Goal: Complete application form: Complete application form

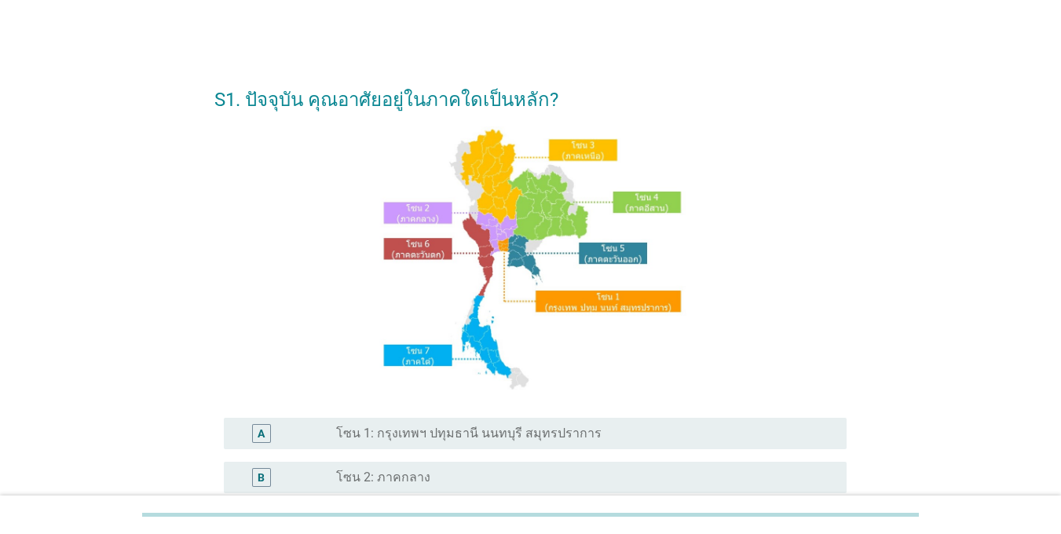
click at [395, 427] on label "โซน 1: กรุงเทพฯ ปทุมธานี นนทบุรี สมุทรปราการ" at bounding box center [469, 434] width 266 height 16
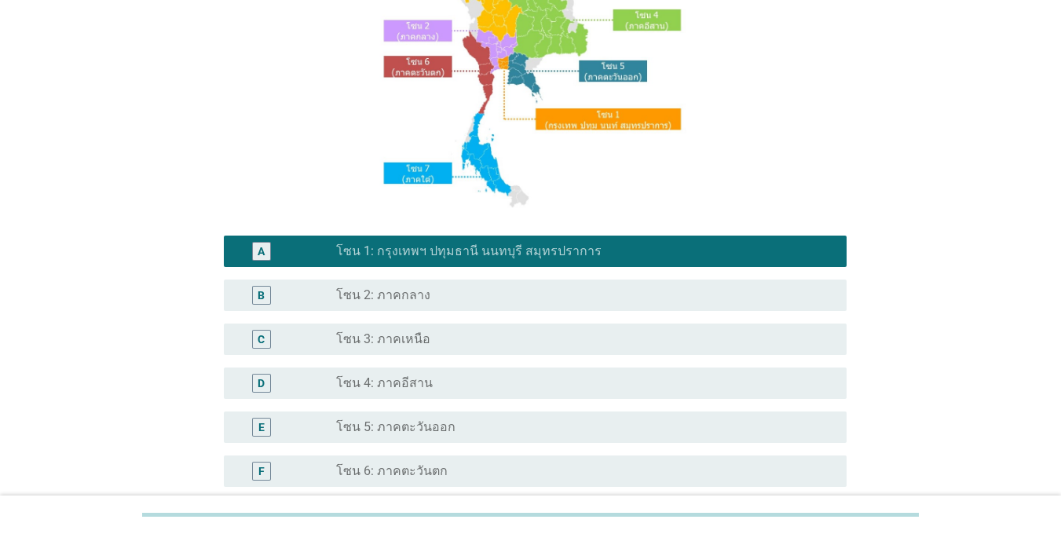
scroll to position [314, 0]
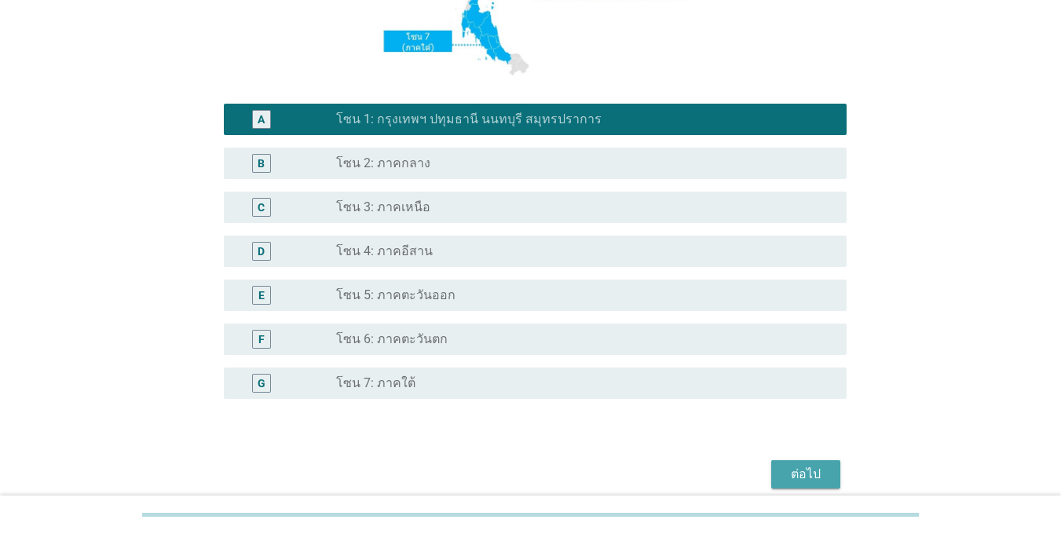
click at [784, 470] on div "ต่อไป" at bounding box center [806, 474] width 44 height 19
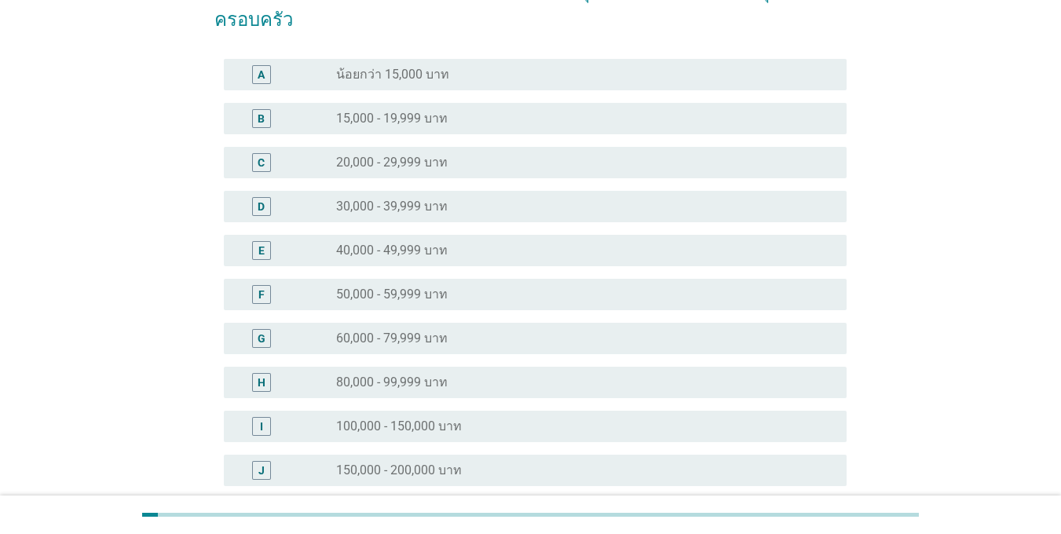
scroll to position [236, 0]
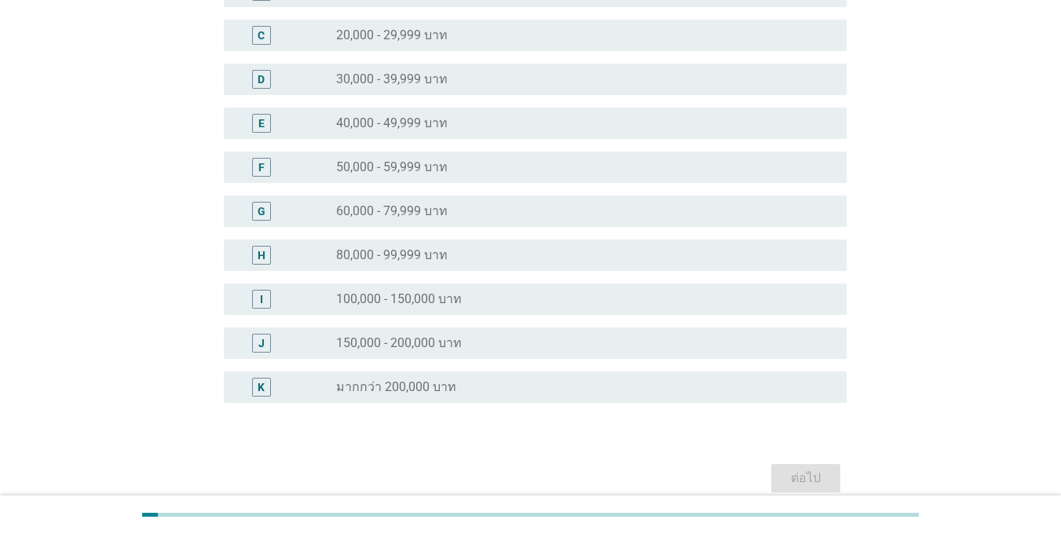
click at [336, 295] on label "100,000 - 150,000 บาท" at bounding box center [399, 299] width 126 height 16
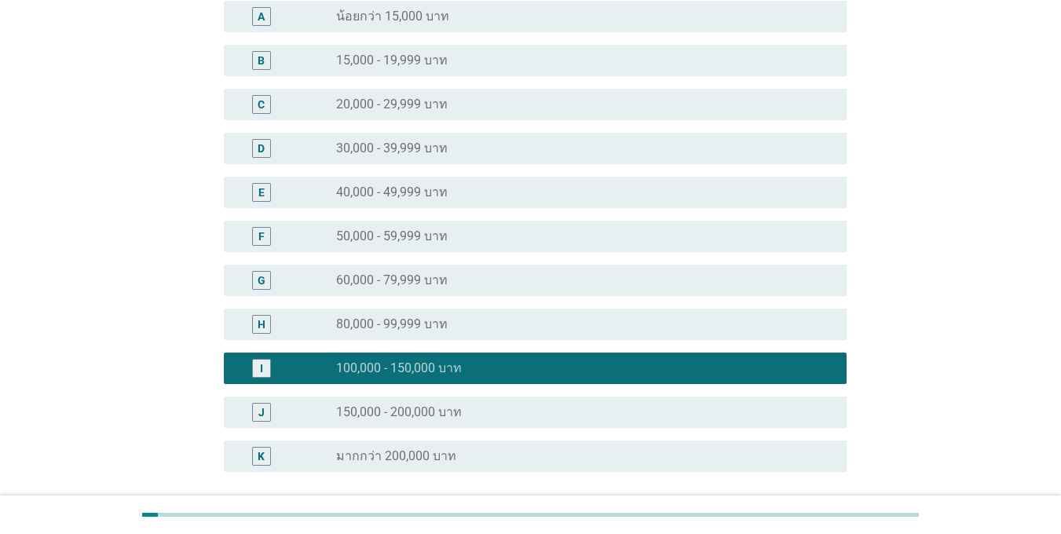
scroll to position [306, 0]
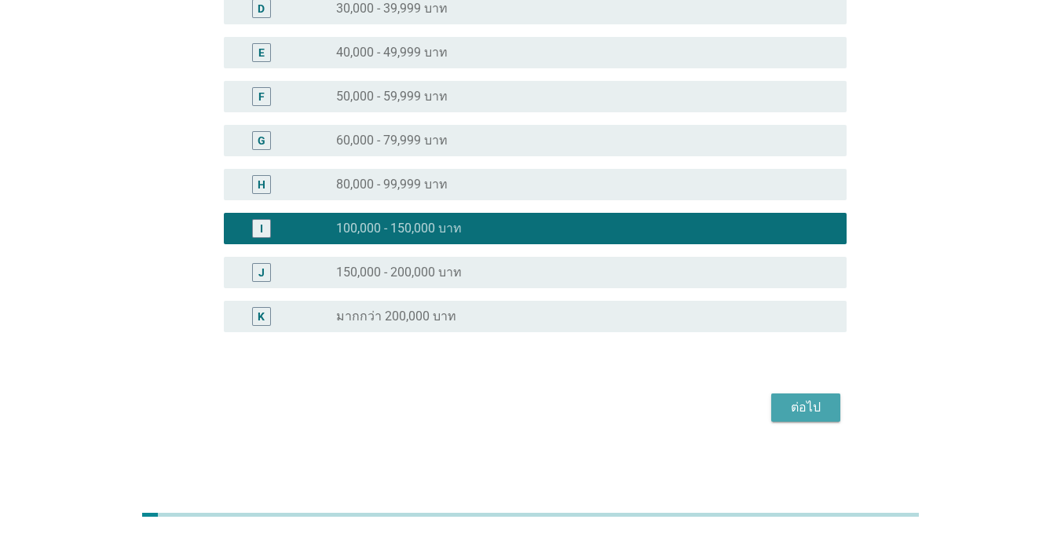
click at [792, 416] on div "ต่อไป" at bounding box center [806, 407] width 44 height 19
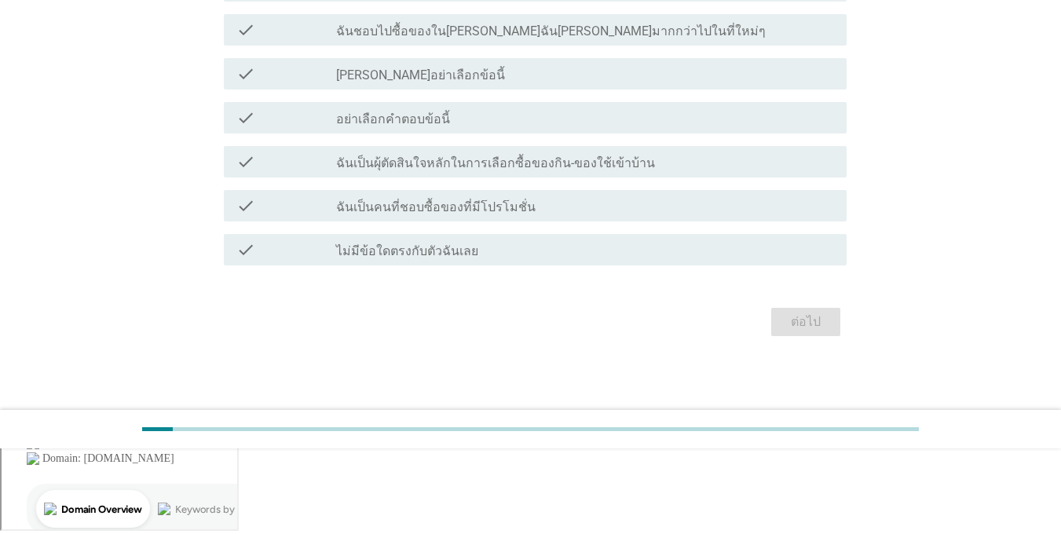
scroll to position [0, 0]
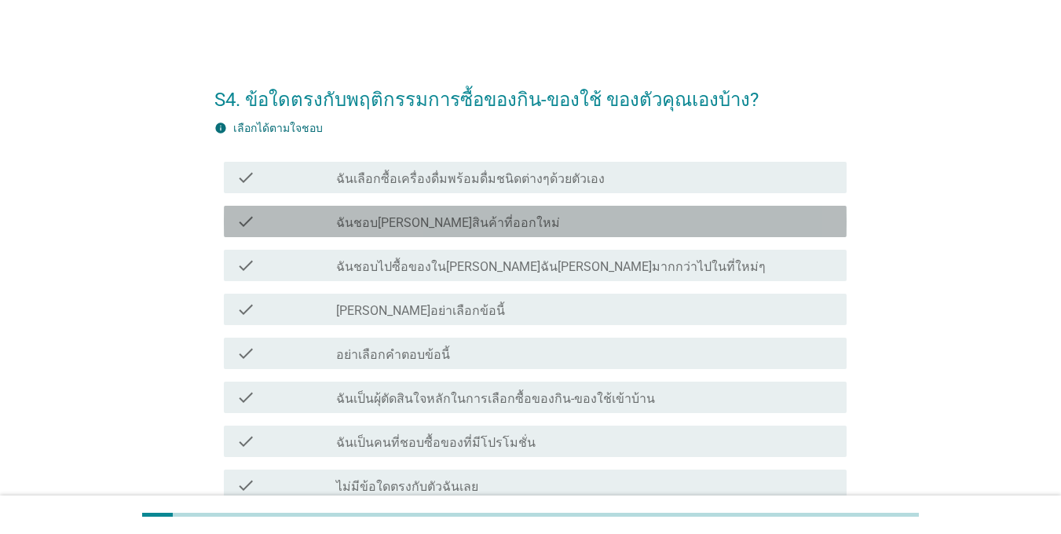
click at [337, 232] on div "check check_box_outline_blank ฉันชอบ[PERSON_NAME]สินค้าที่ออกใหม่" at bounding box center [535, 221] width 623 height 31
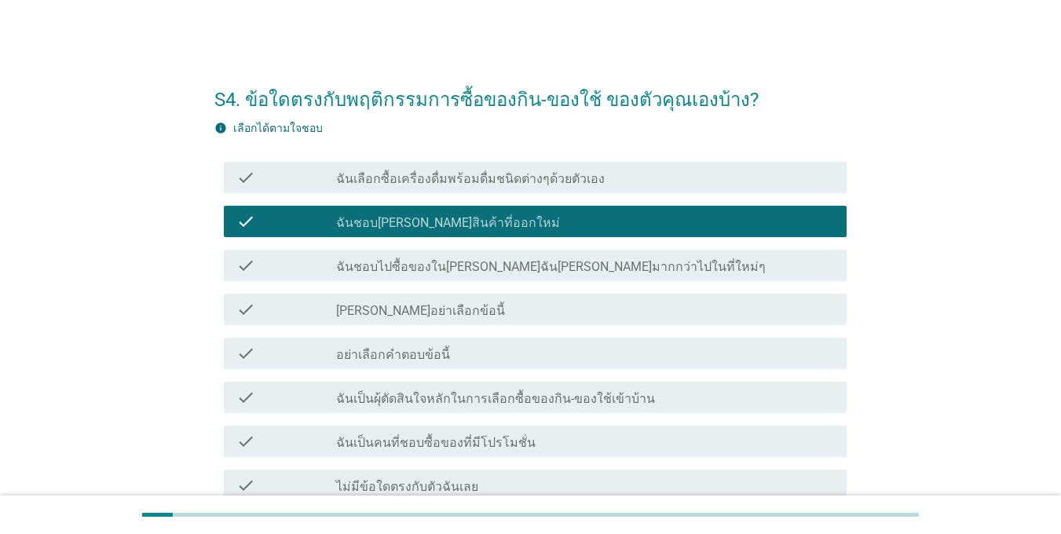
click at [338, 266] on label "ฉันชอบไปซื้อของใน[PERSON_NAME]ฉัน[PERSON_NAME]มากกว่าไปในที่ใหม่ๆ" at bounding box center [551, 267] width 430 height 16
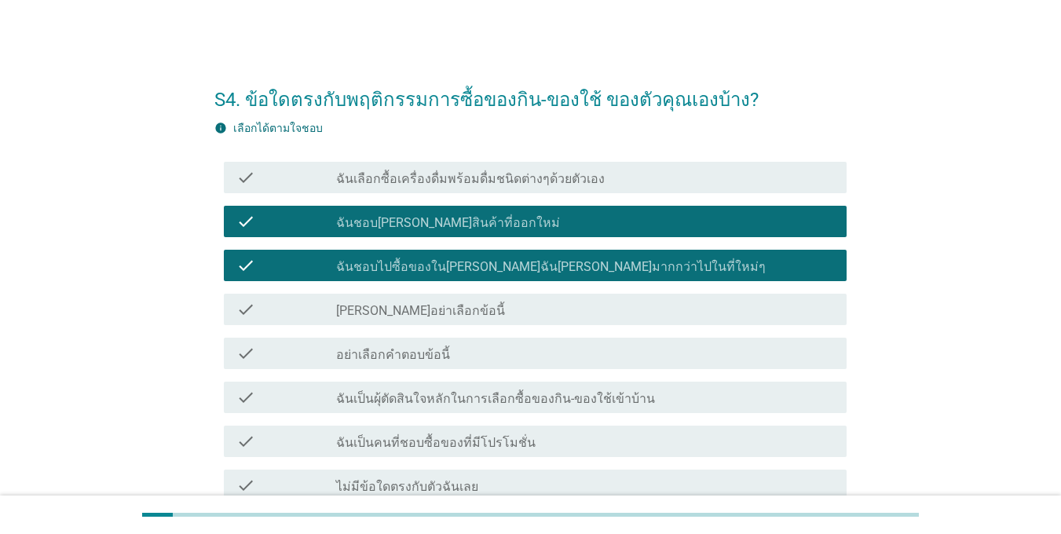
click at [383, 170] on div "check_box_outline_blank ฉันเลือกซื้อเครื่องดื่มพร้อมดื่มชนิดต่างๆด้วยตัวเอง" at bounding box center [585, 177] width 498 height 19
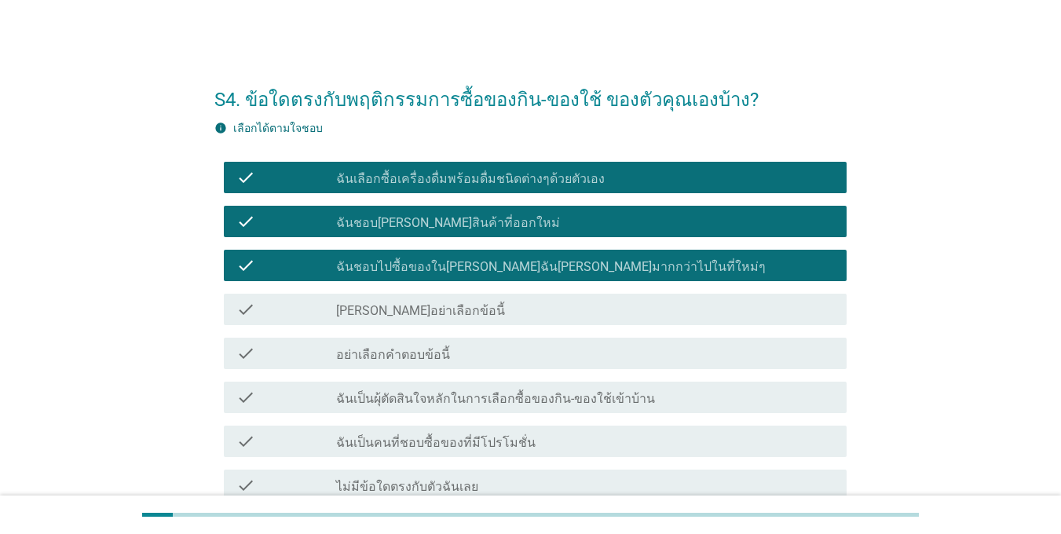
click at [379, 271] on label "ฉันชอบไปซื้อของใน[PERSON_NAME]ฉัน[PERSON_NAME]มากกว่าไปในที่ใหม่ๆ" at bounding box center [551, 267] width 430 height 16
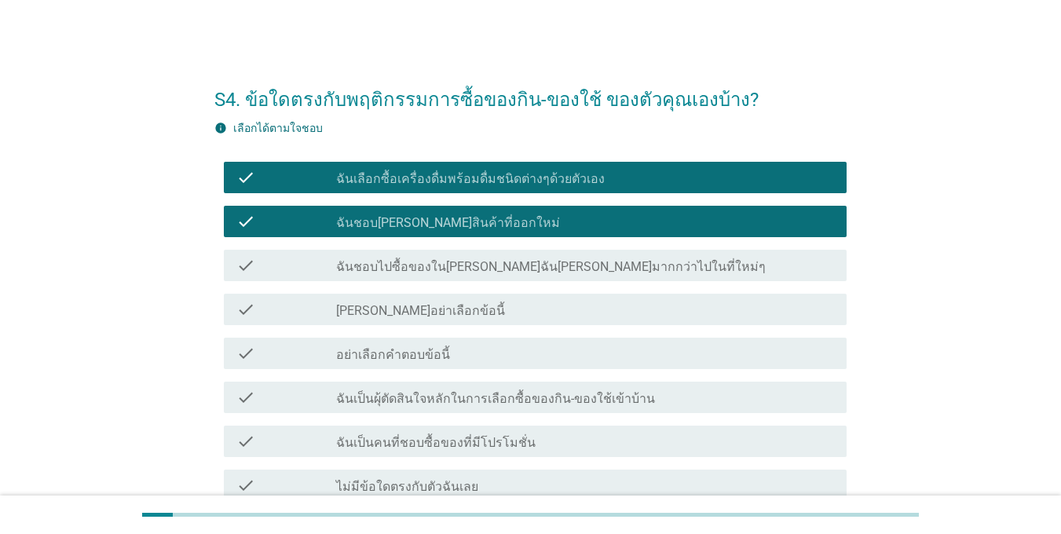
click at [396, 394] on label "ฉันเป็นผุ้ตัดสินใจหลักในการเลือกซื้อของกิน-ของใช้เข้าบ้าน" at bounding box center [495, 399] width 319 height 16
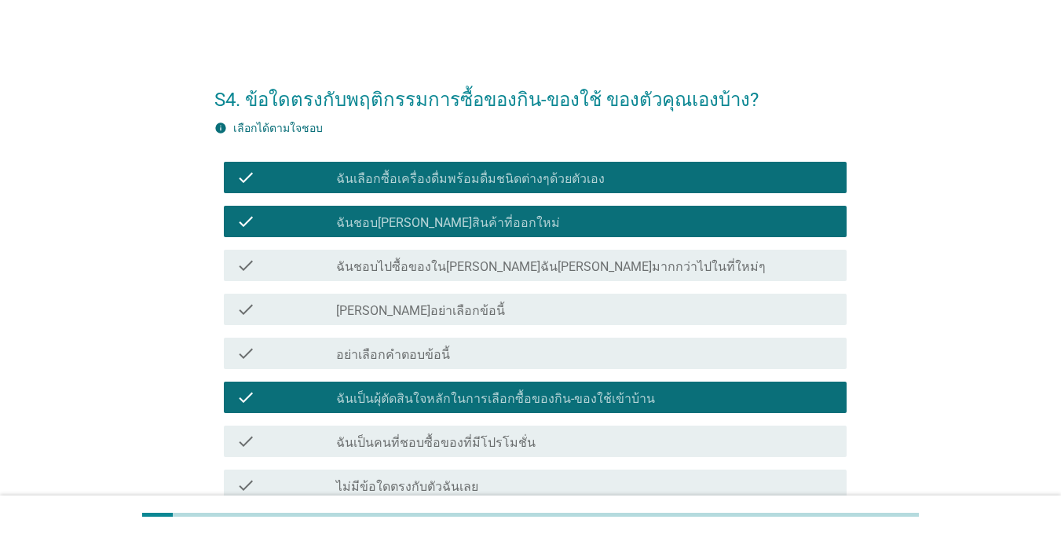
click at [403, 434] on div "check_box_outline_blank ฉันเป็นคนที่ชอบซื้อของที่มีโปรโมชั่น" at bounding box center [585, 441] width 498 height 19
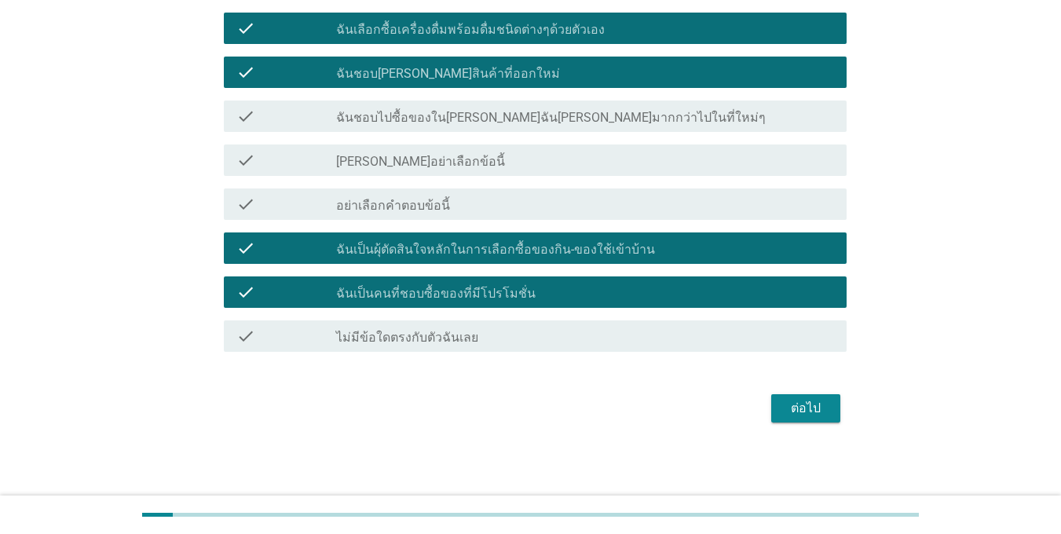
scroll to position [150, 0]
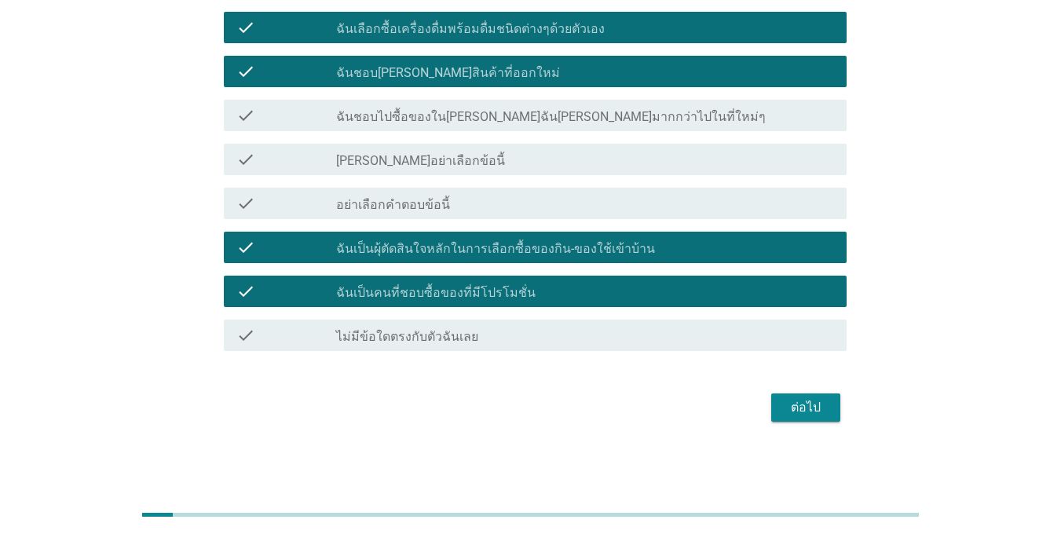
click at [810, 405] on div "ต่อไป" at bounding box center [806, 407] width 44 height 19
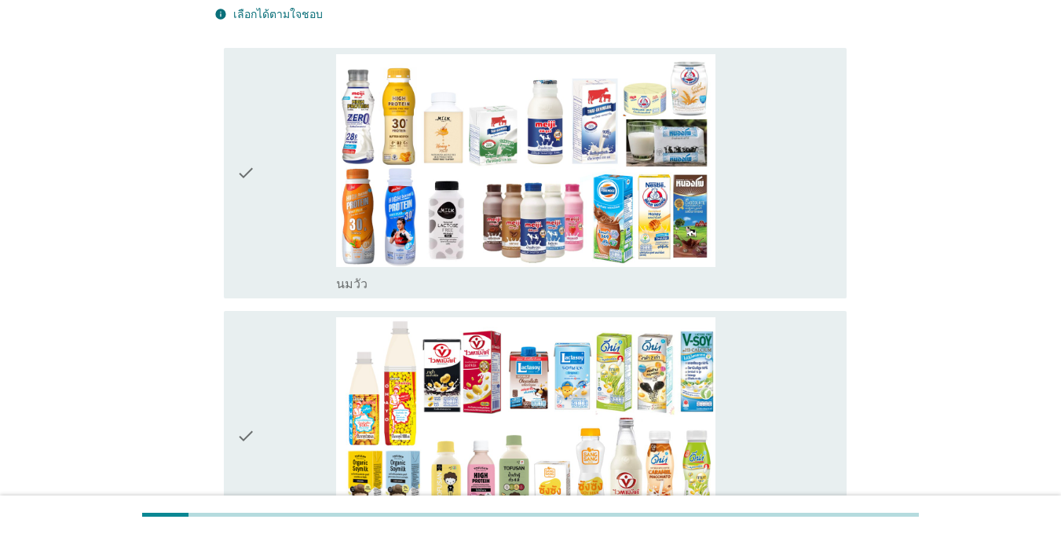
scroll to position [314, 0]
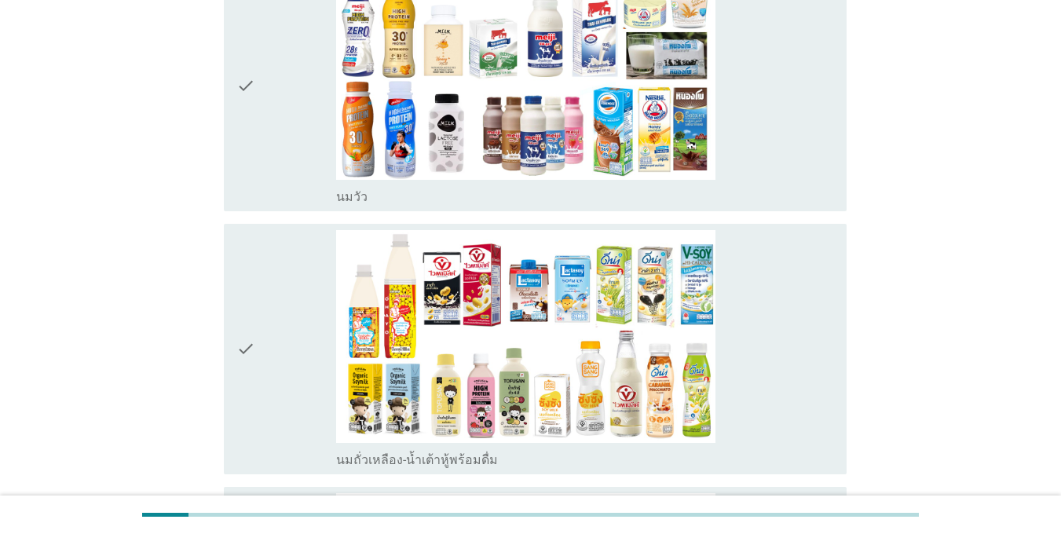
drag, startPoint x: 269, startPoint y: 126, endPoint x: 288, endPoint y: 376, distance: 250.5
click at [269, 127] on div "check" at bounding box center [286, 86] width 100 height 238
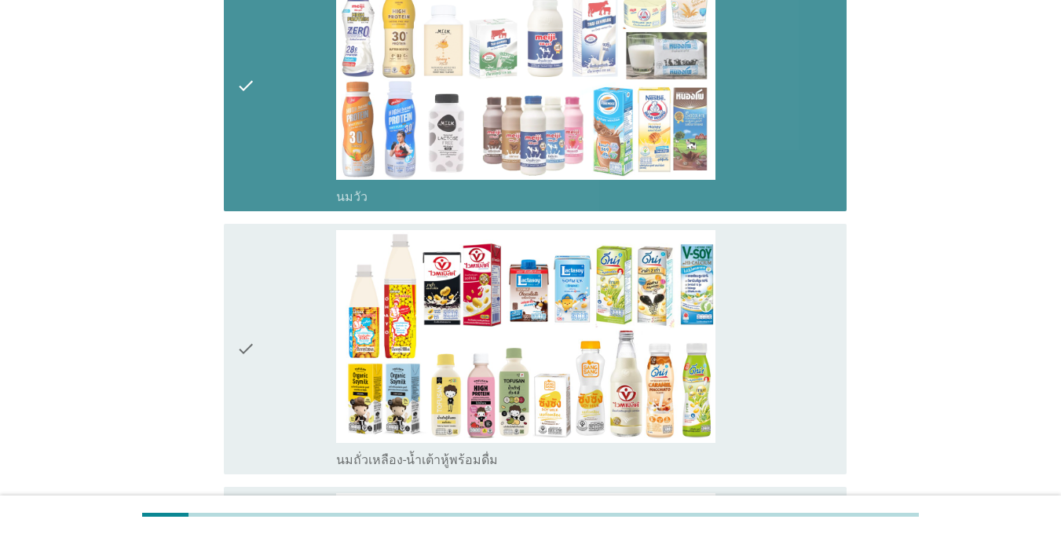
drag, startPoint x: 285, startPoint y: 384, endPoint x: 281, endPoint y: 350, distance: 34.0
click at [284, 384] on div "check" at bounding box center [286, 349] width 100 height 238
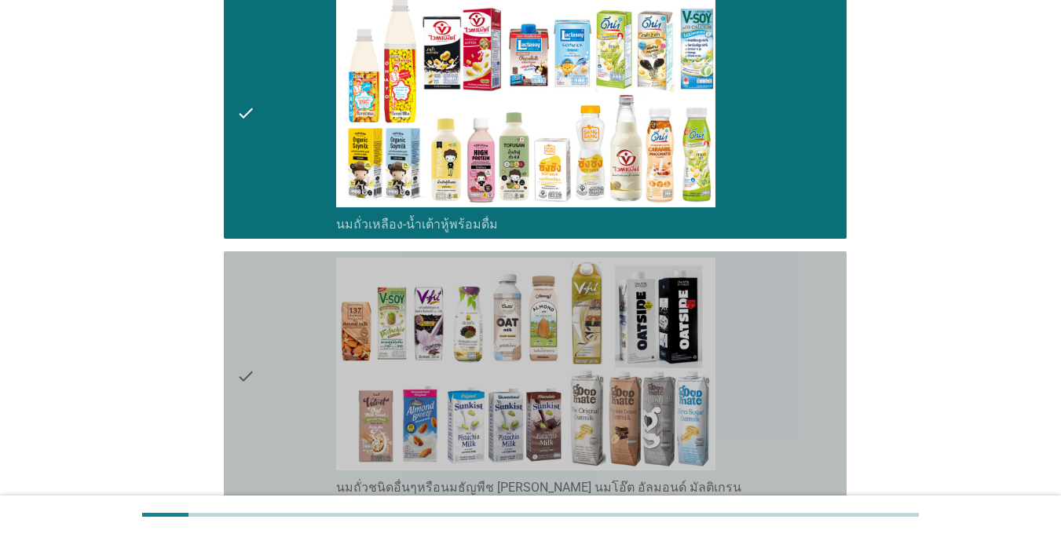
click at [275, 302] on div "check" at bounding box center [286, 377] width 100 height 238
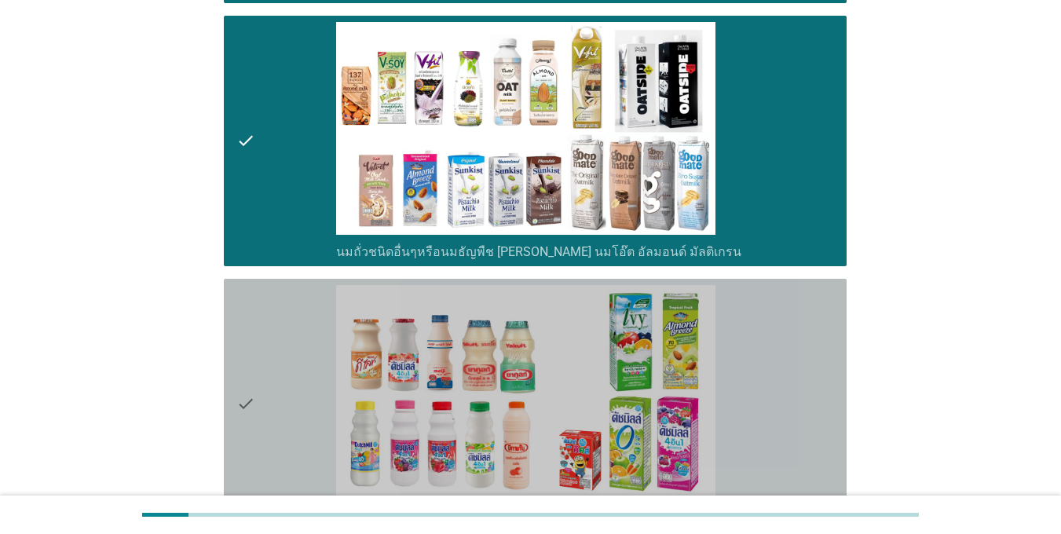
drag, startPoint x: 258, startPoint y: 342, endPoint x: 262, endPoint y: 379, distance: 37.9
click at [258, 341] on div "check" at bounding box center [286, 404] width 100 height 238
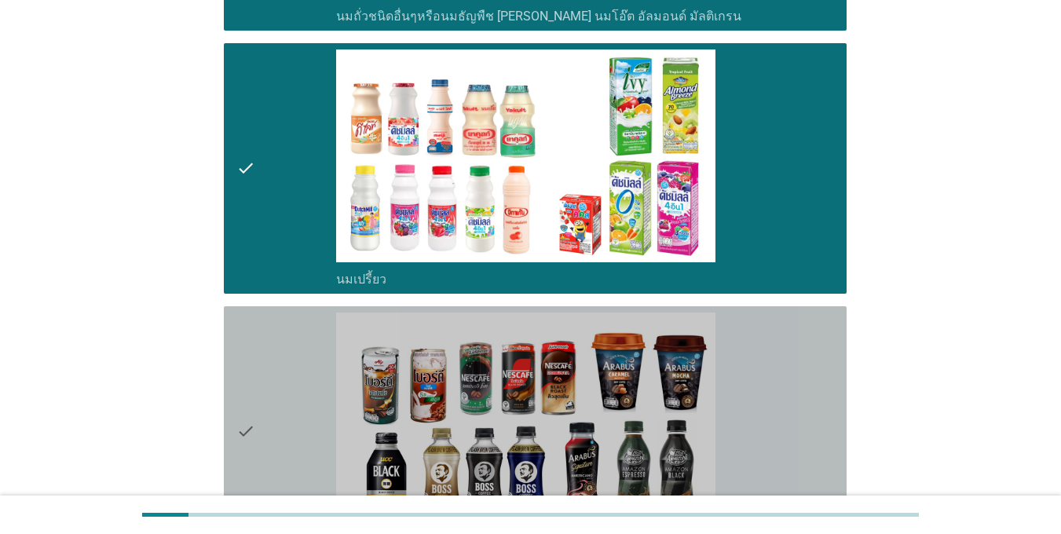
click at [262, 378] on div "check" at bounding box center [286, 432] width 100 height 238
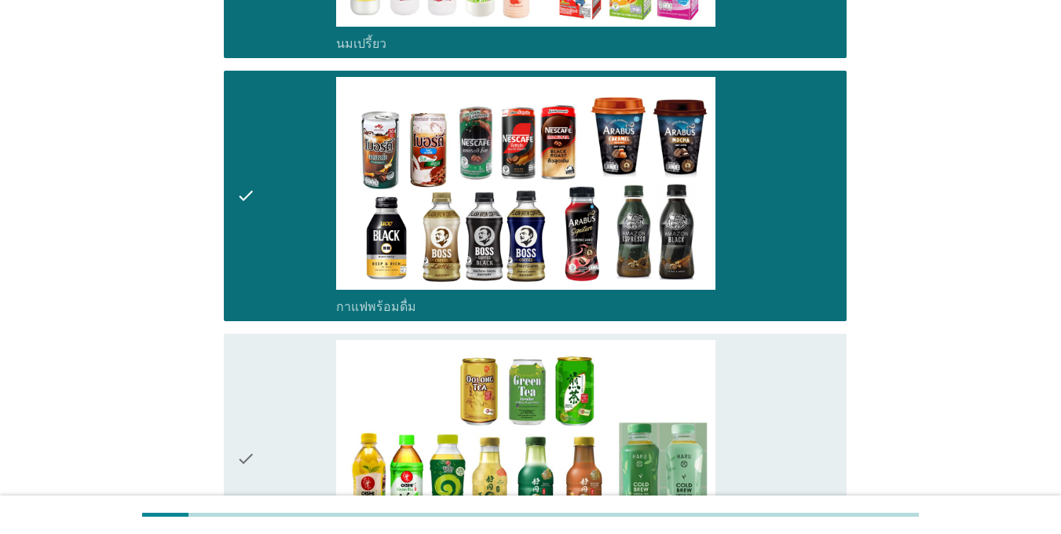
click at [262, 383] on div "check" at bounding box center [286, 459] width 100 height 238
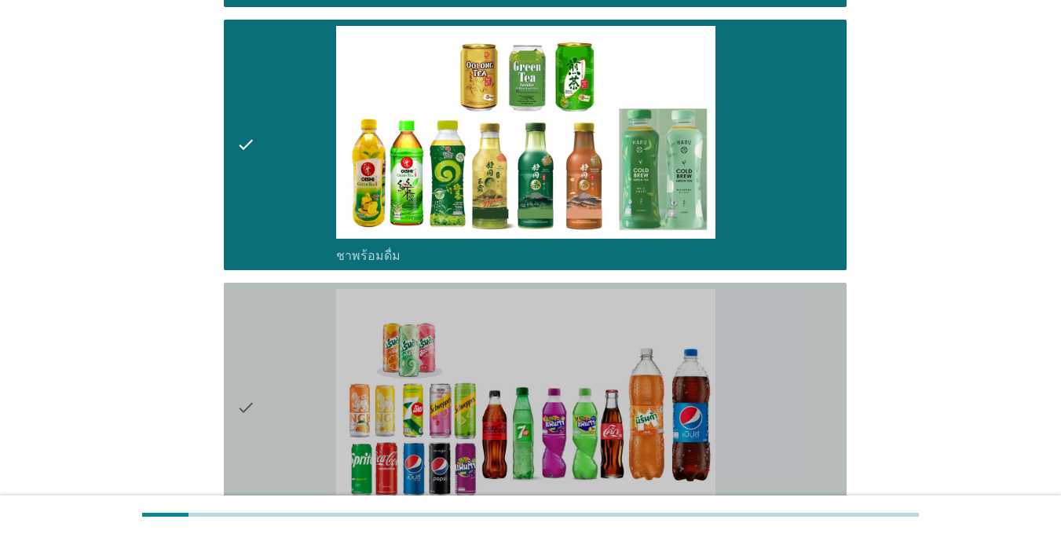
click at [263, 382] on div "check" at bounding box center [286, 408] width 100 height 238
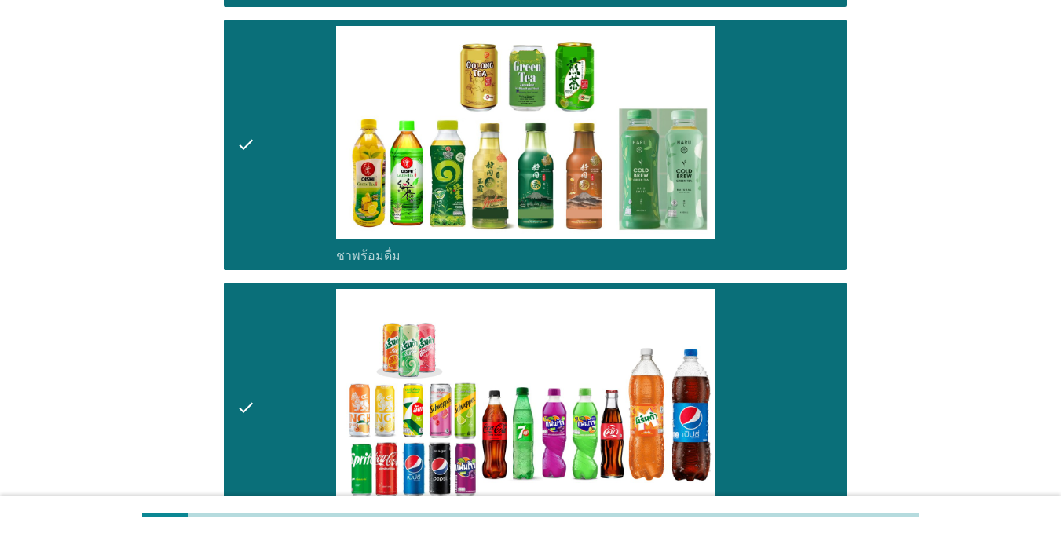
scroll to position [1885, 0]
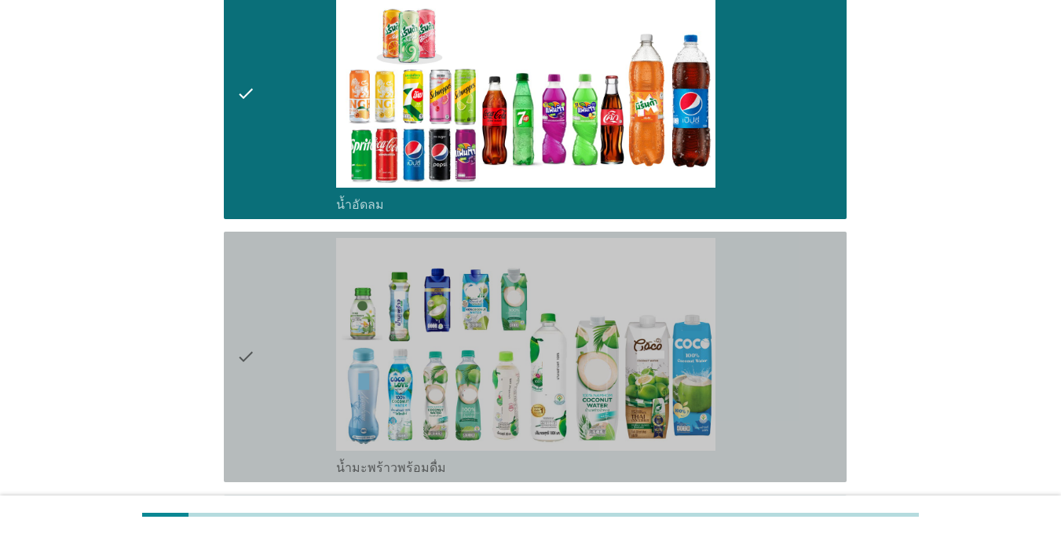
click at [263, 382] on div "check" at bounding box center [286, 357] width 100 height 238
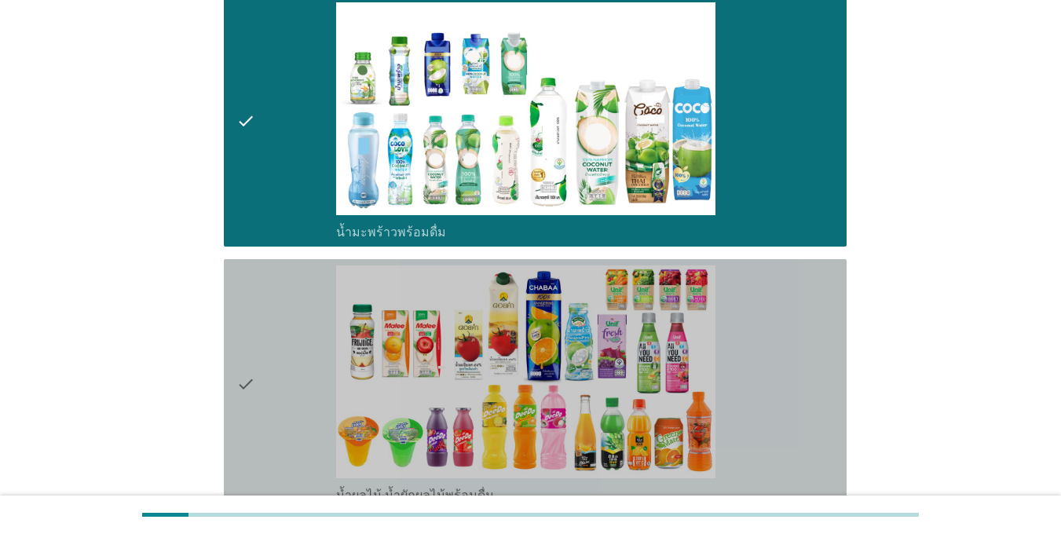
click at [267, 382] on div "check" at bounding box center [286, 385] width 100 height 238
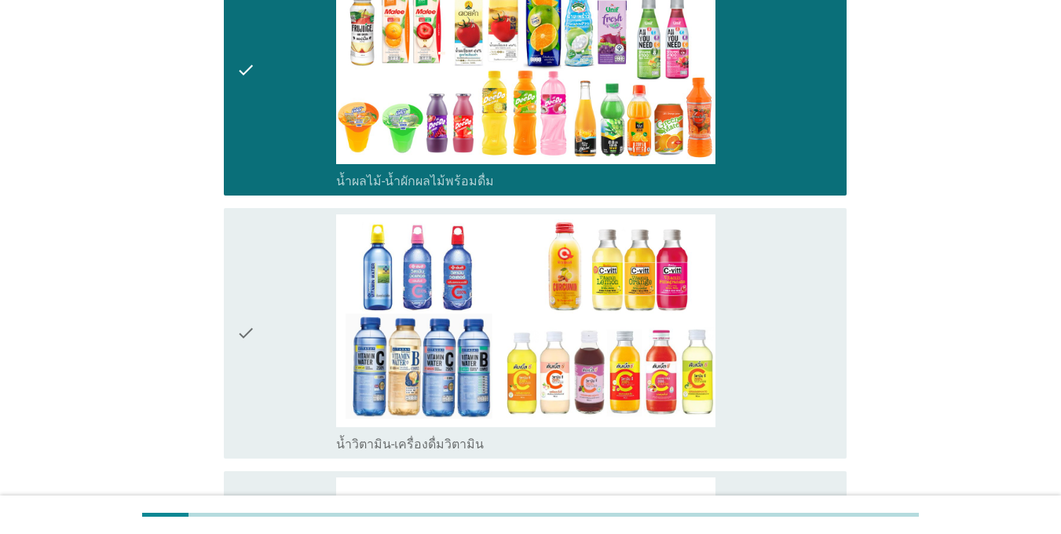
click at [267, 382] on div "check" at bounding box center [286, 333] width 100 height 238
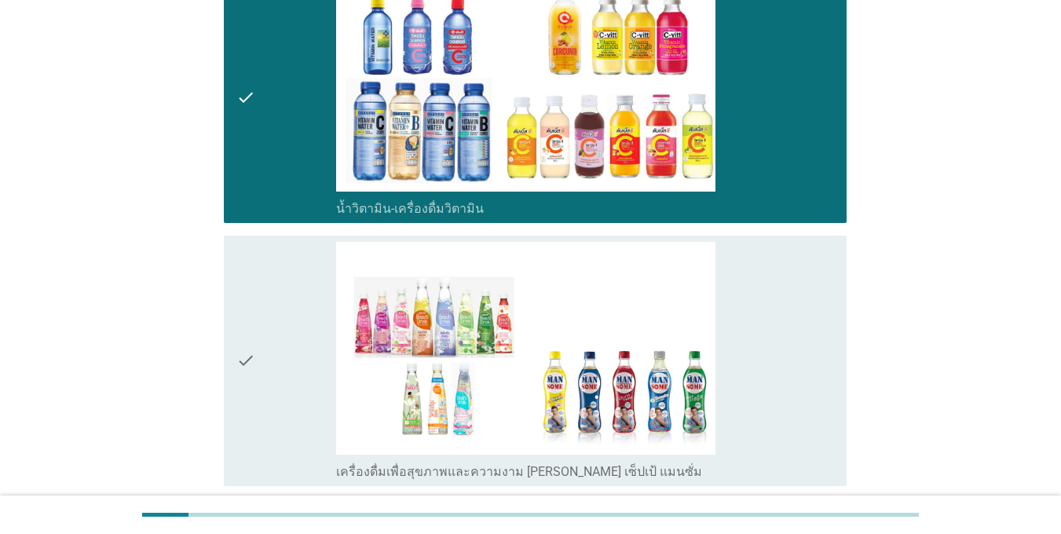
click at [267, 380] on div "check" at bounding box center [286, 361] width 100 height 238
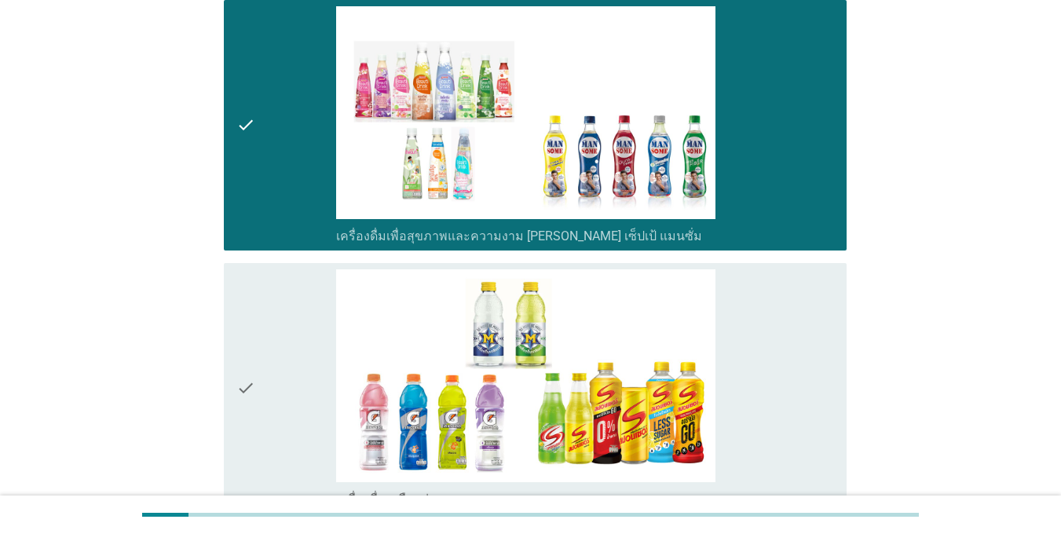
click at [267, 379] on div "check" at bounding box center [286, 388] width 100 height 238
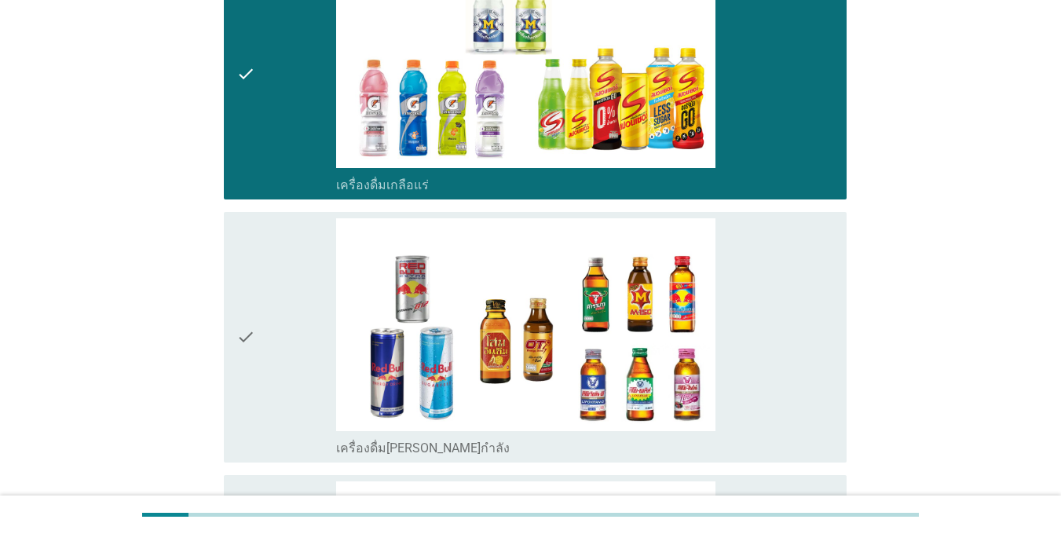
click at [269, 380] on div "check" at bounding box center [286, 337] width 100 height 238
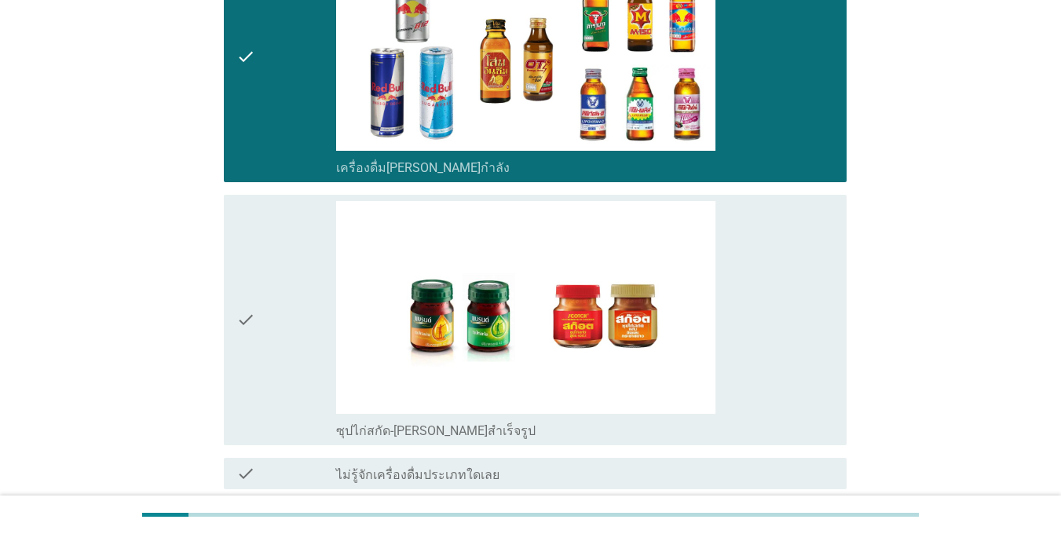
scroll to position [3535, 0]
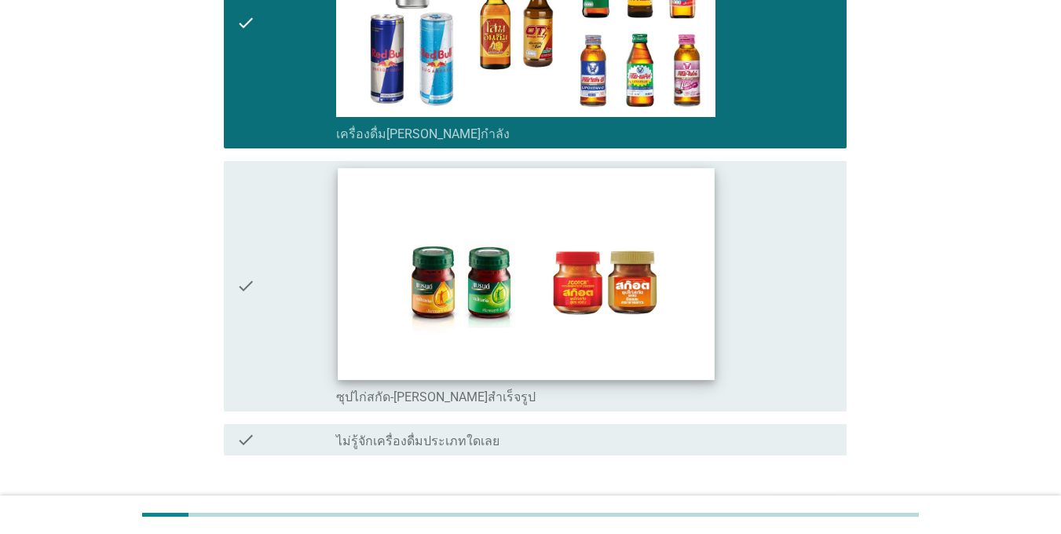
click at [400, 273] on img at bounding box center [526, 273] width 376 height 211
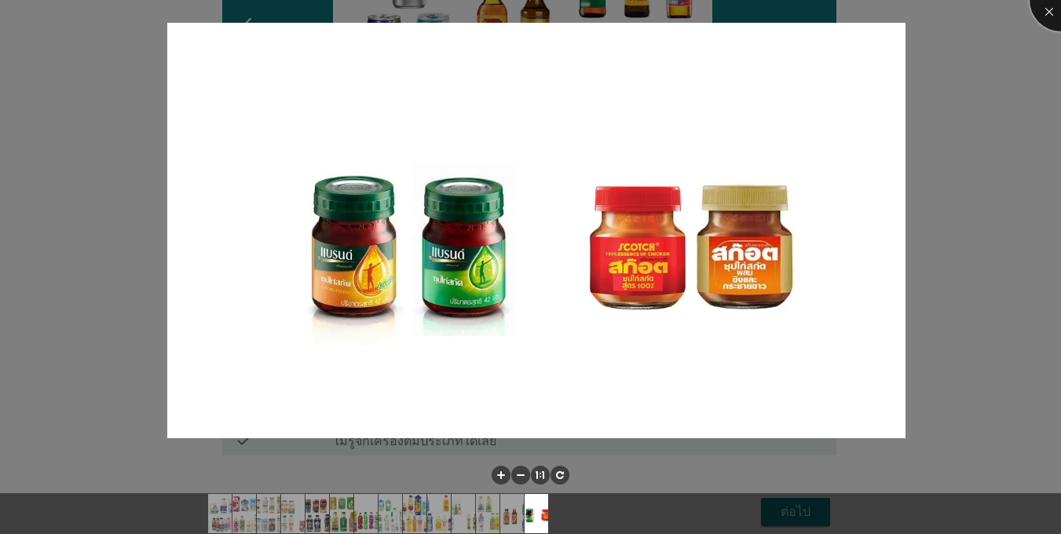
click at [1054, 18] on div at bounding box center [1061, 0] width 63 height 63
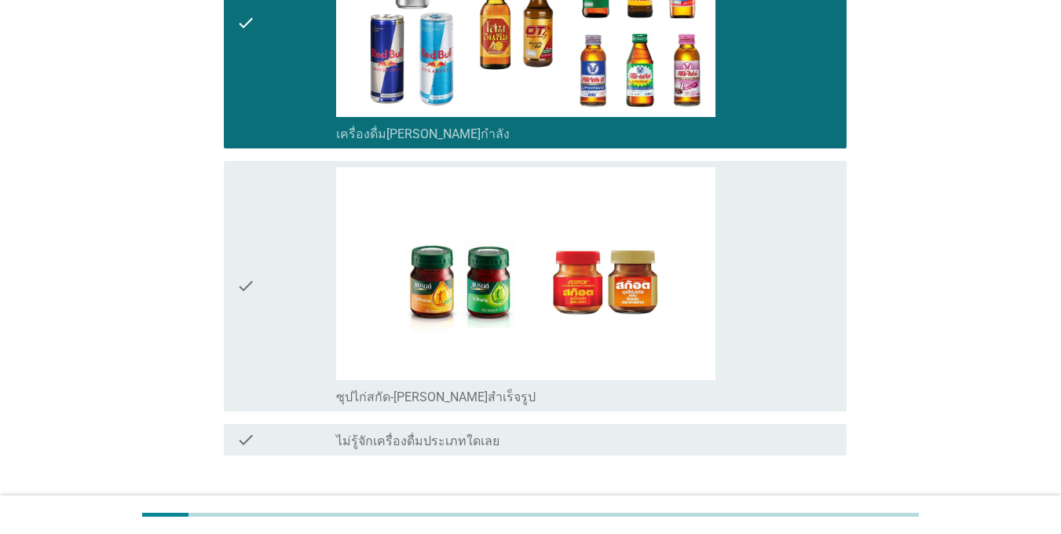
click at [259, 289] on div "check" at bounding box center [286, 286] width 100 height 238
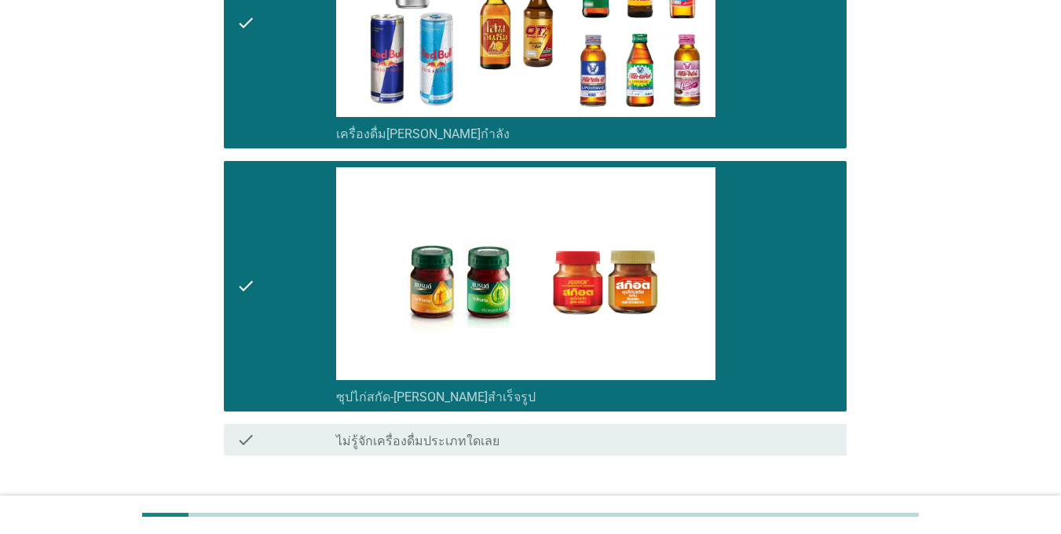
click at [808, 503] on div "ต่อไป" at bounding box center [806, 512] width 44 height 19
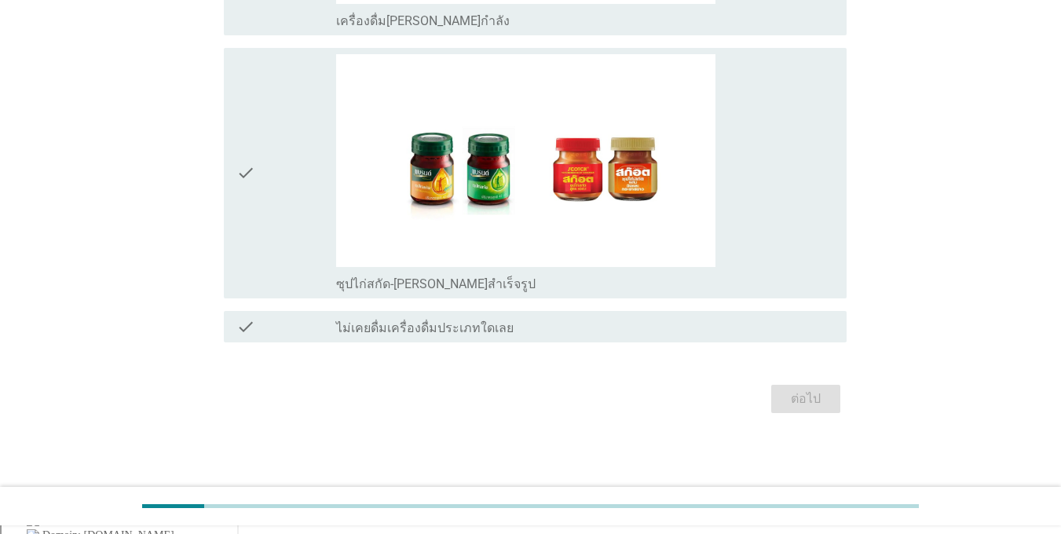
scroll to position [0, 0]
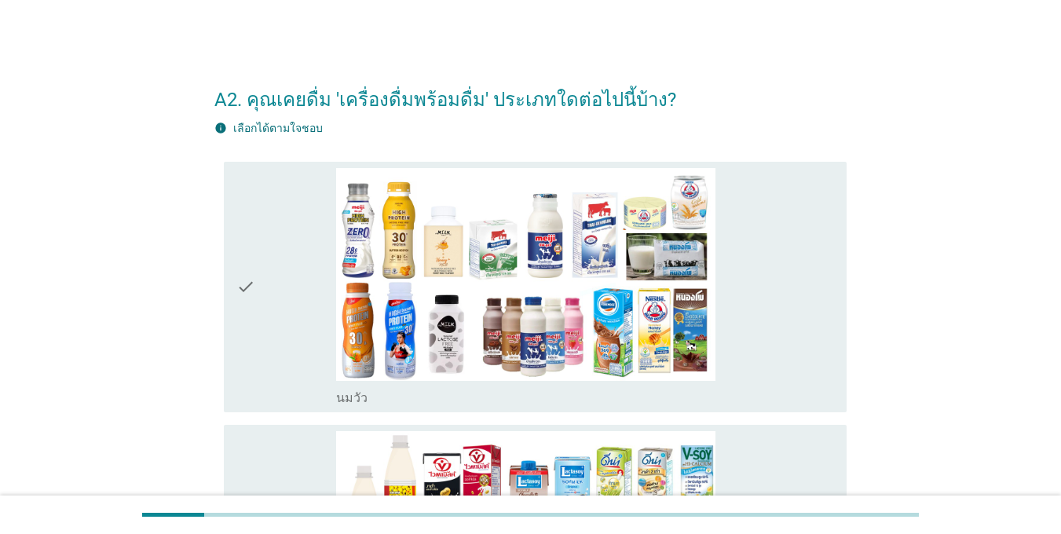
click at [290, 223] on div "check" at bounding box center [286, 287] width 100 height 238
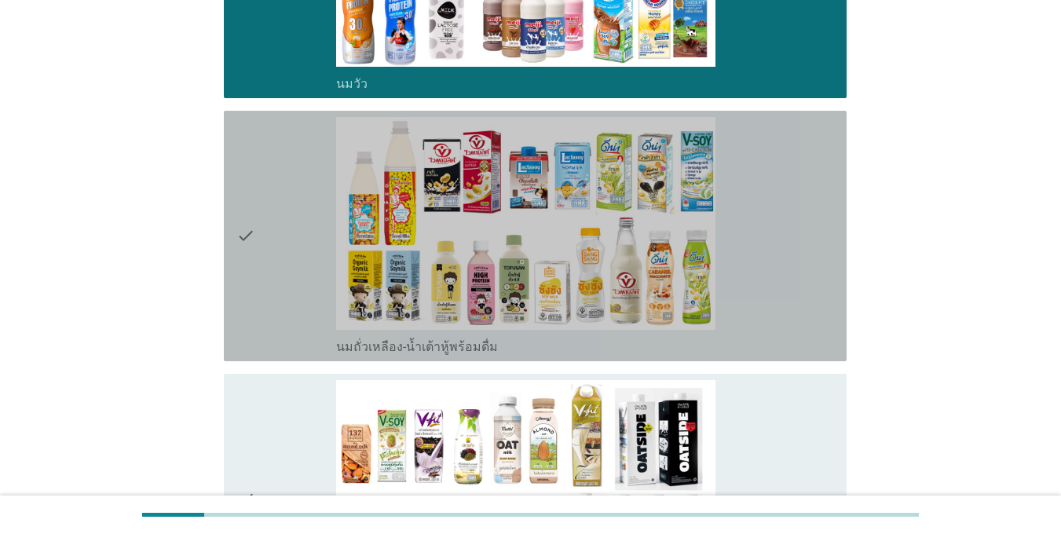
click at [284, 281] on div "check" at bounding box center [286, 236] width 100 height 238
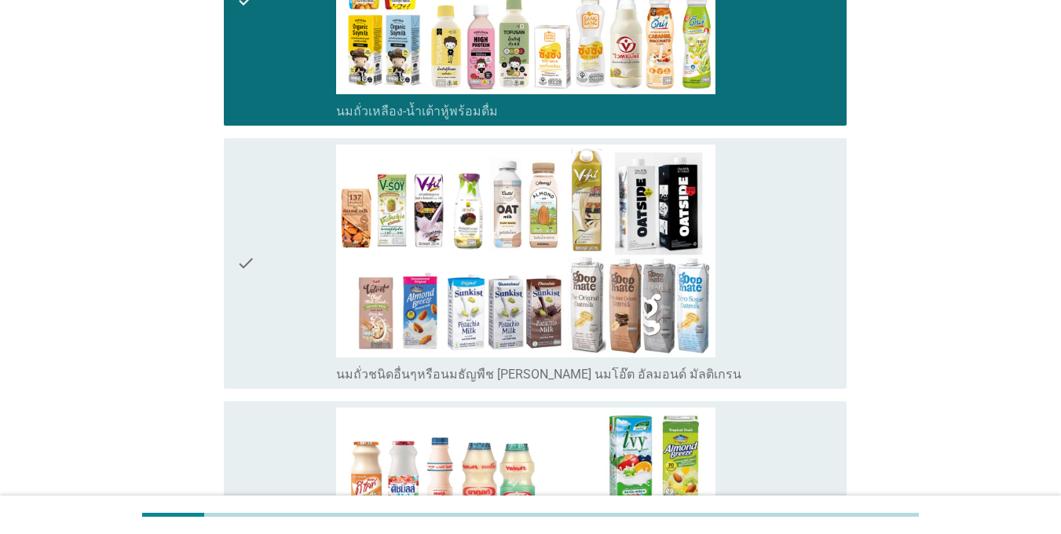
click at [284, 281] on div "check" at bounding box center [286, 264] width 100 height 238
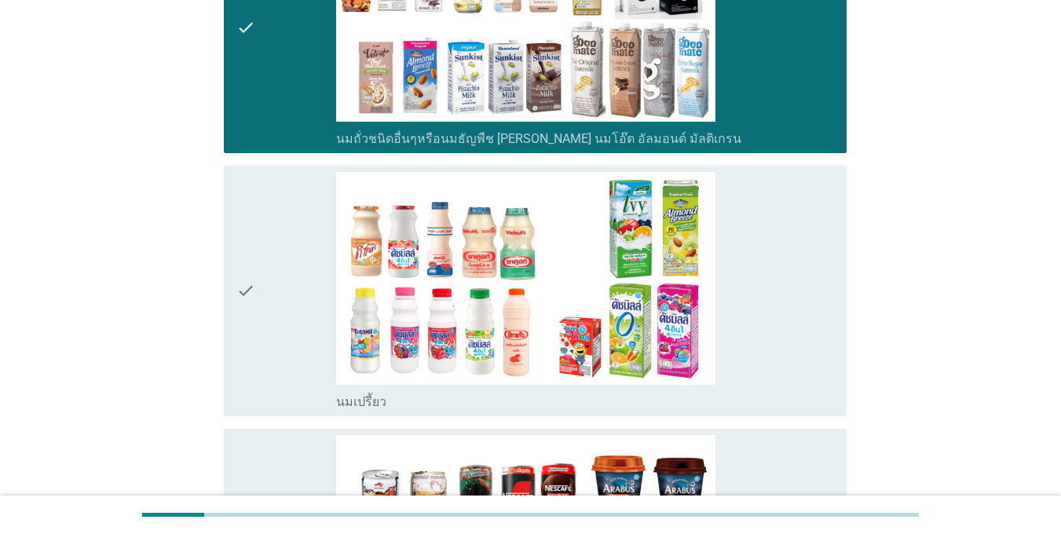
click at [284, 281] on div "check" at bounding box center [286, 291] width 100 height 238
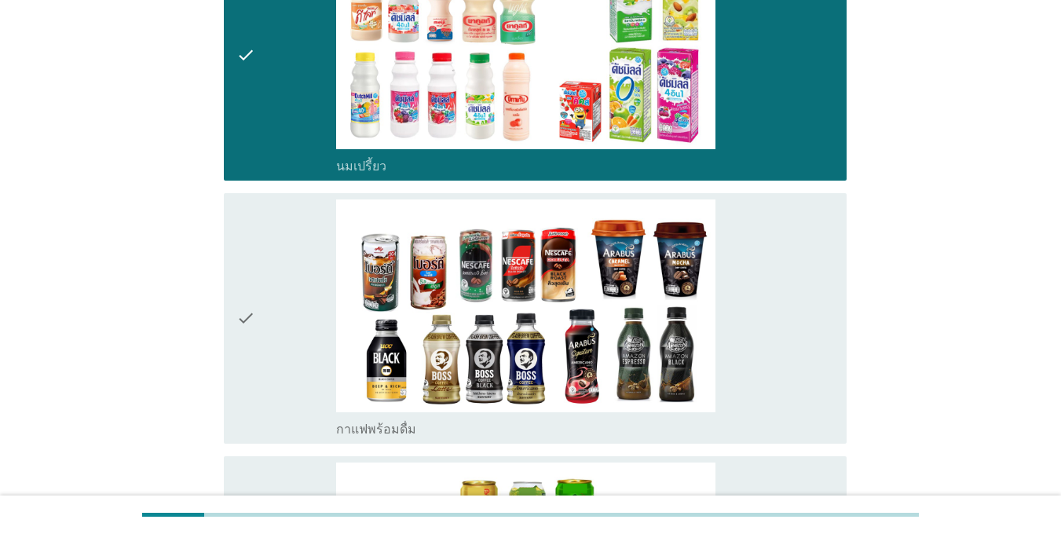
click at [284, 282] on div "check" at bounding box center [286, 319] width 100 height 238
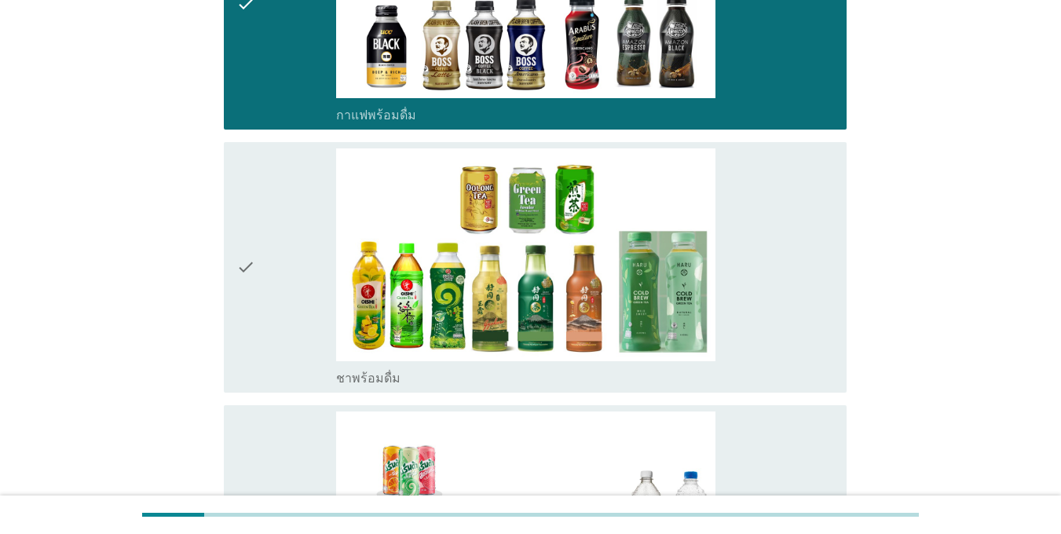
click at [288, 288] on div "check" at bounding box center [286, 267] width 100 height 238
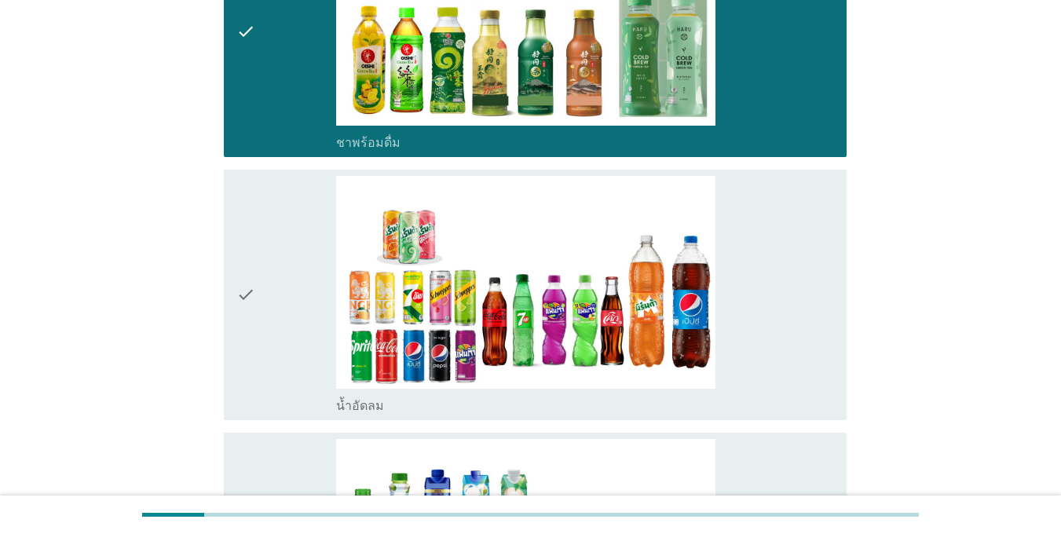
click at [288, 288] on div "check" at bounding box center [286, 295] width 100 height 238
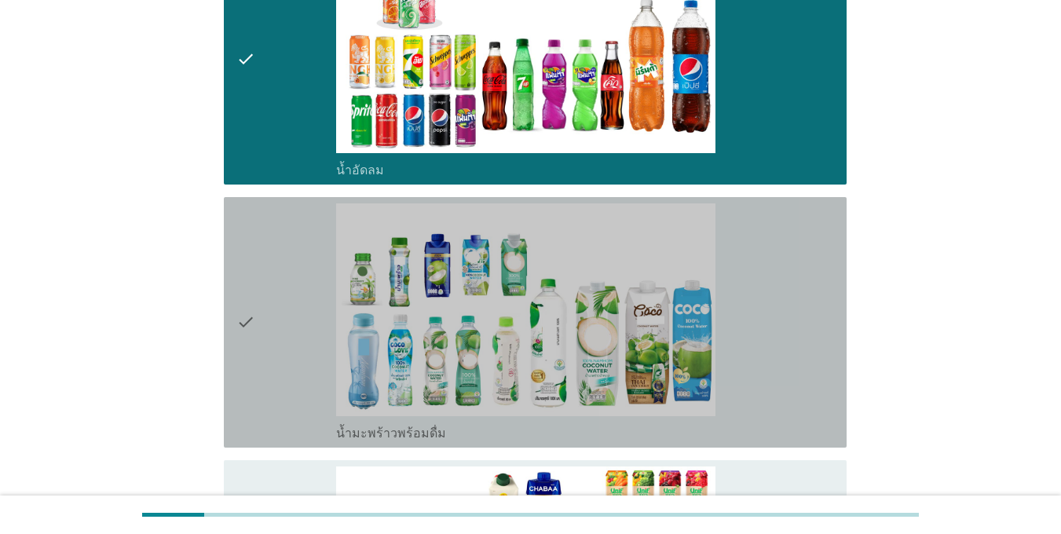
click at [288, 289] on div "check" at bounding box center [286, 322] width 100 height 238
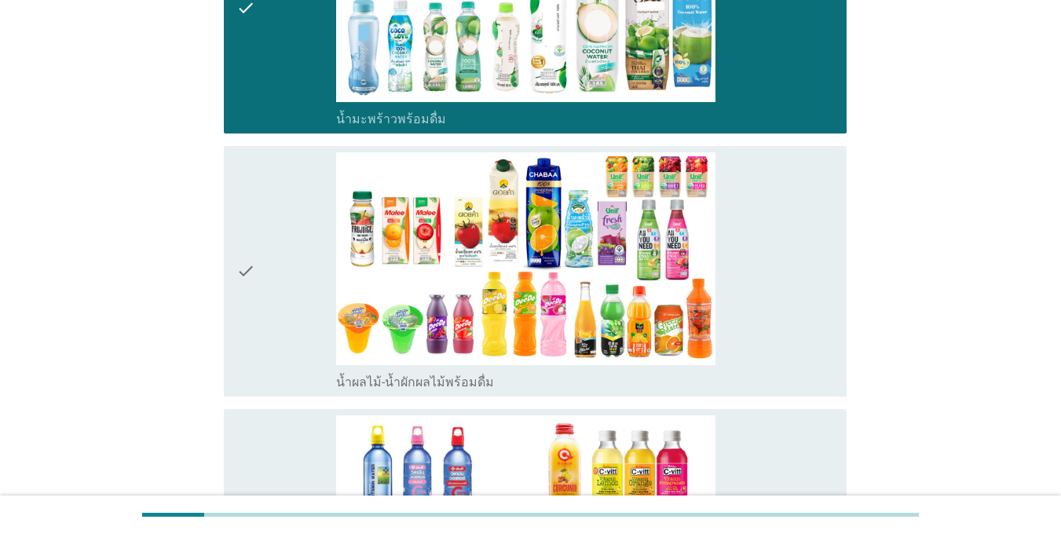
click at [288, 289] on div "check" at bounding box center [286, 271] width 100 height 238
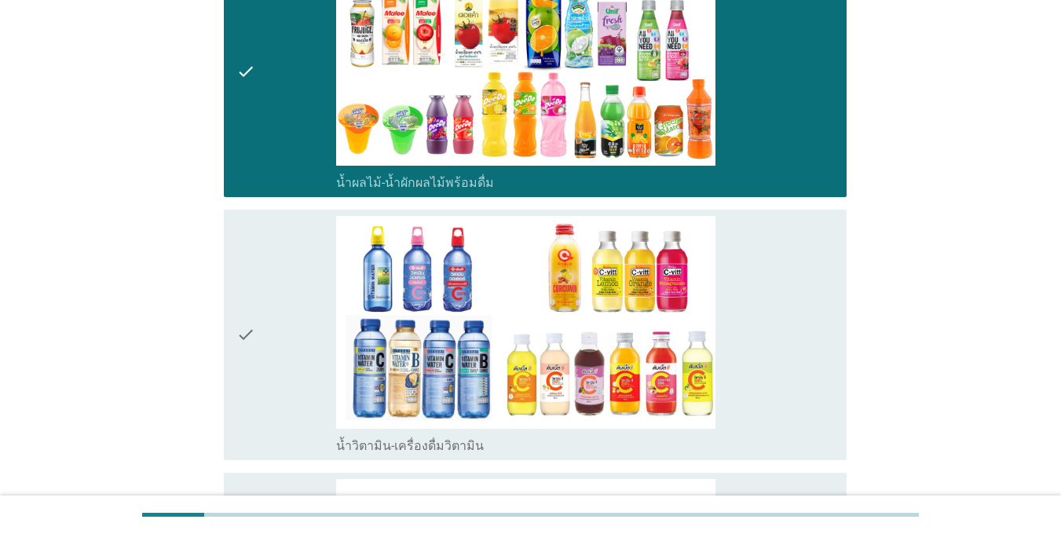
scroll to position [2435, 0]
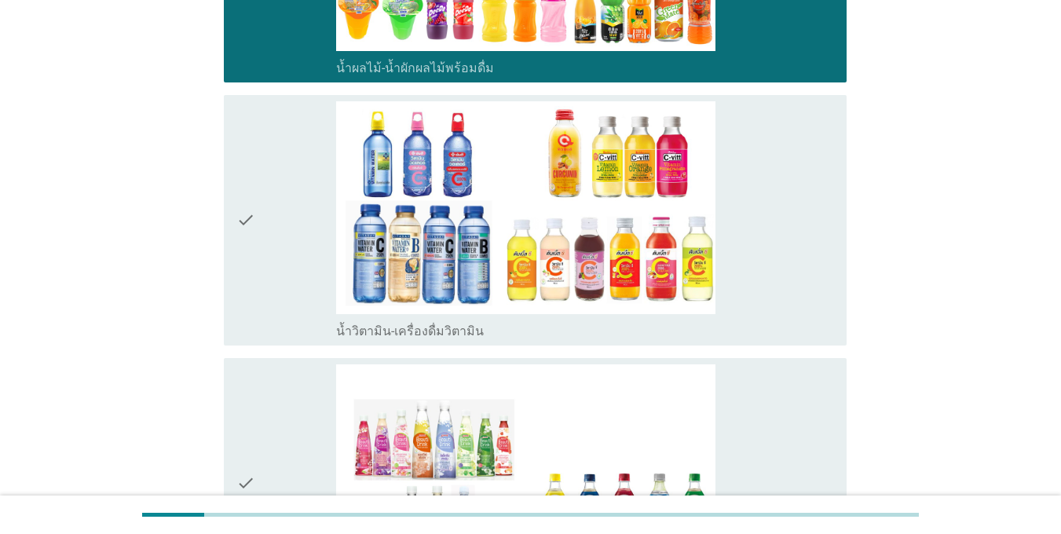
click at [289, 290] on div "check" at bounding box center [286, 220] width 100 height 238
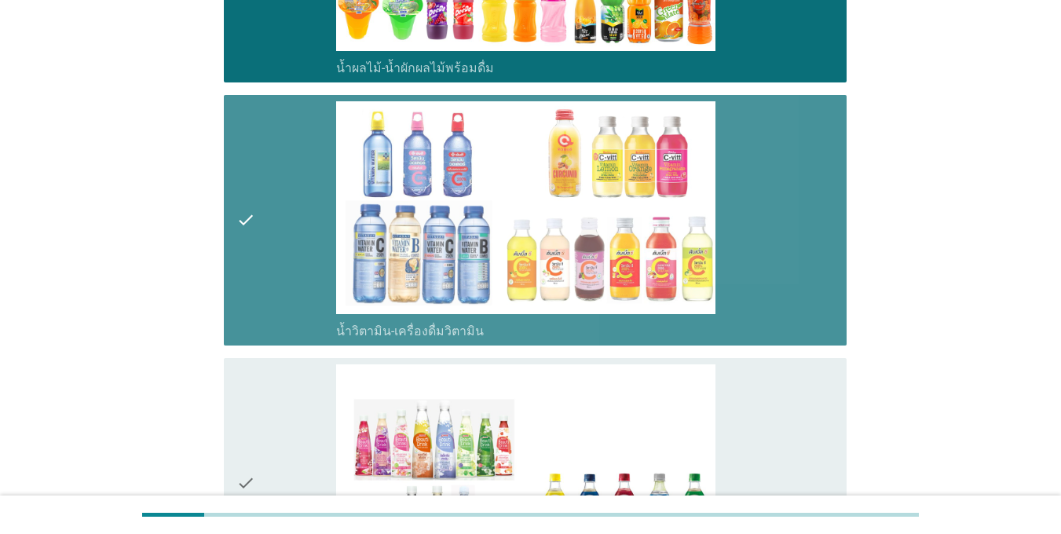
click at [289, 290] on div "check" at bounding box center [286, 220] width 100 height 238
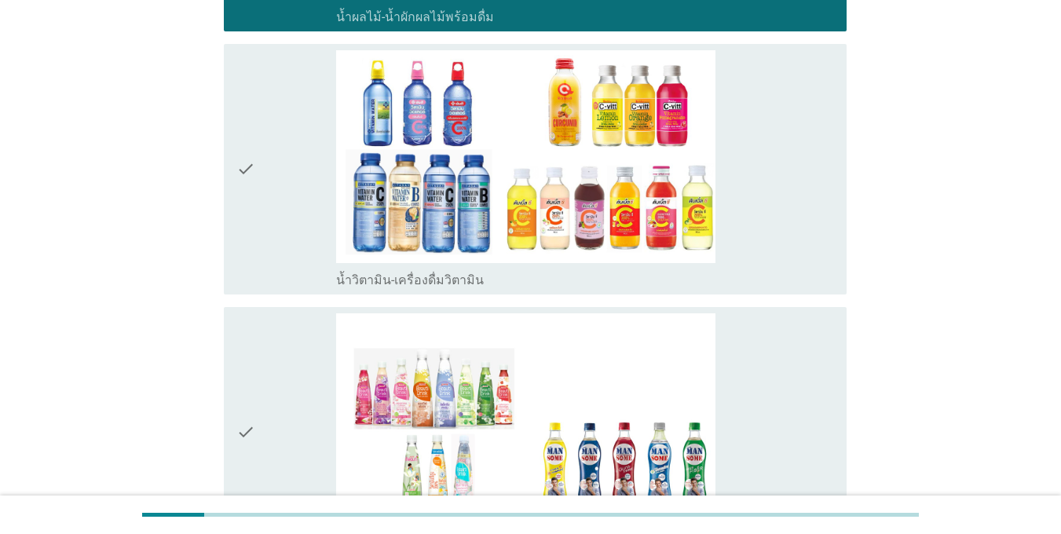
scroll to position [2671, 0]
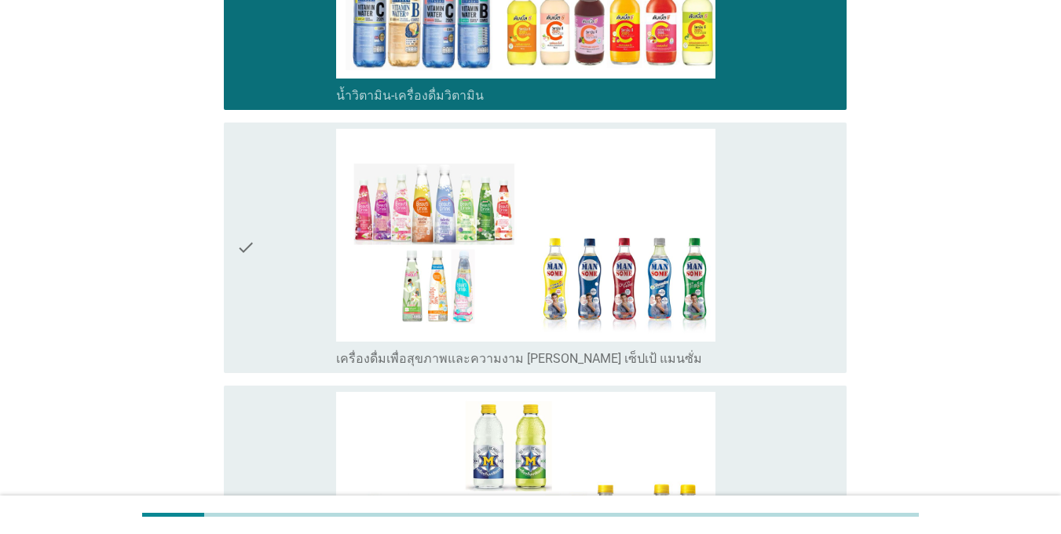
click at [302, 250] on div "check" at bounding box center [286, 248] width 100 height 238
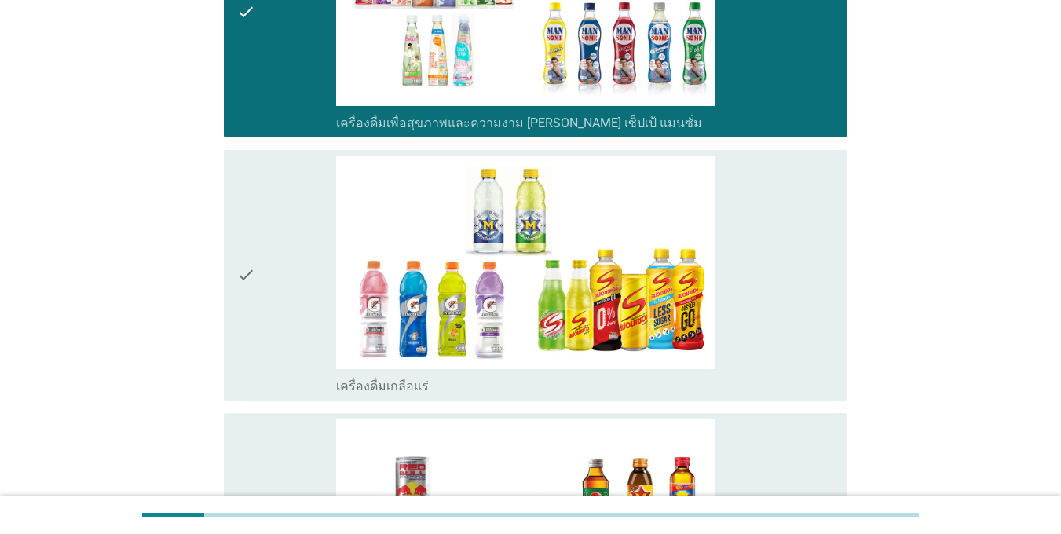
click at [302, 254] on div "check" at bounding box center [286, 275] width 100 height 238
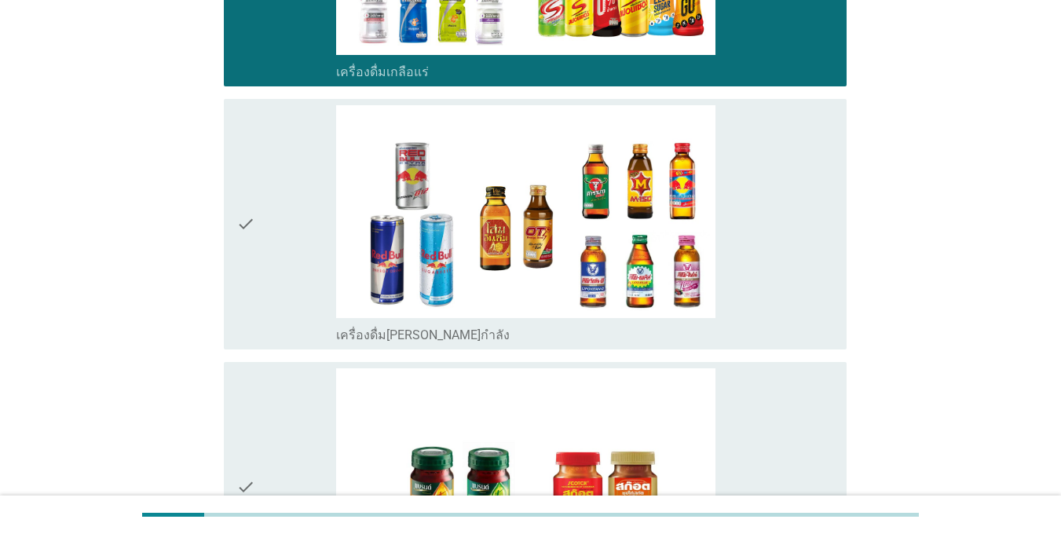
click at [303, 254] on div "check" at bounding box center [286, 224] width 100 height 238
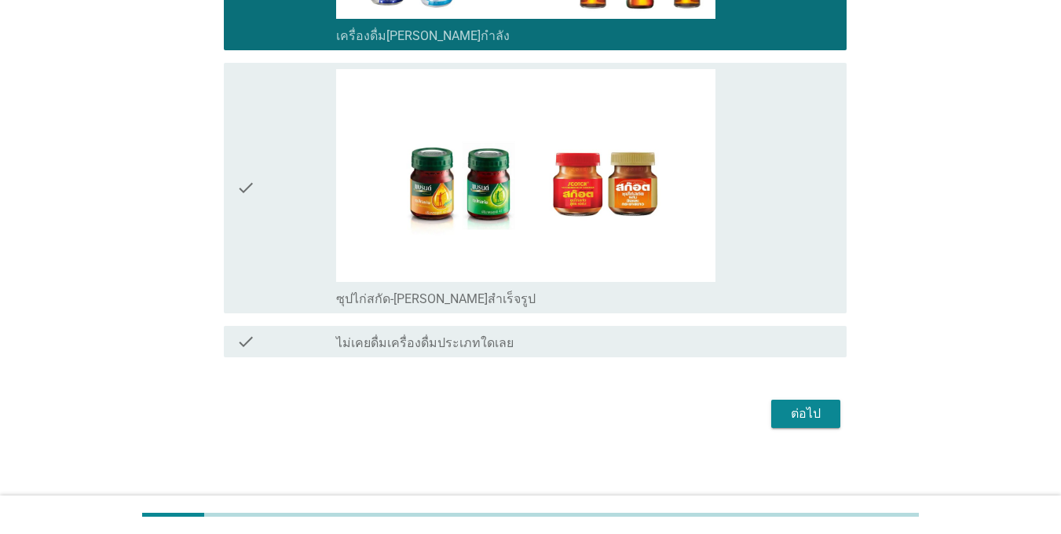
scroll to position [3527, 0]
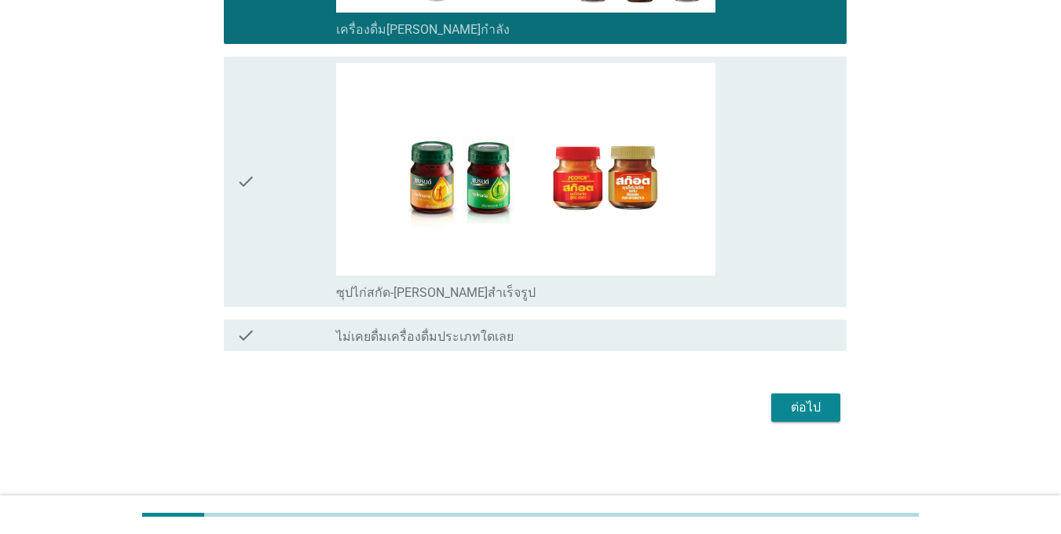
click at [304, 255] on div "check" at bounding box center [286, 182] width 100 height 238
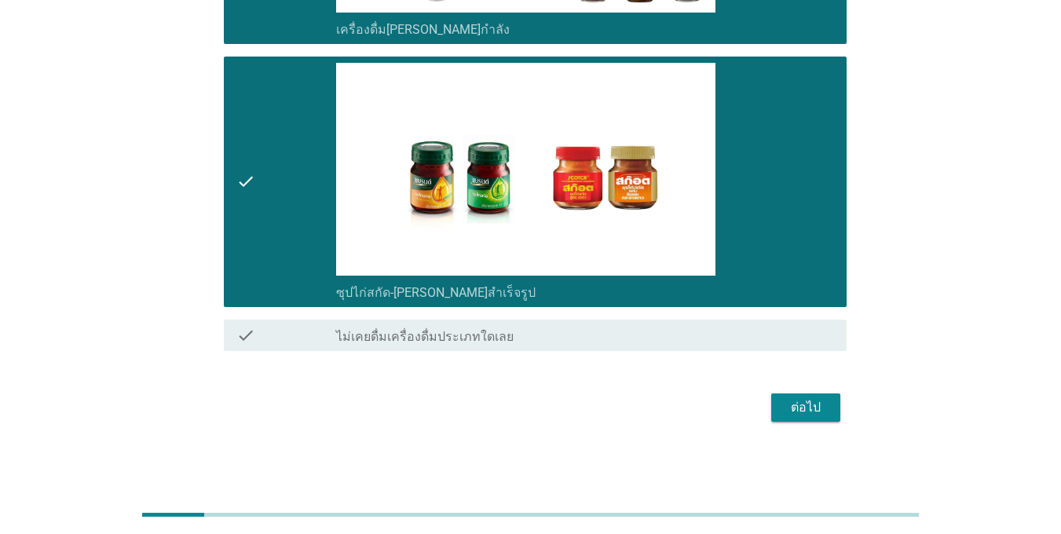
click at [818, 406] on div "ต่อไป" at bounding box center [806, 407] width 44 height 19
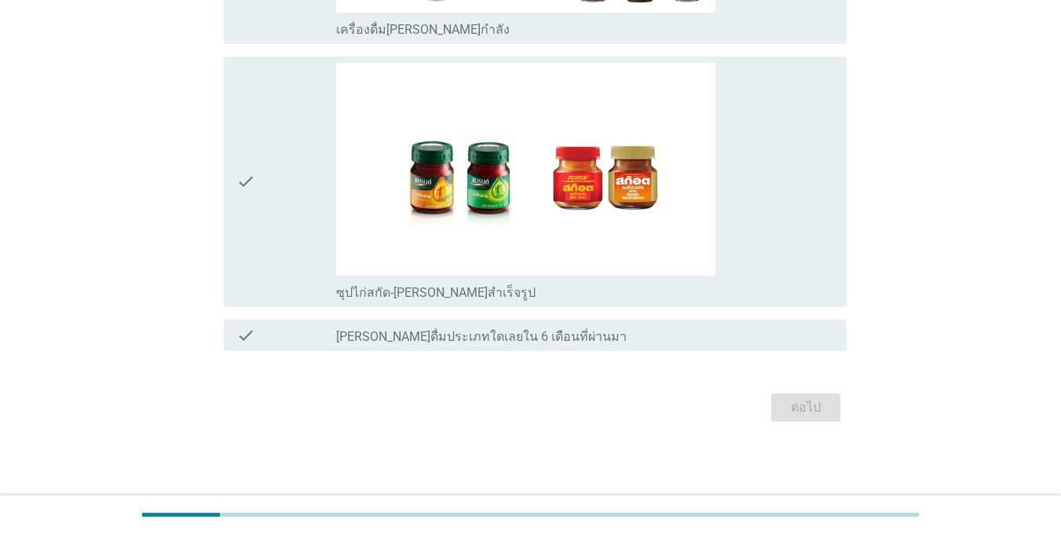
scroll to position [0, 0]
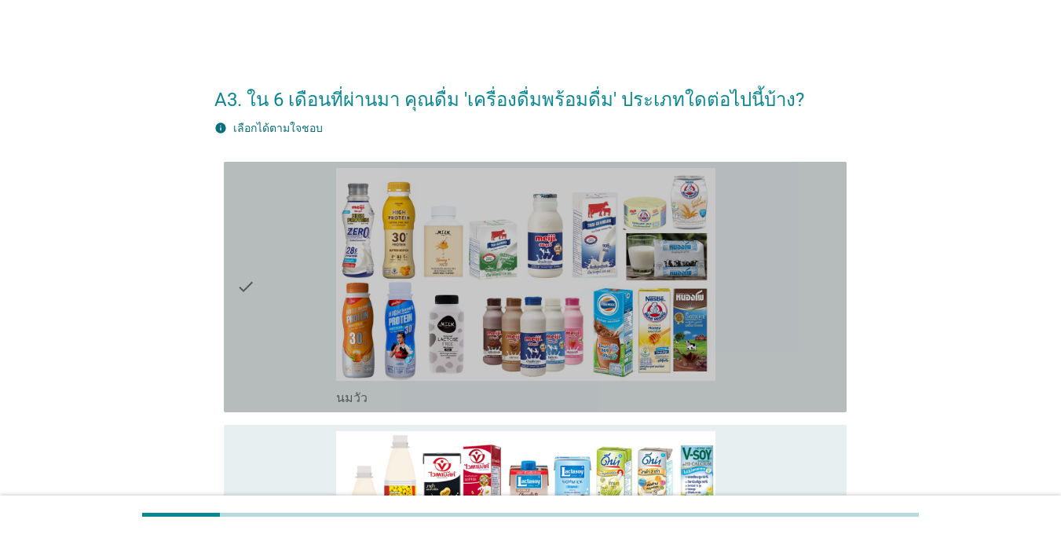
click at [291, 291] on div "check" at bounding box center [286, 287] width 100 height 238
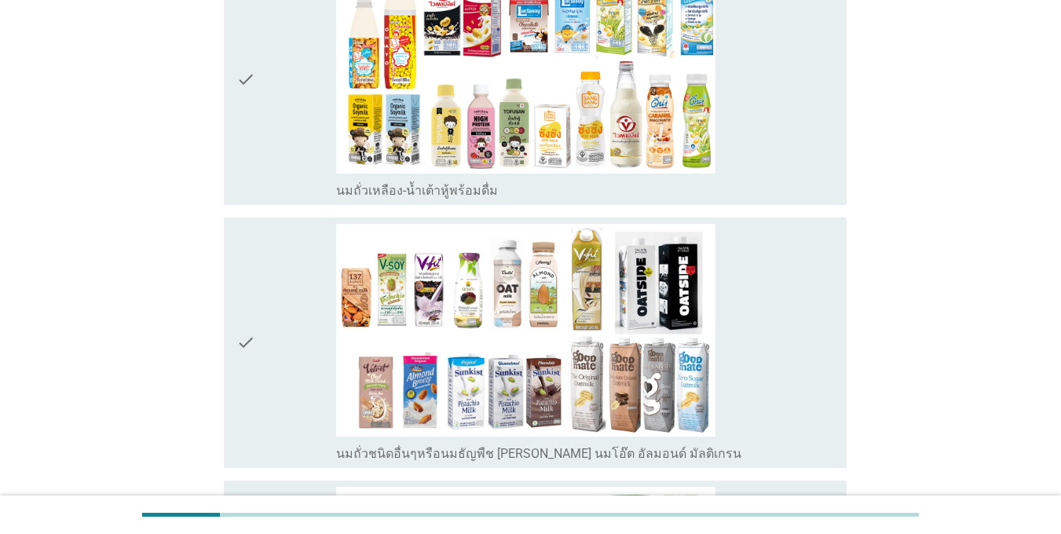
scroll to position [471, 0]
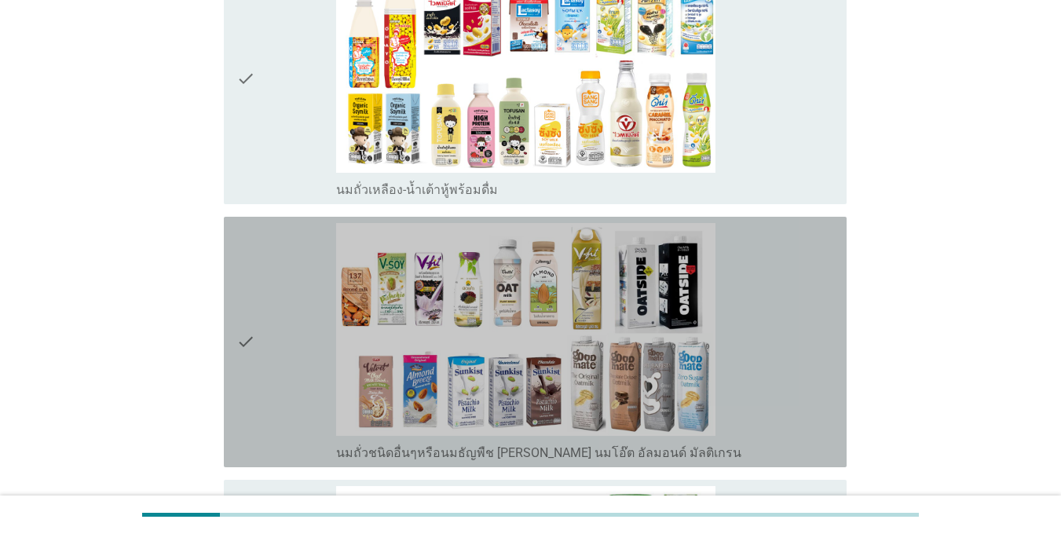
click at [310, 313] on div "check" at bounding box center [286, 342] width 100 height 238
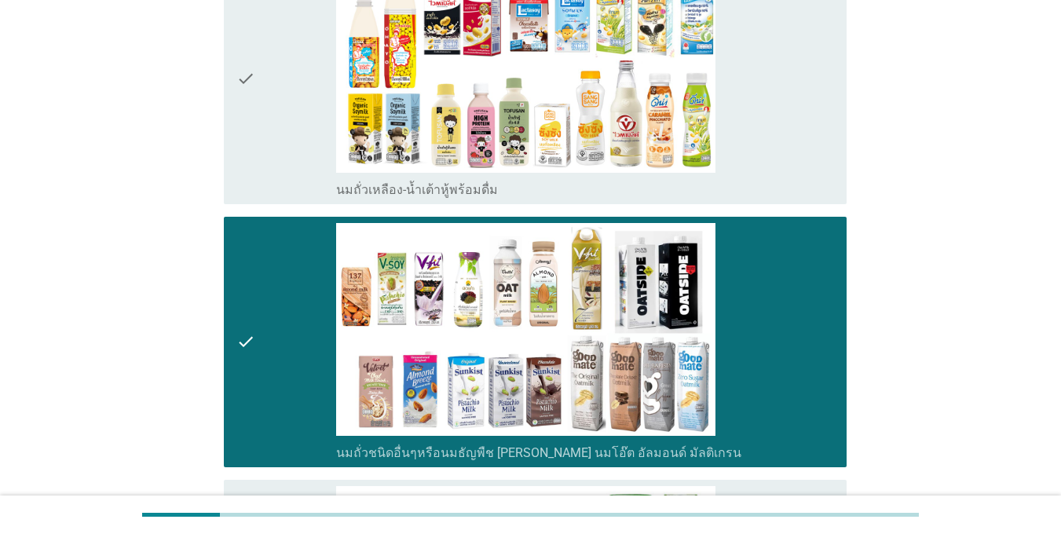
scroll to position [864, 0]
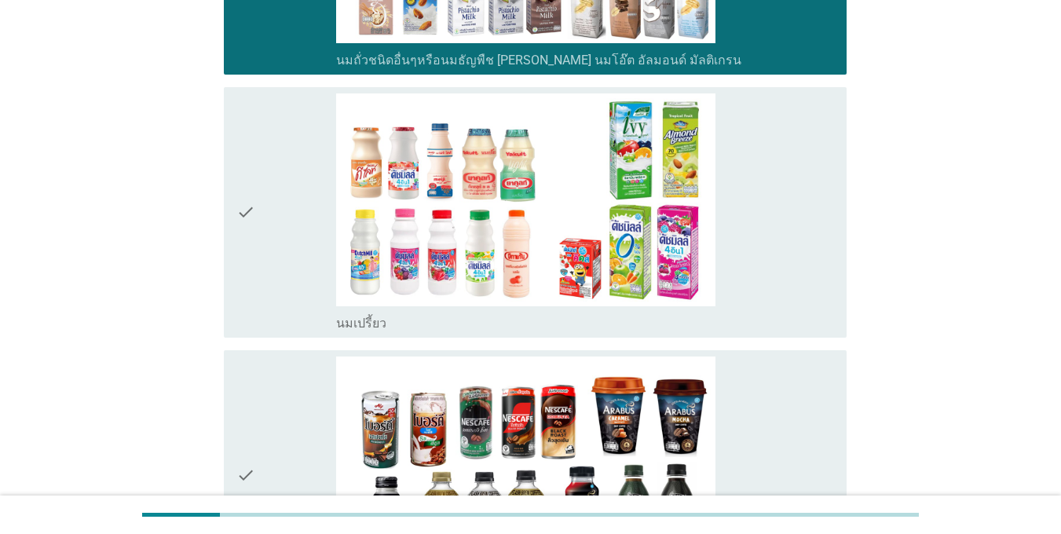
click at [287, 230] on div "check" at bounding box center [286, 212] width 100 height 238
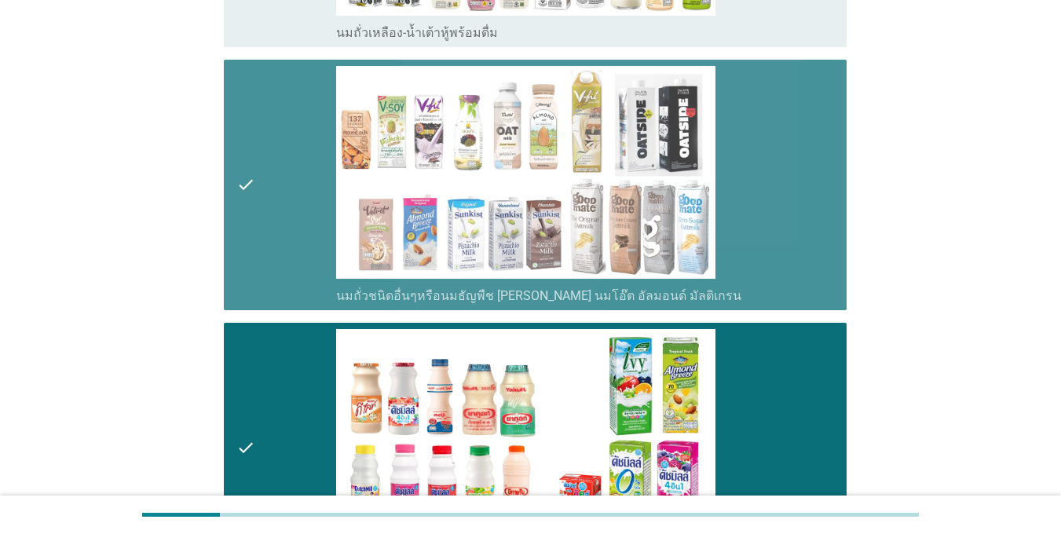
click at [302, 227] on div "check" at bounding box center [286, 185] width 100 height 238
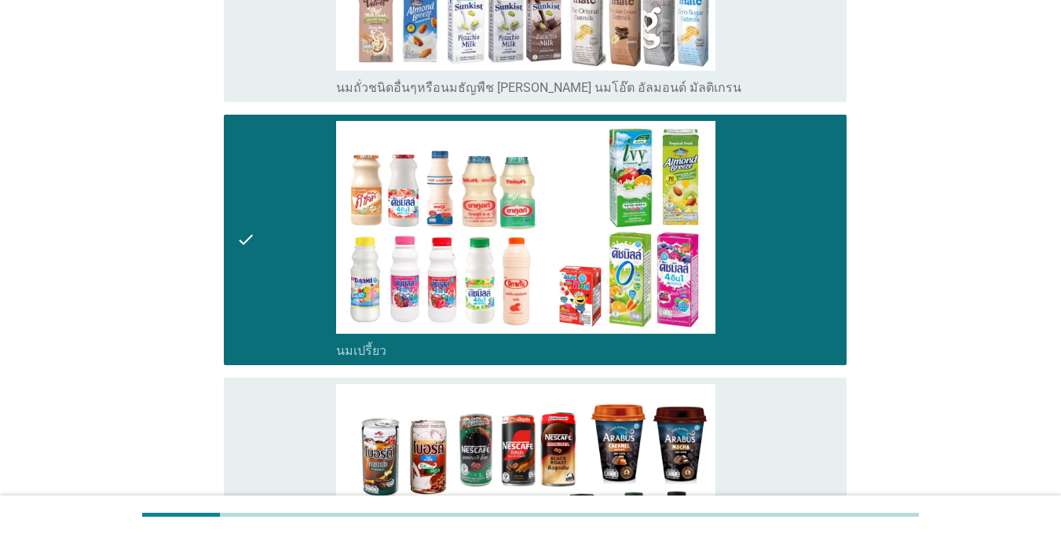
scroll to position [1021, 0]
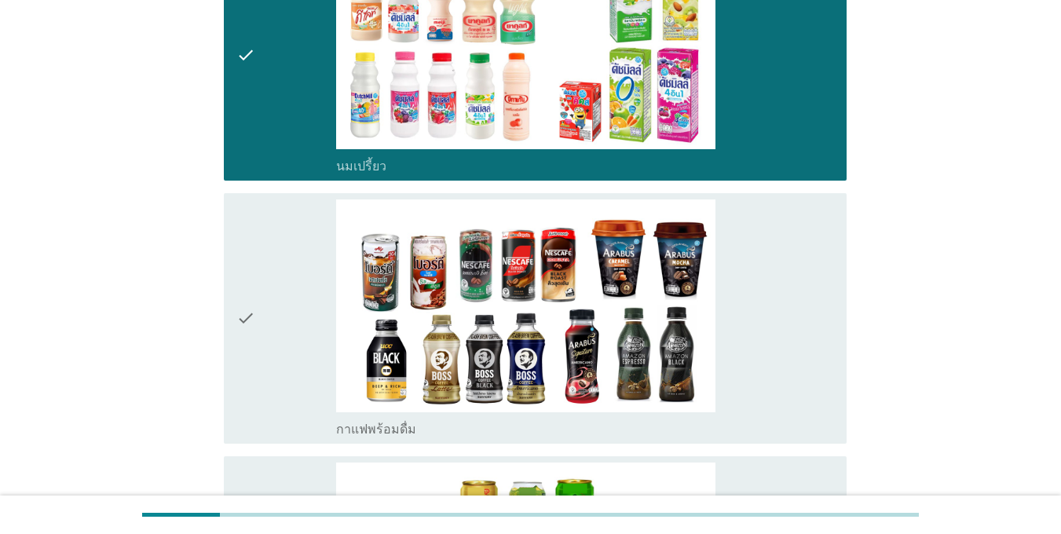
click at [306, 337] on div "check" at bounding box center [286, 319] width 100 height 238
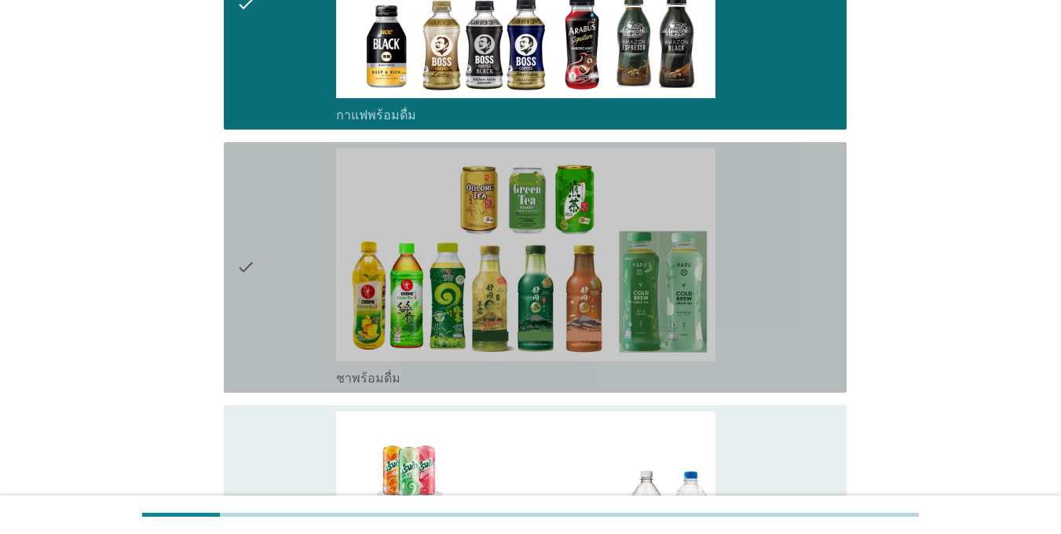
click at [295, 304] on div "check" at bounding box center [286, 267] width 100 height 238
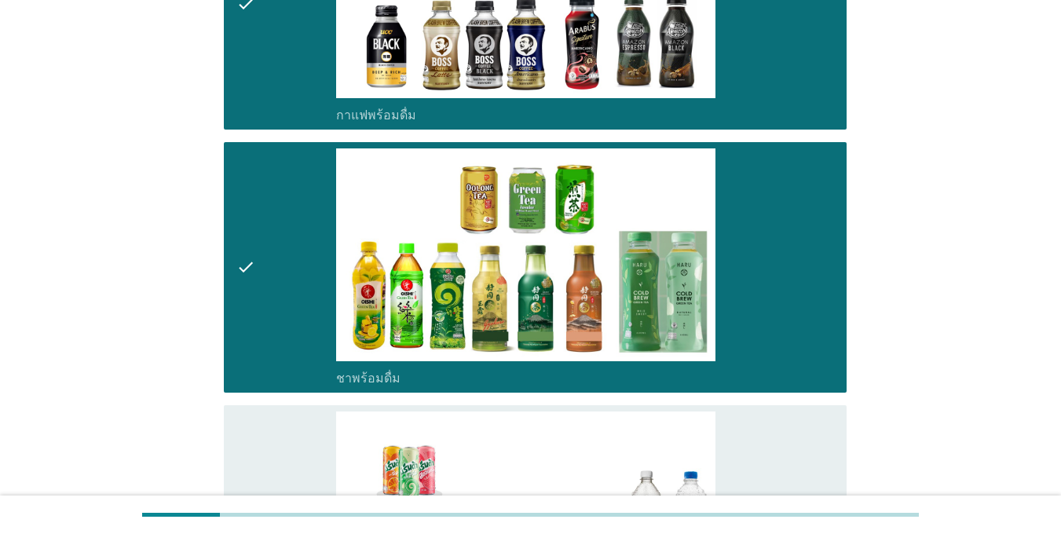
scroll to position [1650, 0]
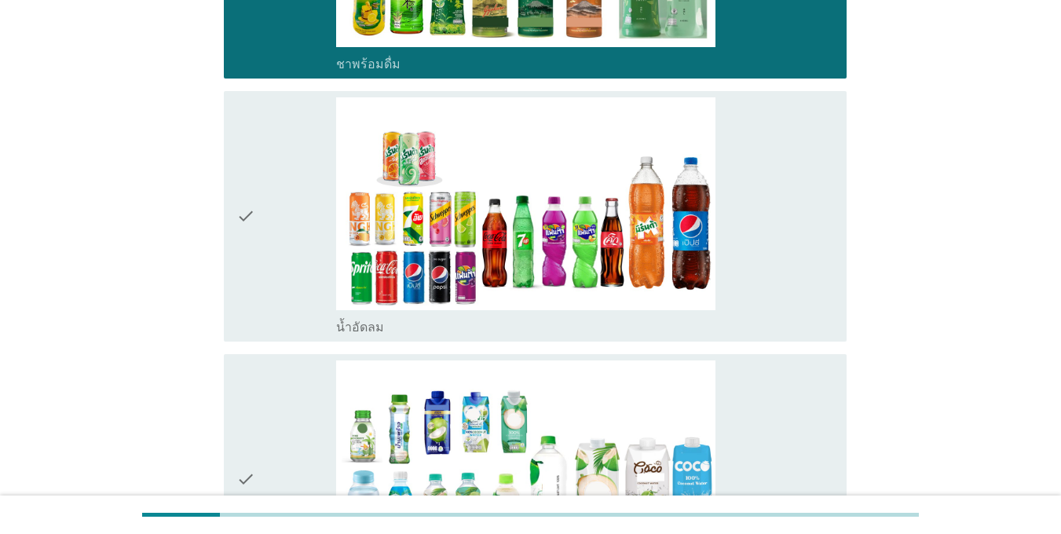
click at [273, 262] on div "check" at bounding box center [286, 216] width 100 height 238
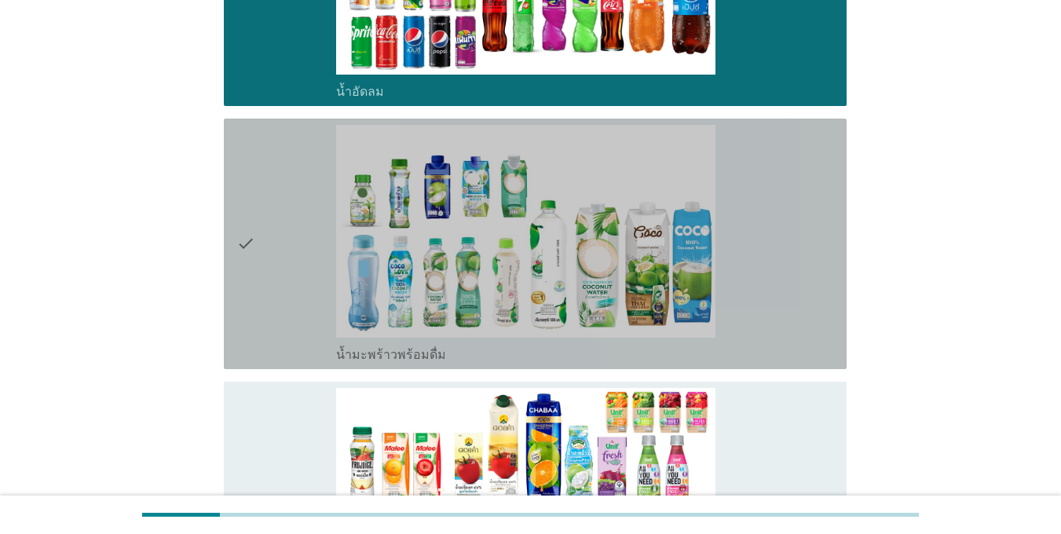
click at [273, 262] on div "check" at bounding box center [286, 244] width 100 height 238
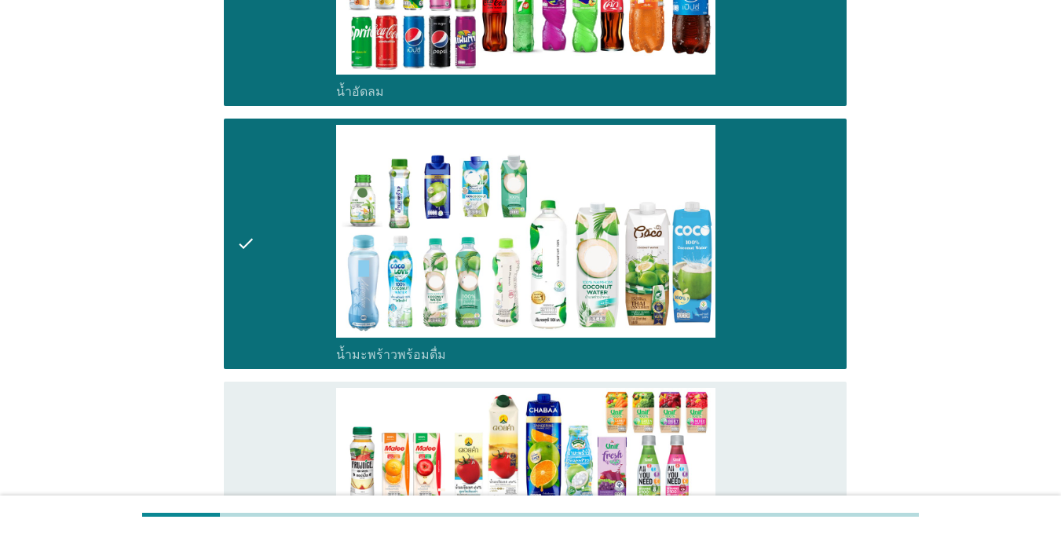
scroll to position [2121, 0]
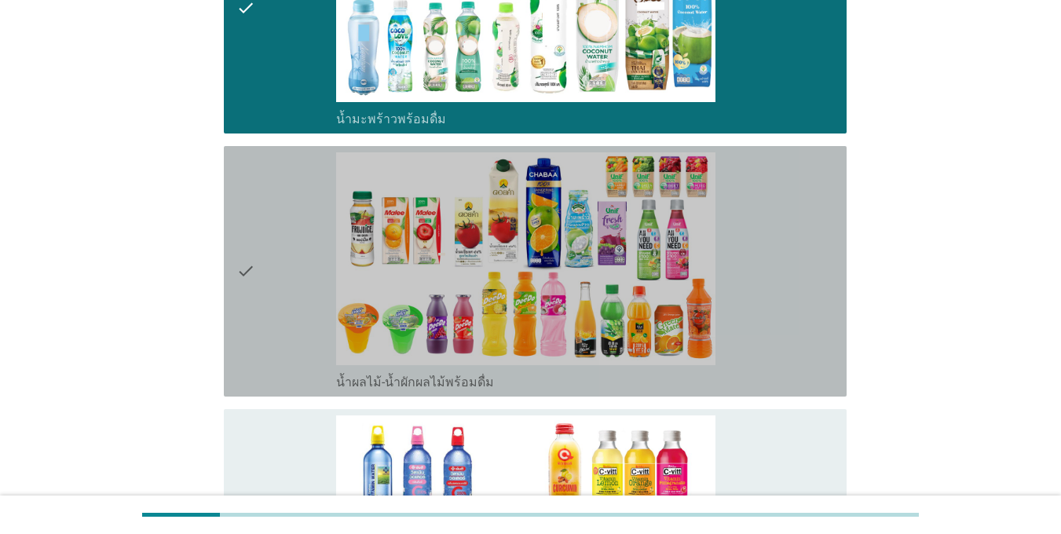
click at [273, 262] on div "check" at bounding box center [286, 271] width 100 height 238
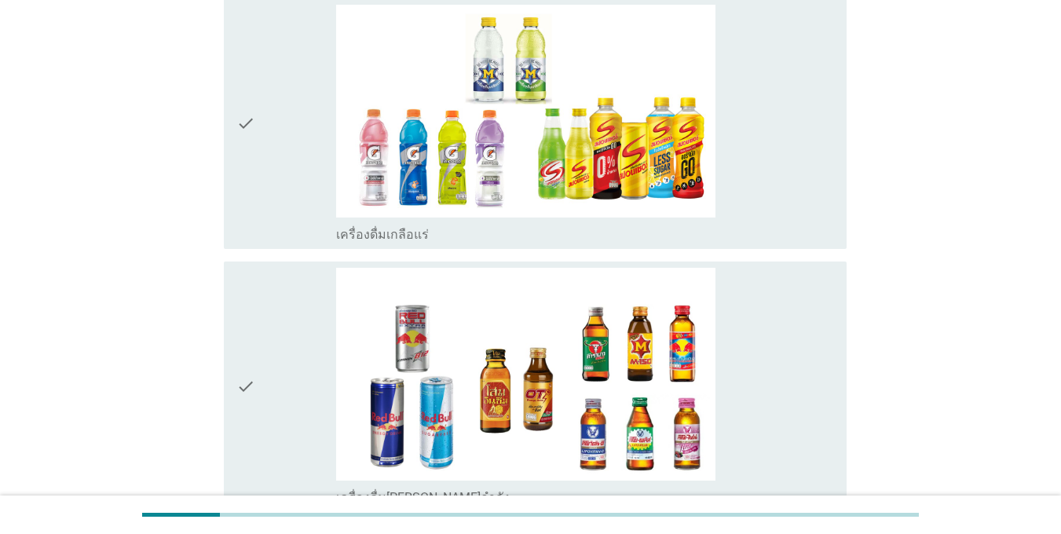
scroll to position [3064, 0]
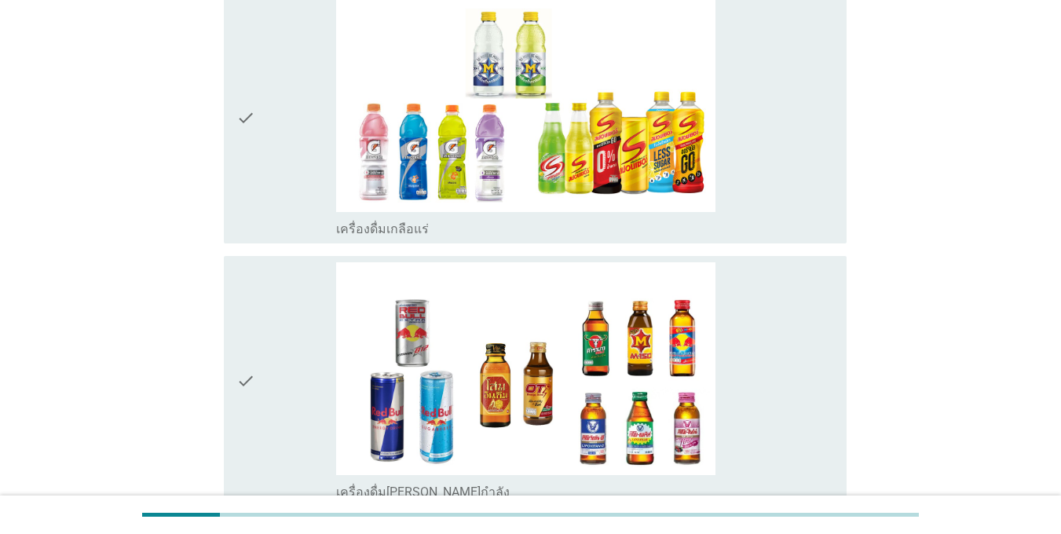
click at [256, 145] on div "check" at bounding box center [286, 118] width 100 height 238
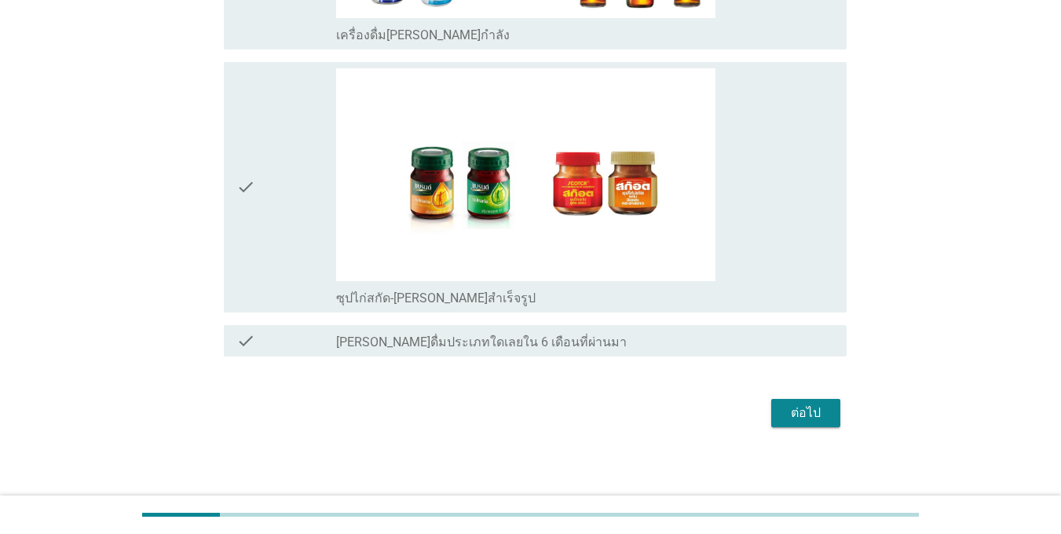
scroll to position [3527, 0]
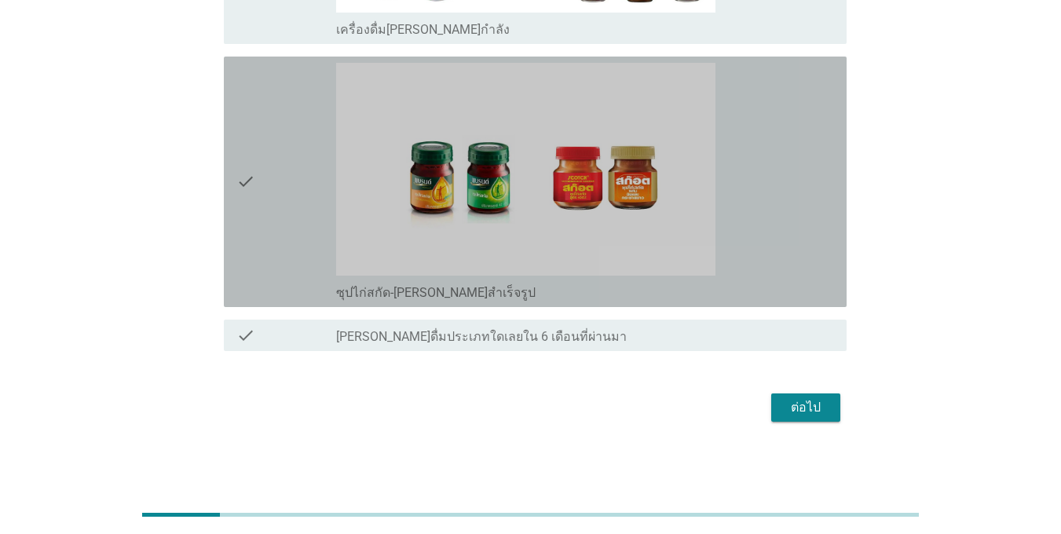
click at [306, 225] on div "check" at bounding box center [286, 182] width 100 height 238
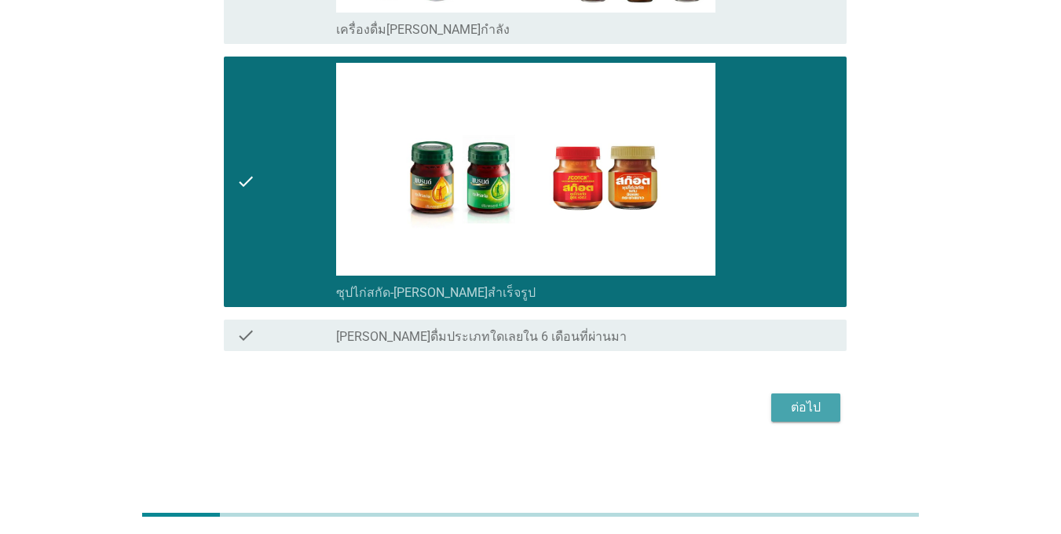
click at [795, 415] on div "ต่อไป" at bounding box center [806, 407] width 44 height 19
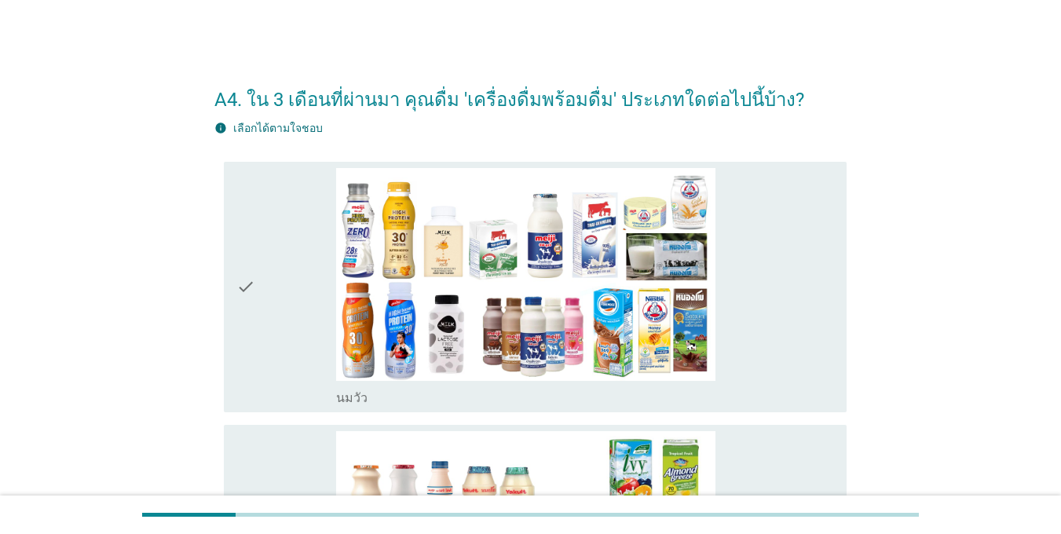
click at [251, 281] on icon "check" at bounding box center [245, 287] width 19 height 238
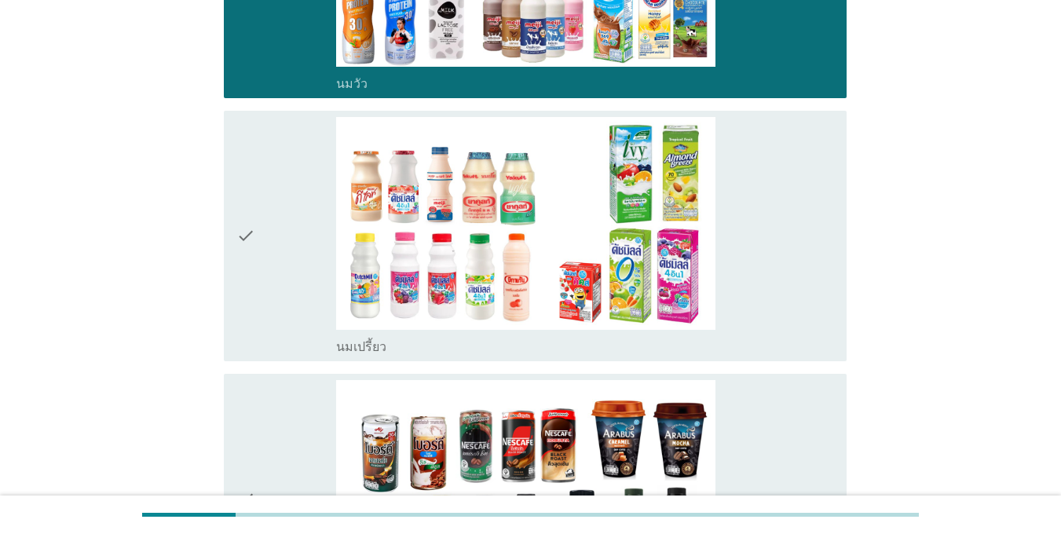
click at [273, 313] on div "check" at bounding box center [286, 236] width 100 height 238
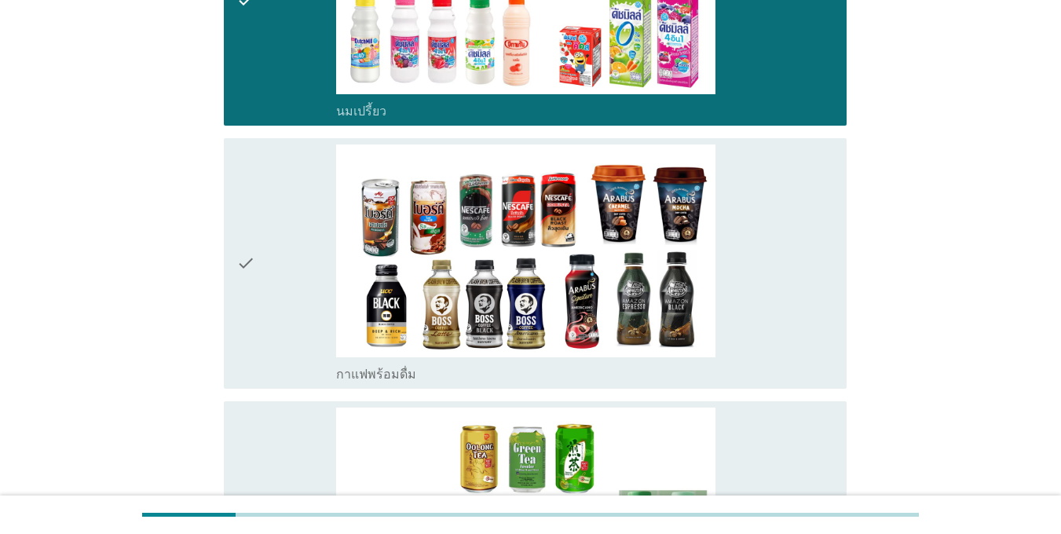
click at [270, 313] on div "check" at bounding box center [286, 264] width 100 height 238
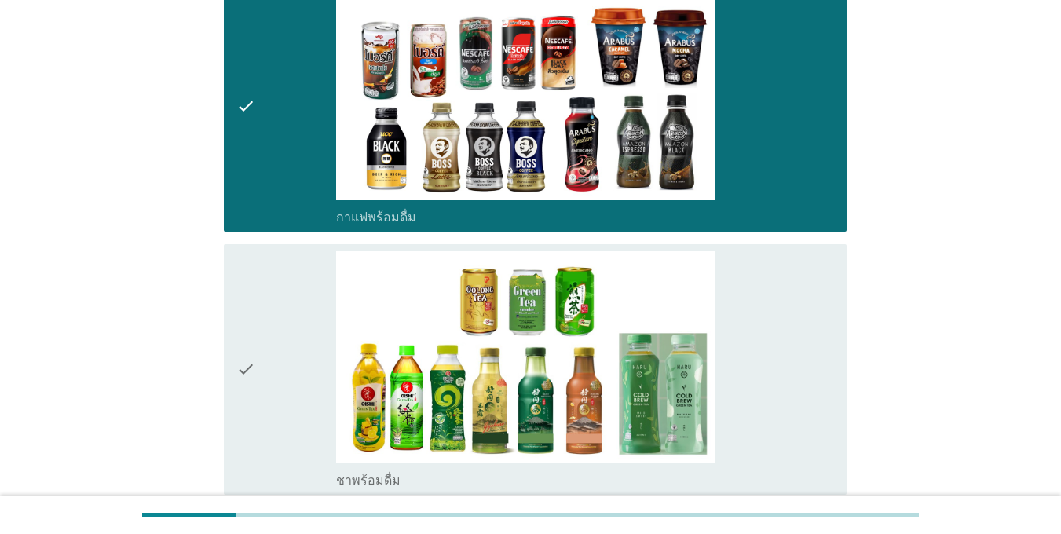
click at [269, 313] on div "check" at bounding box center [286, 370] width 100 height 238
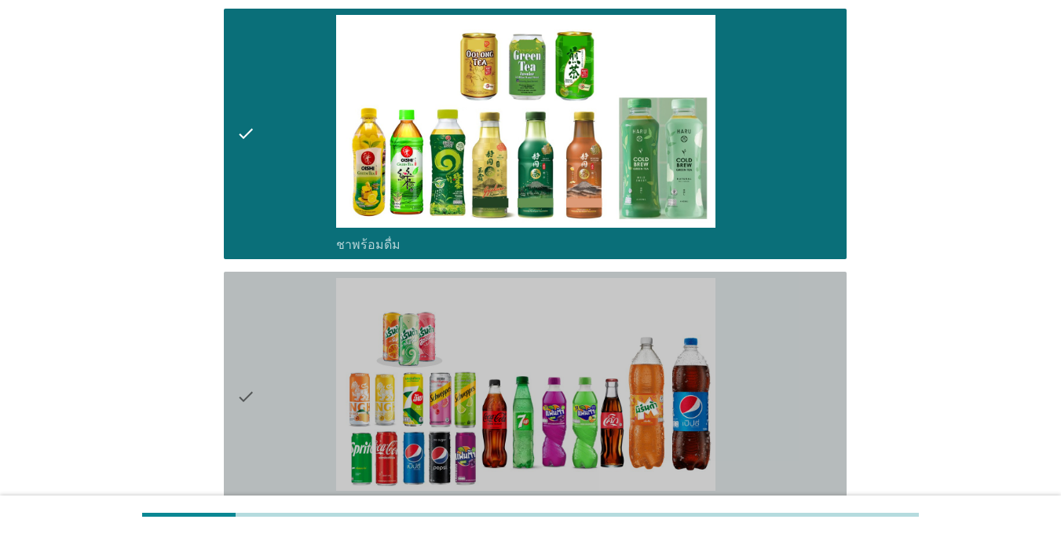
click at [269, 313] on div "check" at bounding box center [286, 397] width 100 height 238
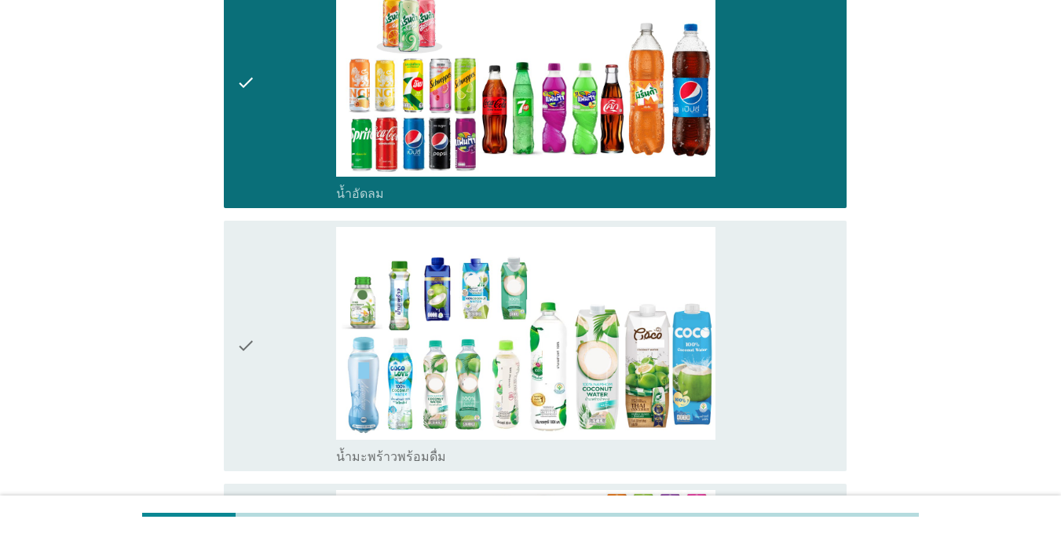
click at [269, 313] on div "check" at bounding box center [286, 346] width 100 height 238
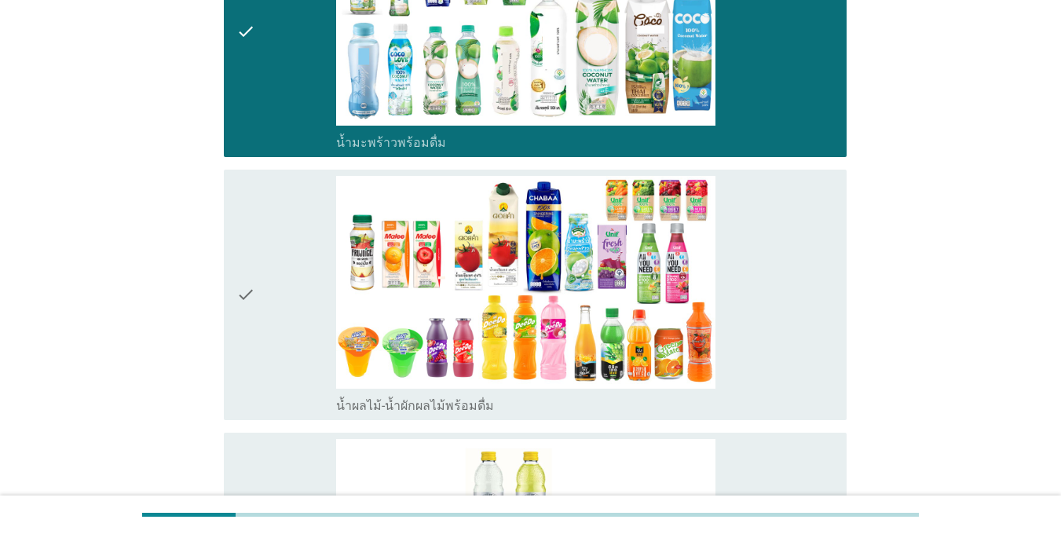
click at [269, 313] on div "check" at bounding box center [286, 295] width 100 height 238
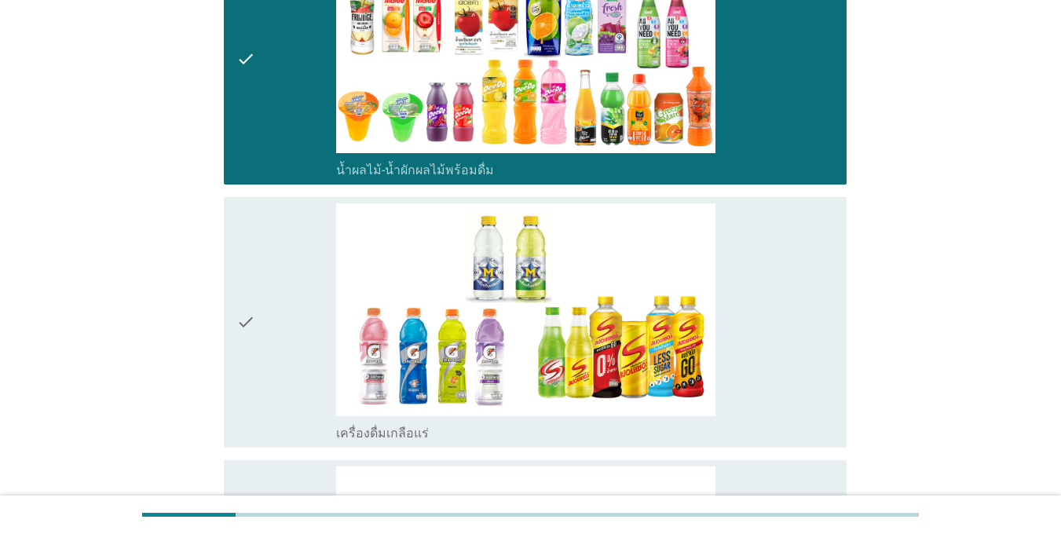
click at [269, 313] on div "check" at bounding box center [286, 322] width 100 height 238
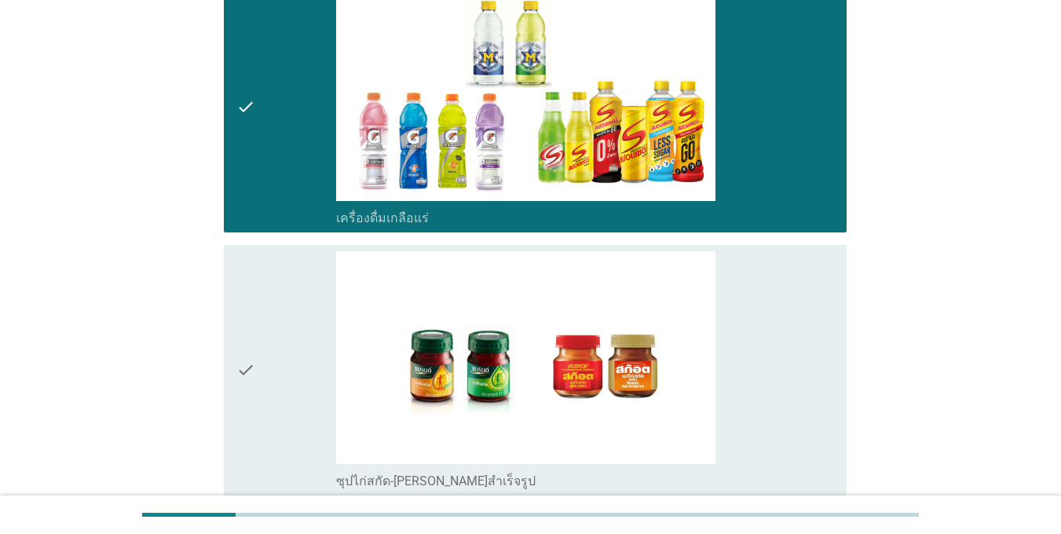
scroll to position [2121, 0]
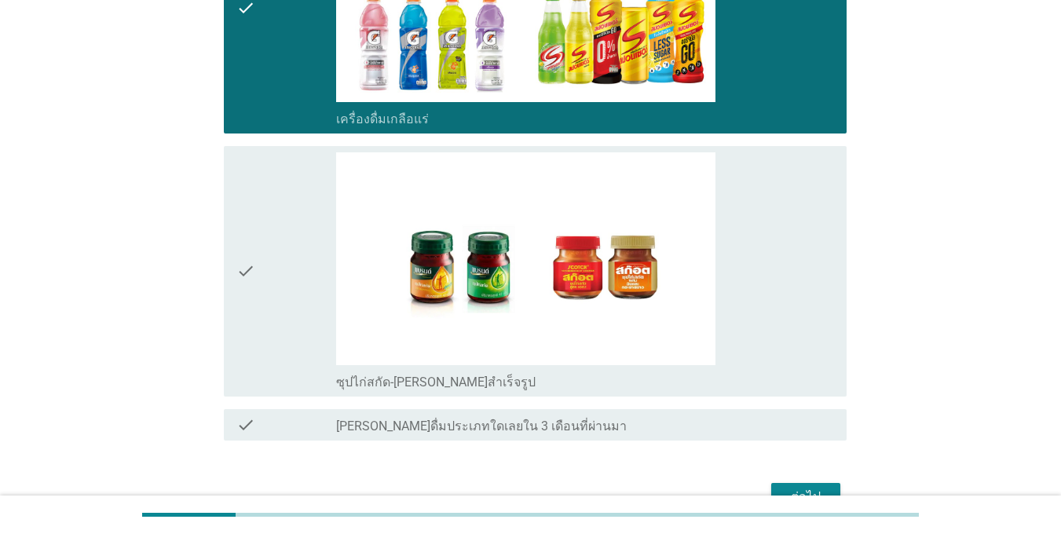
click at [251, 75] on icon "check" at bounding box center [245, 8] width 19 height 238
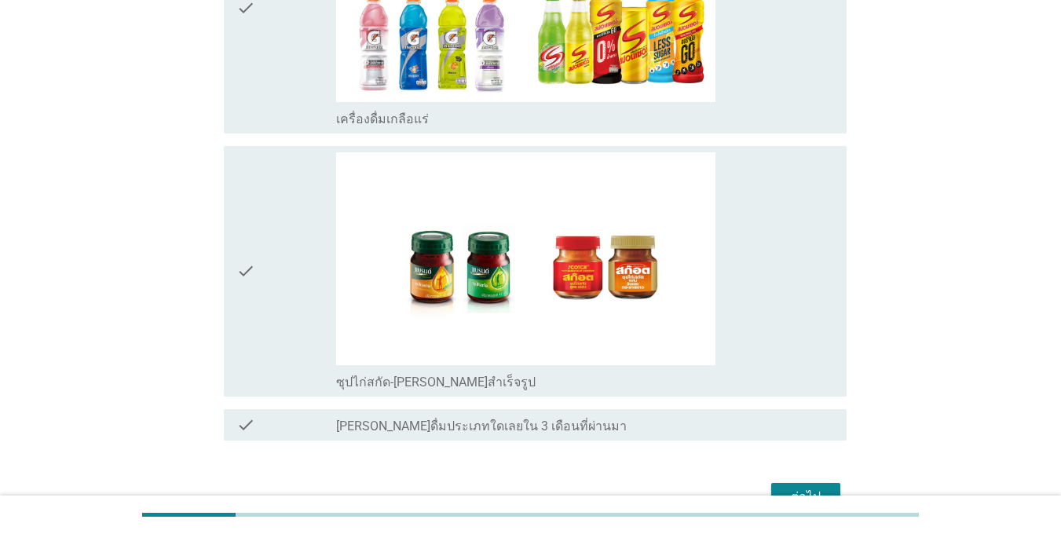
click at [258, 110] on div "check" at bounding box center [286, 8] width 100 height 238
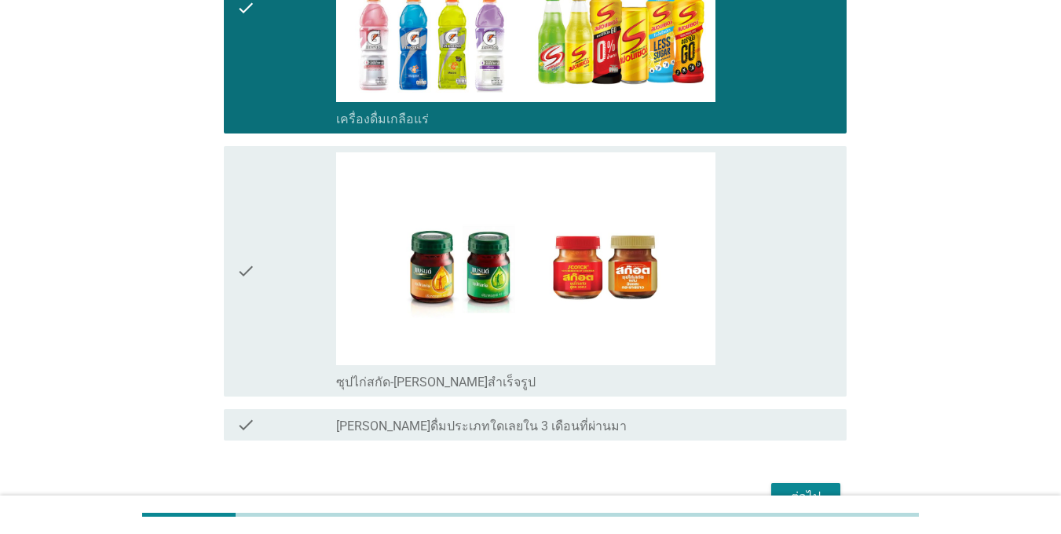
click at [798, 491] on div "ต่อไป" at bounding box center [806, 497] width 44 height 19
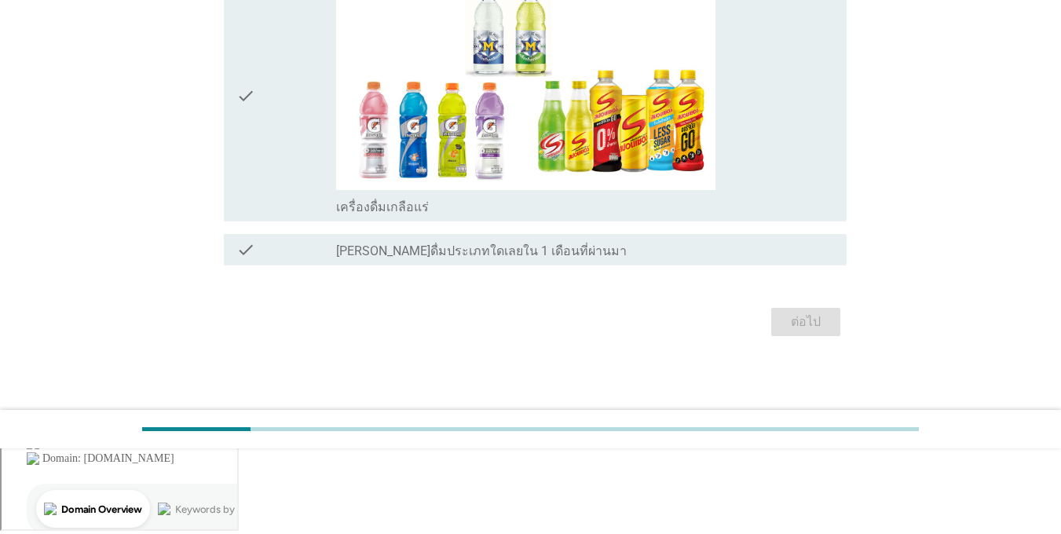
scroll to position [0, 0]
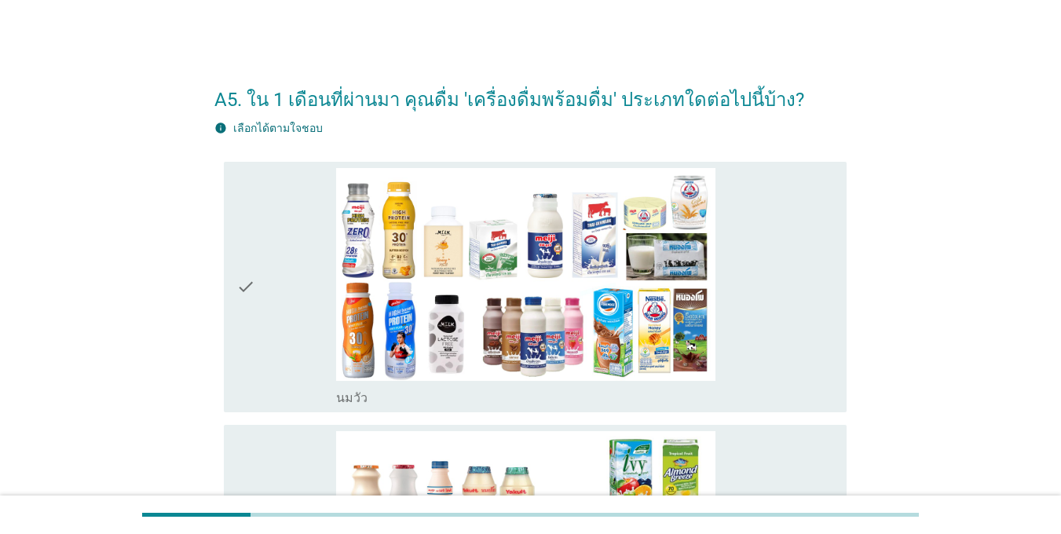
click at [262, 280] on div "check" at bounding box center [286, 287] width 100 height 238
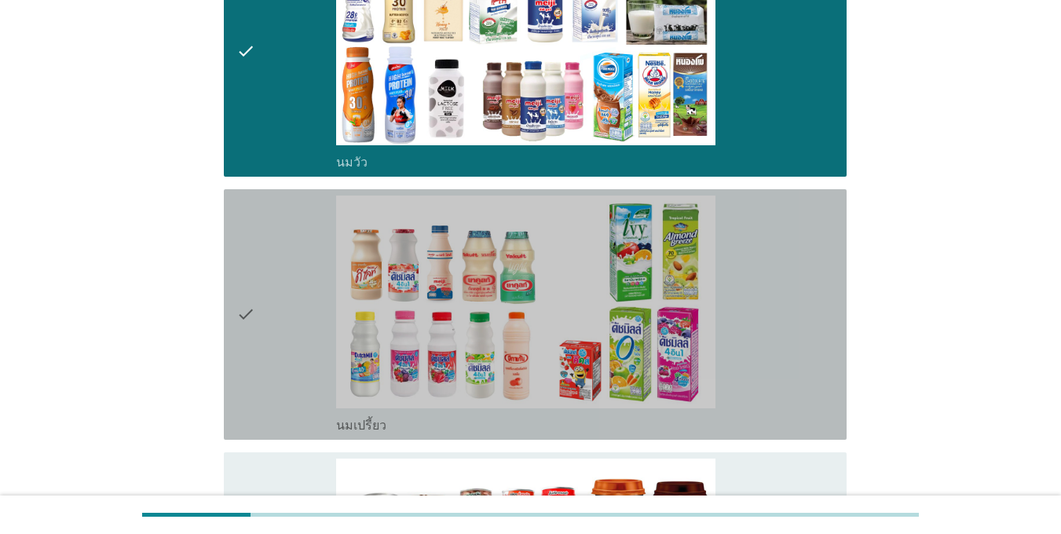
click at [256, 278] on div "check" at bounding box center [286, 315] width 100 height 238
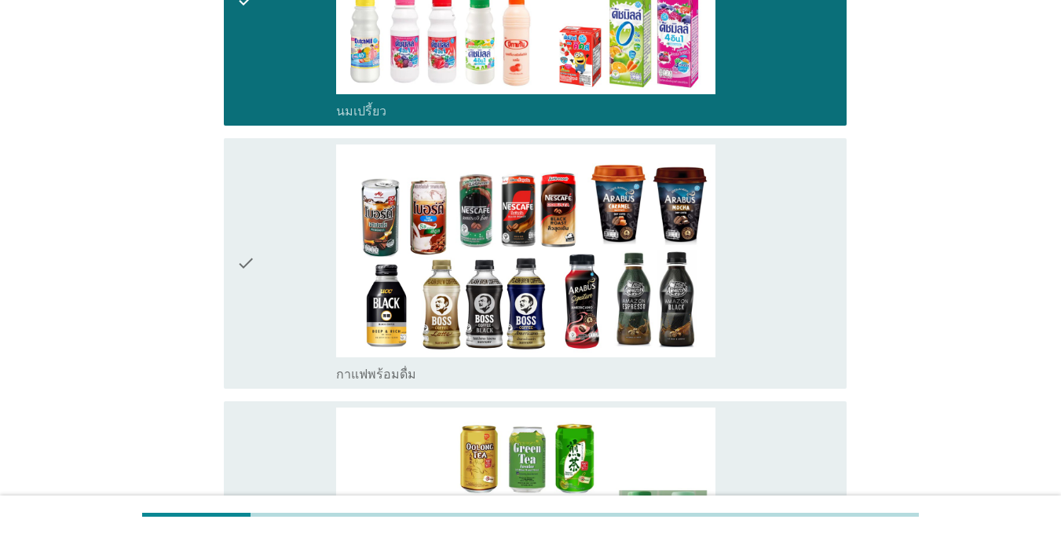
click at [256, 278] on div "check" at bounding box center [286, 264] width 100 height 238
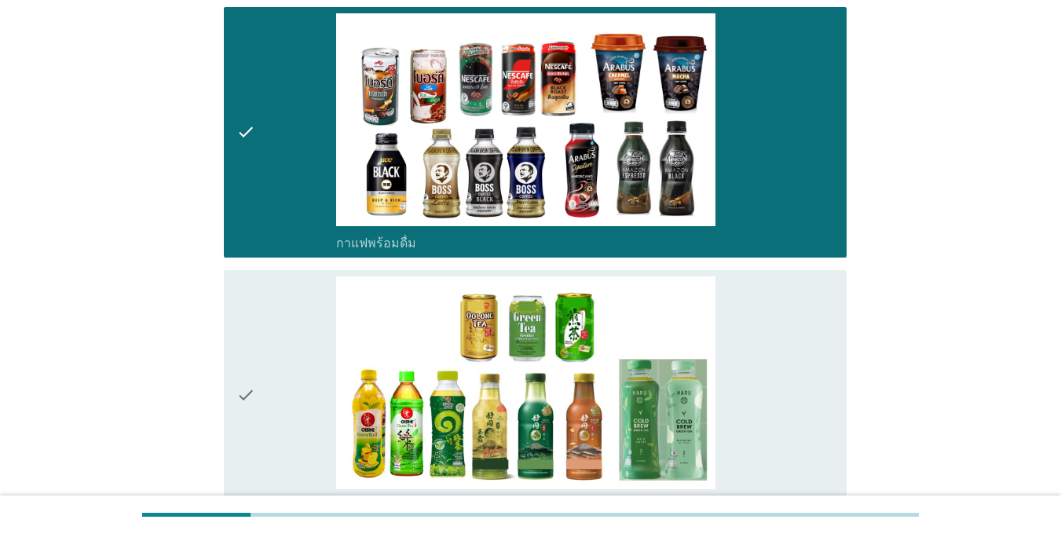
scroll to position [786, 0]
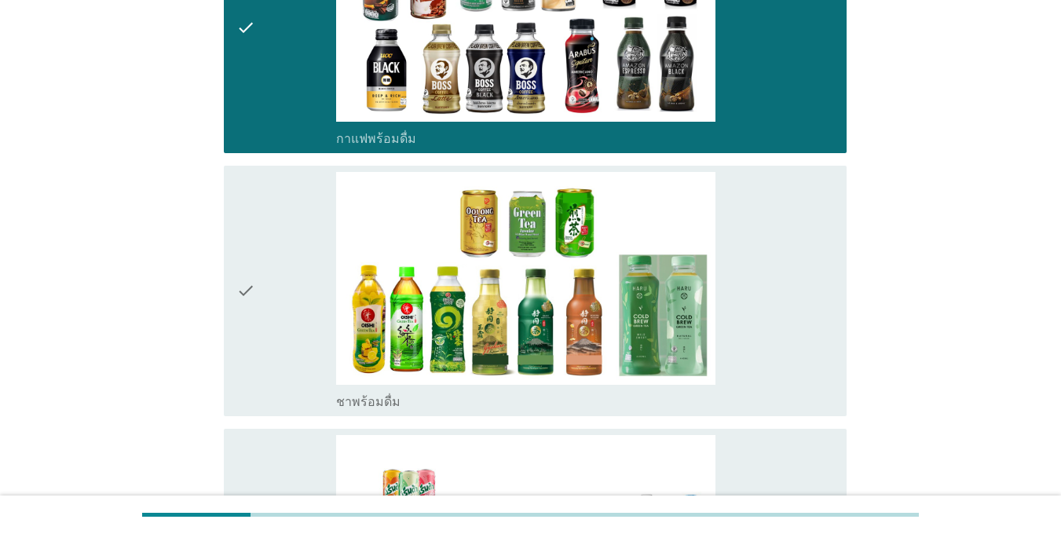
click at [256, 279] on div "check" at bounding box center [286, 291] width 100 height 238
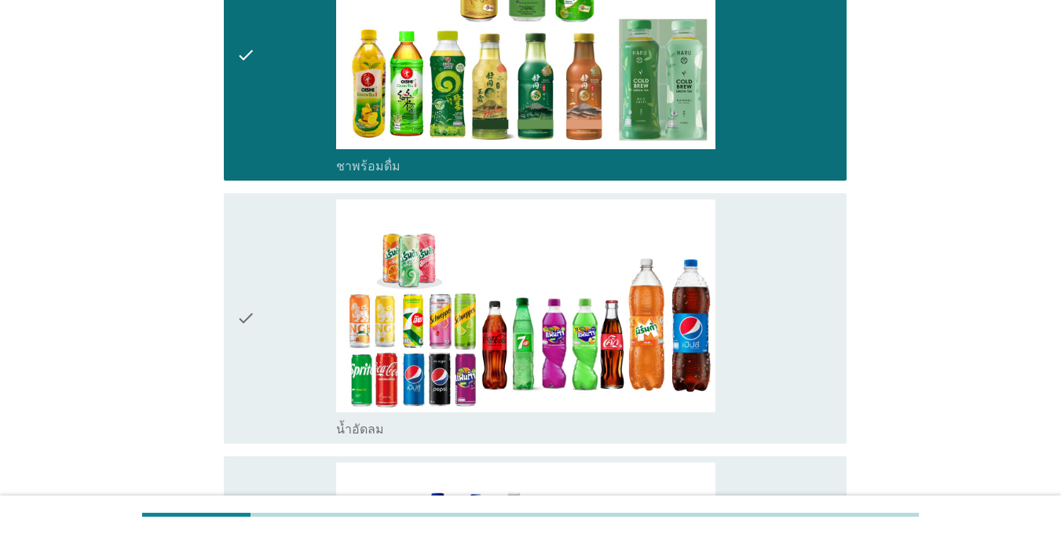
click at [256, 279] on div "check" at bounding box center [286, 319] width 100 height 238
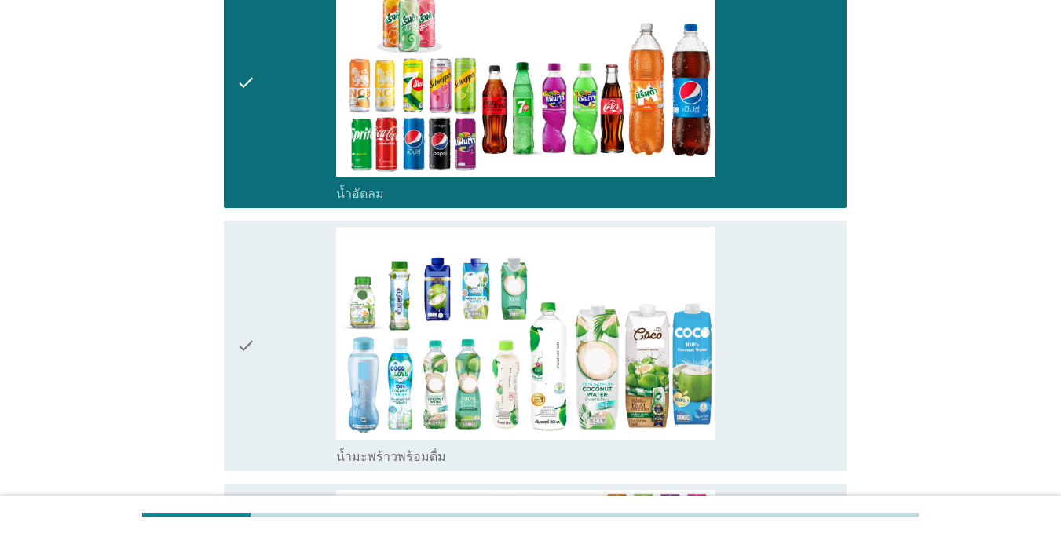
click at [256, 279] on div "check" at bounding box center [286, 346] width 100 height 238
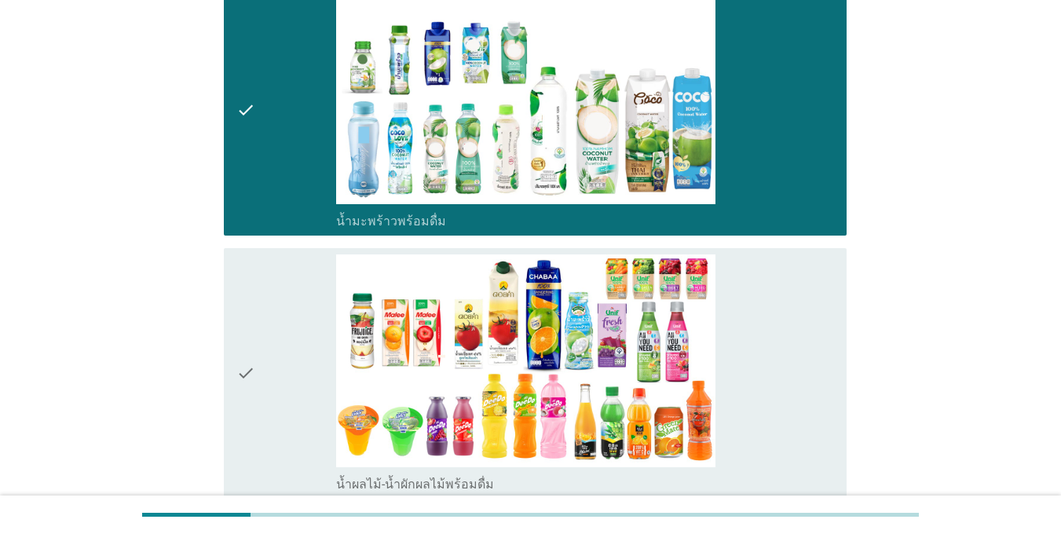
click at [272, 321] on div "check" at bounding box center [286, 374] width 100 height 238
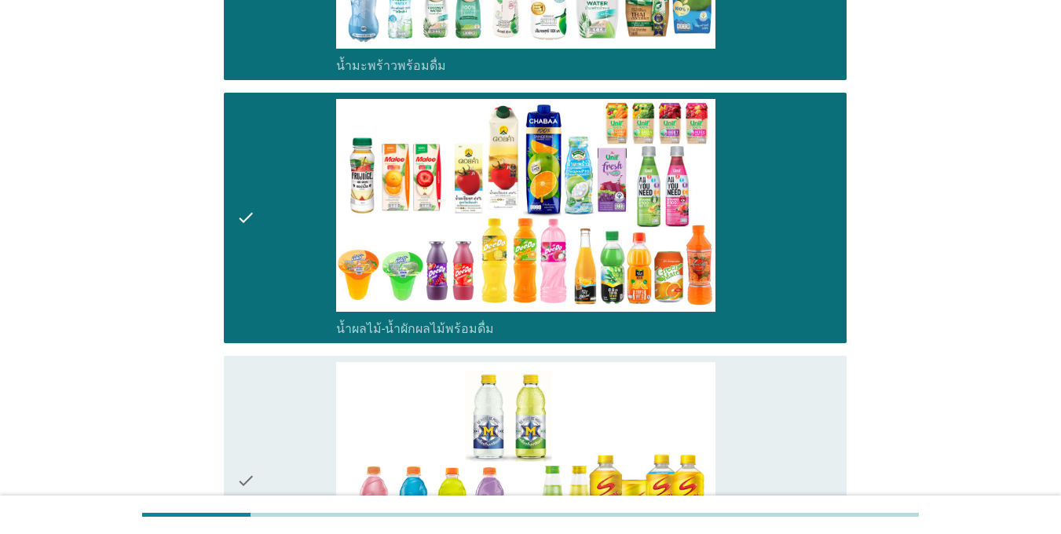
scroll to position [1885, 0]
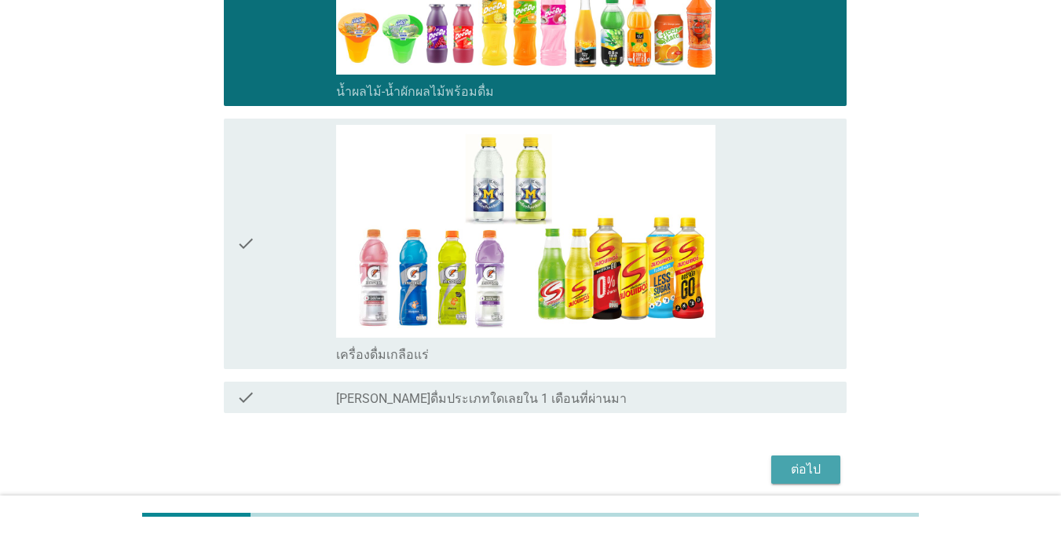
click at [802, 467] on div "ต่อไป" at bounding box center [806, 469] width 44 height 19
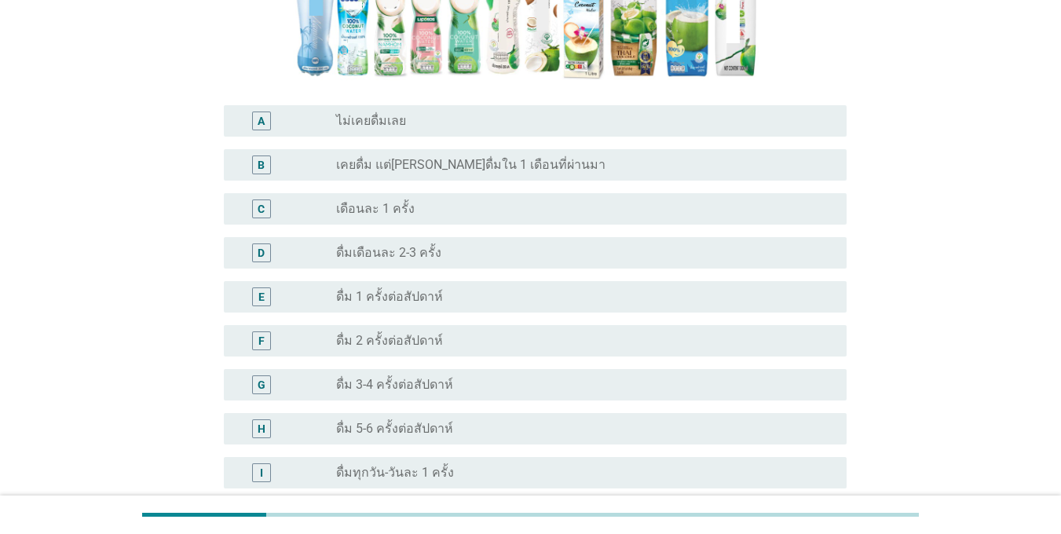
scroll to position [471, 0]
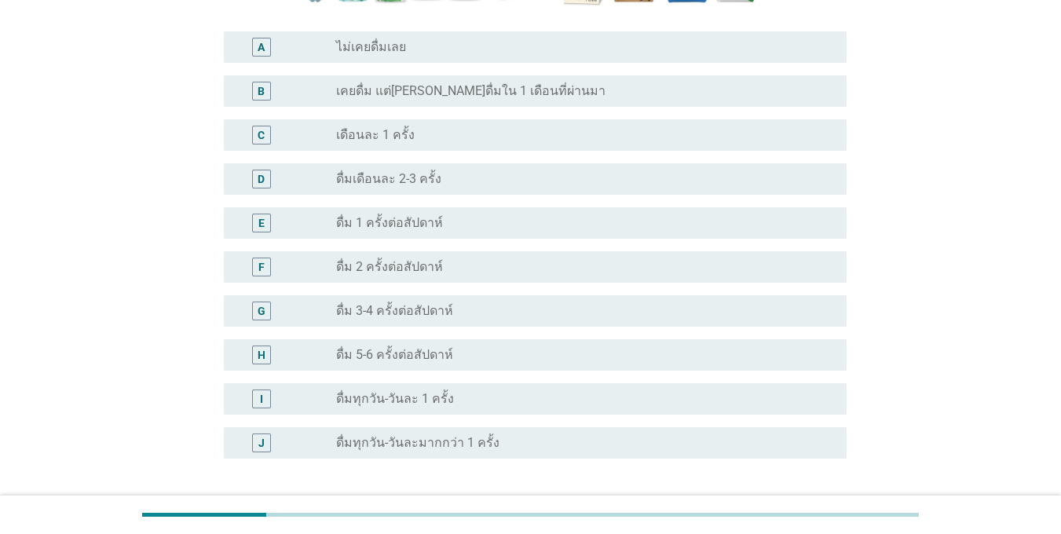
click at [271, 302] on div "G" at bounding box center [260, 311] width 49 height 19
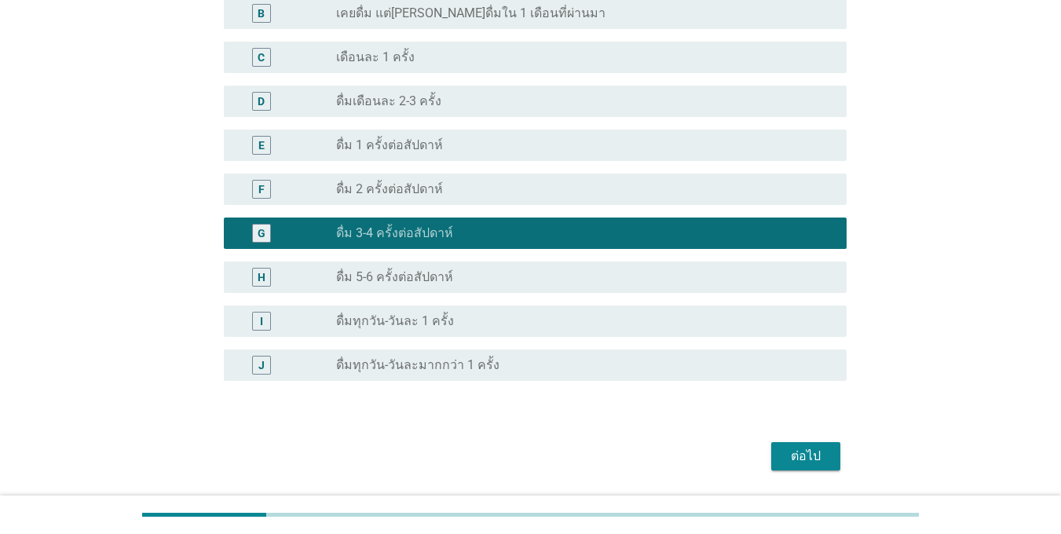
scroll to position [599, 0]
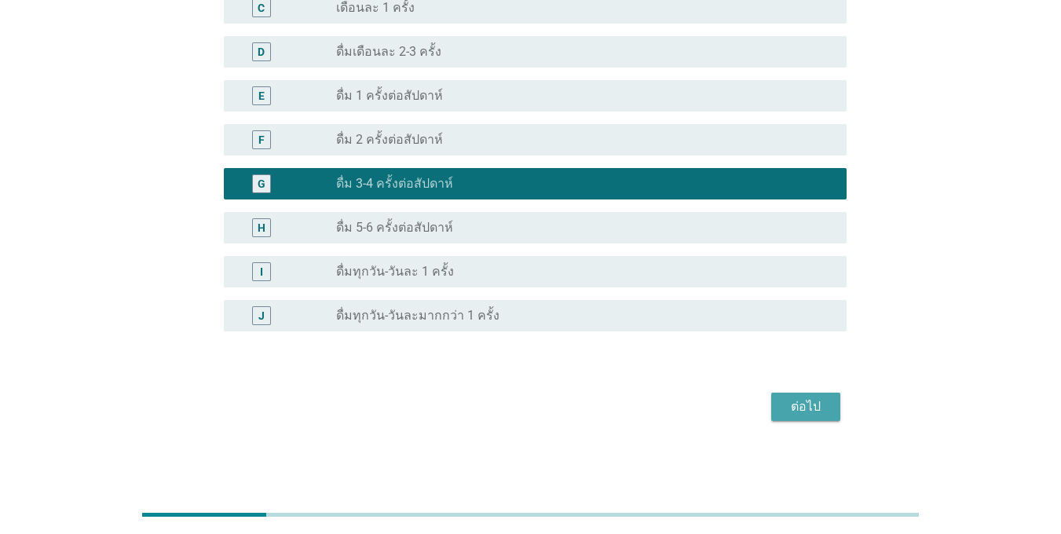
click at [800, 396] on button "ต่อไป" at bounding box center [805, 407] width 69 height 28
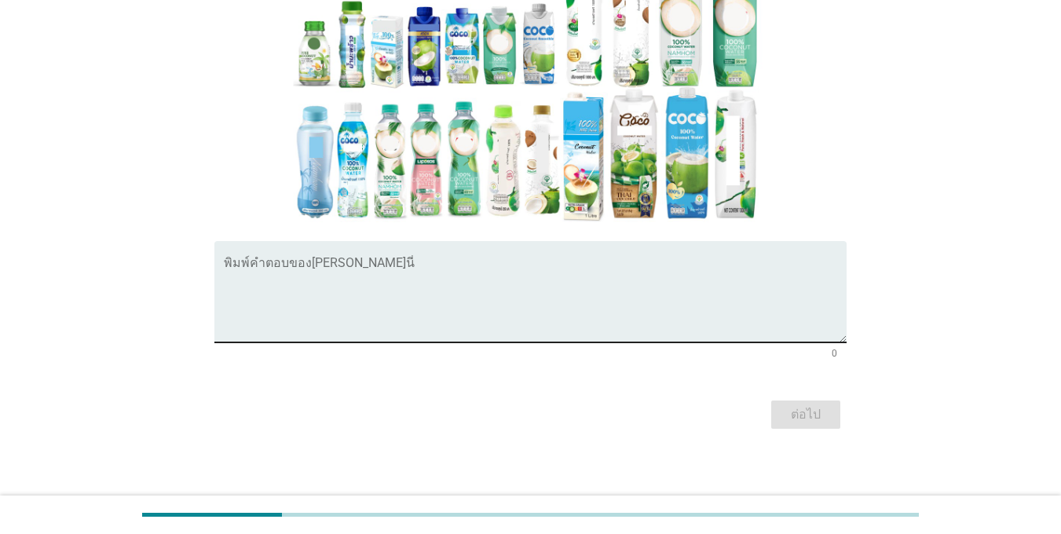
scroll to position [376, 0]
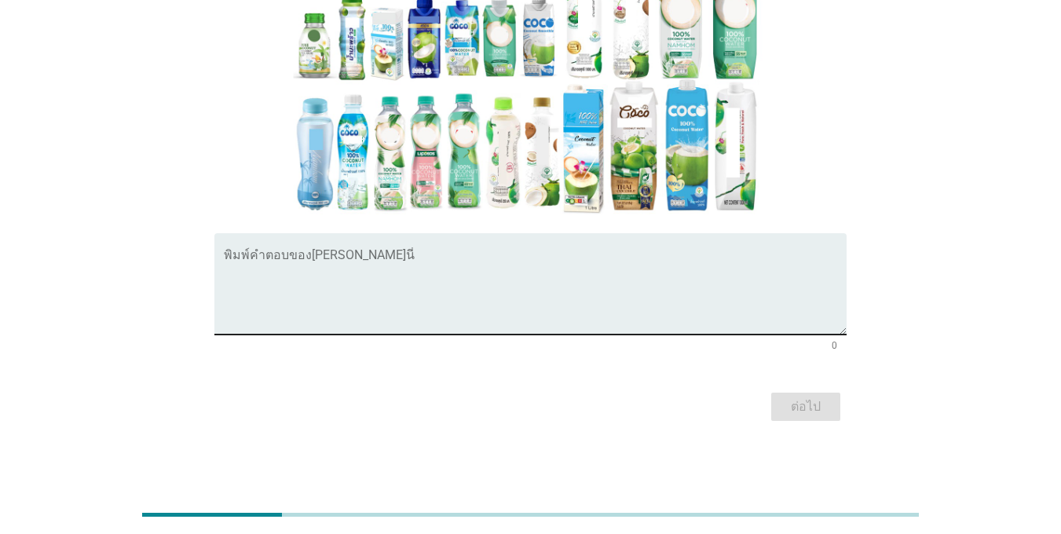
click at [376, 330] on textarea "พิมพ์คำตอบของคุณ ที่นี่" at bounding box center [535, 293] width 623 height 82
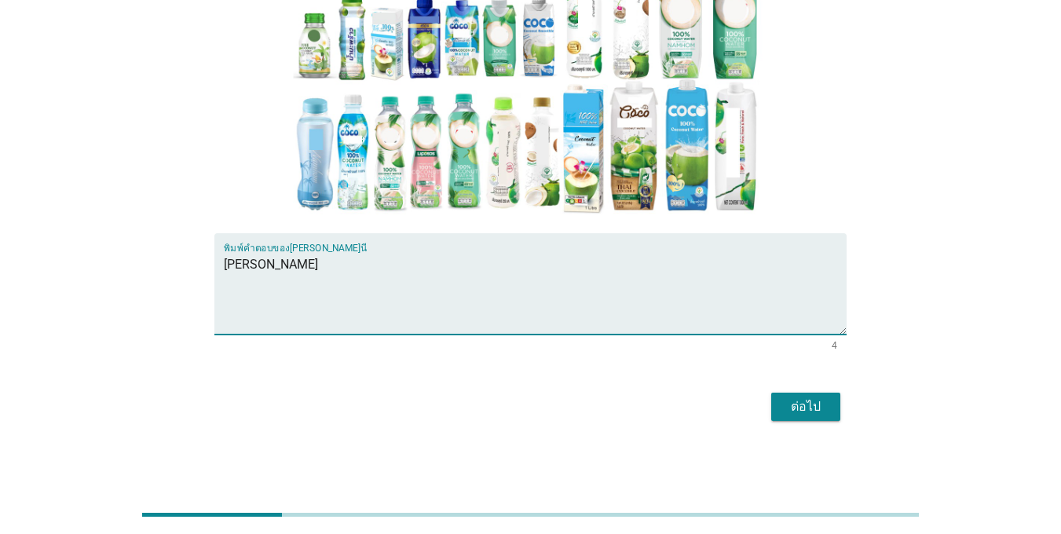
type textarea "[PERSON_NAME]"
click at [800, 405] on div "ต่อไป" at bounding box center [806, 407] width 44 height 19
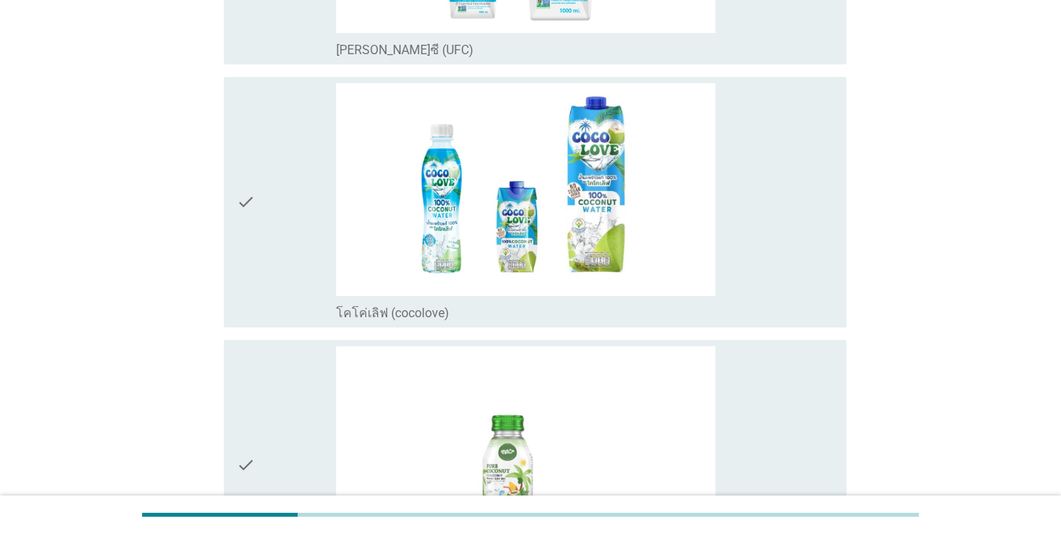
scroll to position [0, 0]
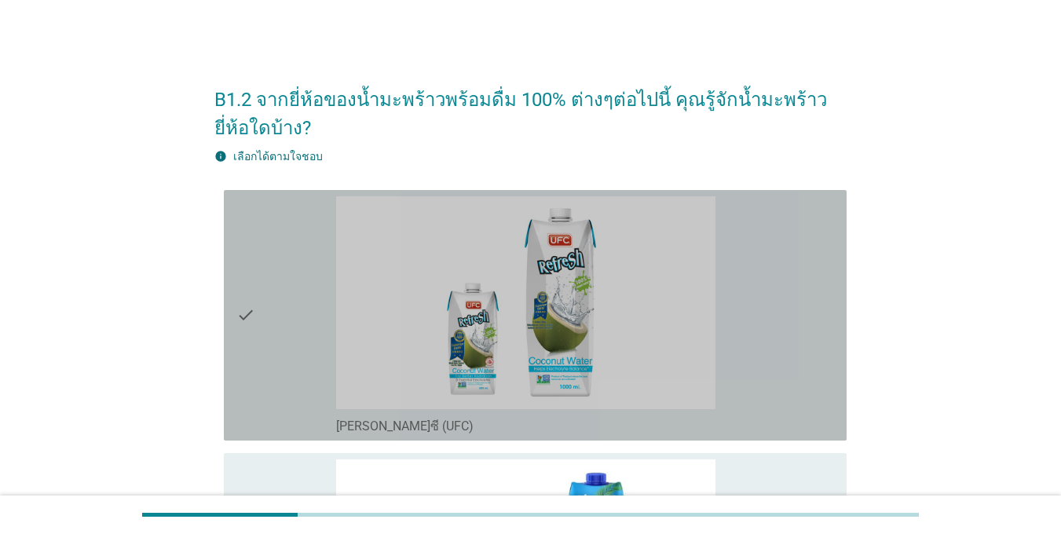
click at [265, 340] on div "check" at bounding box center [286, 315] width 100 height 238
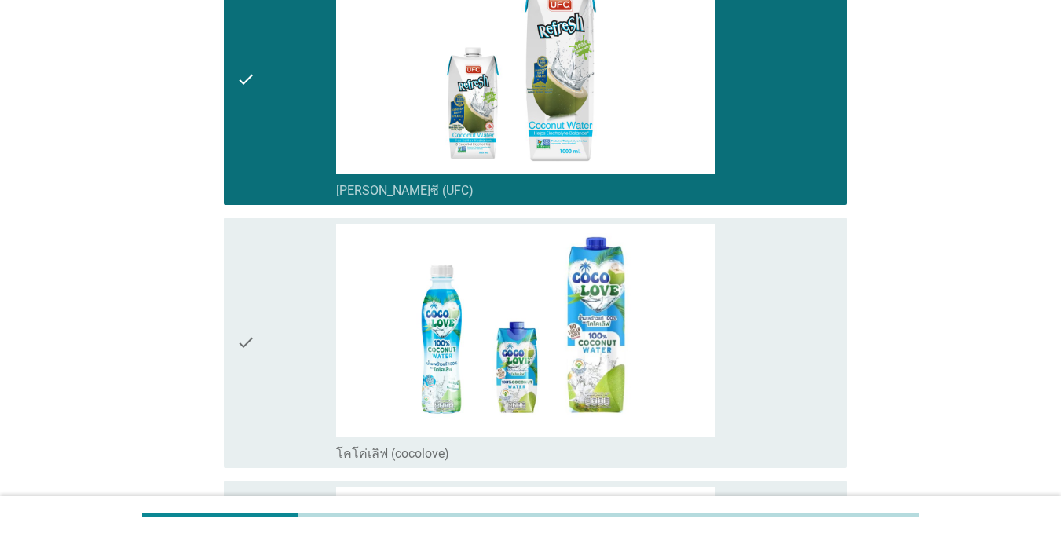
click at [262, 337] on div "check" at bounding box center [286, 343] width 100 height 238
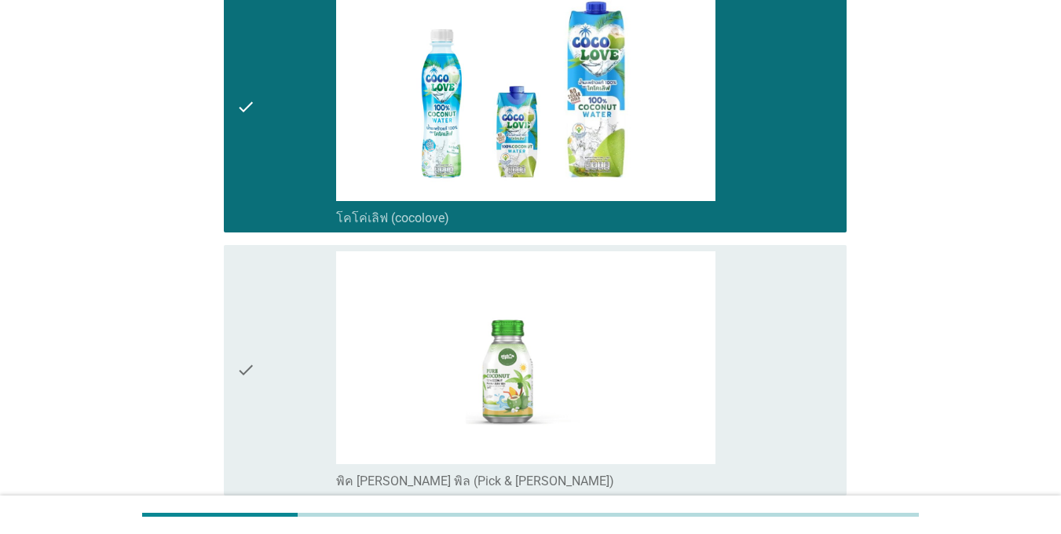
click at [264, 130] on div "check" at bounding box center [286, 107] width 100 height 238
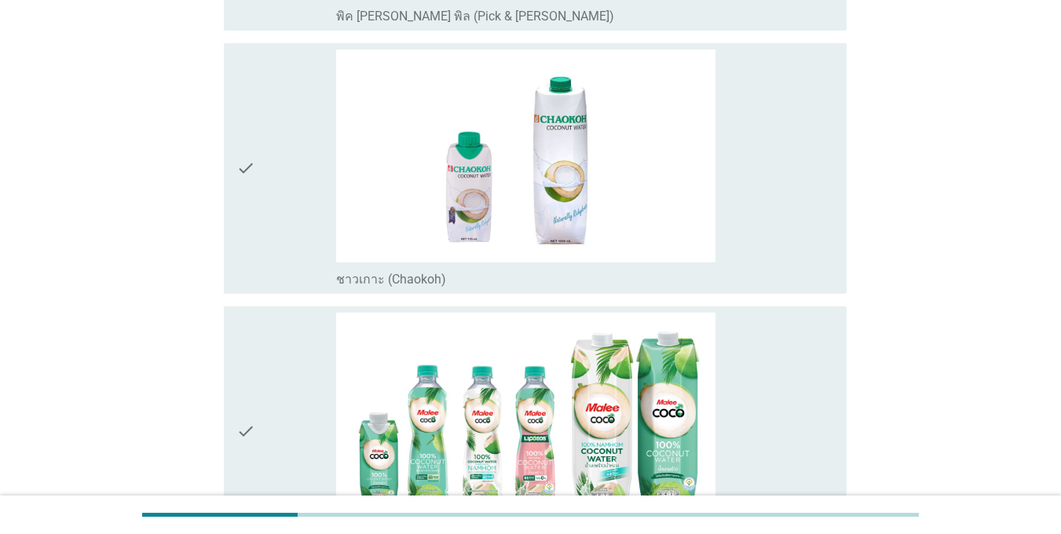
scroll to position [943, 0]
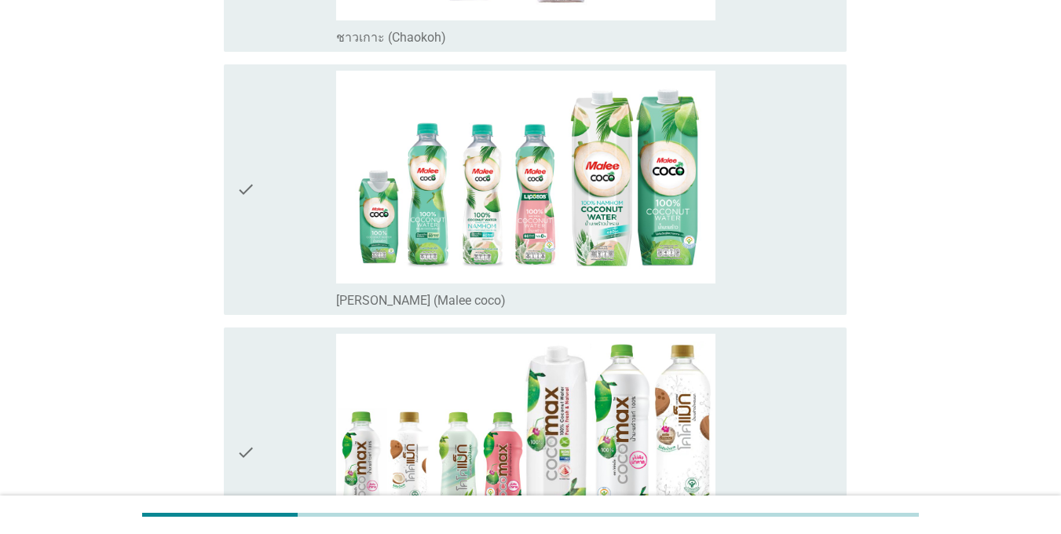
click at [245, 200] on icon "check" at bounding box center [245, 190] width 19 height 238
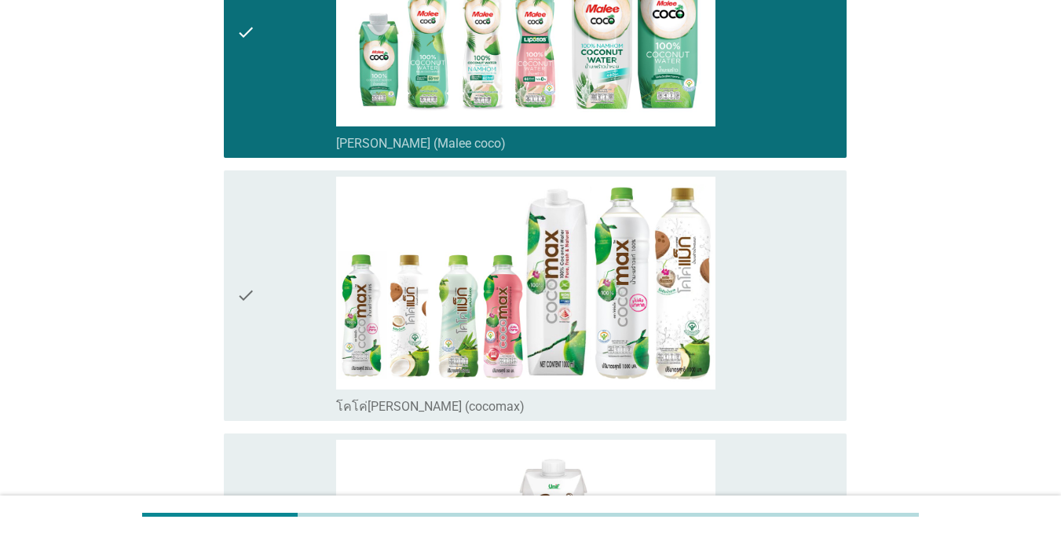
click at [245, 200] on icon "check" at bounding box center [245, 296] width 19 height 238
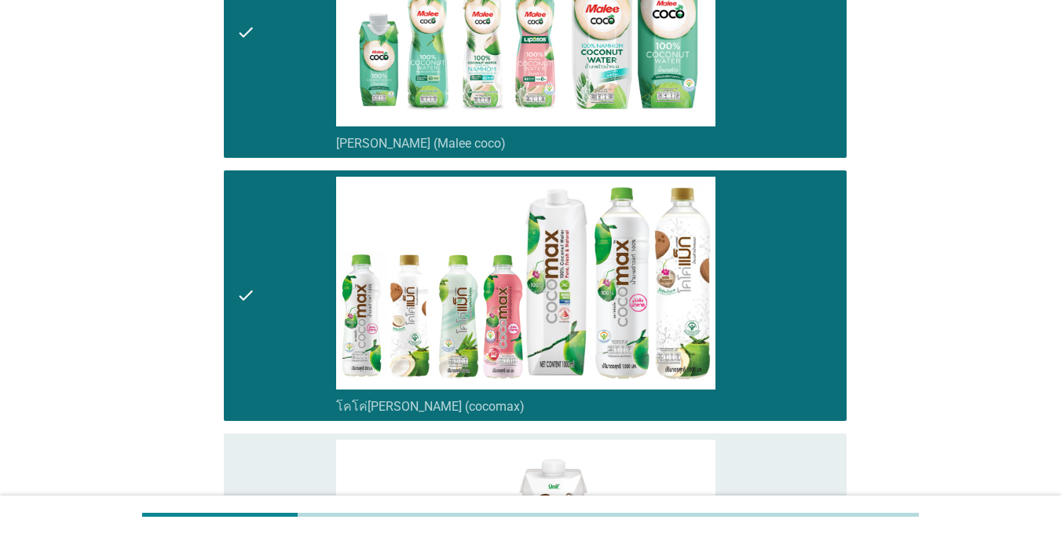
scroll to position [1650, 0]
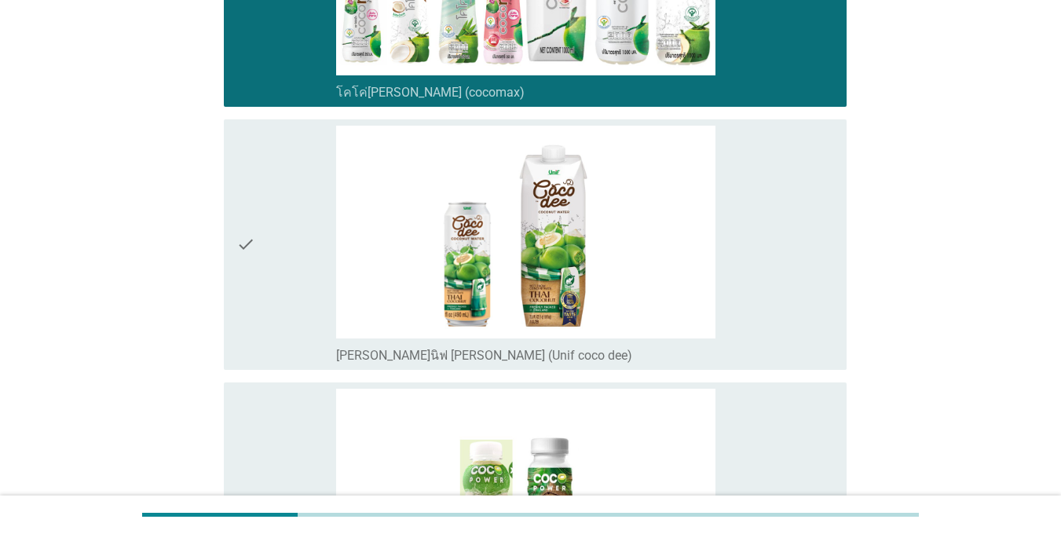
click at [244, 206] on icon "check" at bounding box center [245, 245] width 19 height 238
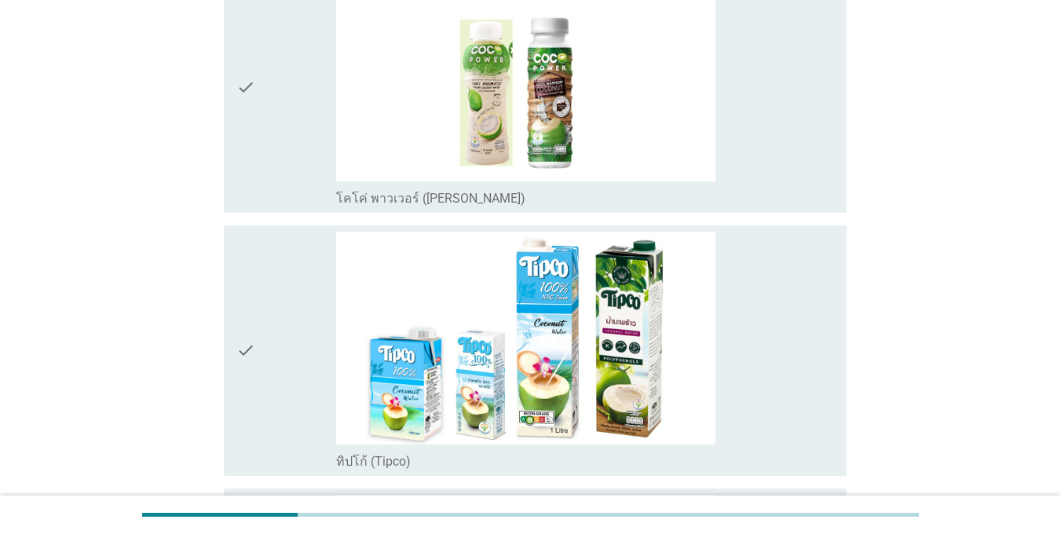
scroll to position [2200, 0]
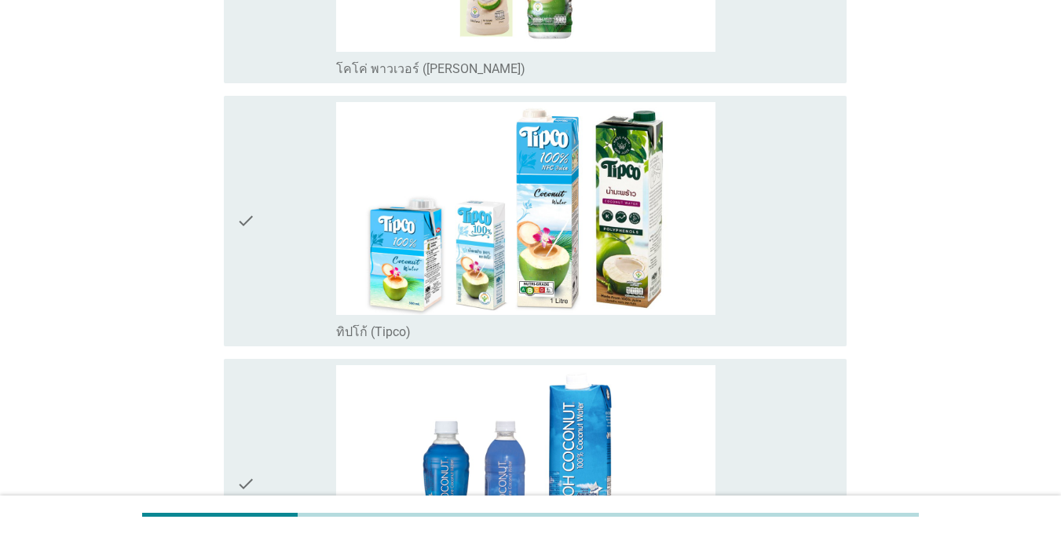
click at [244, 206] on icon "check" at bounding box center [245, 221] width 19 height 238
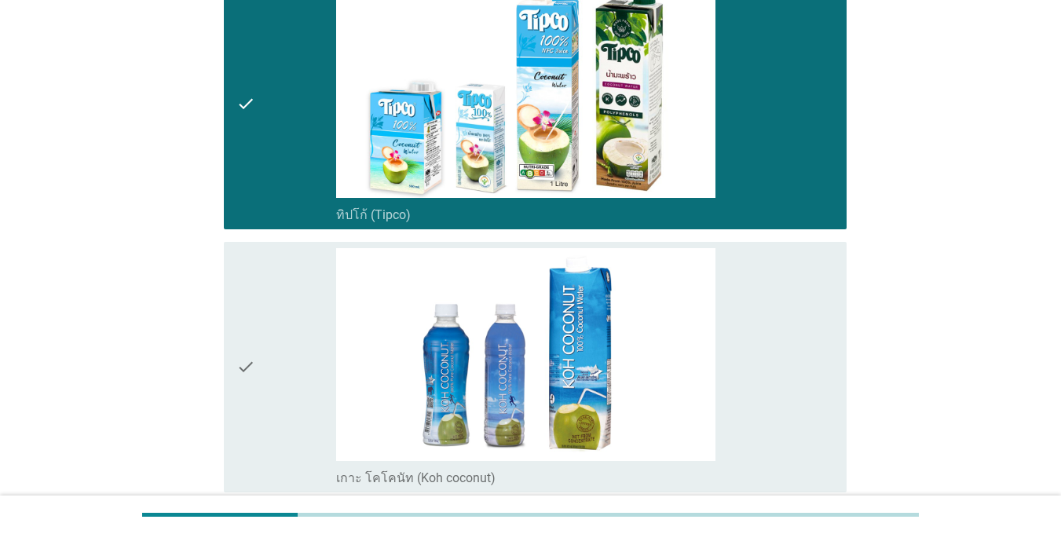
scroll to position [2514, 0]
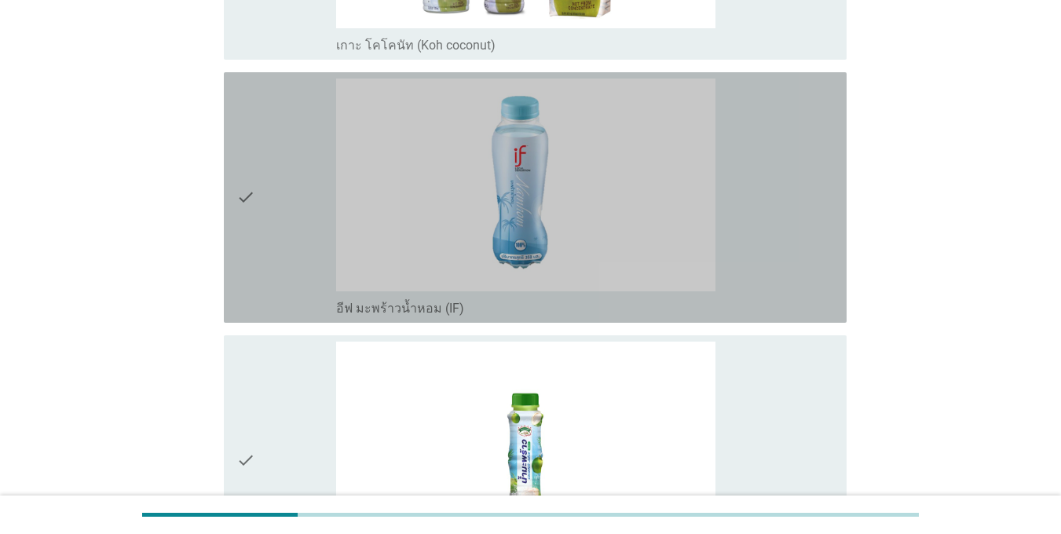
click at [244, 207] on icon "check" at bounding box center [245, 198] width 19 height 238
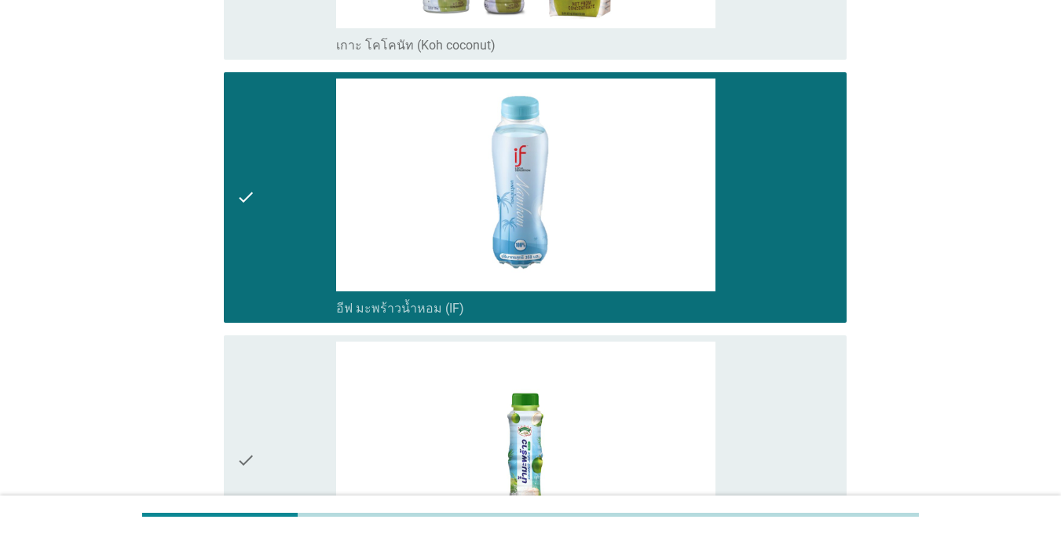
scroll to position [3064, 0]
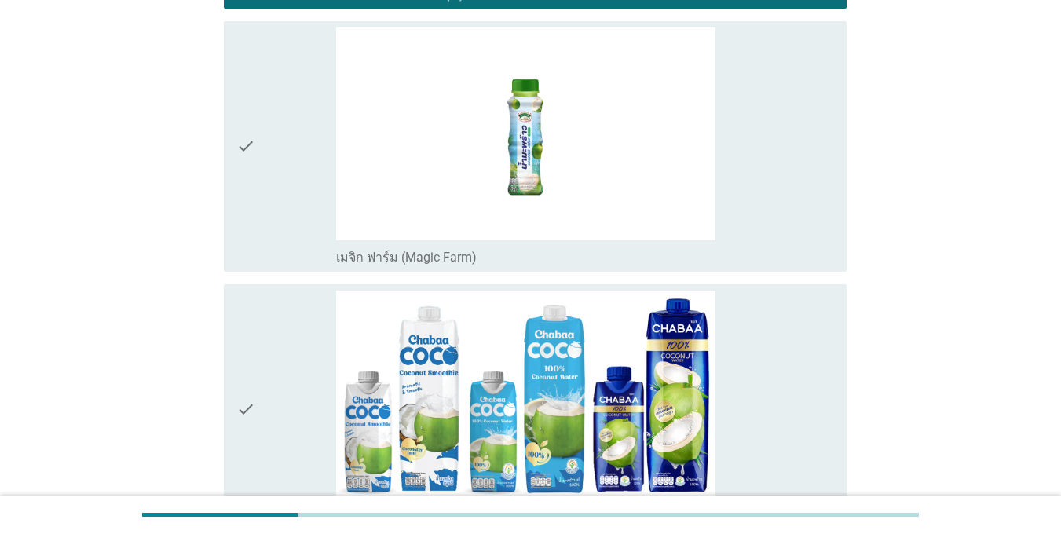
click at [244, 207] on icon "check" at bounding box center [245, 146] width 19 height 238
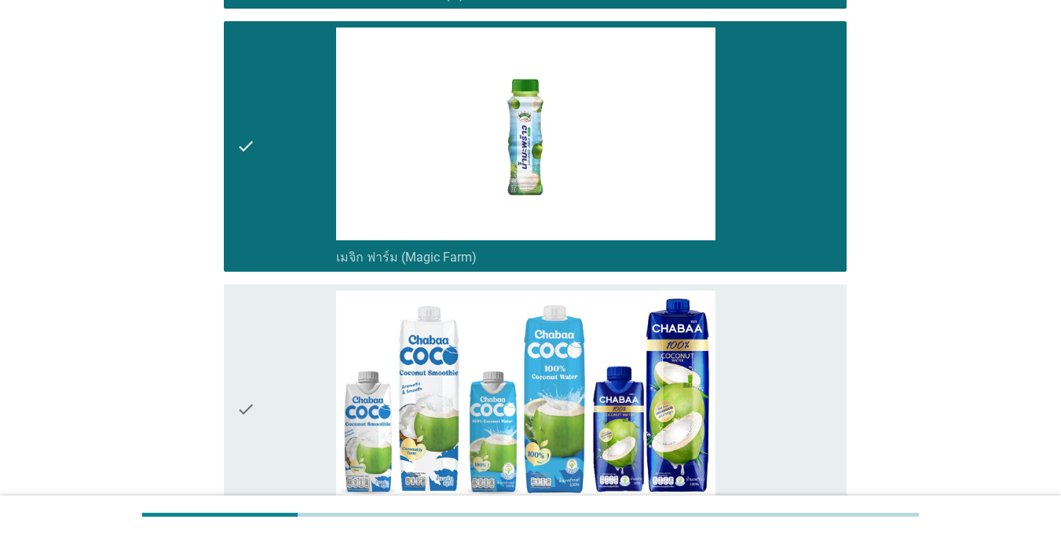
scroll to position [3292, 0]
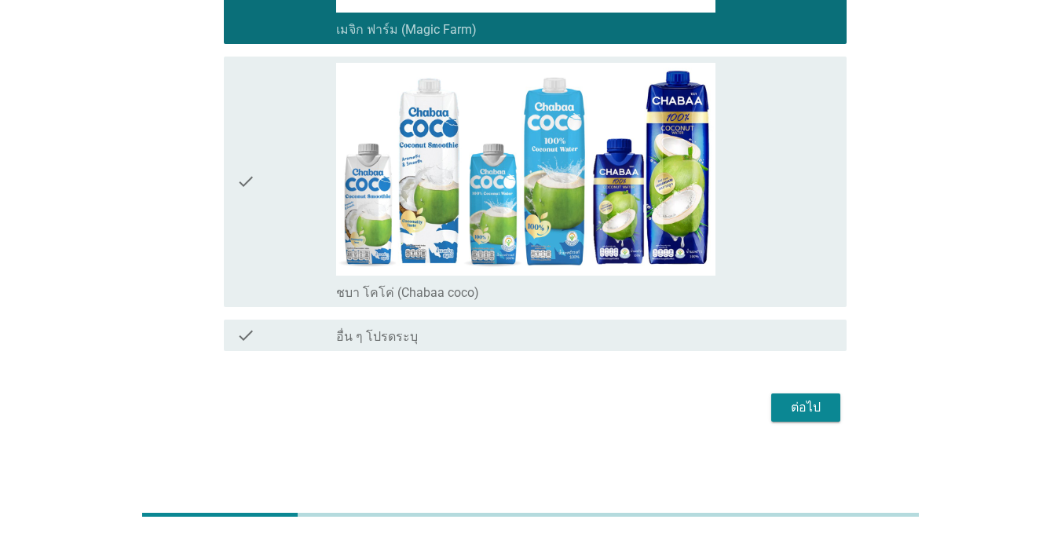
click at [249, 225] on icon "check" at bounding box center [245, 182] width 19 height 238
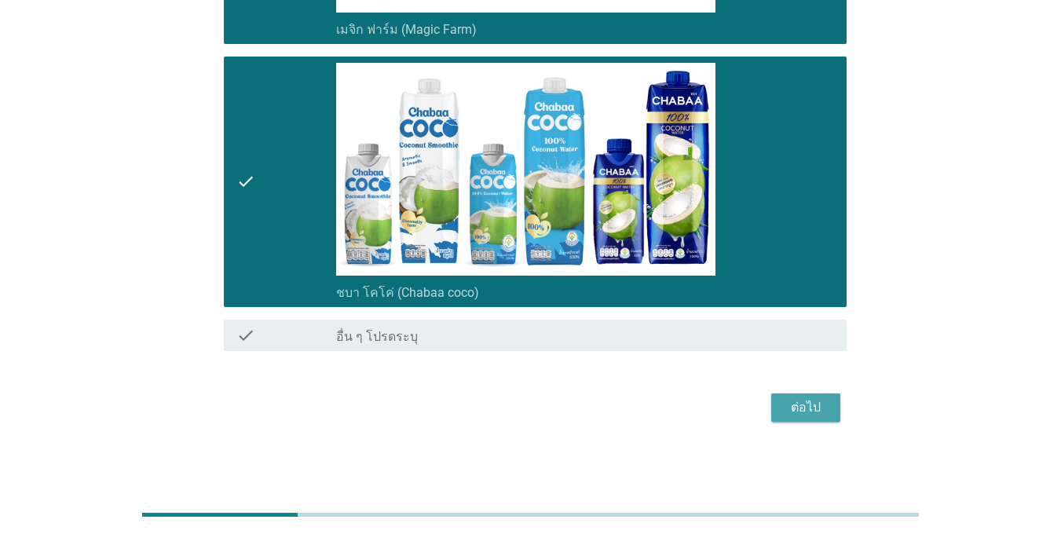
click at [790, 396] on button "ต่อไป" at bounding box center [805, 408] width 69 height 28
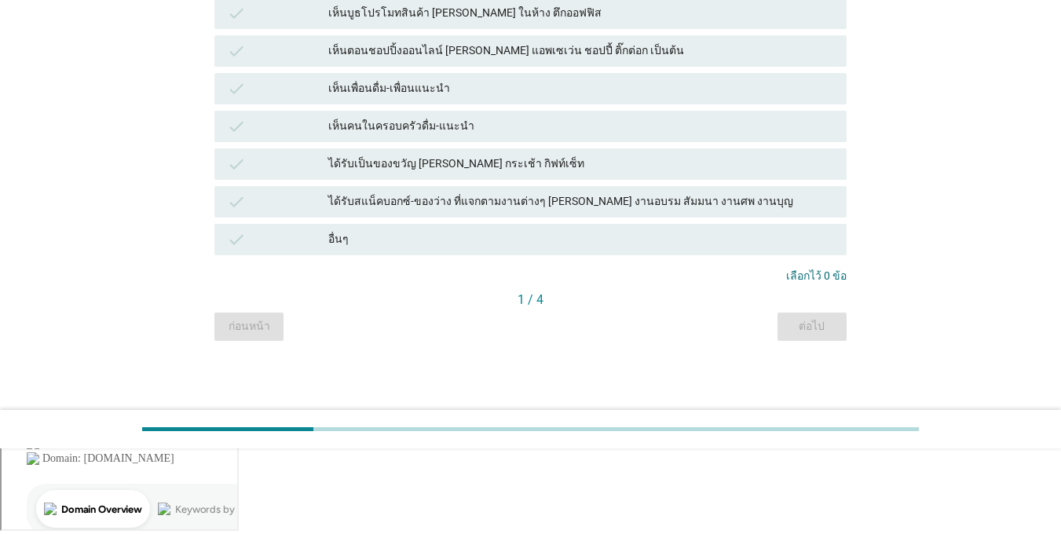
scroll to position [0, 0]
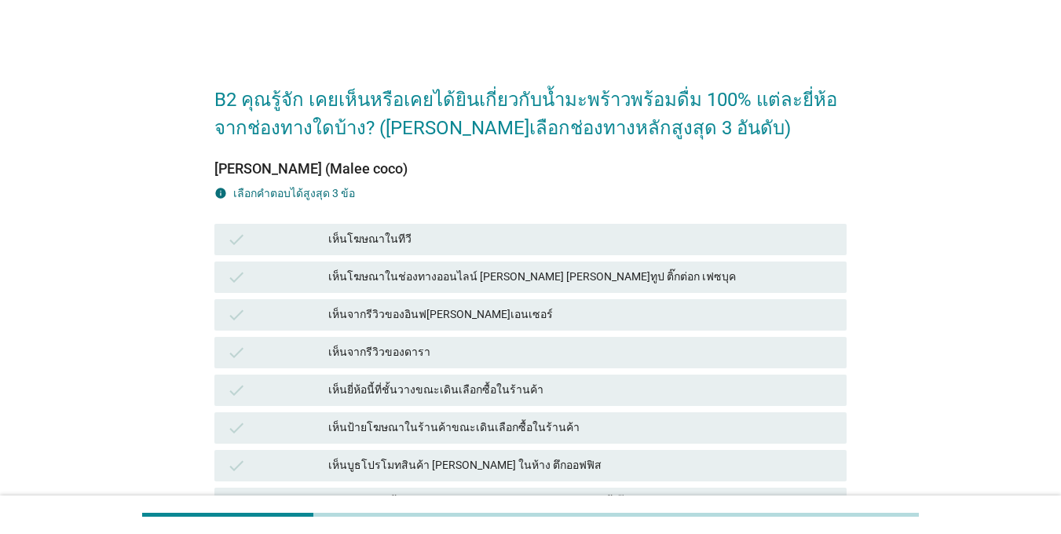
click at [235, 232] on icon "check" at bounding box center [236, 239] width 19 height 19
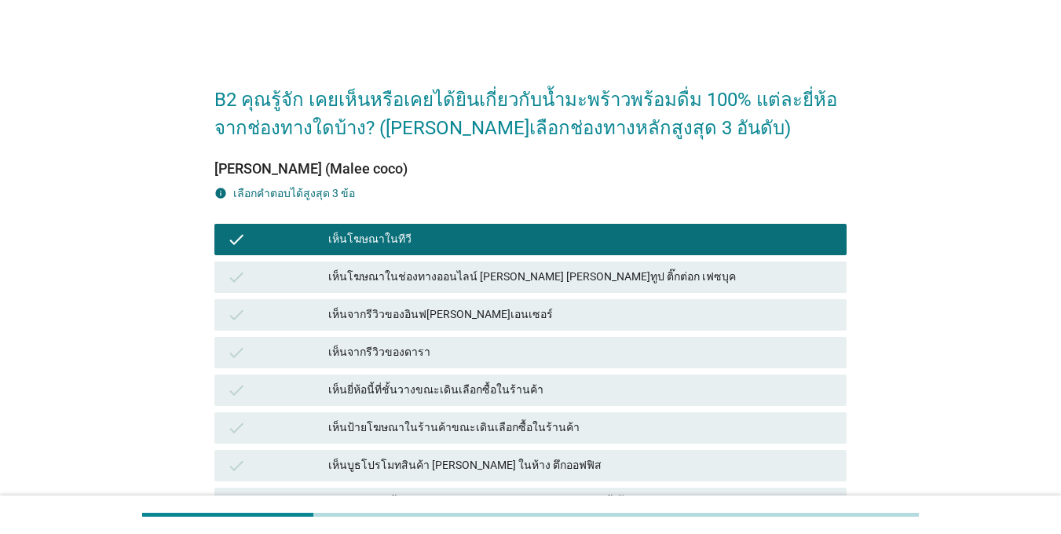
click at [234, 287] on div "check เห็นโฆษณาในช่องทางออนไลน์ [PERSON_NAME] [PERSON_NAME]ทูป ติ๊กต่อก เฟซบุค" at bounding box center [530, 277] width 632 height 31
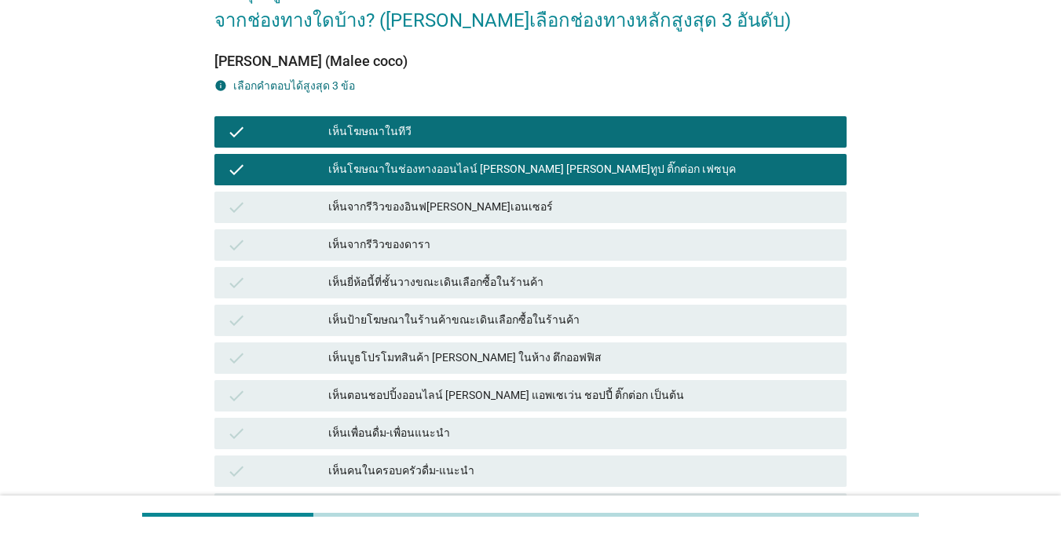
scroll to position [236, 0]
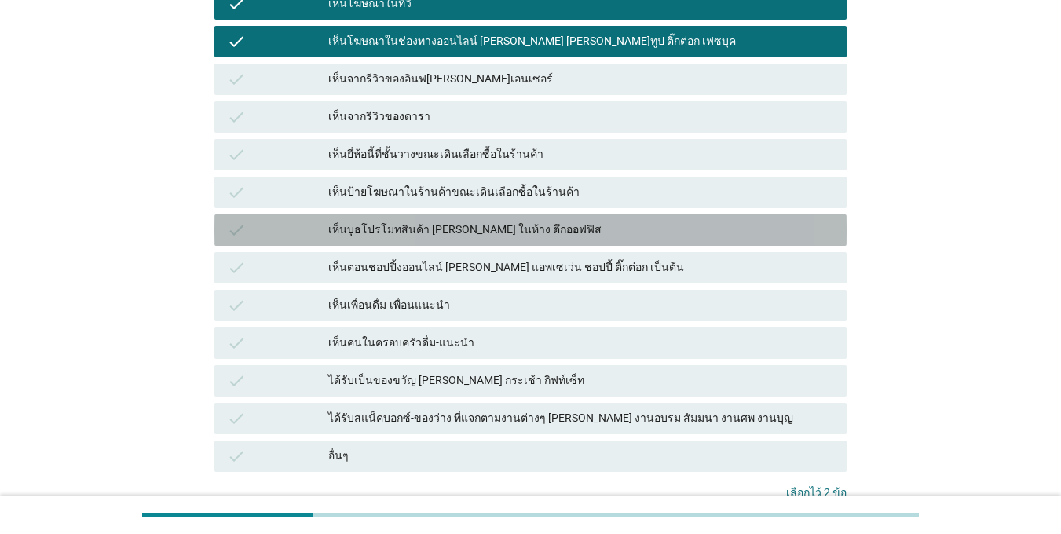
click at [248, 233] on div "check" at bounding box center [277, 230] width 101 height 19
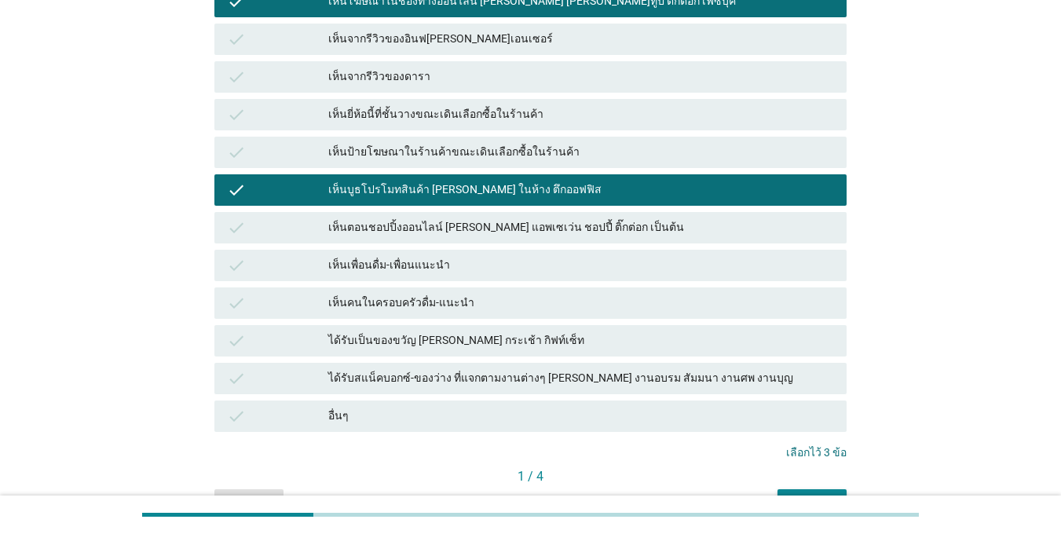
scroll to position [314, 0]
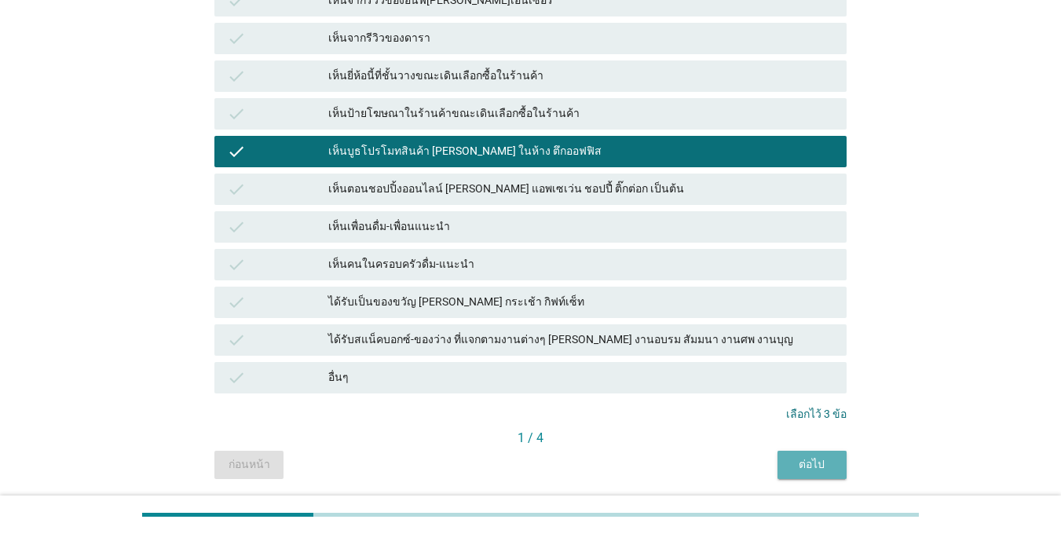
drag, startPoint x: 797, startPoint y: 457, endPoint x: 784, endPoint y: 459, distance: 13.4
click at [797, 458] on div "ต่อไป" at bounding box center [812, 464] width 44 height 16
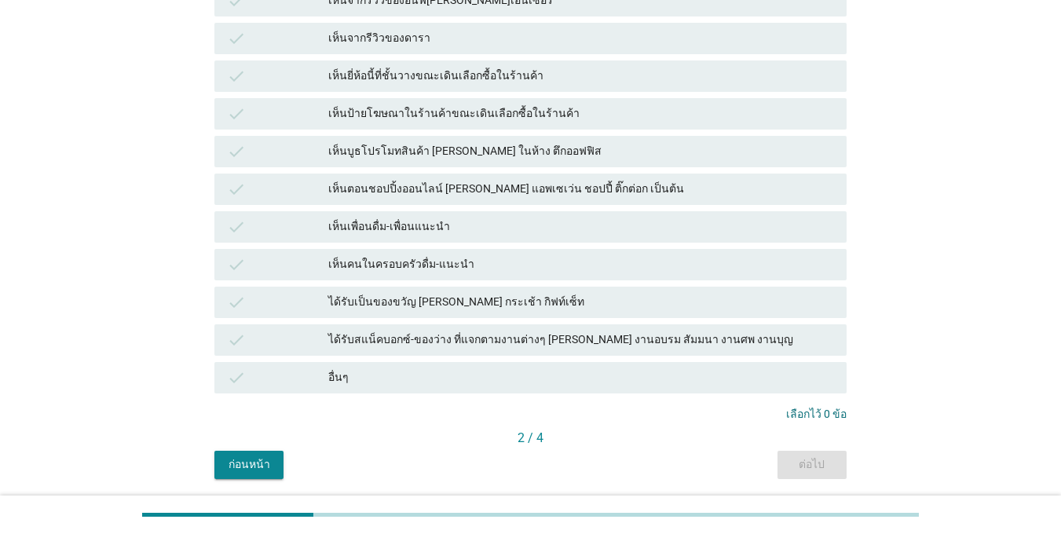
scroll to position [0, 0]
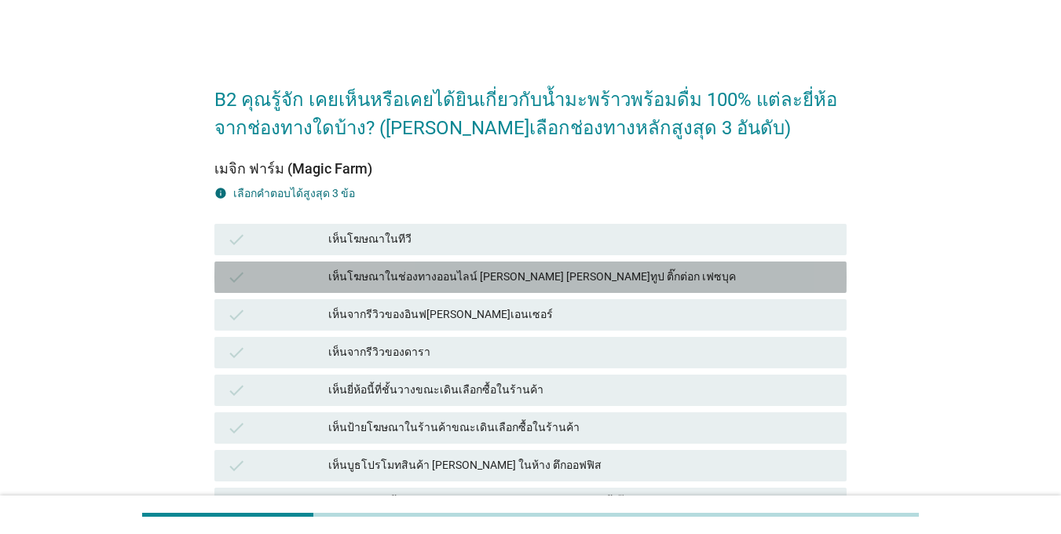
click at [248, 275] on div "check" at bounding box center [277, 277] width 101 height 19
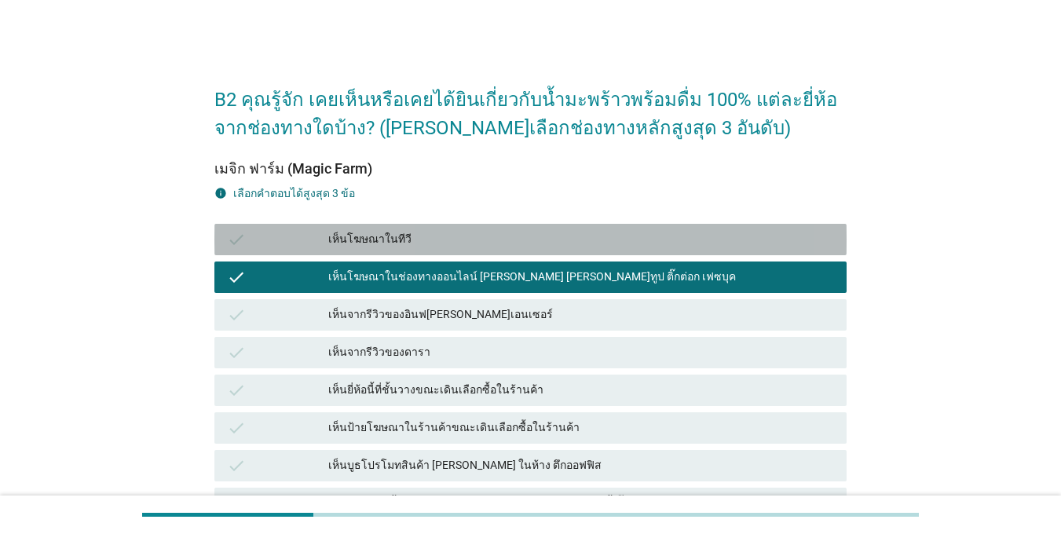
click at [240, 251] on div "check เห็นโฆษณาในทีวี" at bounding box center [530, 239] width 632 height 31
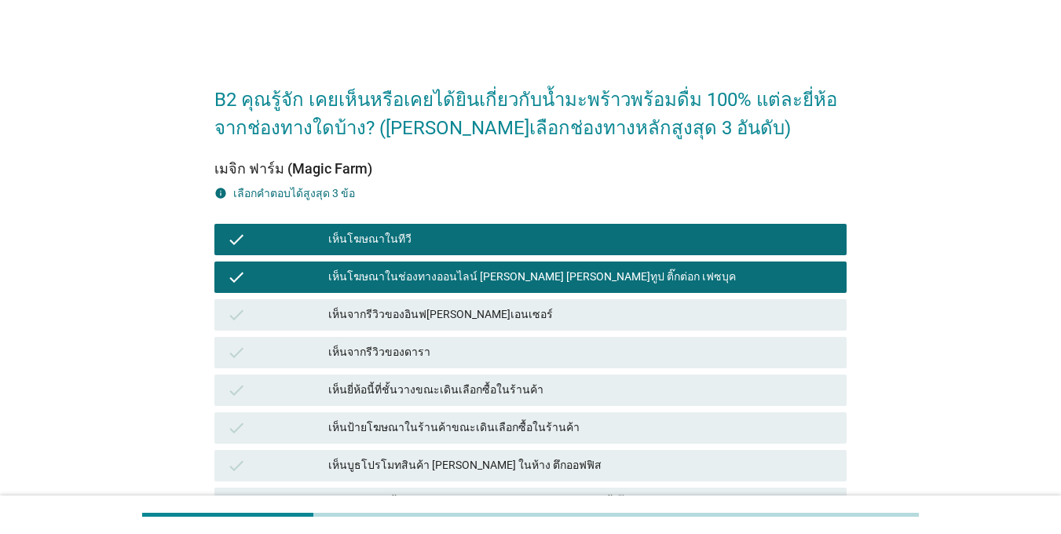
click at [265, 421] on div "check" at bounding box center [277, 428] width 101 height 19
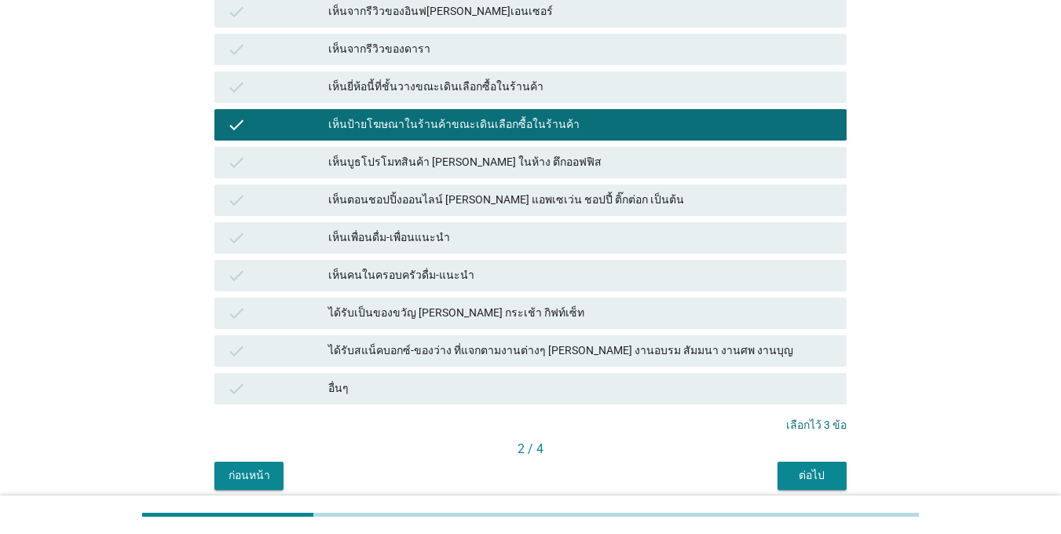
scroll to position [367, 0]
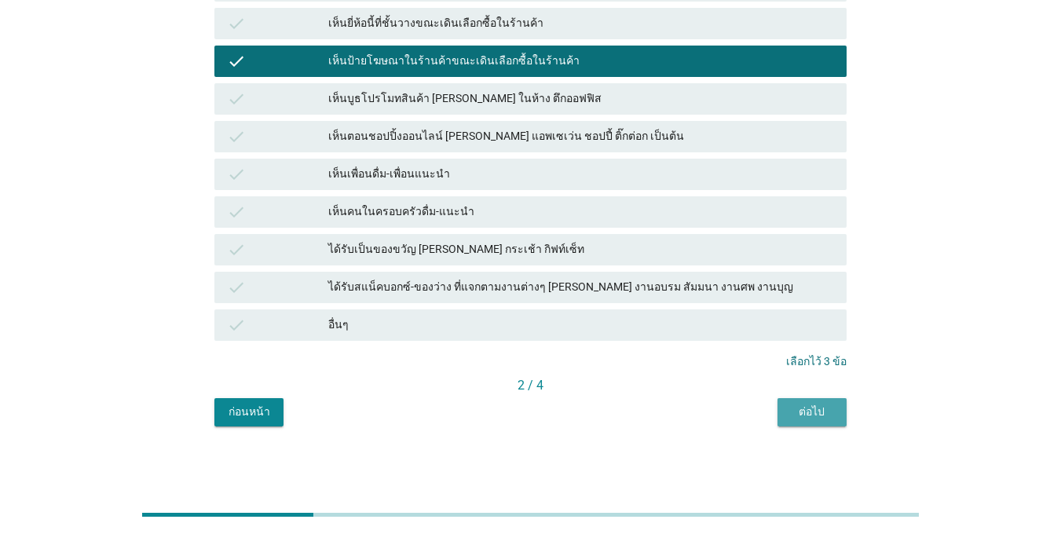
click at [817, 409] on div "ต่อไป" at bounding box center [812, 412] width 44 height 16
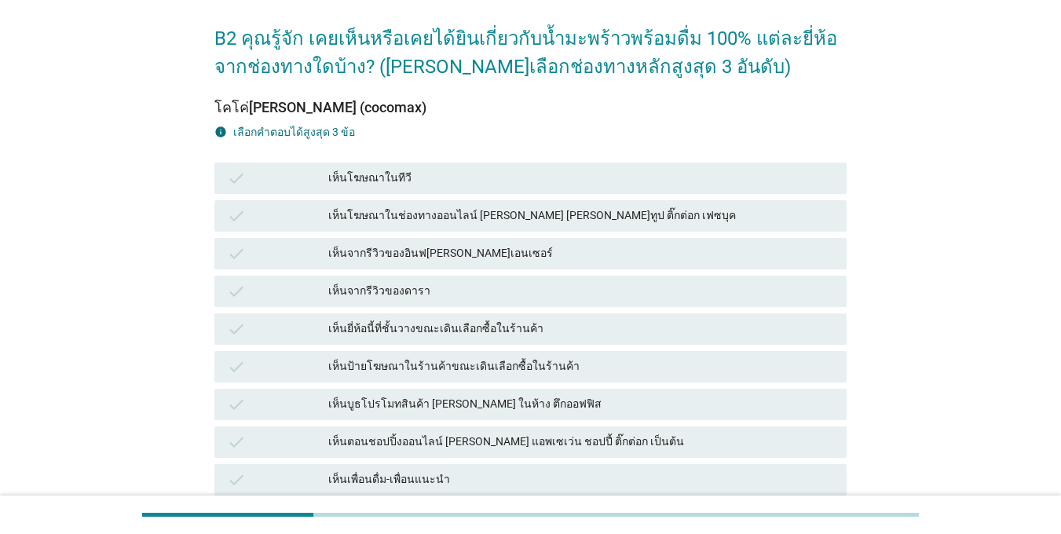
scroll to position [79, 0]
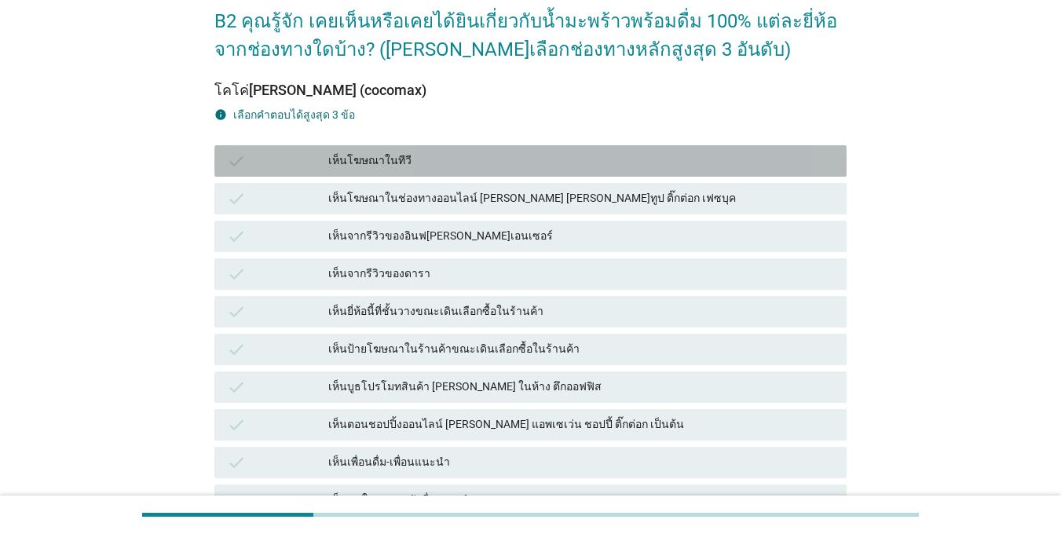
click at [247, 165] on div "check" at bounding box center [277, 161] width 101 height 19
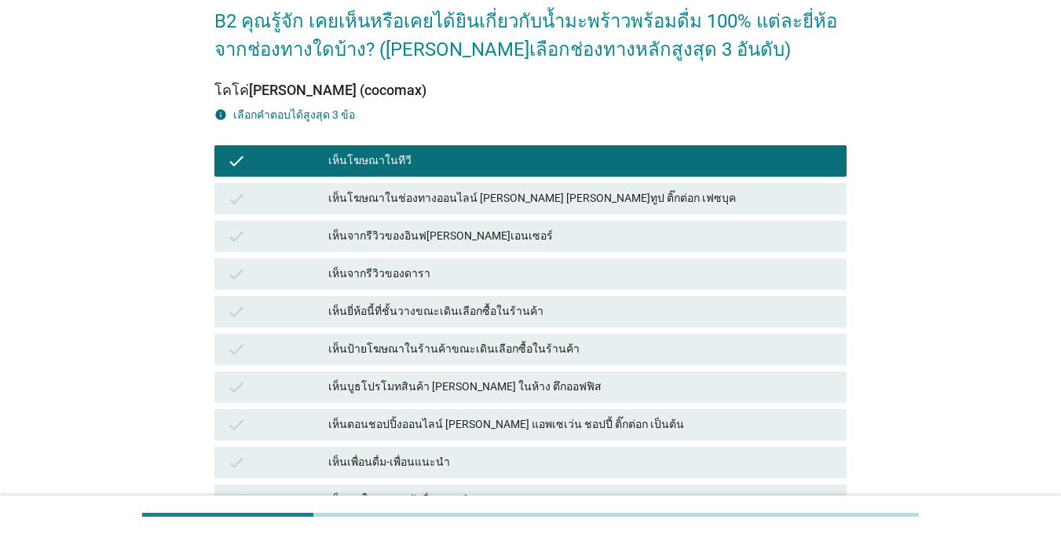
click at [255, 192] on div "check" at bounding box center [277, 198] width 101 height 19
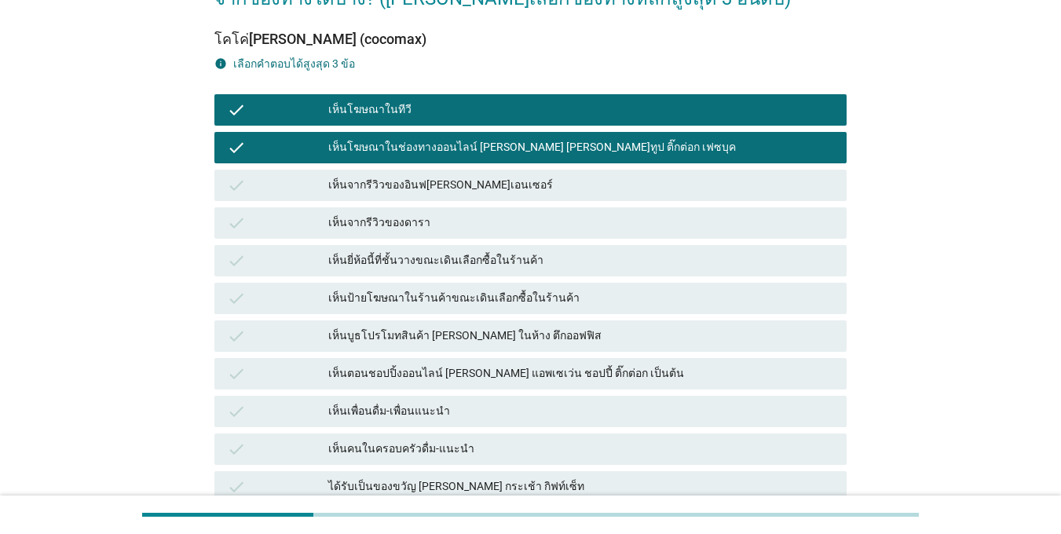
scroll to position [157, 0]
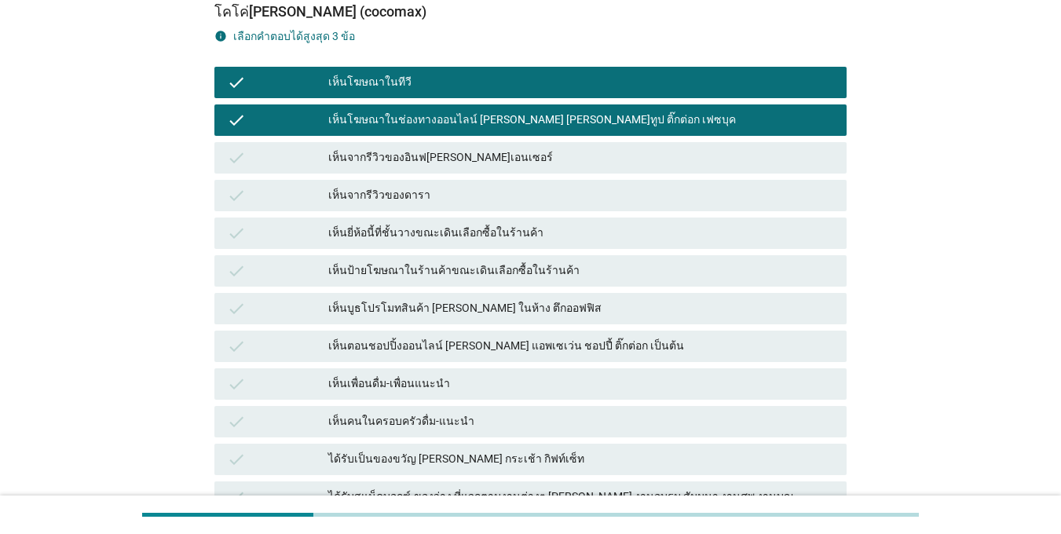
click at [246, 303] on icon "check" at bounding box center [236, 308] width 19 height 19
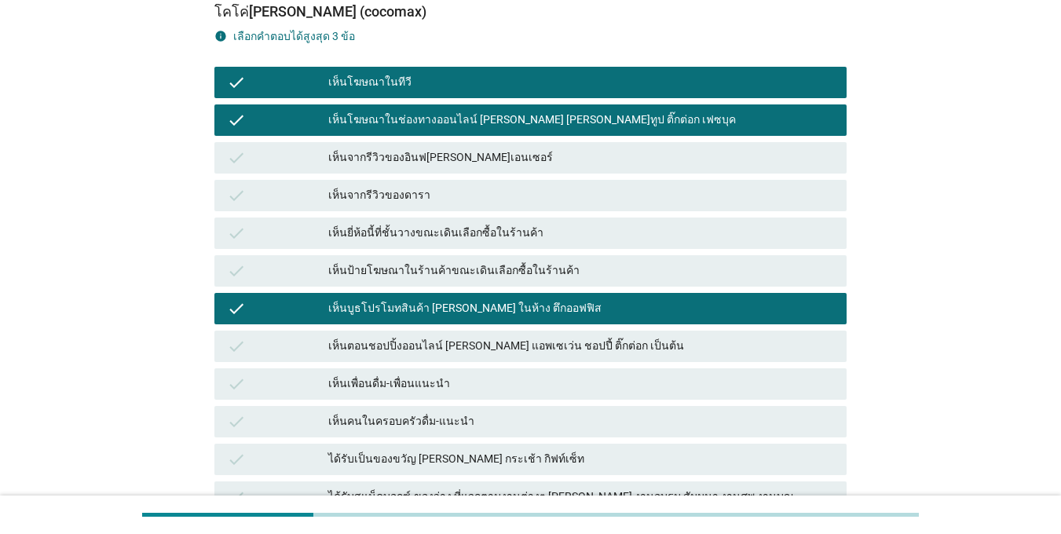
scroll to position [367, 0]
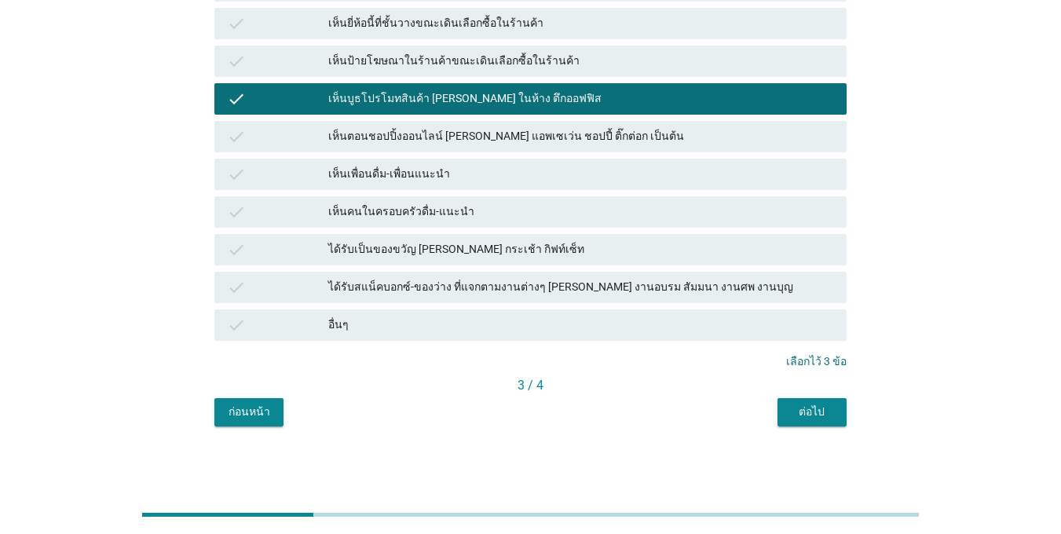
click at [782, 406] on button "ต่อไป" at bounding box center [812, 412] width 69 height 28
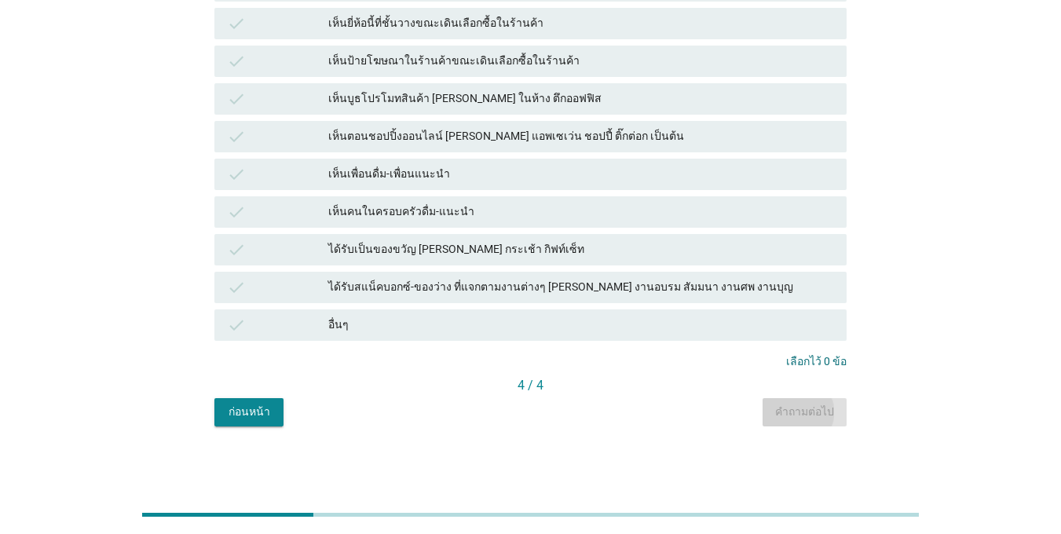
scroll to position [0, 0]
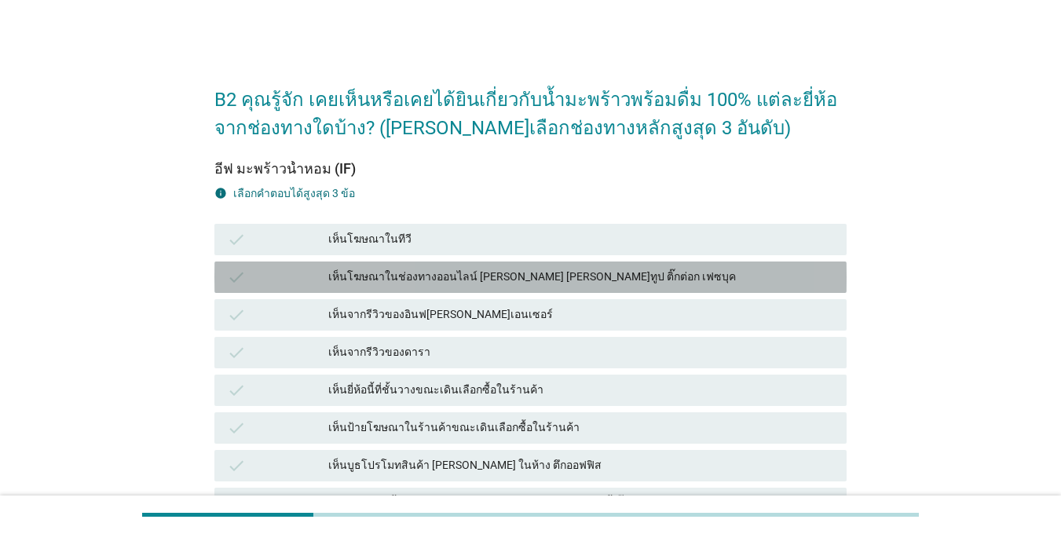
click at [242, 281] on icon "check" at bounding box center [236, 277] width 19 height 19
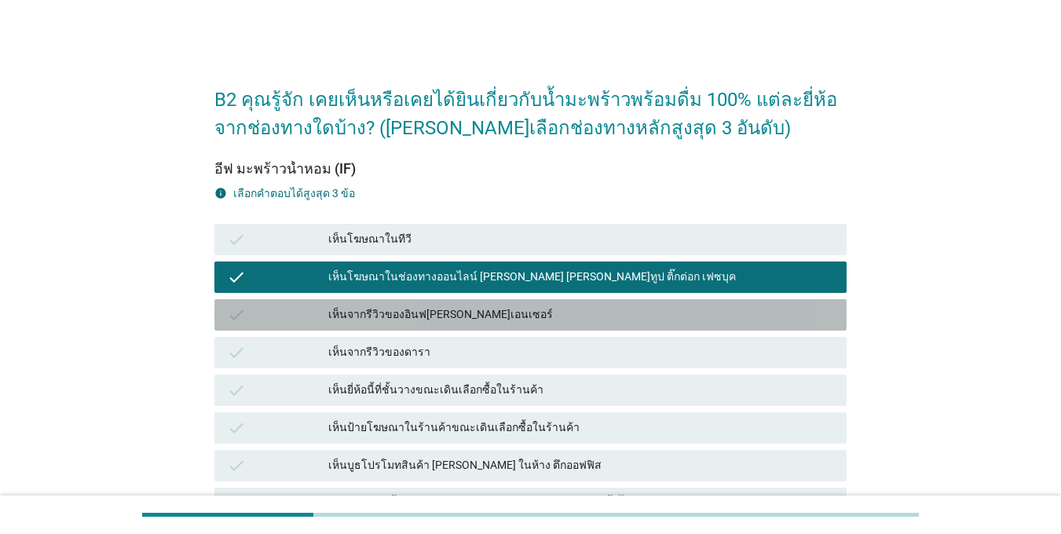
click at [242, 318] on icon "check" at bounding box center [236, 315] width 19 height 19
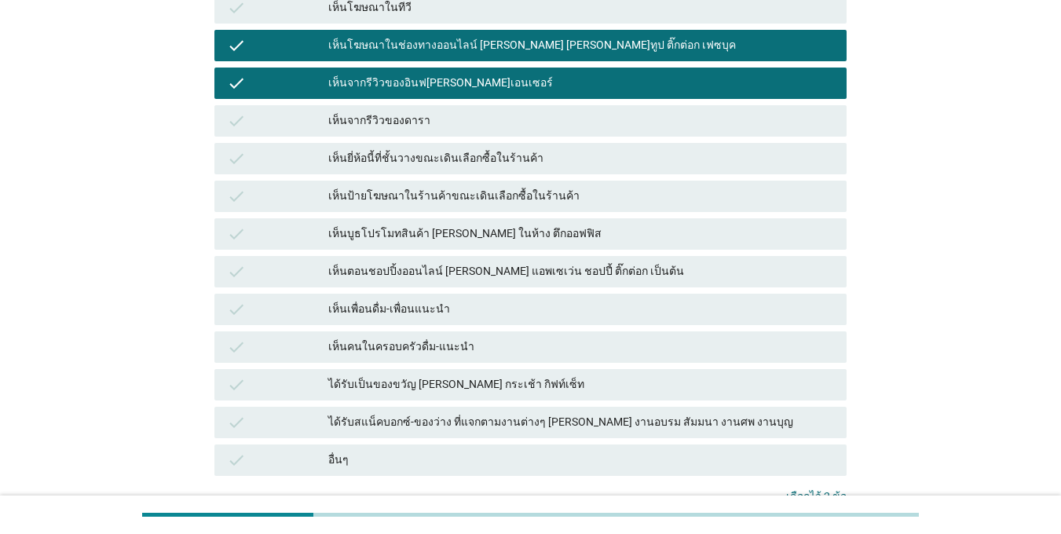
scroll to position [236, 0]
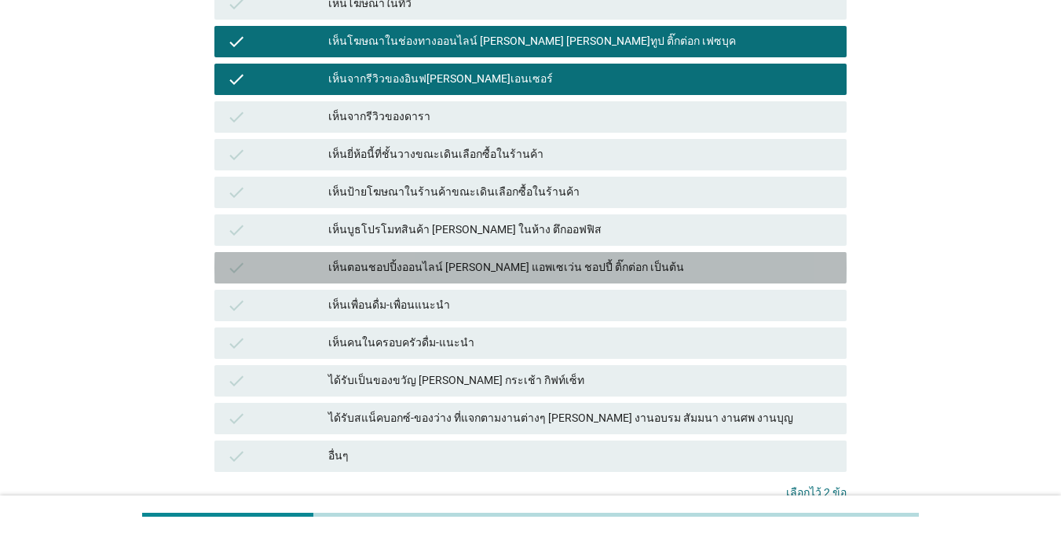
drag, startPoint x: 246, startPoint y: 266, endPoint x: 291, endPoint y: 295, distance: 54.0
click at [247, 265] on div "check" at bounding box center [277, 267] width 101 height 19
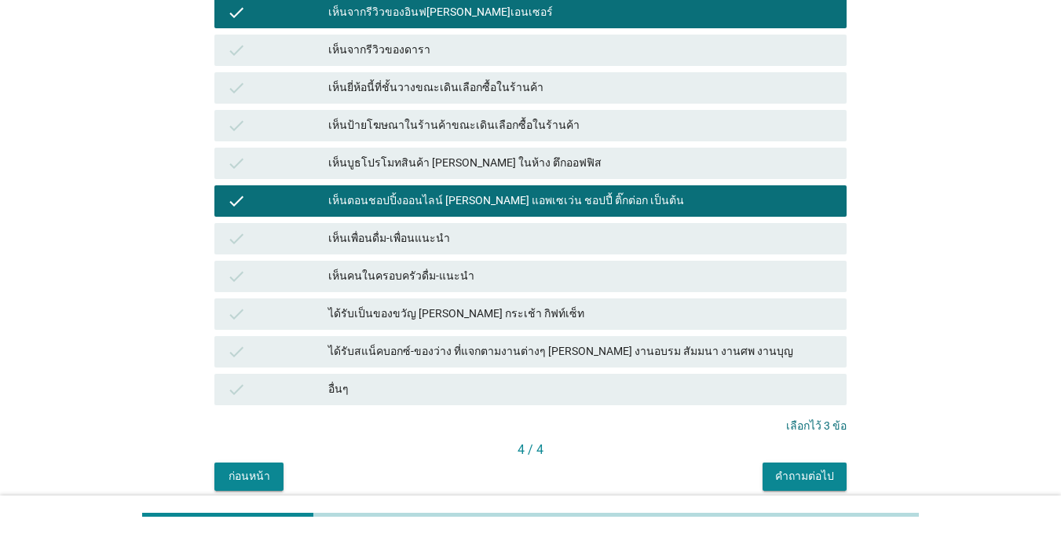
scroll to position [367, 0]
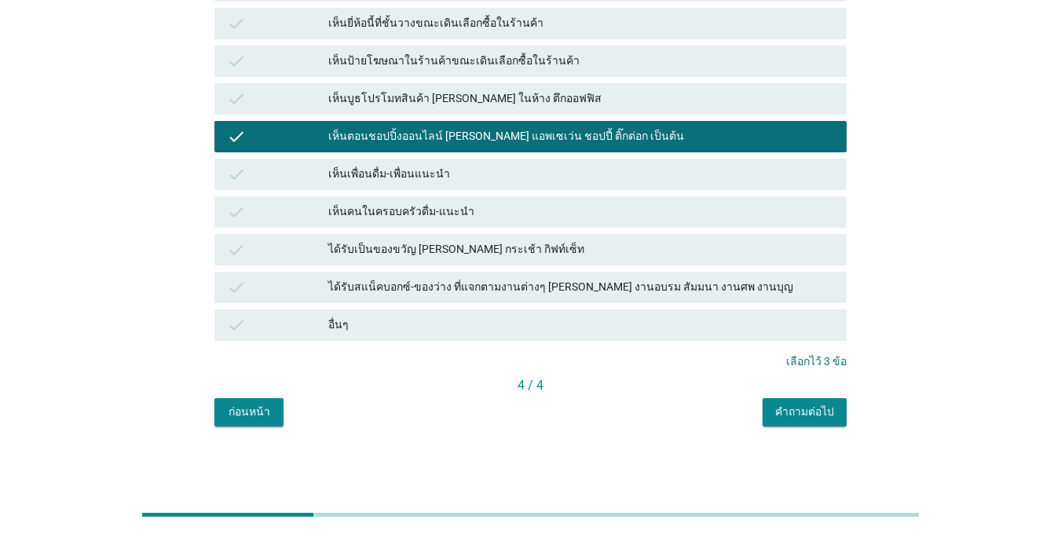
click at [818, 416] on div "คำถามต่อไป" at bounding box center [804, 412] width 59 height 16
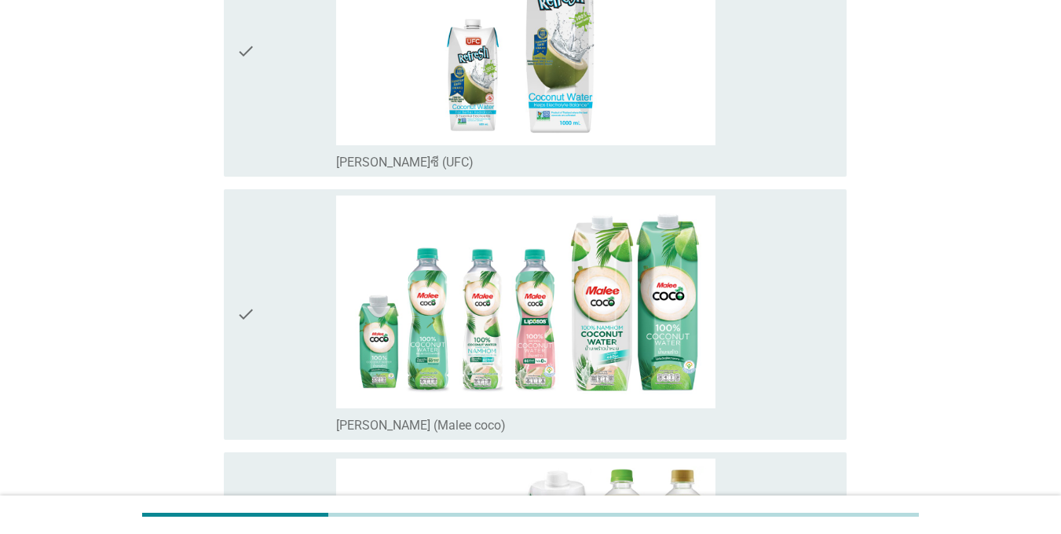
scroll to position [0, 0]
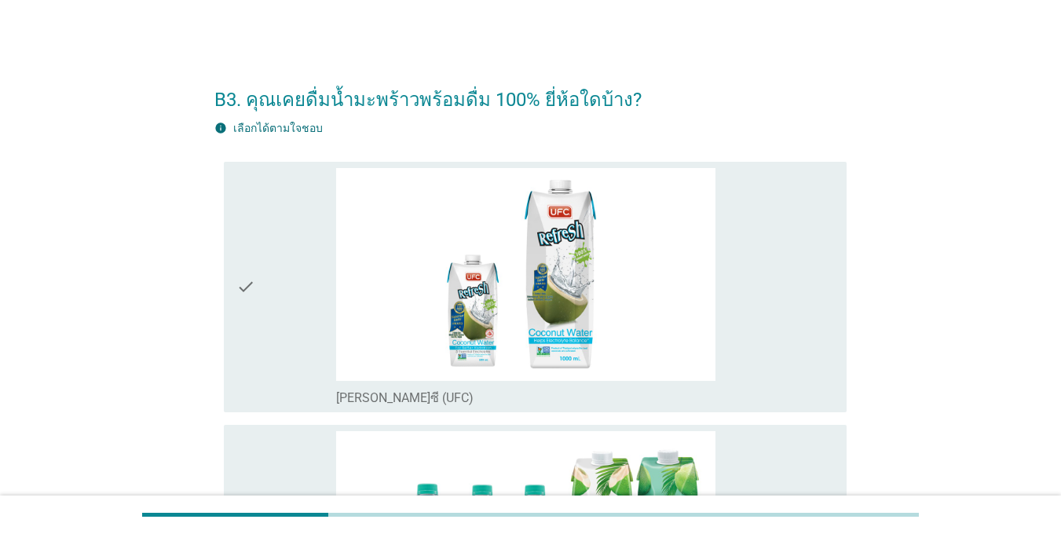
click at [263, 280] on div "check" at bounding box center [286, 287] width 100 height 238
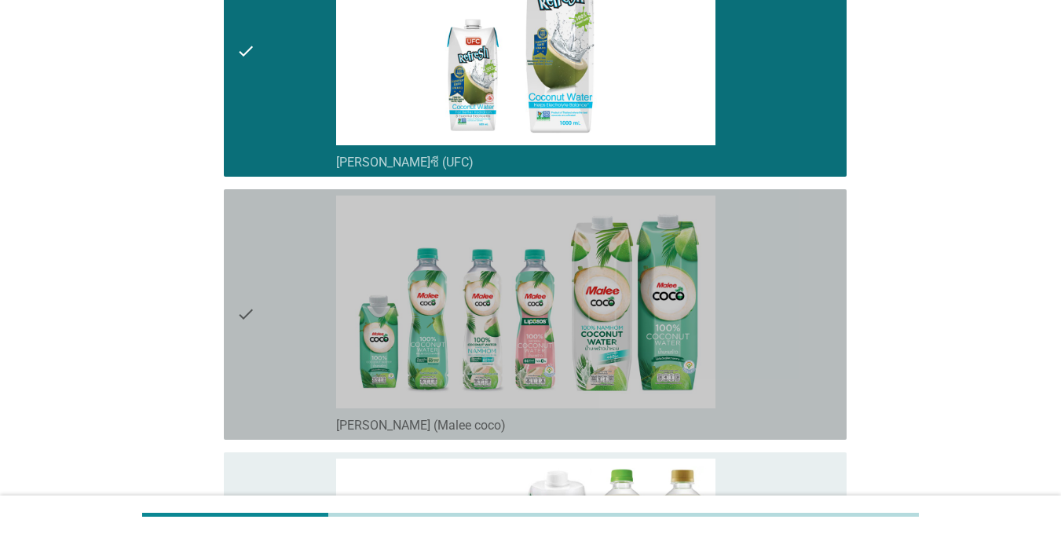
click at [263, 280] on div "check" at bounding box center [286, 315] width 100 height 238
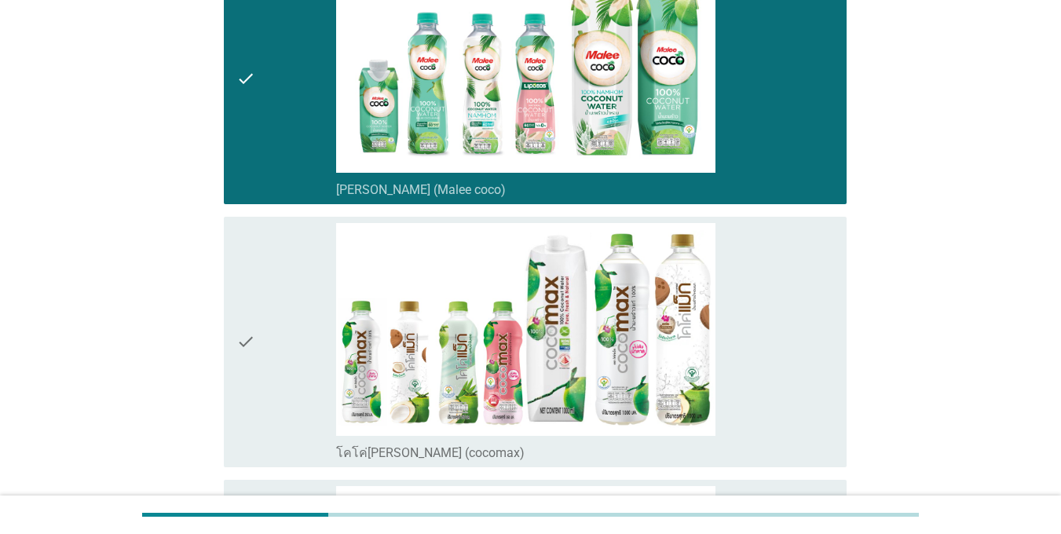
click at [263, 280] on div "check" at bounding box center [286, 342] width 100 height 238
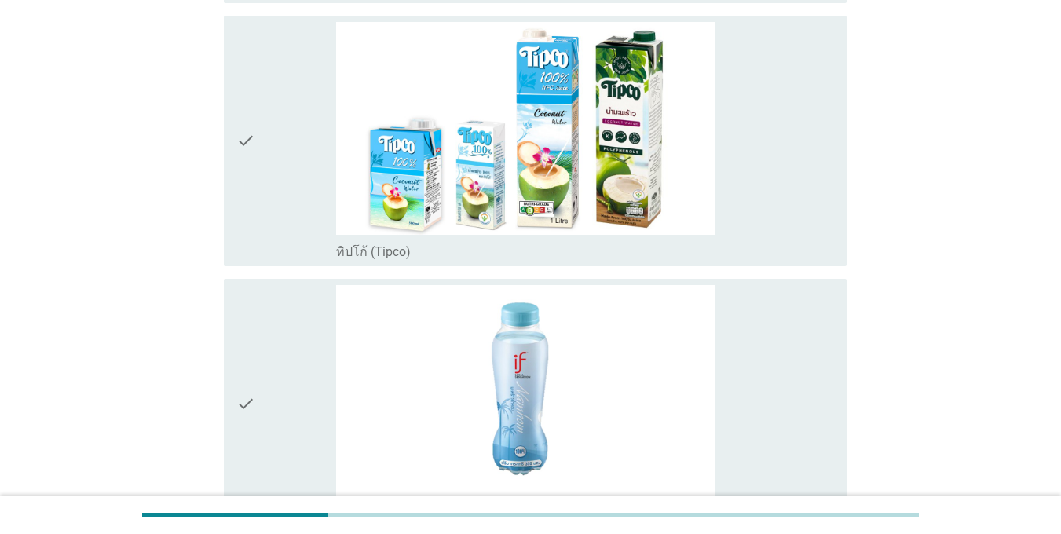
scroll to position [1493, 0]
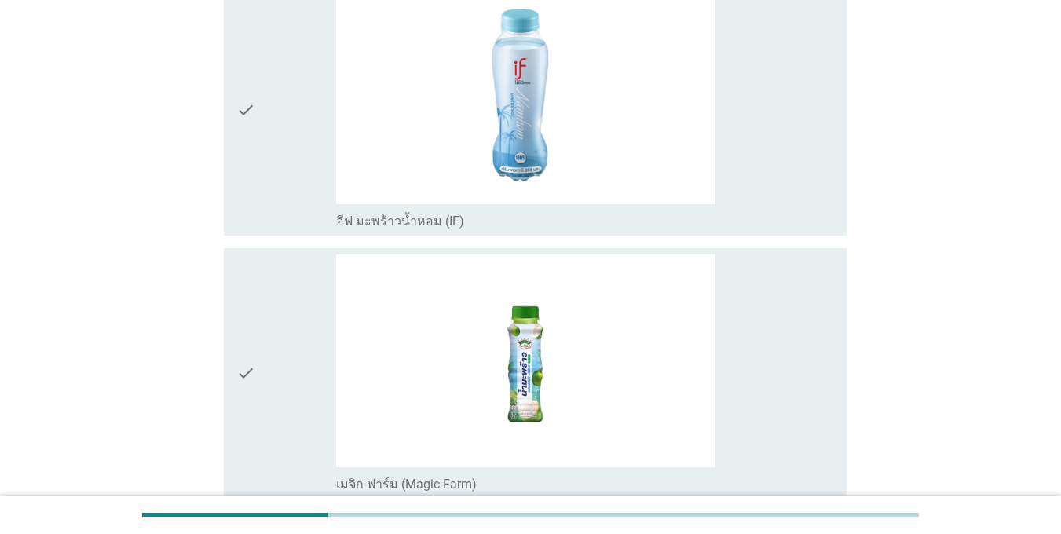
click at [265, 98] on div "check" at bounding box center [286, 110] width 100 height 238
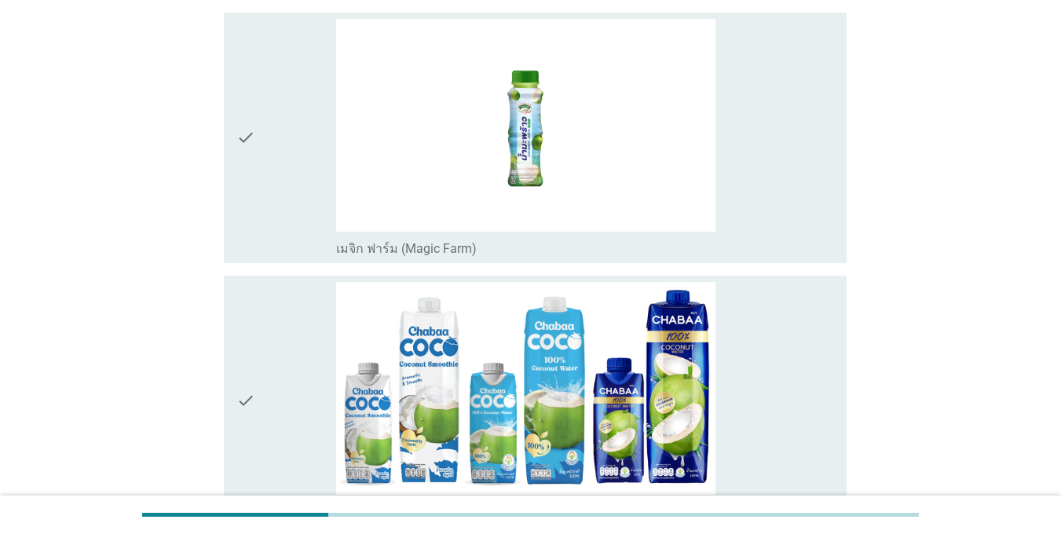
scroll to position [1948, 0]
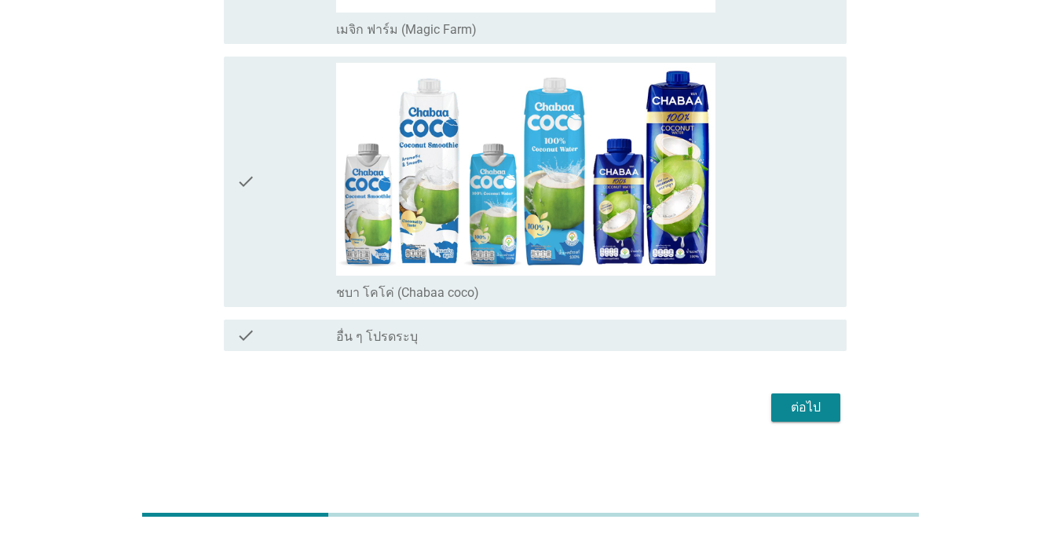
click at [282, 194] on div "check" at bounding box center [286, 182] width 100 height 238
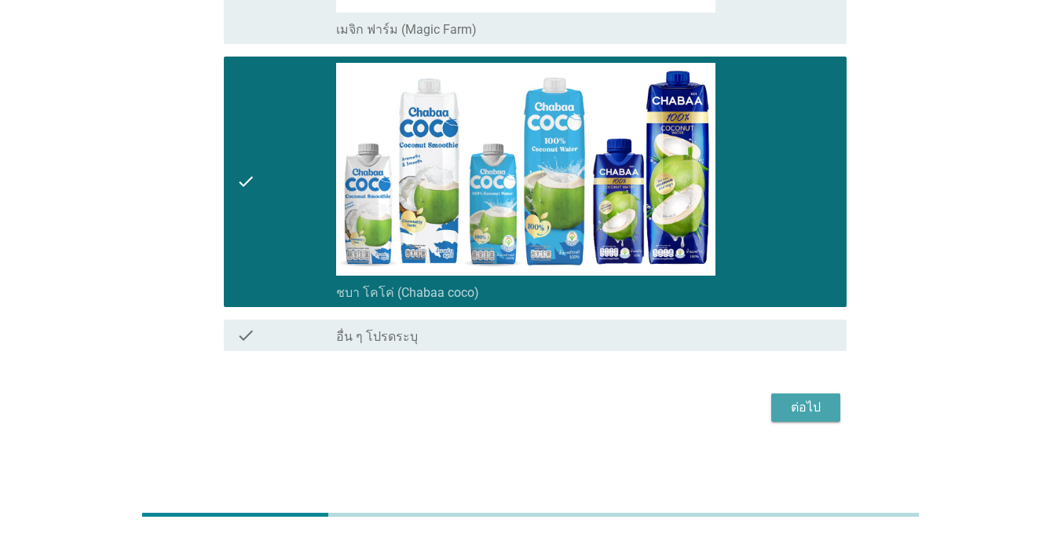
click at [794, 409] on div "ต่อไป" at bounding box center [806, 407] width 44 height 19
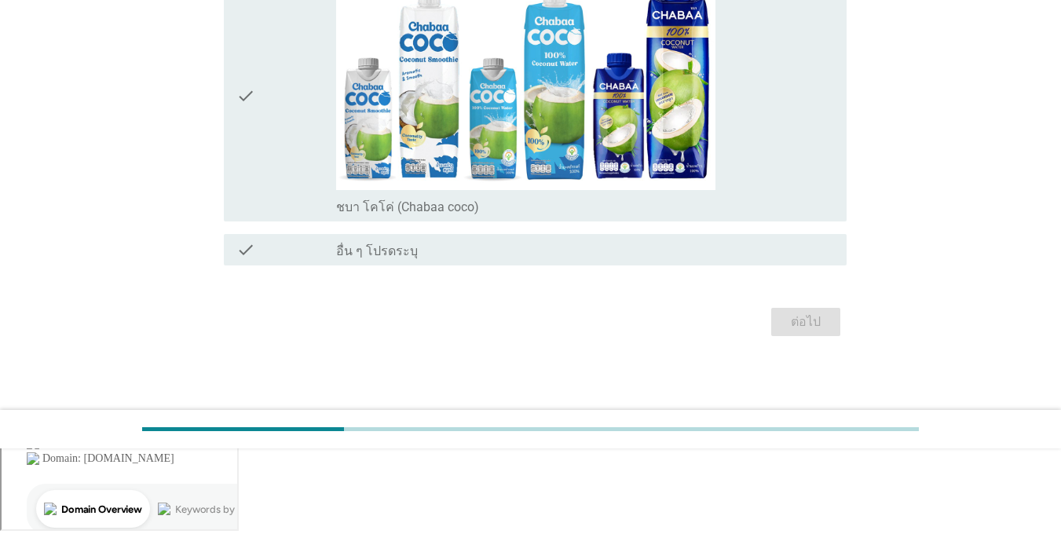
scroll to position [0, 0]
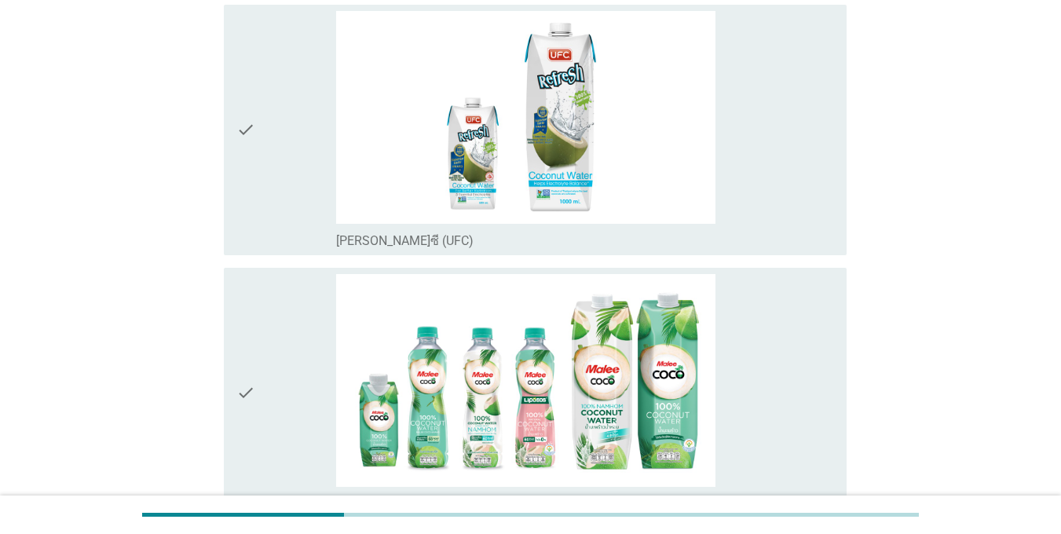
click at [258, 194] on div "check" at bounding box center [286, 130] width 100 height 238
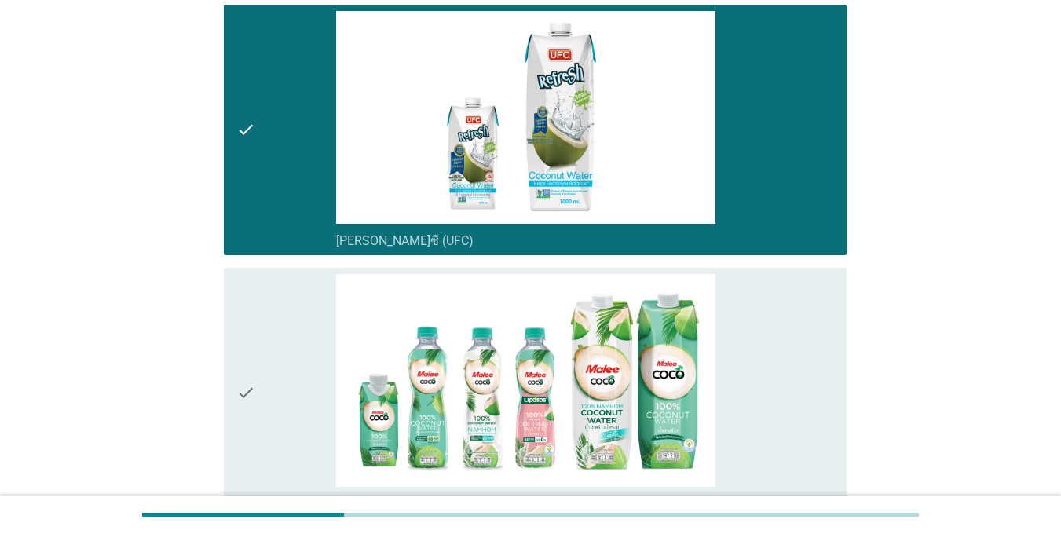
click at [278, 321] on div "check" at bounding box center [286, 393] width 100 height 238
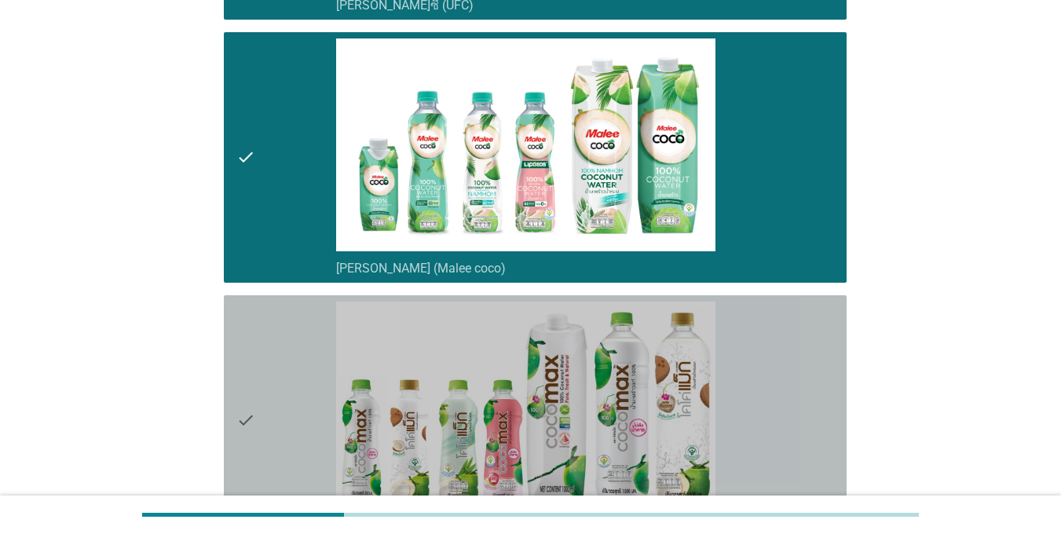
click at [280, 338] on div "check" at bounding box center [286, 421] width 100 height 238
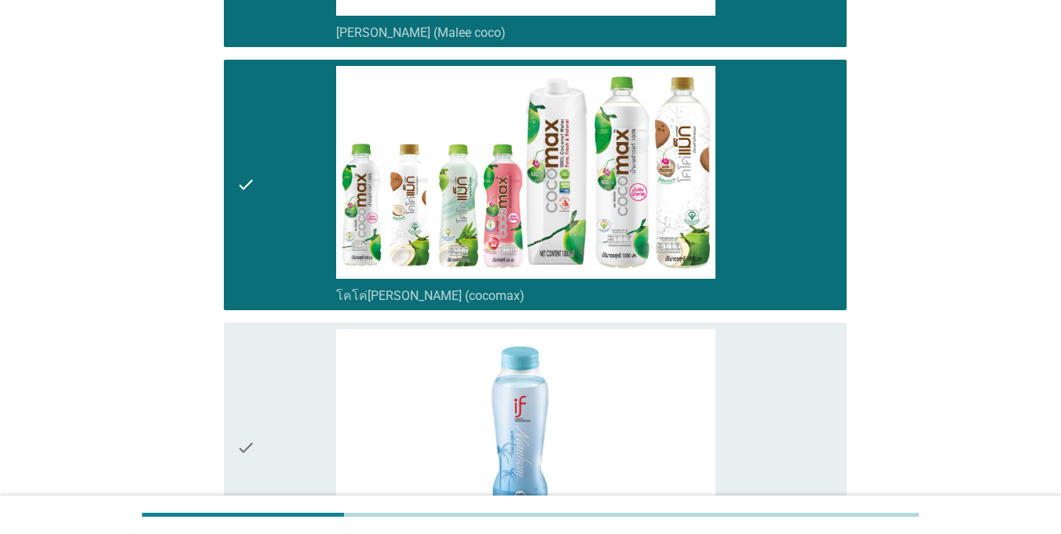
click at [280, 339] on div "check" at bounding box center [286, 448] width 100 height 238
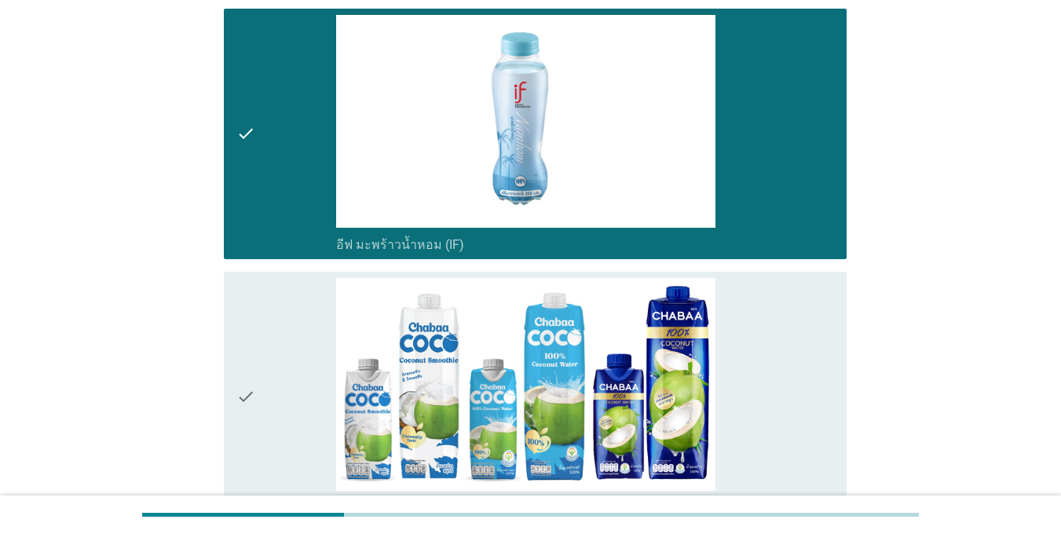
click at [280, 339] on div "check" at bounding box center [286, 397] width 100 height 238
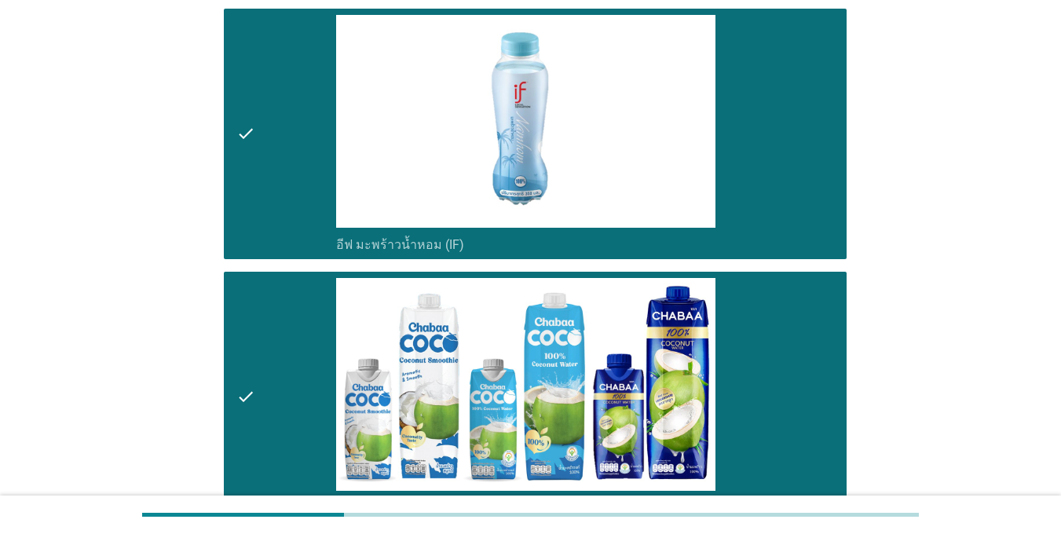
scroll to position [1158, 0]
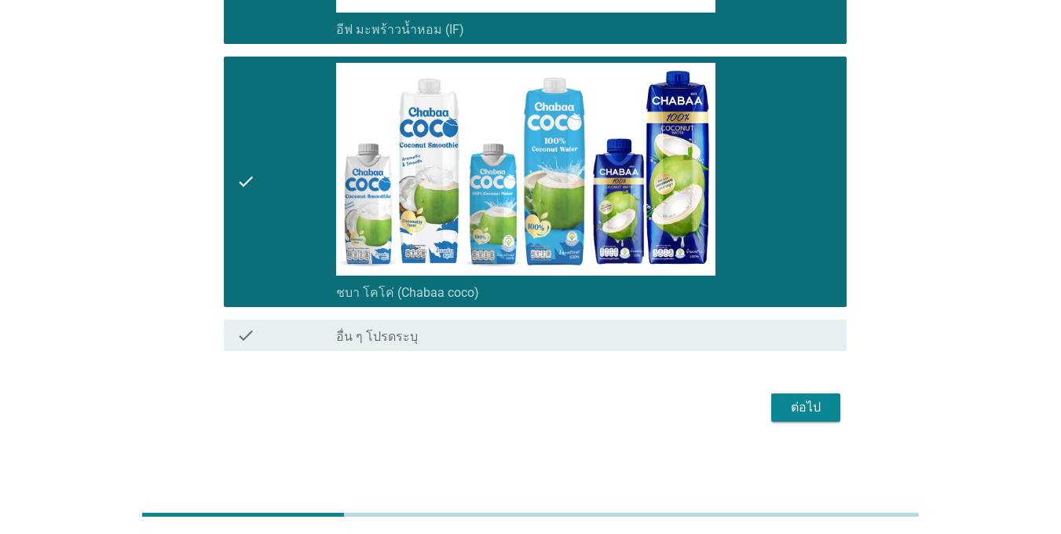
click at [281, 338] on div "check" at bounding box center [286, 335] width 100 height 19
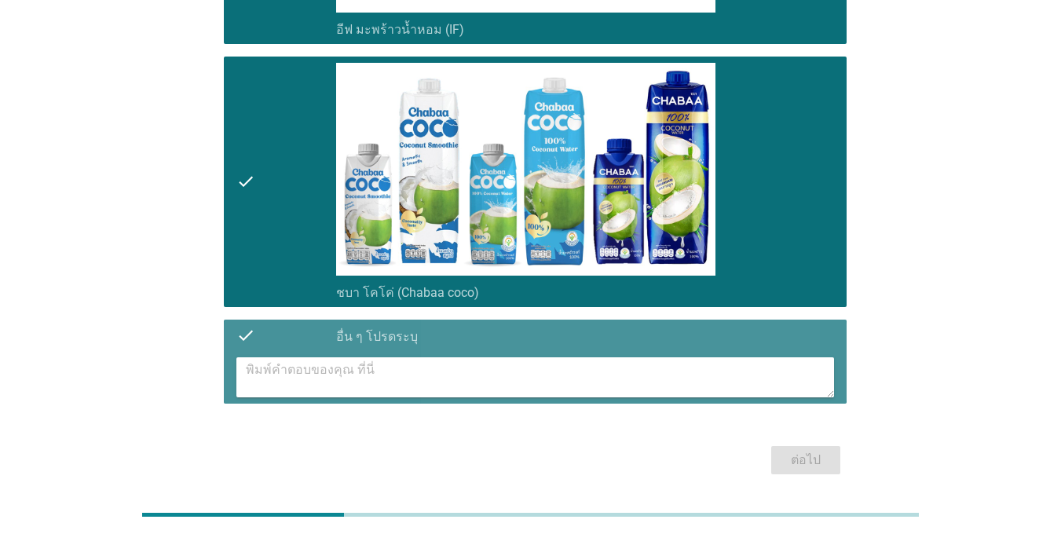
click at [268, 335] on div "check" at bounding box center [286, 335] width 100 height 19
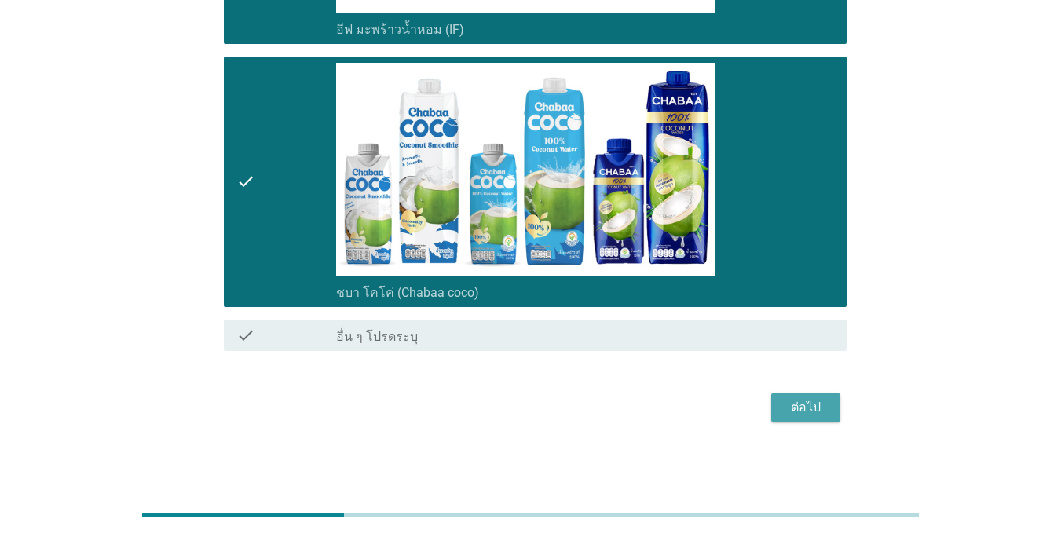
click at [801, 416] on div "ต่อไป" at bounding box center [806, 407] width 44 height 19
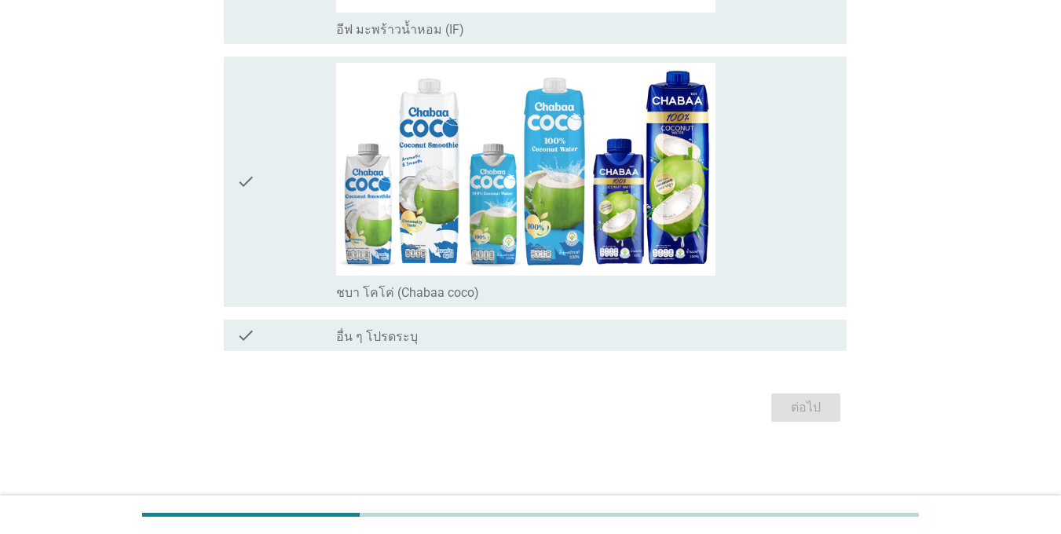
scroll to position [0, 0]
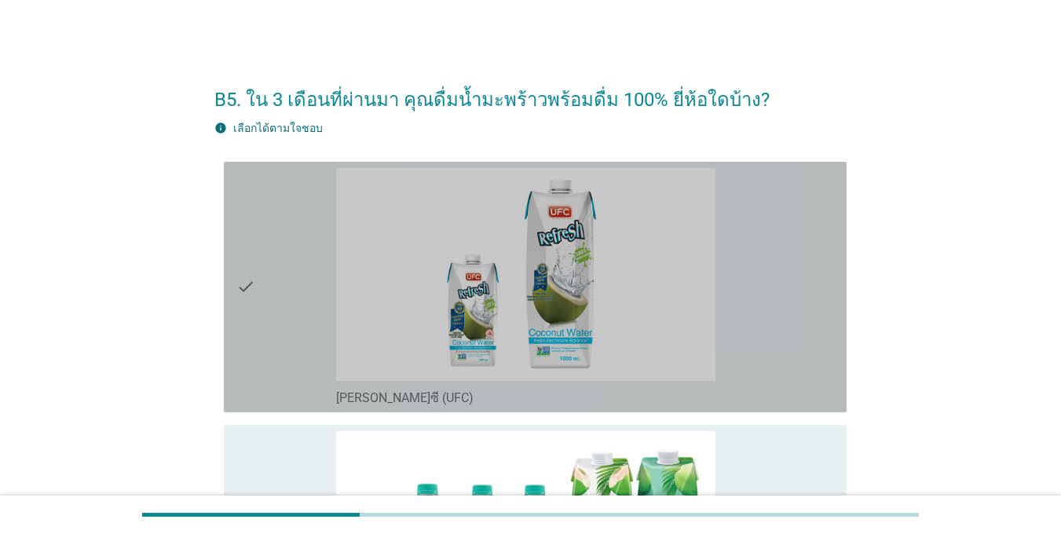
click at [303, 248] on div "check" at bounding box center [286, 287] width 100 height 238
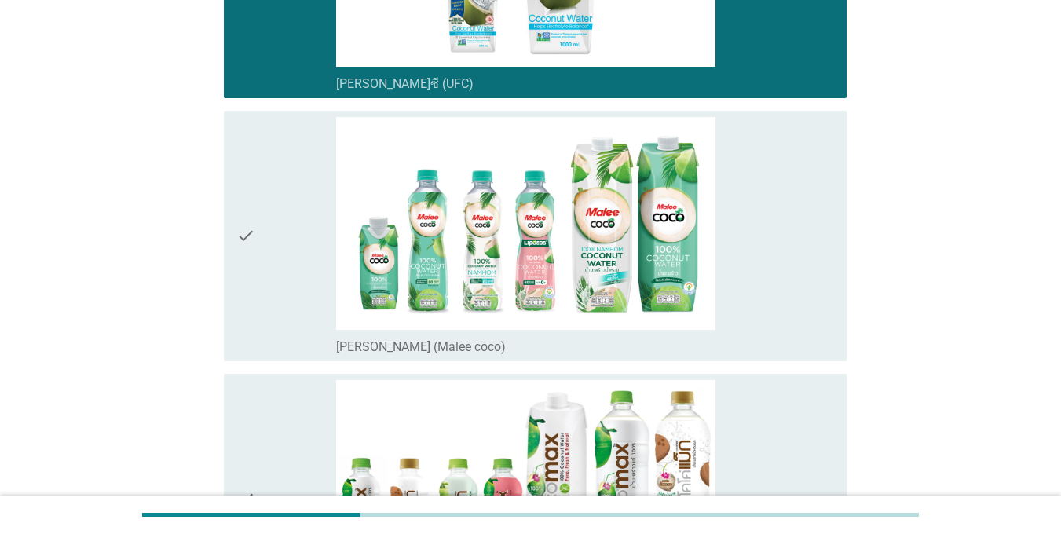
click at [303, 250] on div "check" at bounding box center [286, 236] width 100 height 238
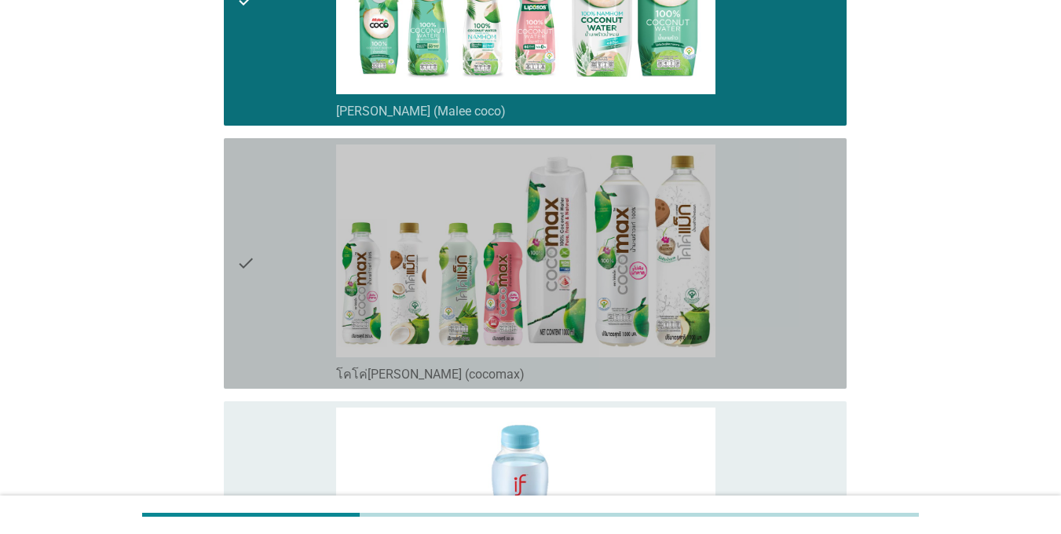
click at [304, 258] on div "check" at bounding box center [286, 264] width 100 height 238
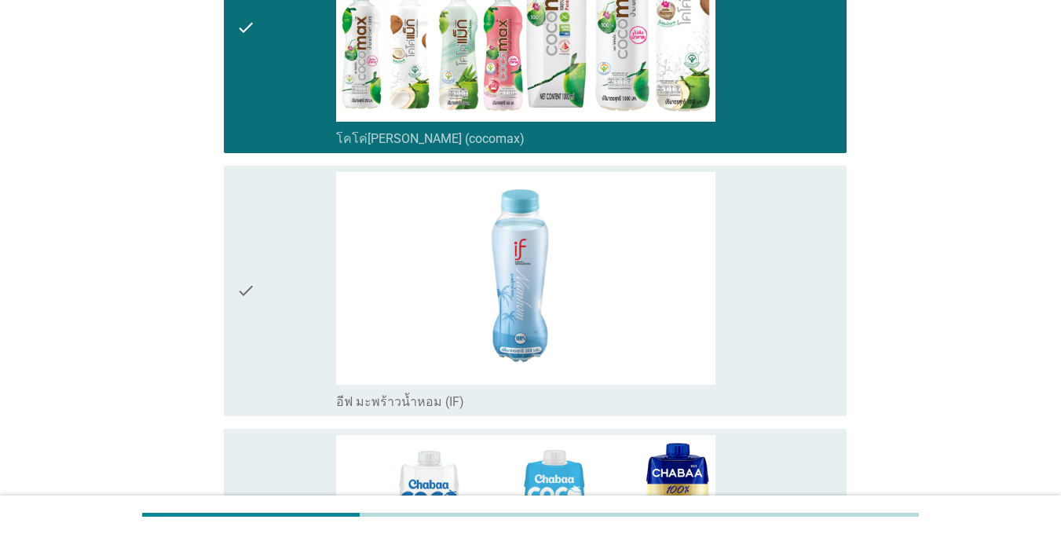
click at [304, 260] on div "check" at bounding box center [286, 291] width 100 height 238
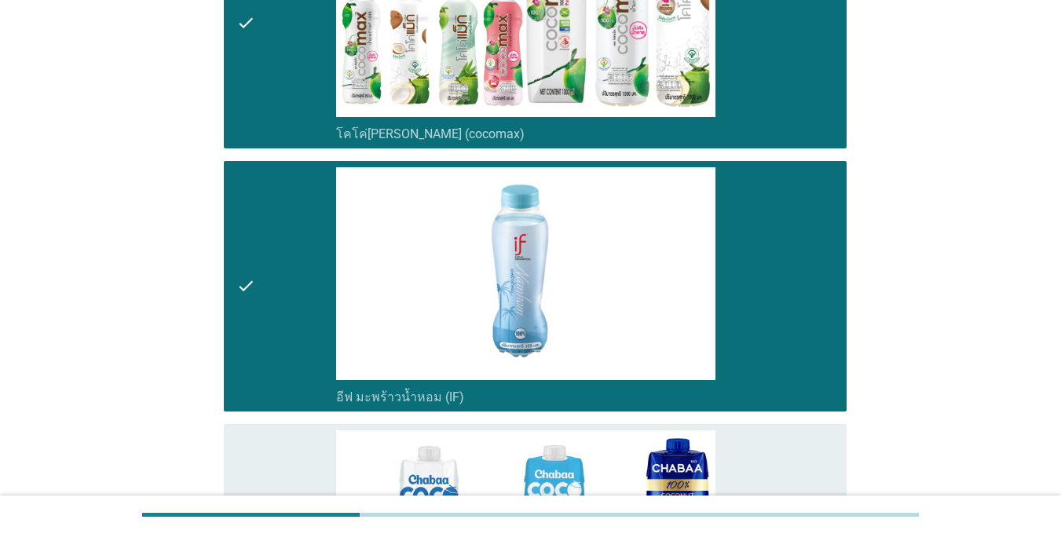
scroll to position [1100, 0]
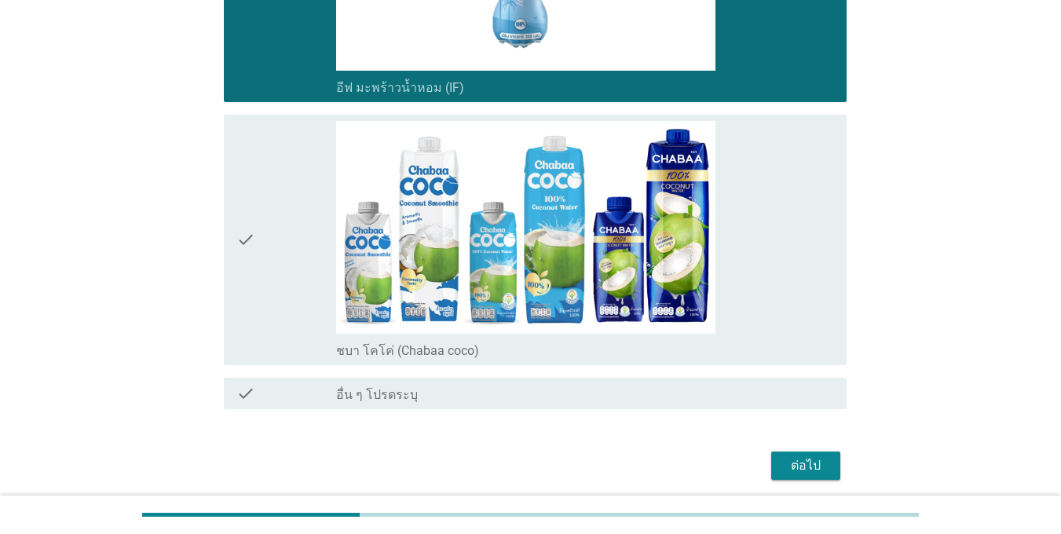
click at [289, 258] on div "check" at bounding box center [286, 240] width 100 height 238
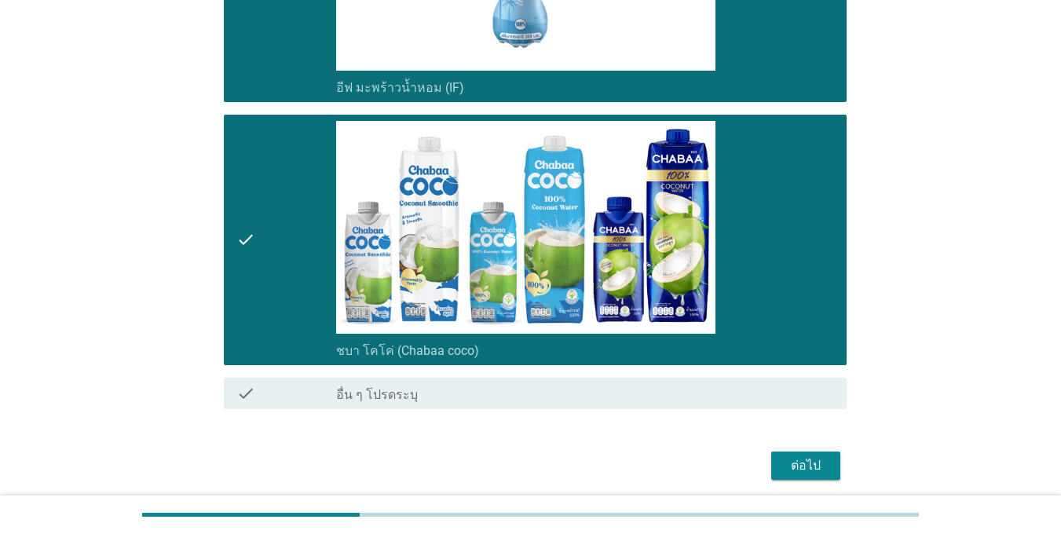
click at [782, 468] on button "ต่อไป" at bounding box center [805, 466] width 69 height 28
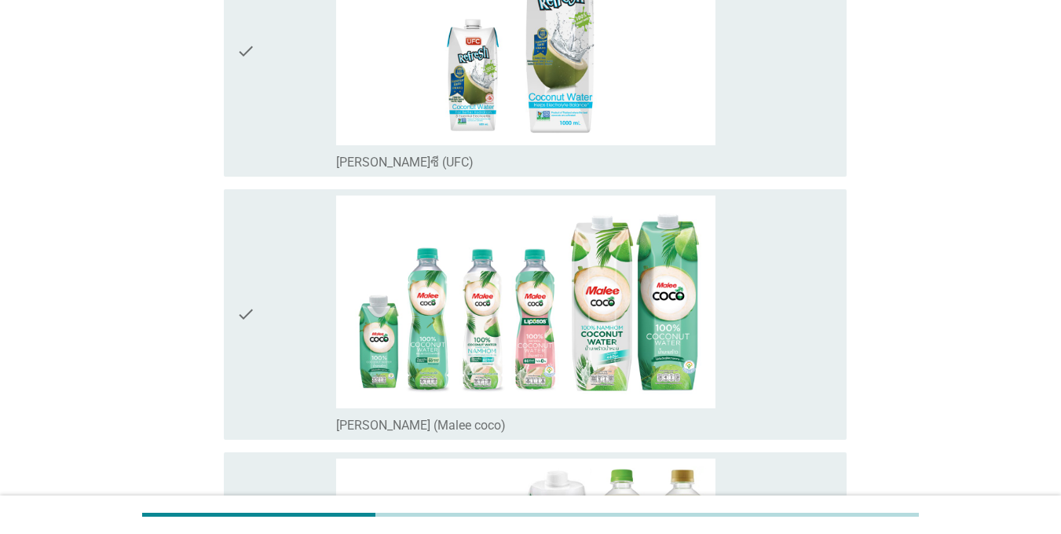
click at [288, 252] on div "check" at bounding box center [286, 315] width 100 height 238
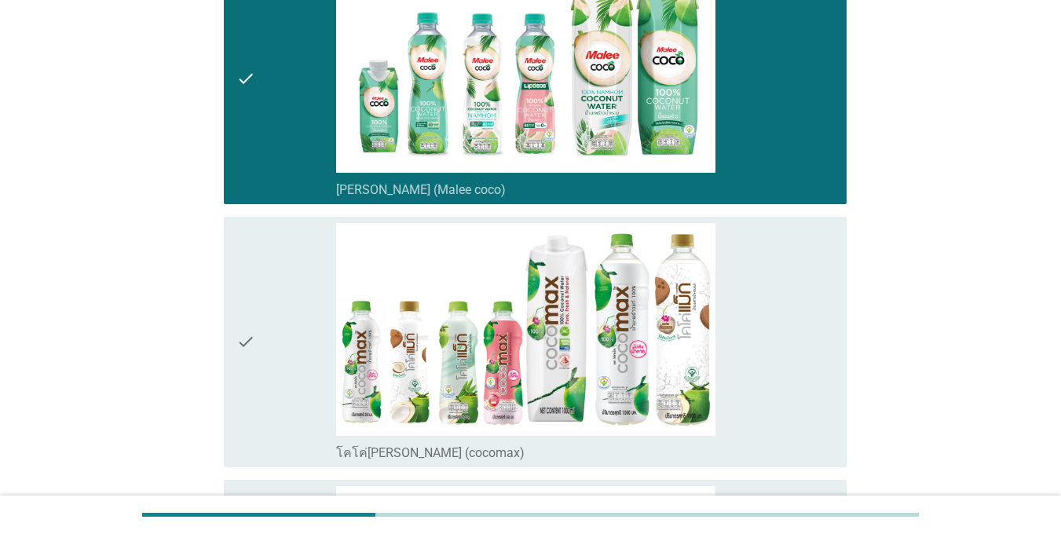
click at [293, 314] on div "check" at bounding box center [286, 342] width 100 height 238
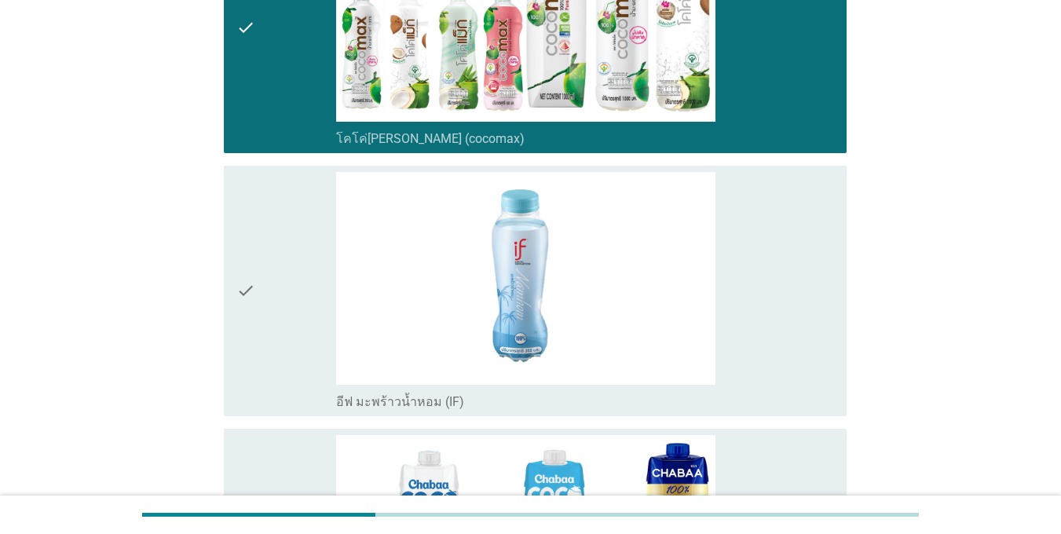
click at [294, 305] on div "check" at bounding box center [286, 291] width 100 height 238
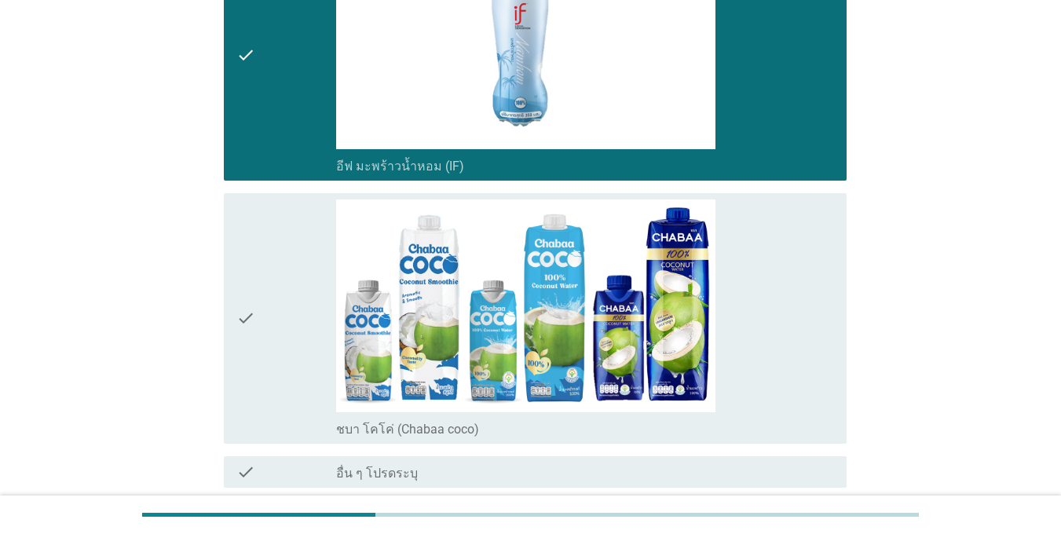
click at [295, 270] on div "check" at bounding box center [286, 319] width 100 height 238
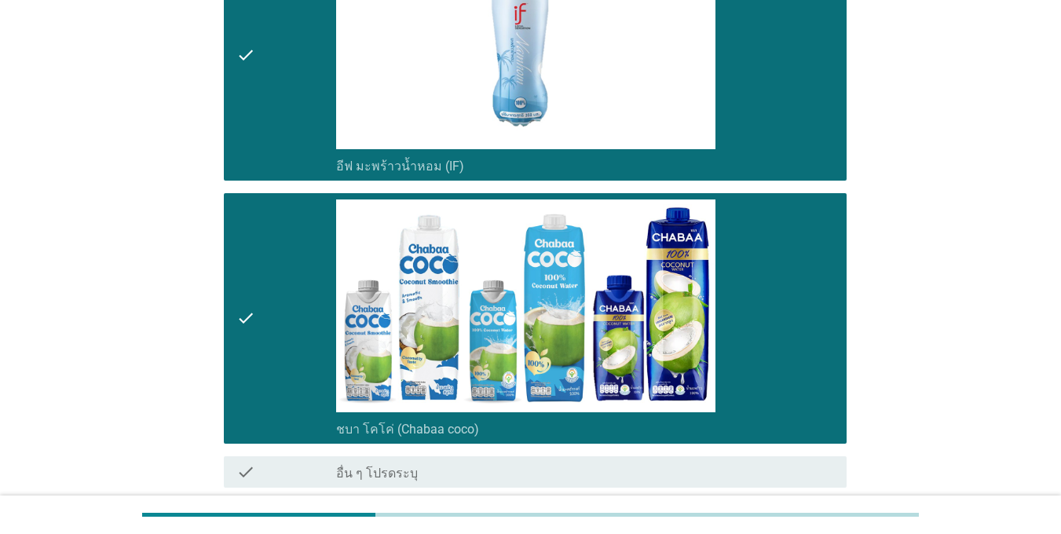
scroll to position [1158, 0]
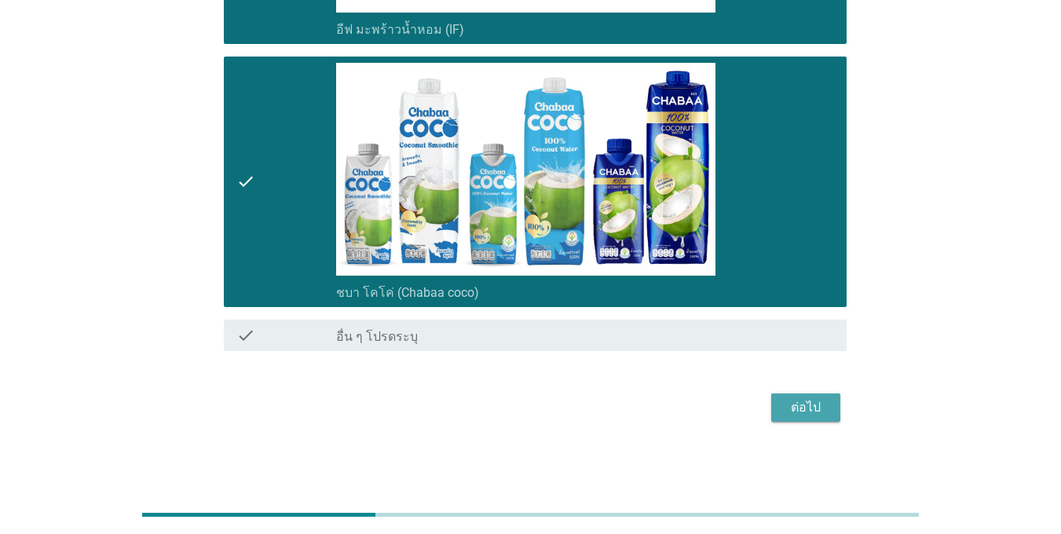
click at [790, 413] on div "ต่อไป" at bounding box center [806, 407] width 44 height 19
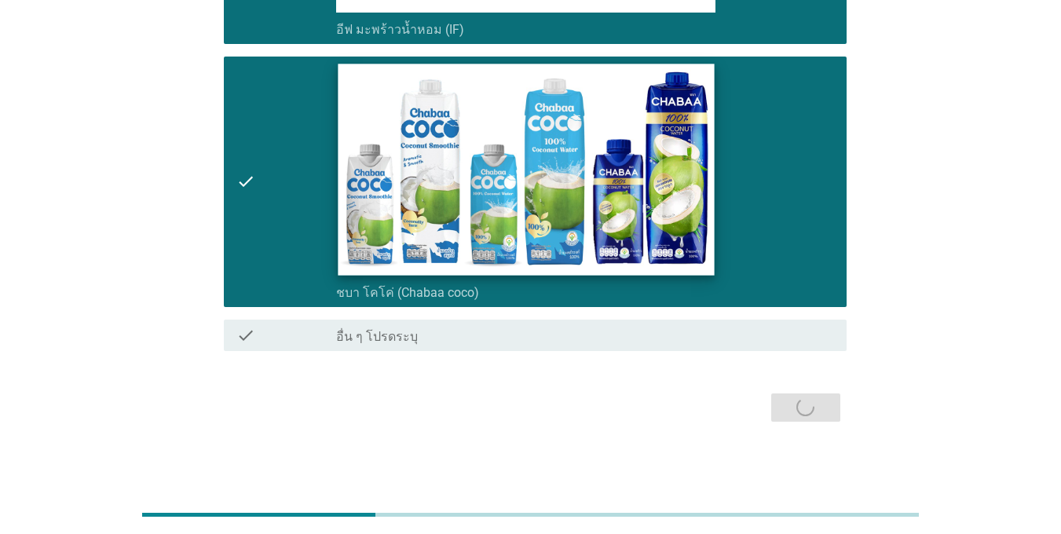
scroll to position [0, 0]
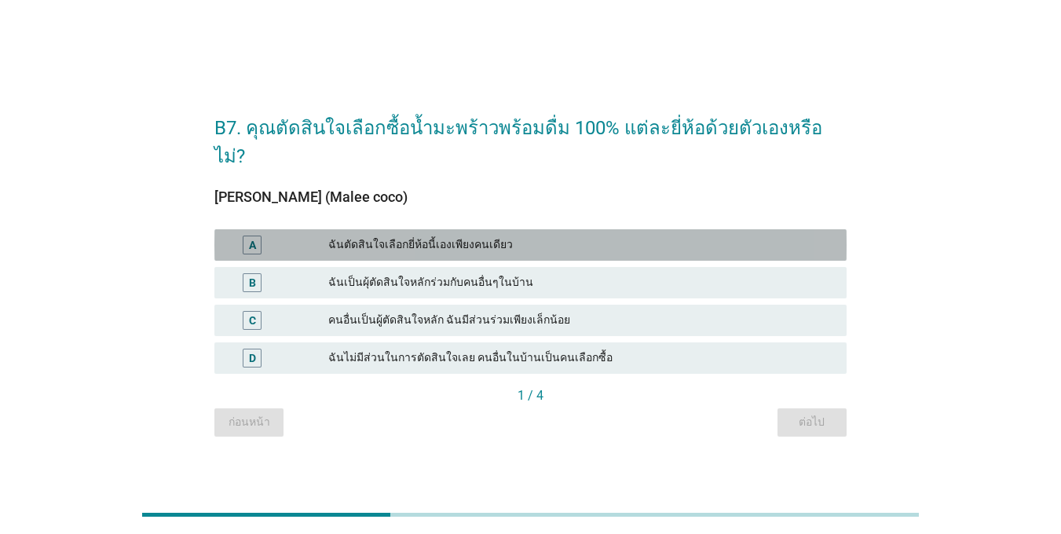
click at [249, 236] on div "A" at bounding box center [252, 244] width 7 height 16
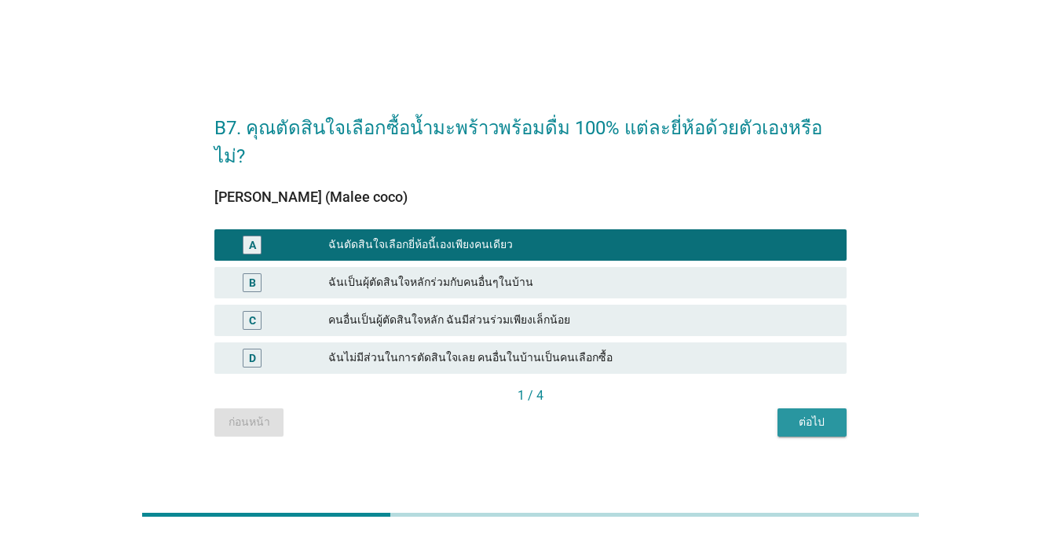
click at [818, 417] on button "ต่อไป" at bounding box center [812, 423] width 69 height 28
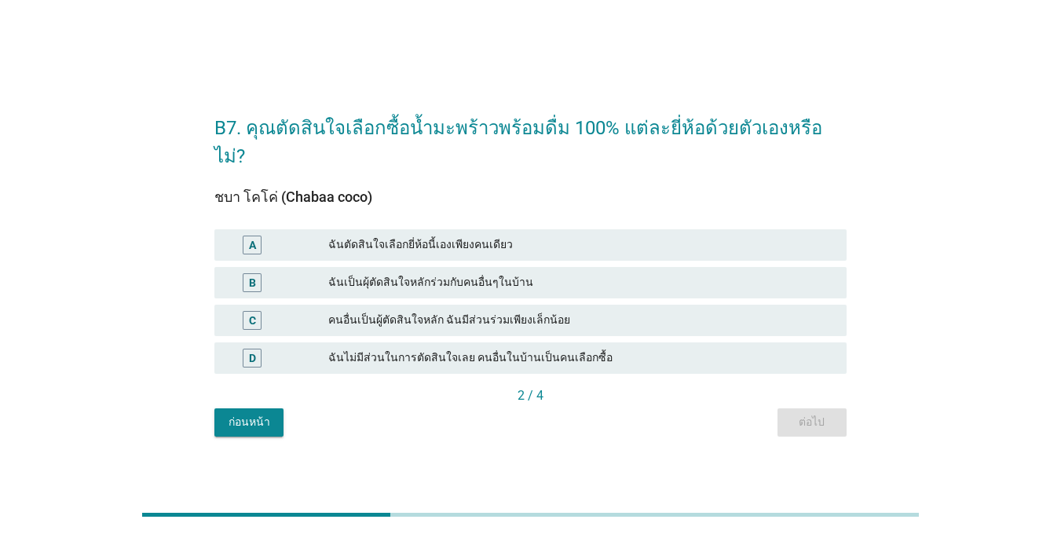
click at [271, 236] on div "A" at bounding box center [252, 245] width 50 height 19
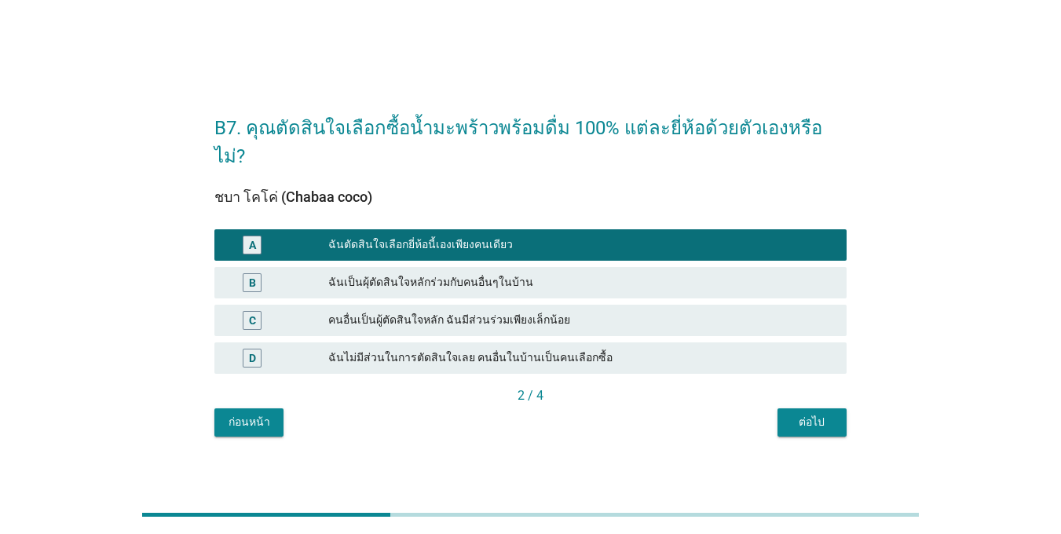
click at [808, 414] on div "ต่อไป" at bounding box center [812, 422] width 44 height 16
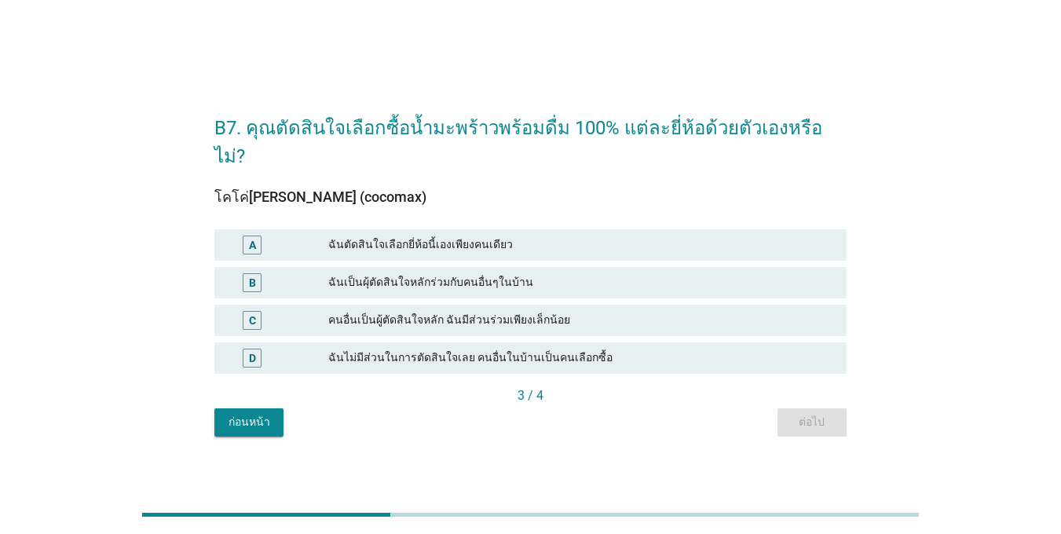
click at [331, 236] on div "ฉันตัดสินใจเลือกยี่ห้อนี้เองเพียงคนเดียว" at bounding box center [581, 245] width 506 height 19
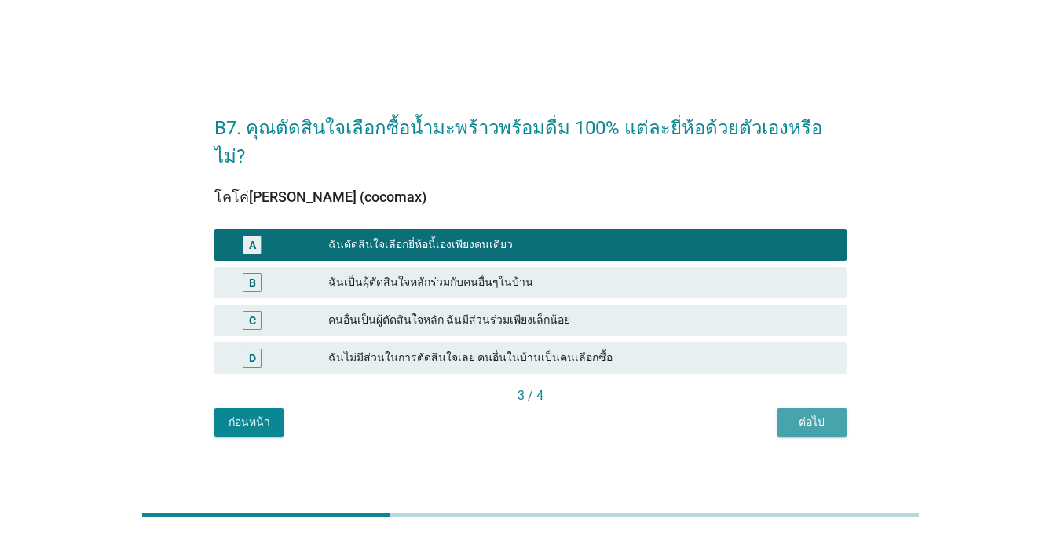
click at [793, 414] on div "ต่อไป" at bounding box center [812, 422] width 44 height 16
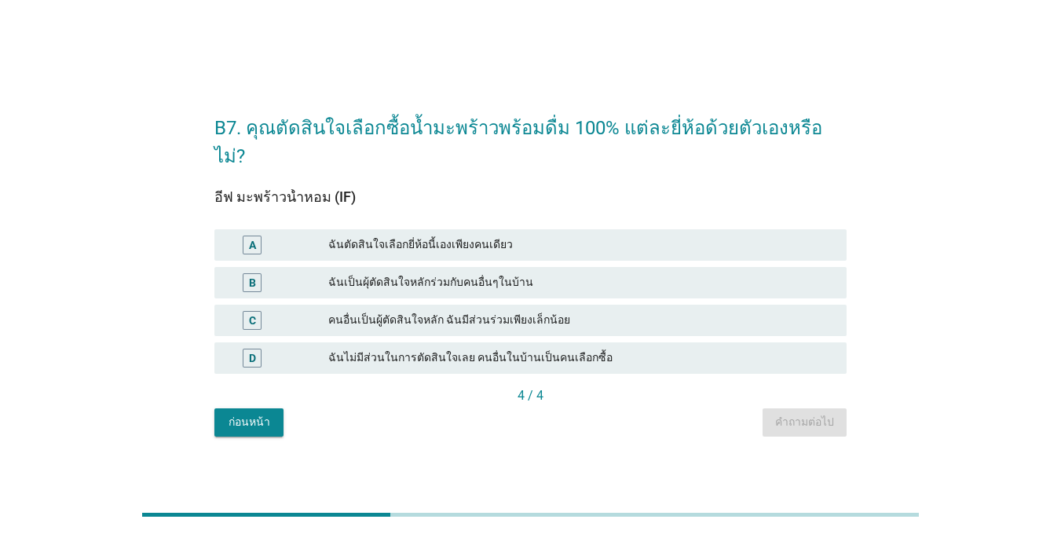
click at [299, 236] on div "A" at bounding box center [277, 245] width 101 height 19
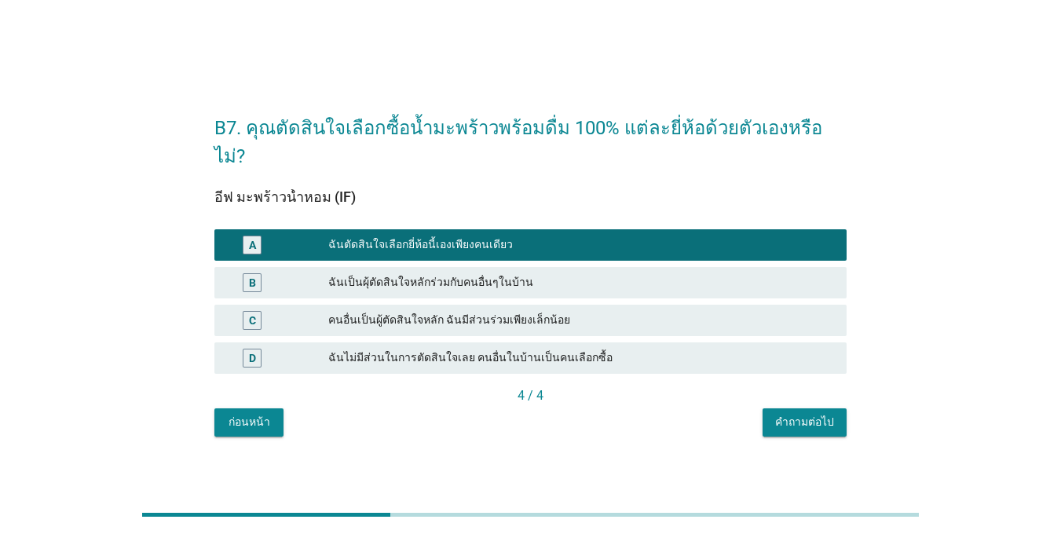
click at [802, 423] on div "B7. คุณตัดสินใจเลือกซื้อน้ำมะพร้าวพร้อมดื่ม 100% แต่ละยี่ห้อด้วยตัวเองหรือไม่? …" at bounding box center [531, 268] width 658 height 364
click at [779, 414] on div "คำถามต่อไป" at bounding box center [804, 422] width 59 height 16
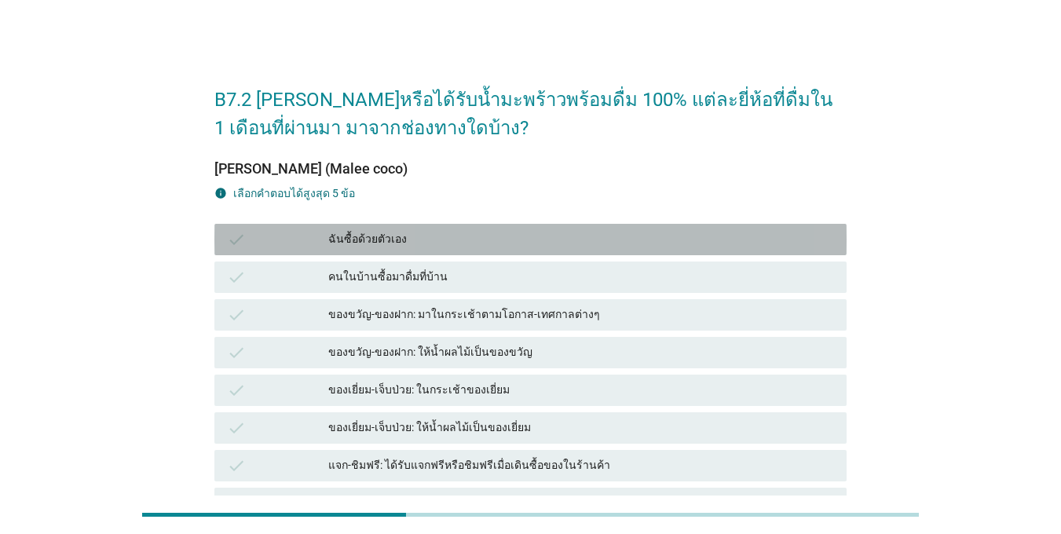
click at [273, 236] on div "check" at bounding box center [277, 239] width 101 height 19
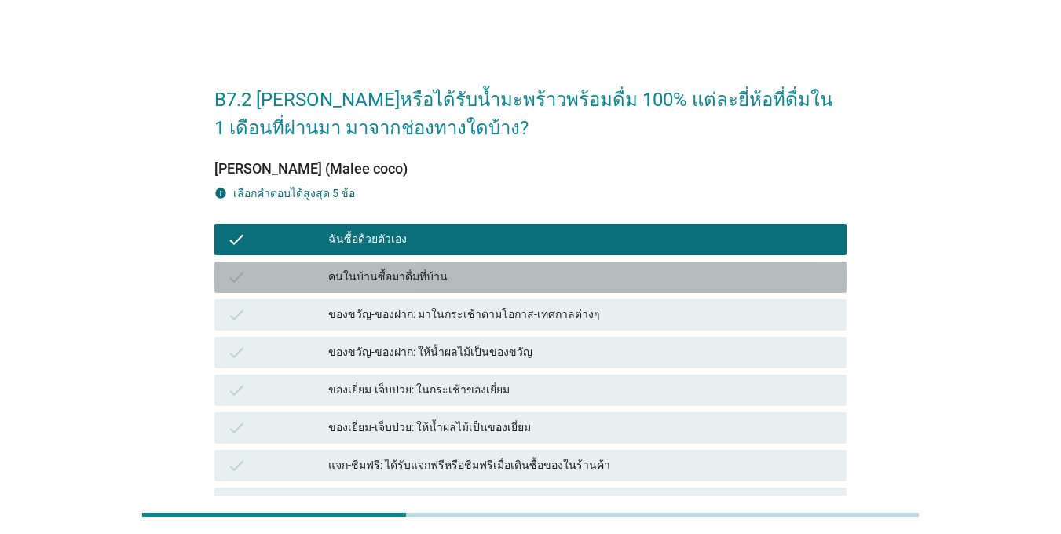
click at [269, 283] on div "check" at bounding box center [277, 277] width 101 height 19
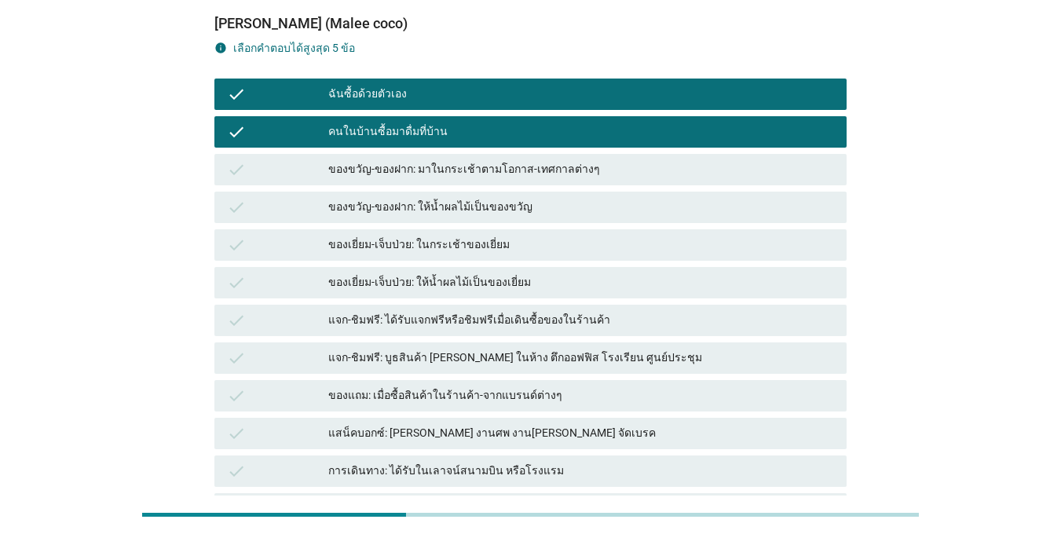
scroll to position [157, 0]
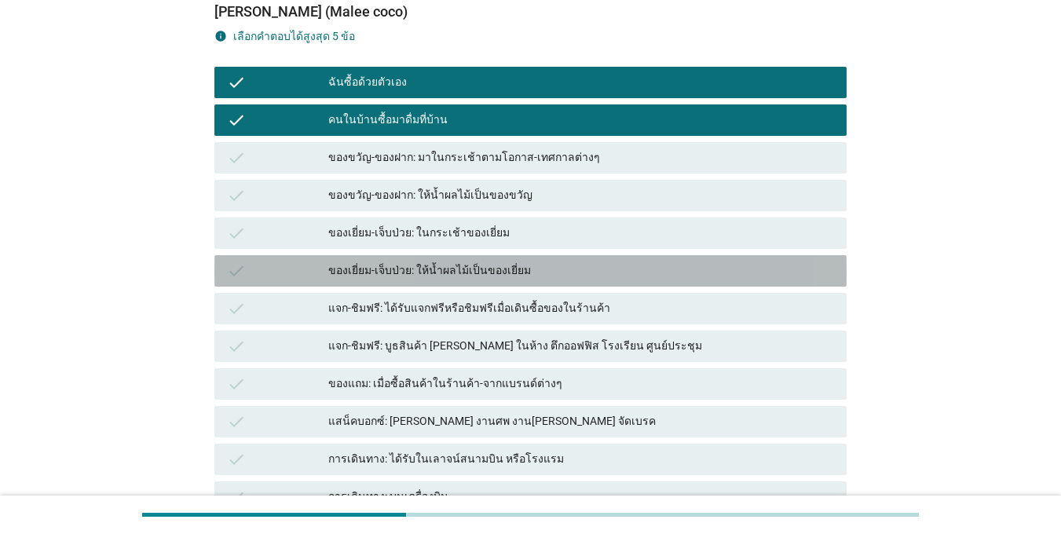
click at [291, 272] on div "check" at bounding box center [277, 271] width 101 height 19
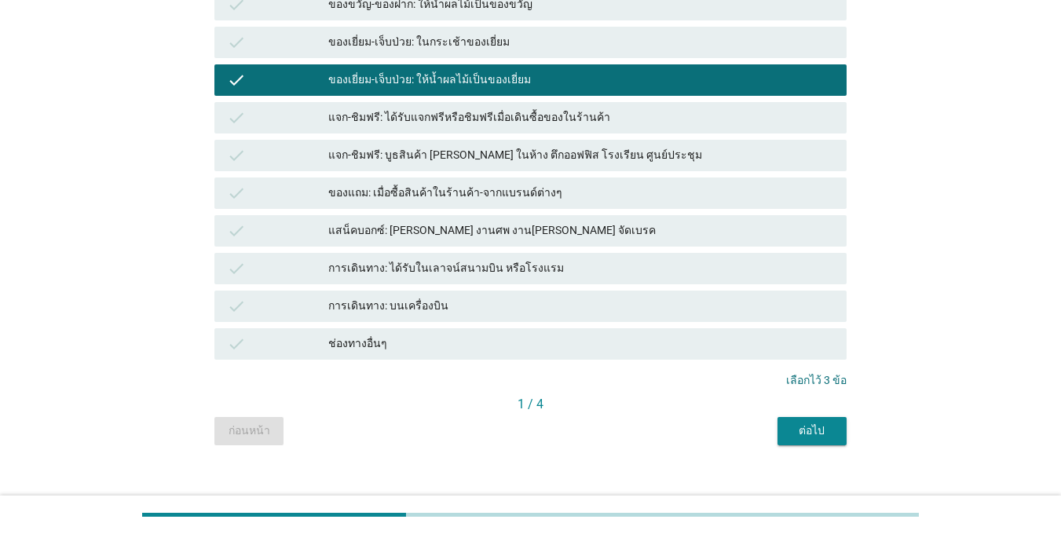
scroll to position [367, 0]
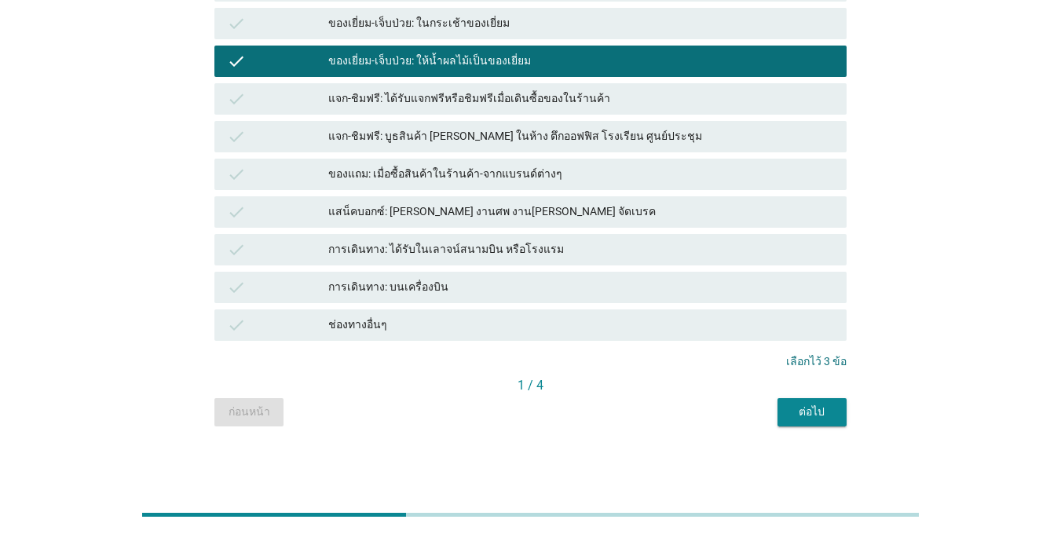
click at [817, 423] on button "ต่อไป" at bounding box center [812, 412] width 69 height 28
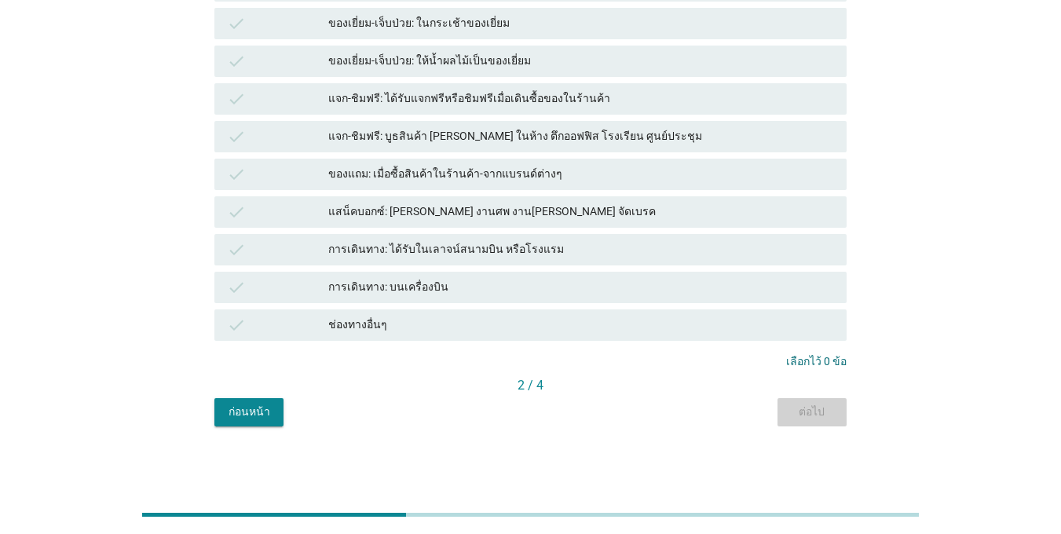
scroll to position [0, 0]
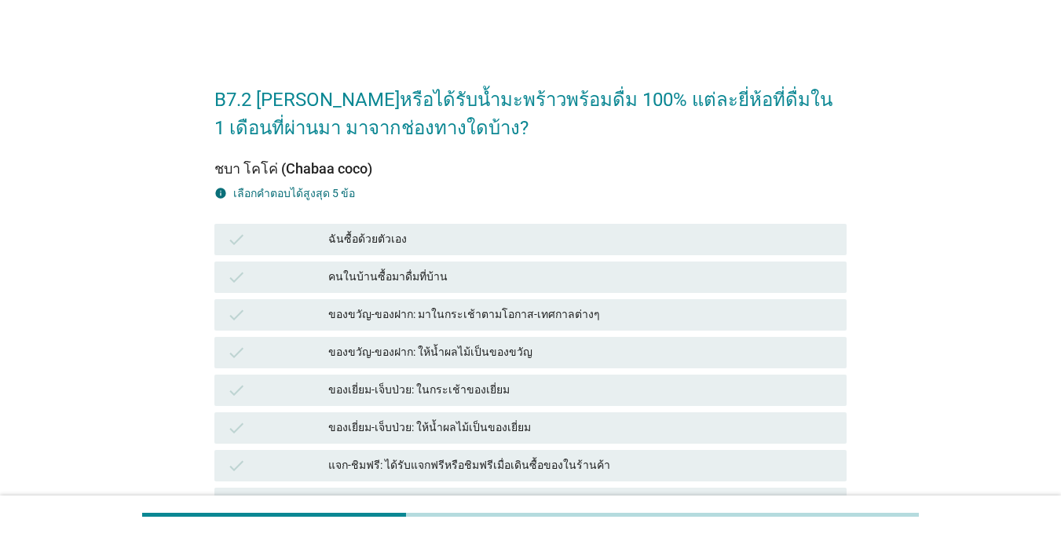
click at [247, 269] on div "check" at bounding box center [277, 277] width 101 height 19
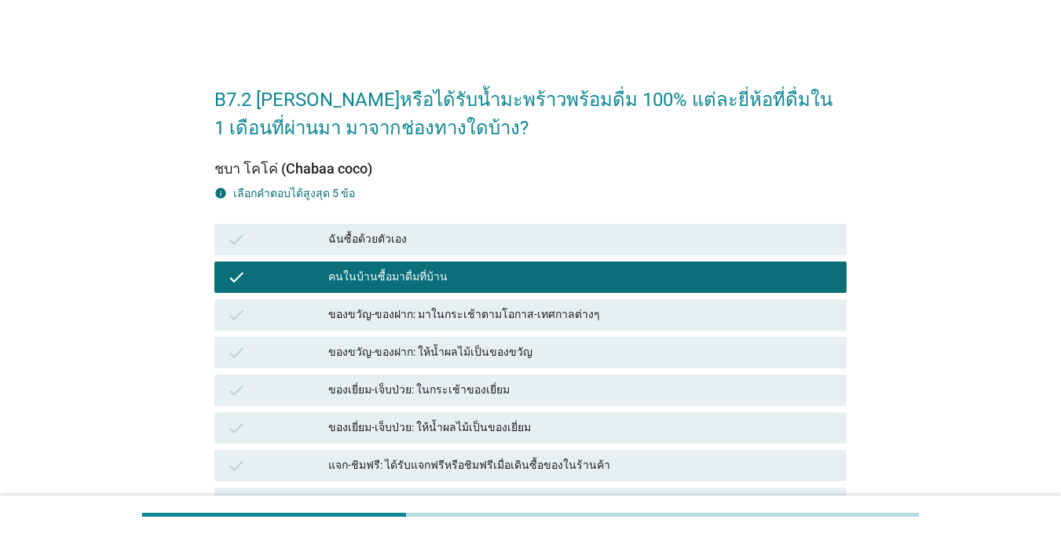
click at [246, 241] on icon "check" at bounding box center [236, 239] width 19 height 19
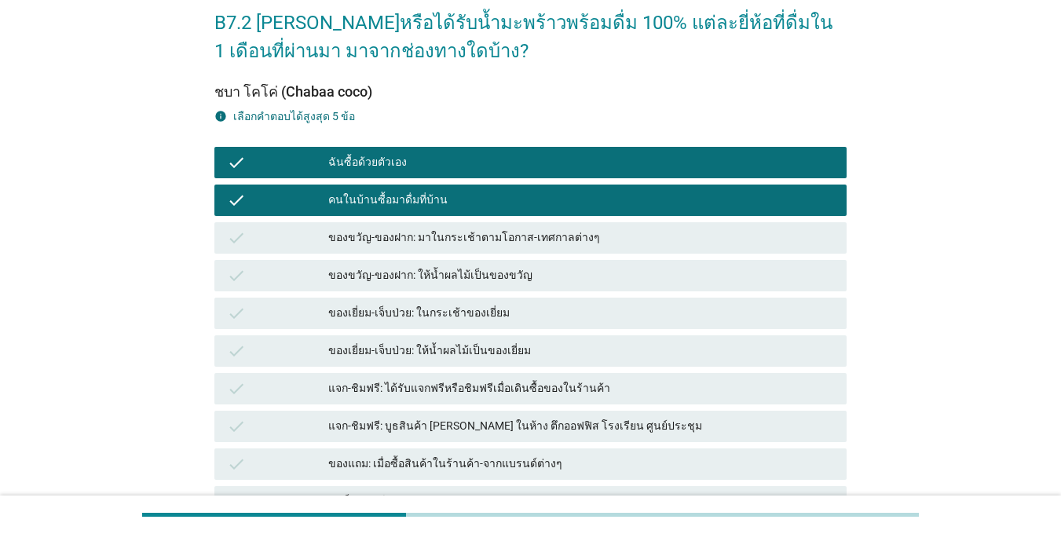
scroll to position [157, 0]
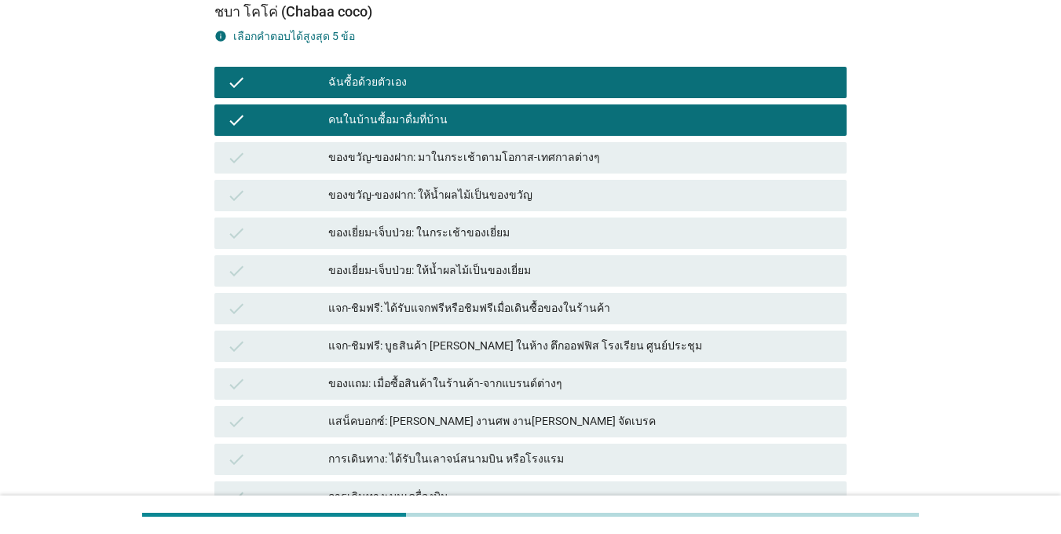
click at [247, 342] on div "check" at bounding box center [277, 346] width 101 height 19
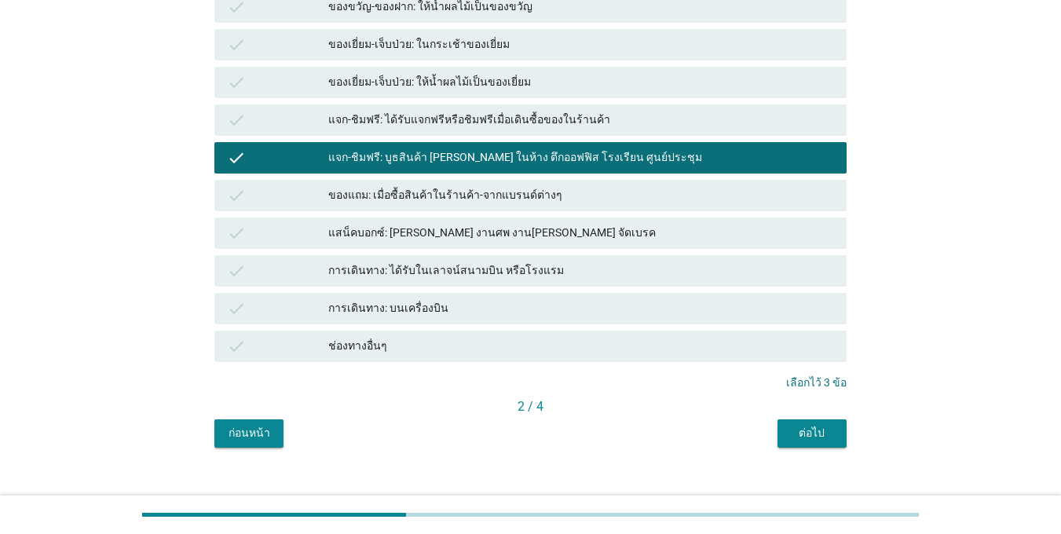
scroll to position [367, 0]
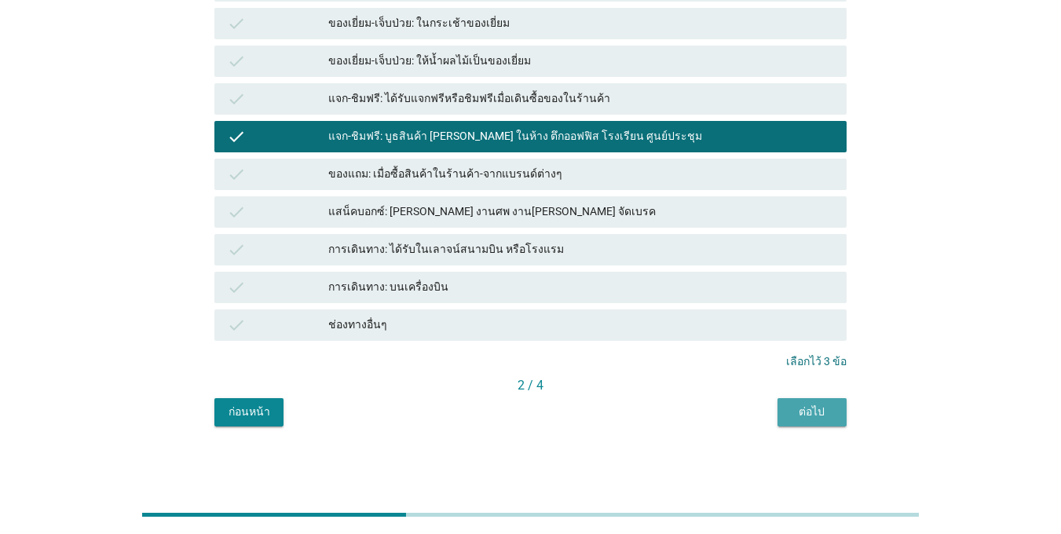
click at [812, 418] on div "ต่อไป" at bounding box center [812, 412] width 44 height 16
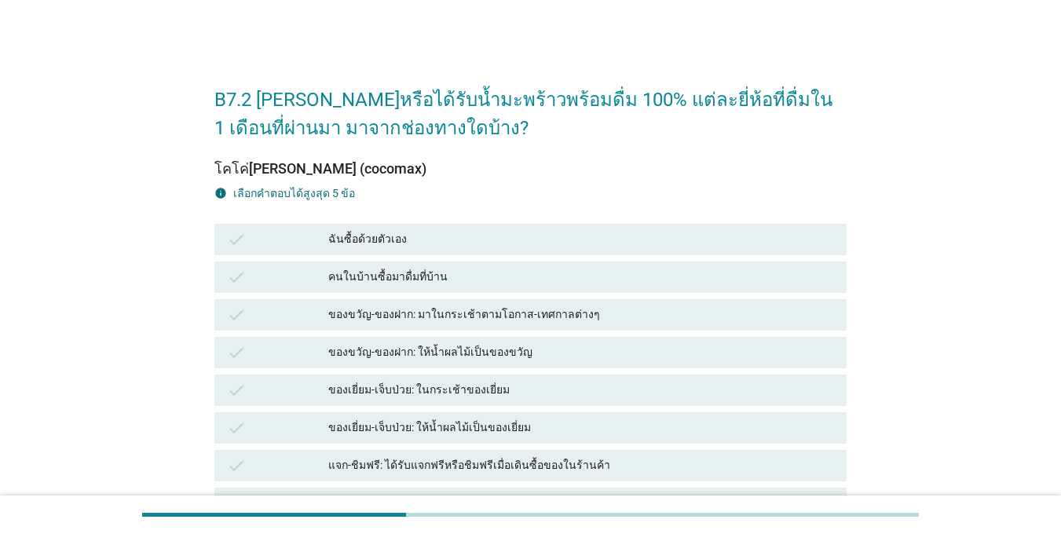
click at [273, 238] on div "check" at bounding box center [277, 239] width 101 height 19
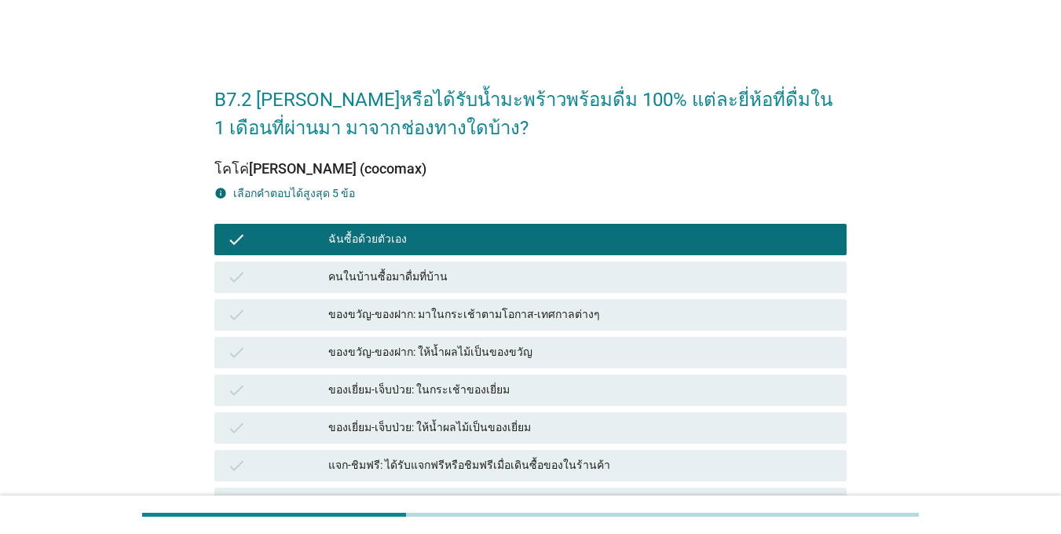
click at [285, 273] on div "check" at bounding box center [277, 277] width 101 height 19
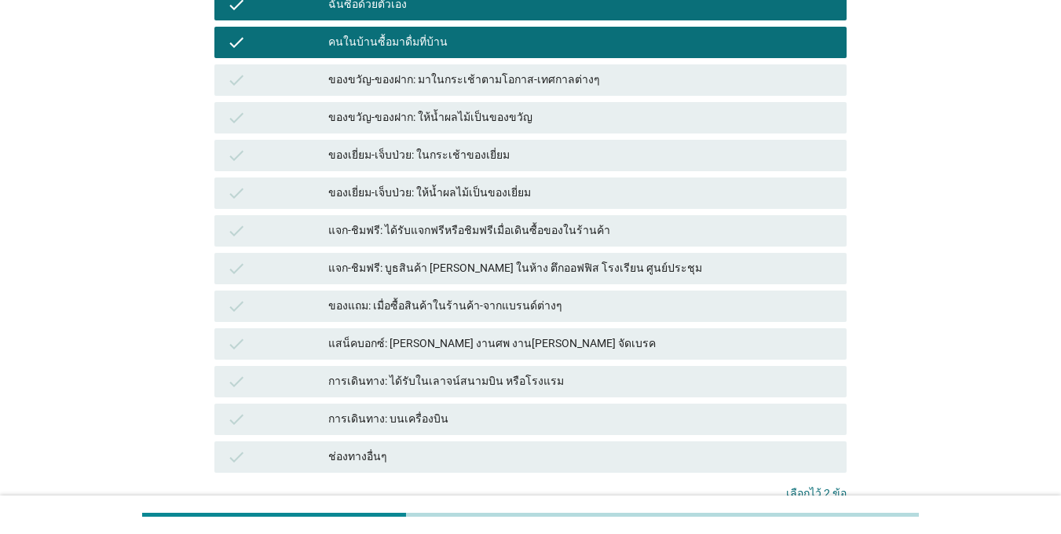
scroll to position [236, 0]
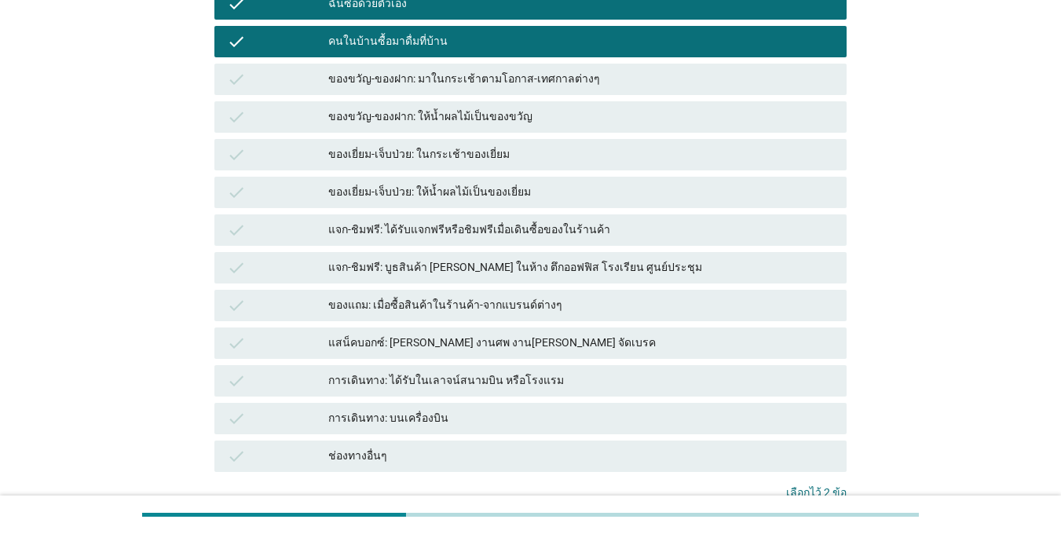
click at [462, 185] on div "ของเยี่ยม-เจ็บป่วย: ให้น้ำผลไม้เป็นของเยี่ยม" at bounding box center [581, 192] width 506 height 19
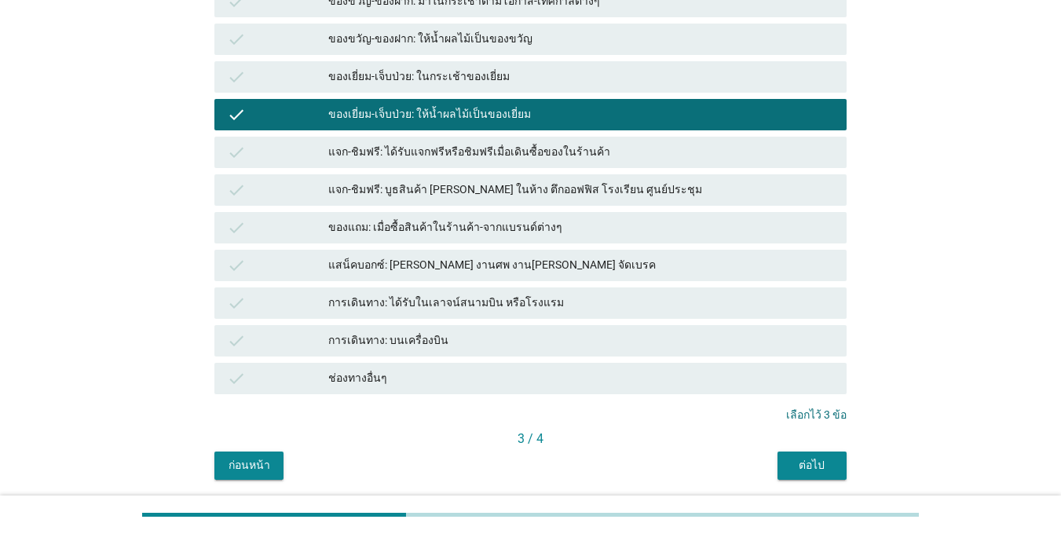
scroll to position [367, 0]
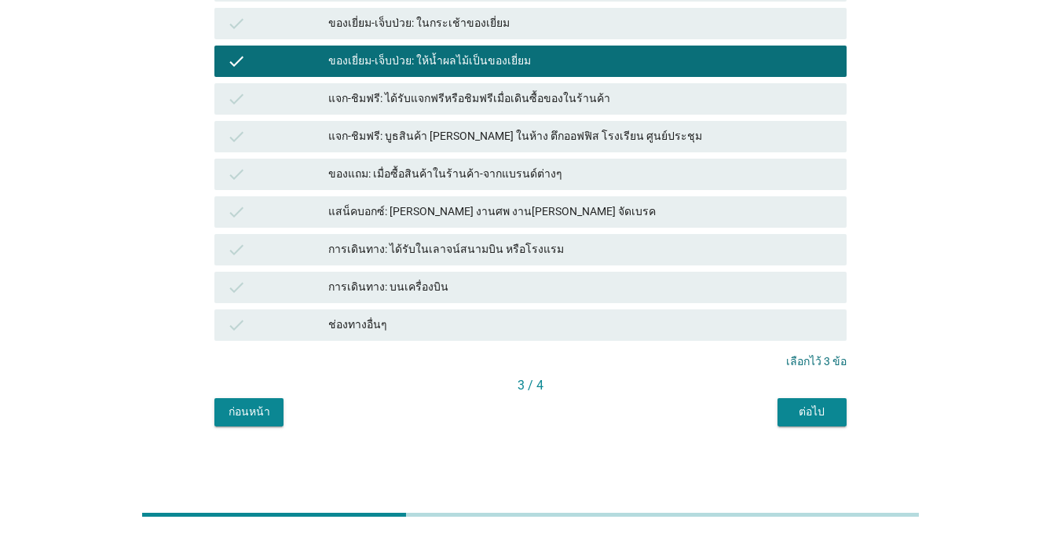
click at [831, 390] on div "3 / 4" at bounding box center [530, 385] width 632 height 19
click at [834, 409] on div "ต่อไป" at bounding box center [812, 412] width 44 height 16
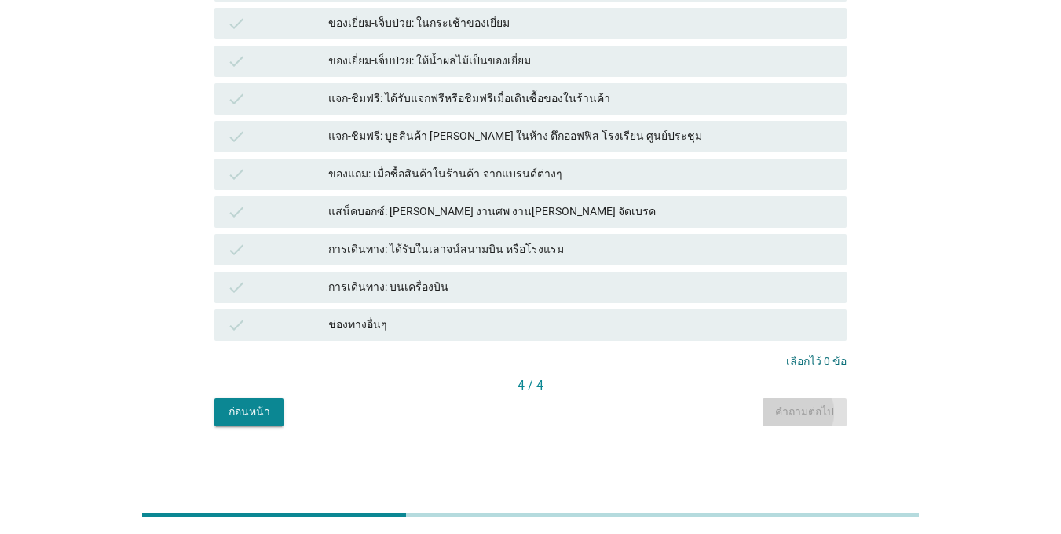
scroll to position [0, 0]
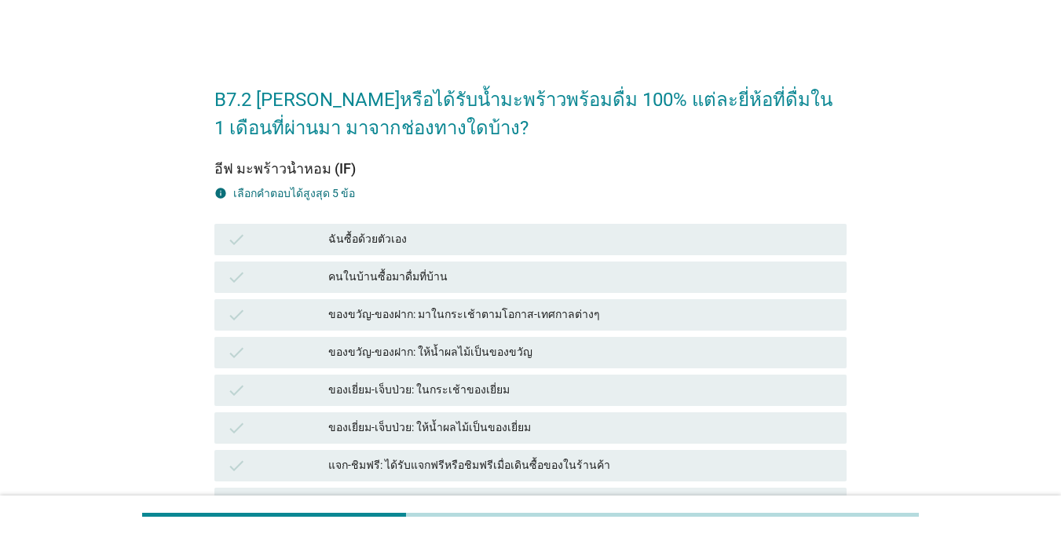
drag, startPoint x: 303, startPoint y: 284, endPoint x: 303, endPoint y: 270, distance: 14.1
click at [303, 284] on div "check" at bounding box center [277, 277] width 101 height 19
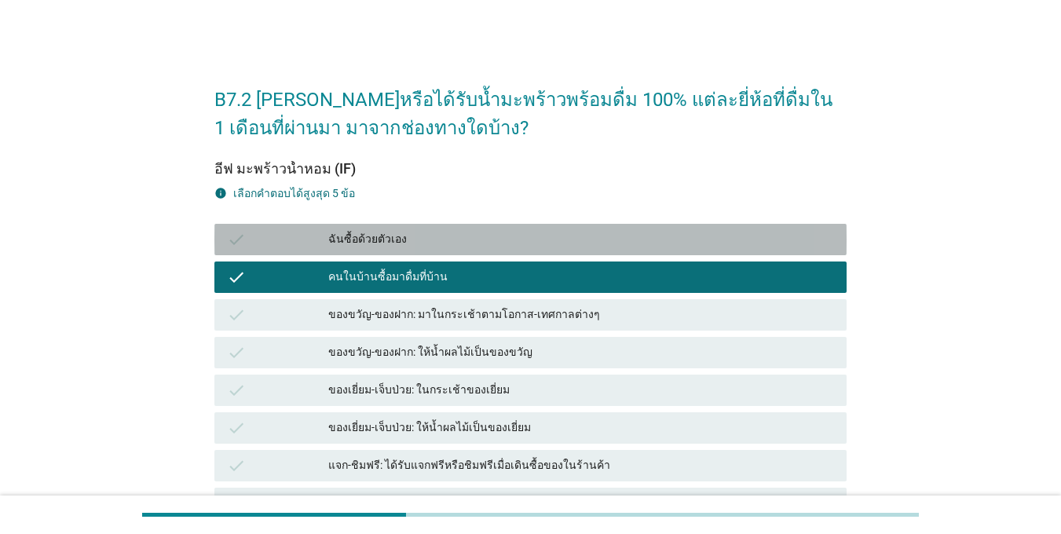
click at [303, 241] on div "check" at bounding box center [277, 239] width 101 height 19
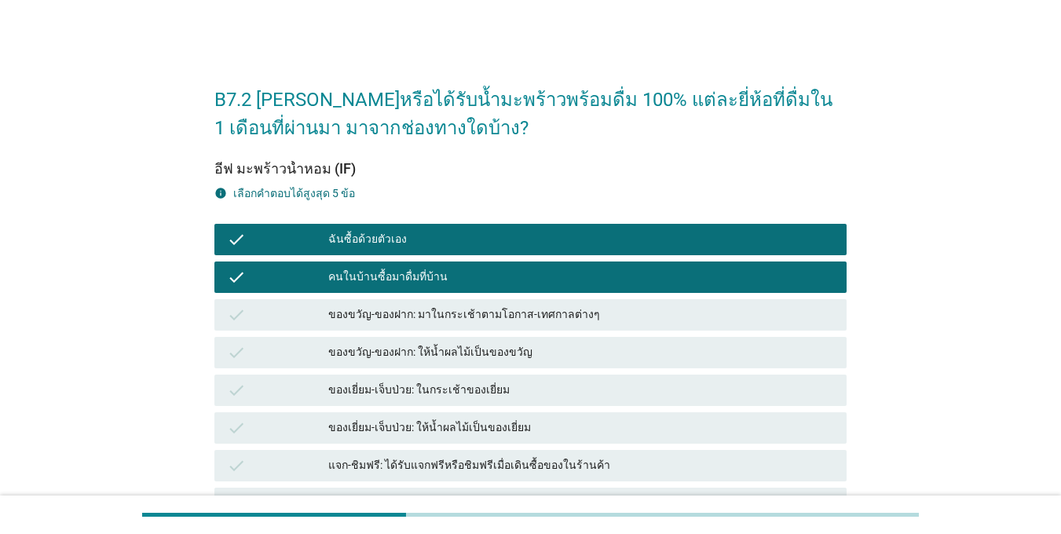
click at [322, 307] on div "check" at bounding box center [277, 315] width 101 height 19
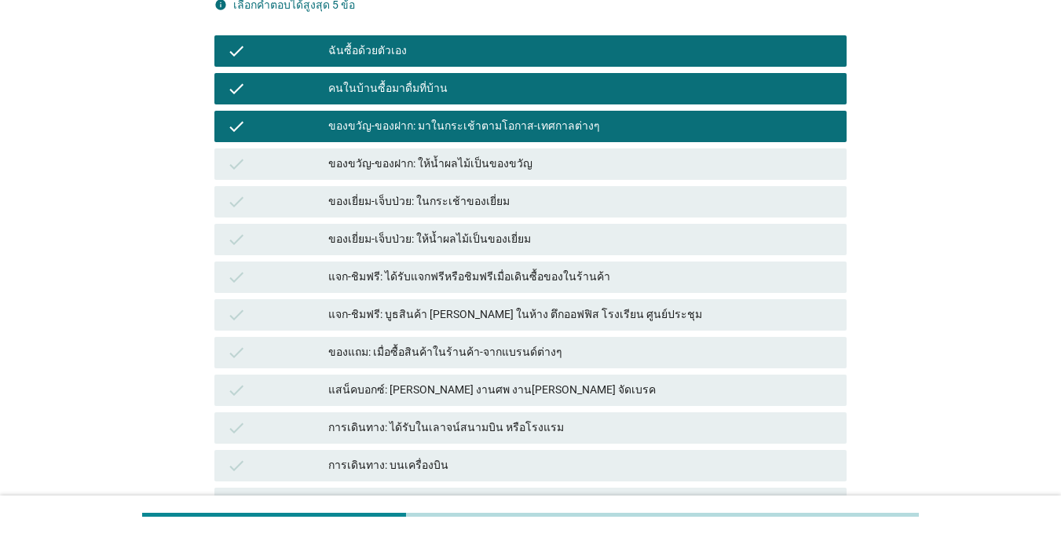
scroll to position [314, 0]
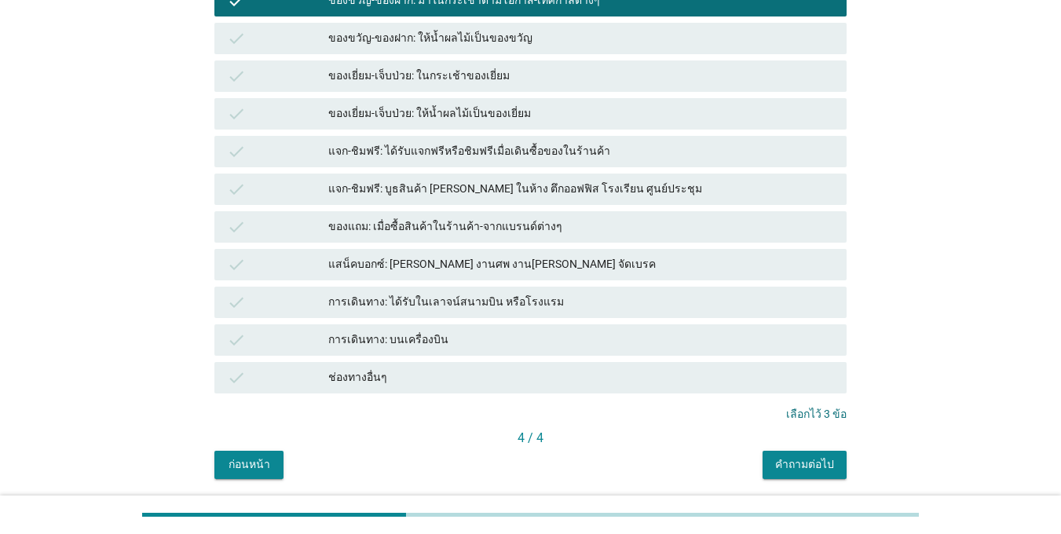
click at [525, 157] on div "แจก-ชิมฟรี: ได้รับแจกฟรีหรือชิมฟรีเมื่อเดินซื้อของในร้านค้า" at bounding box center [581, 151] width 506 height 19
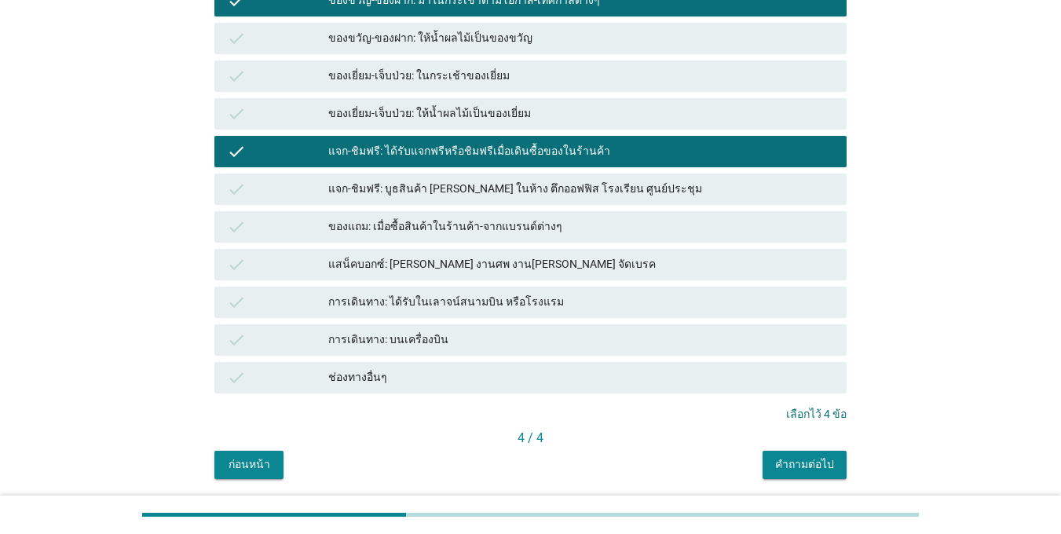
click at [802, 466] on div "คำถามต่อไป" at bounding box center [804, 464] width 59 height 16
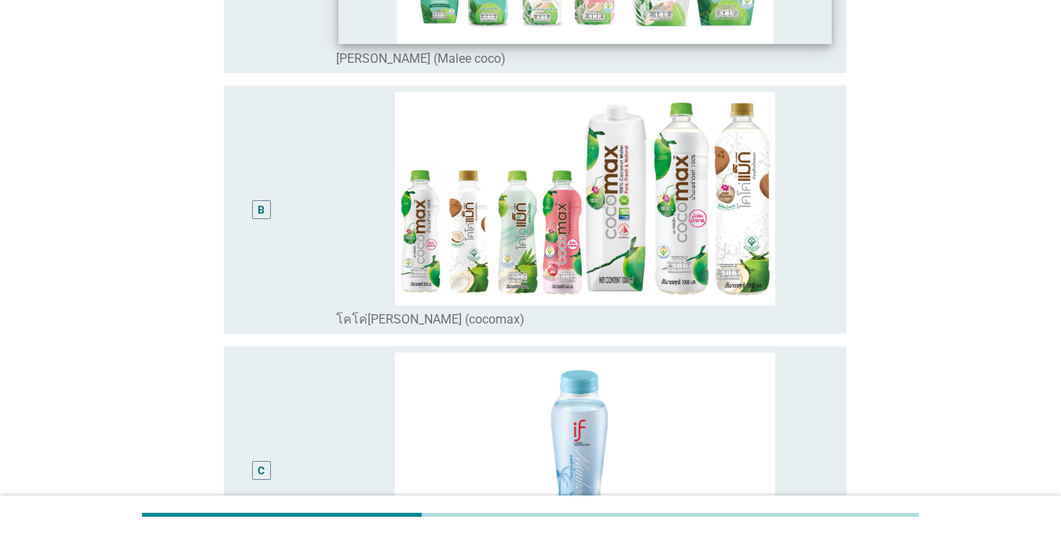
scroll to position [0, 0]
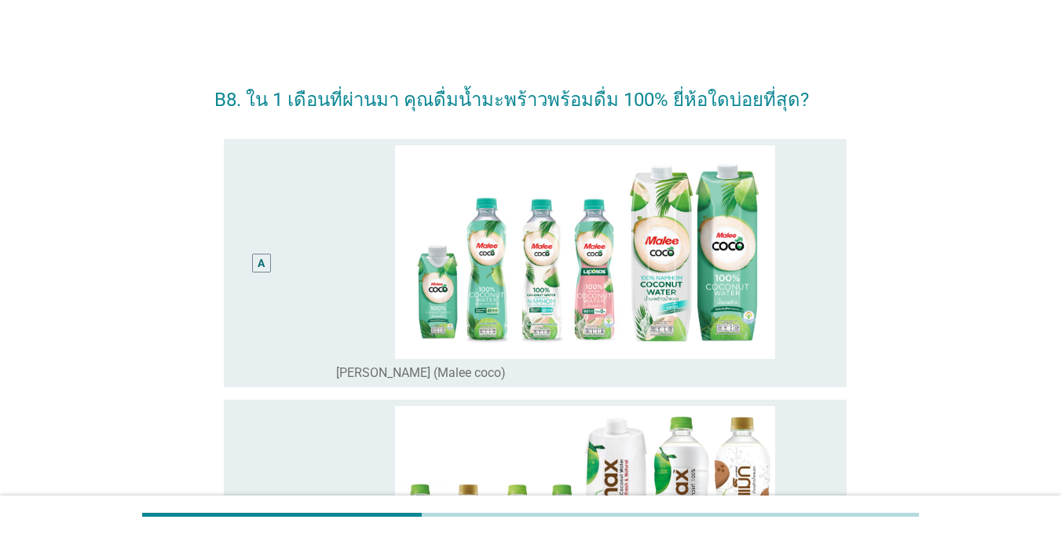
click at [268, 254] on div "A" at bounding box center [261, 263] width 19 height 19
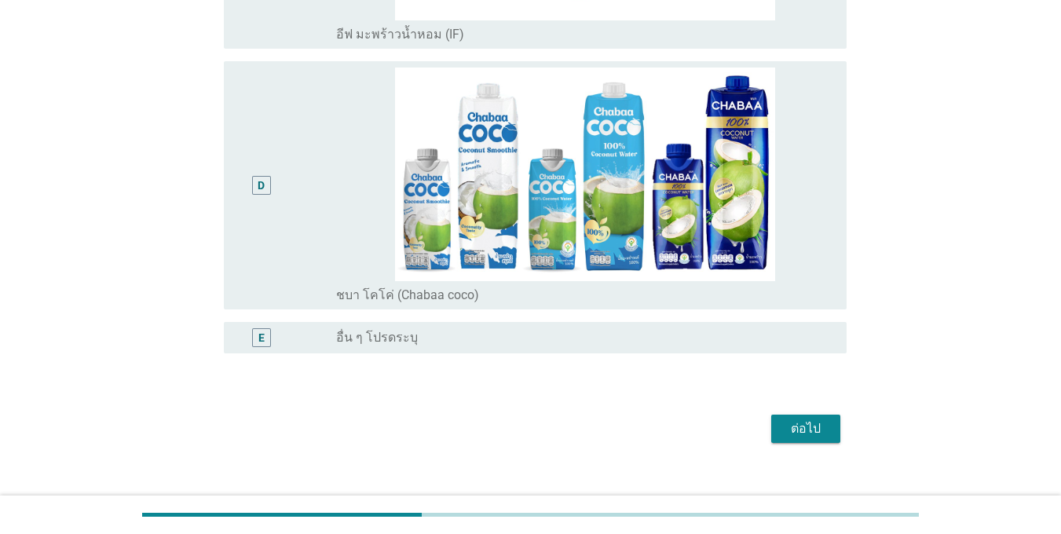
scroll to position [864, 0]
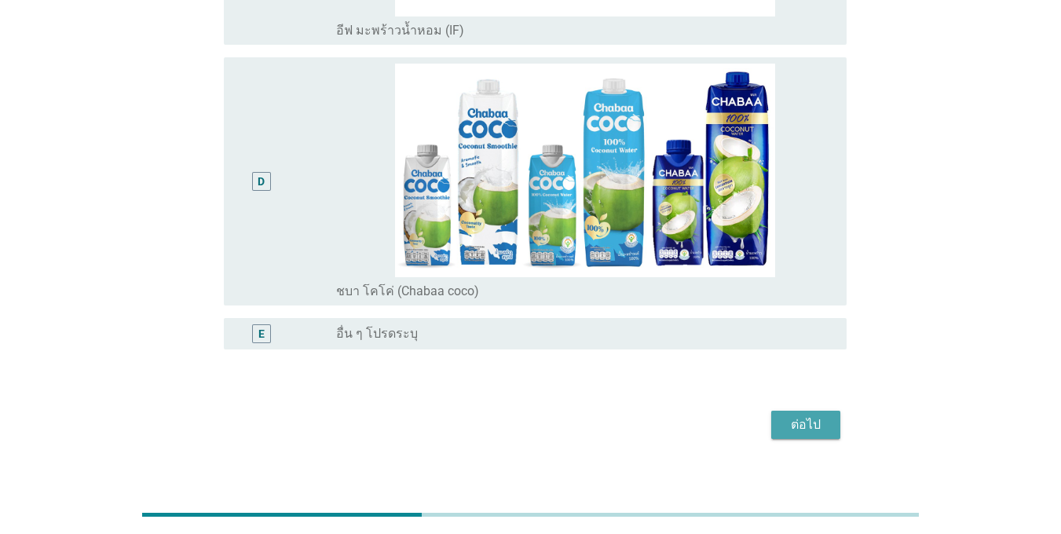
click at [790, 423] on div "ต่อไป" at bounding box center [806, 425] width 44 height 19
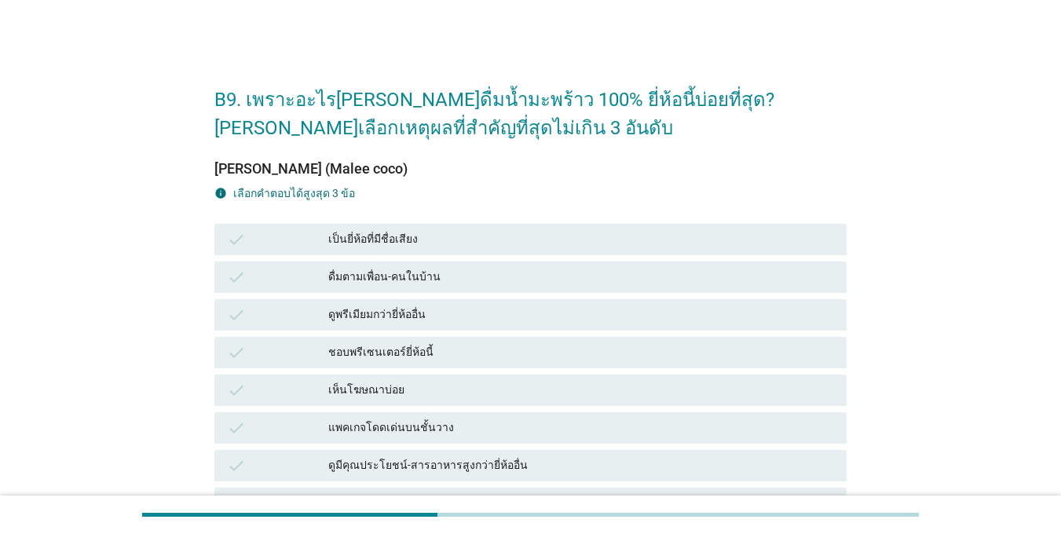
scroll to position [79, 0]
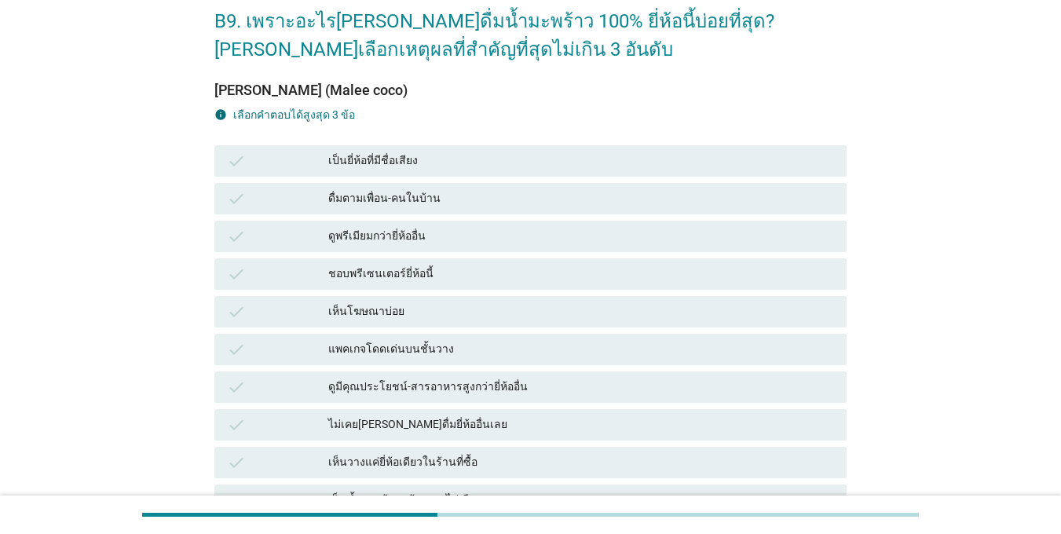
click at [288, 390] on div "check" at bounding box center [277, 387] width 101 height 19
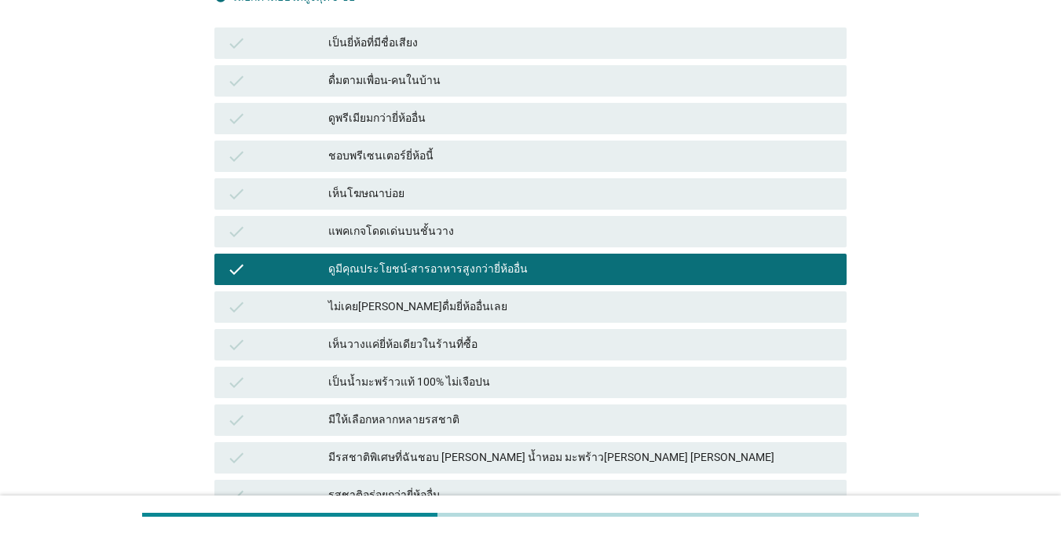
scroll to position [314, 0]
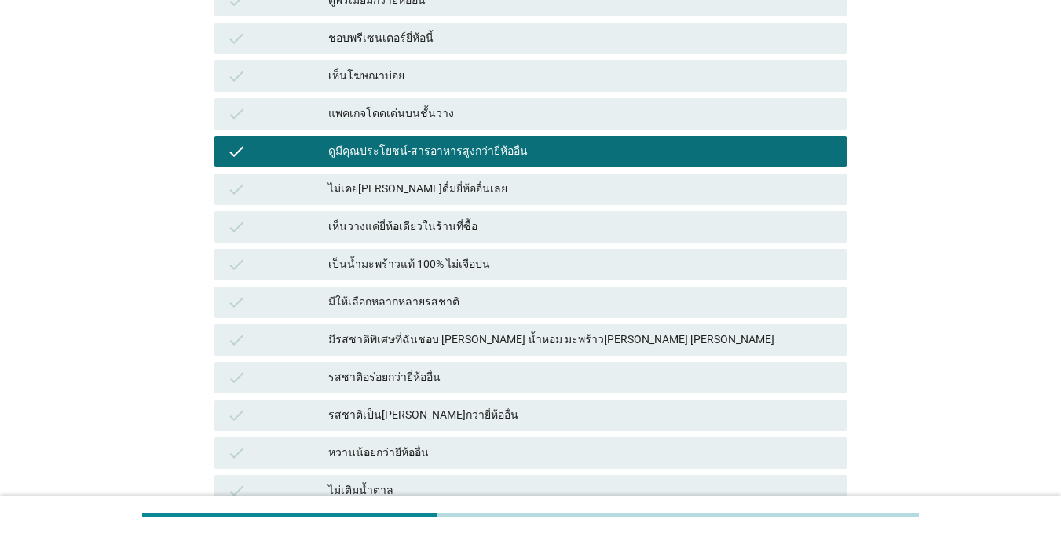
click at [291, 342] on div "check" at bounding box center [277, 340] width 101 height 19
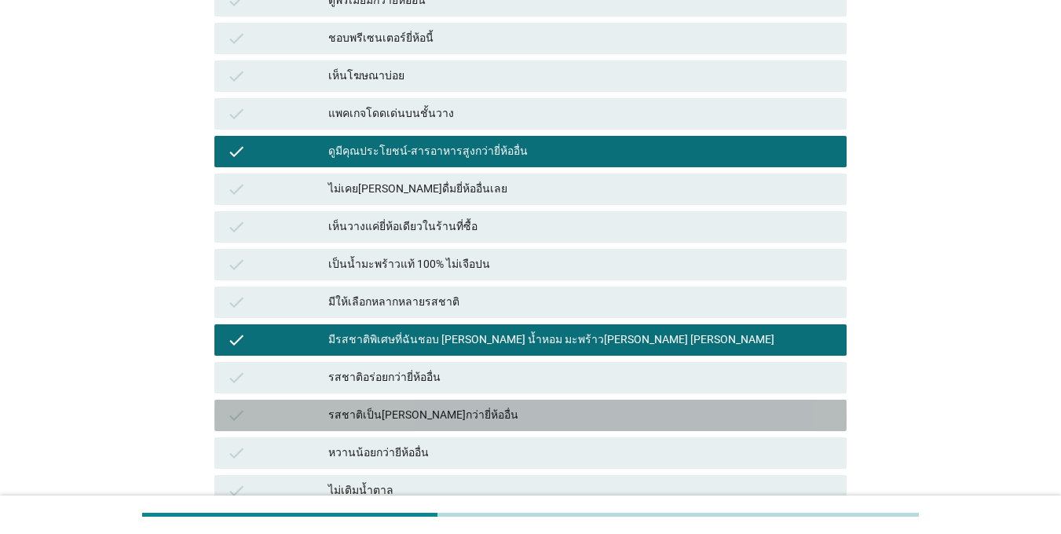
click at [301, 403] on div "check รสชาติเป็น[PERSON_NAME]กว่ายี่ห้ออื่น" at bounding box center [530, 415] width 632 height 31
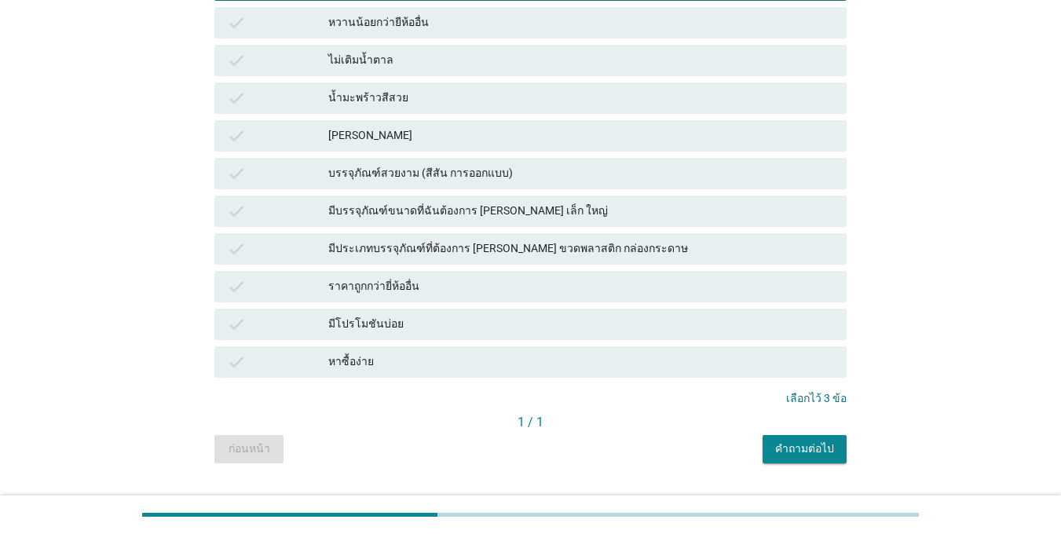
scroll to position [782, 0]
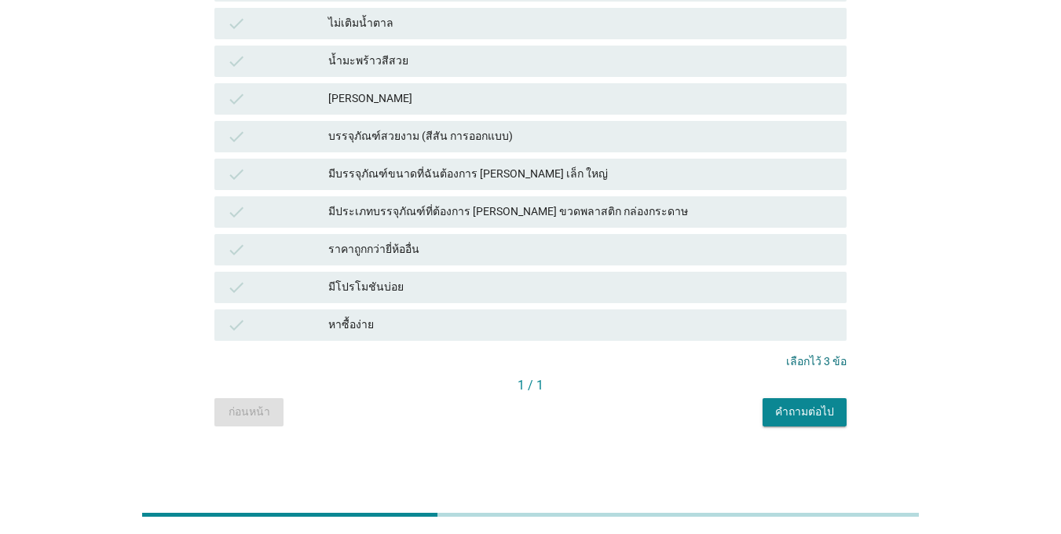
click at [792, 413] on div "คำถามต่อไป" at bounding box center [804, 412] width 59 height 16
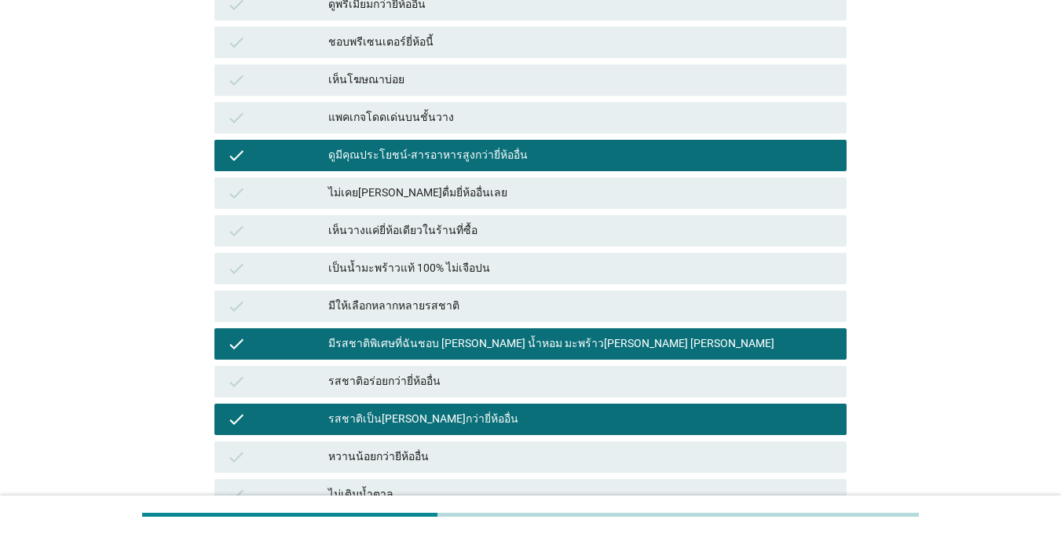
scroll to position [0, 0]
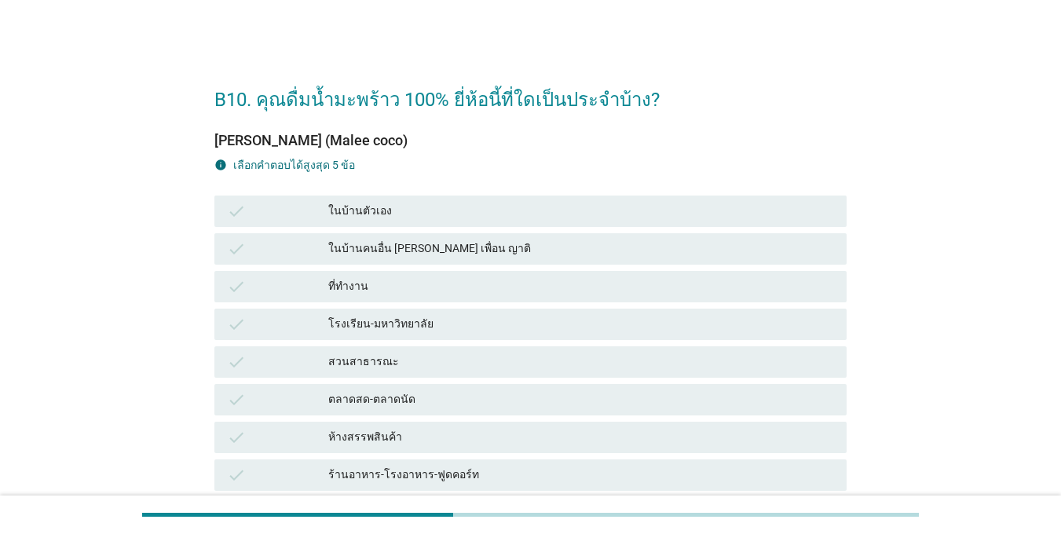
click at [271, 212] on div "check" at bounding box center [277, 211] width 101 height 19
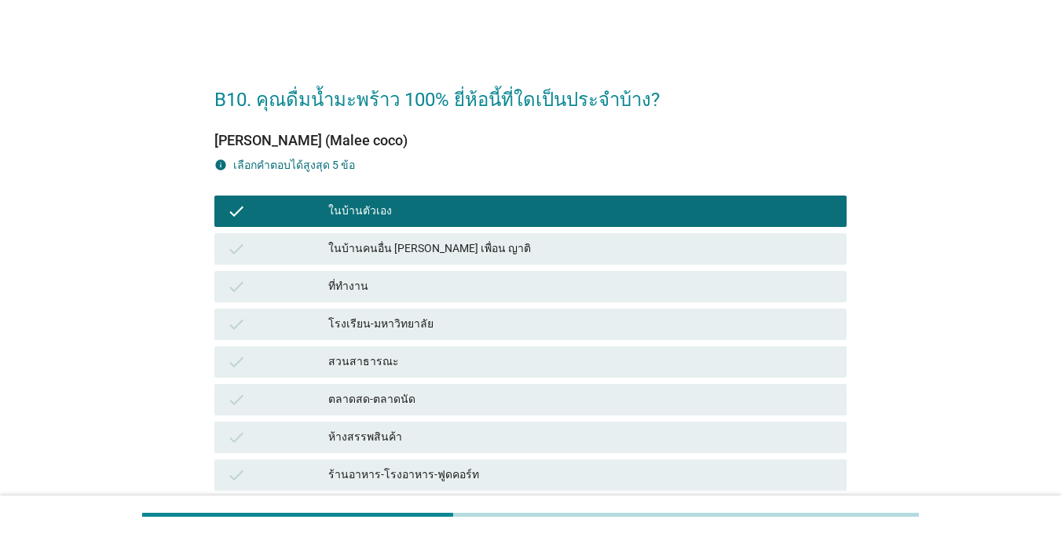
click at [289, 284] on div "check" at bounding box center [277, 286] width 101 height 19
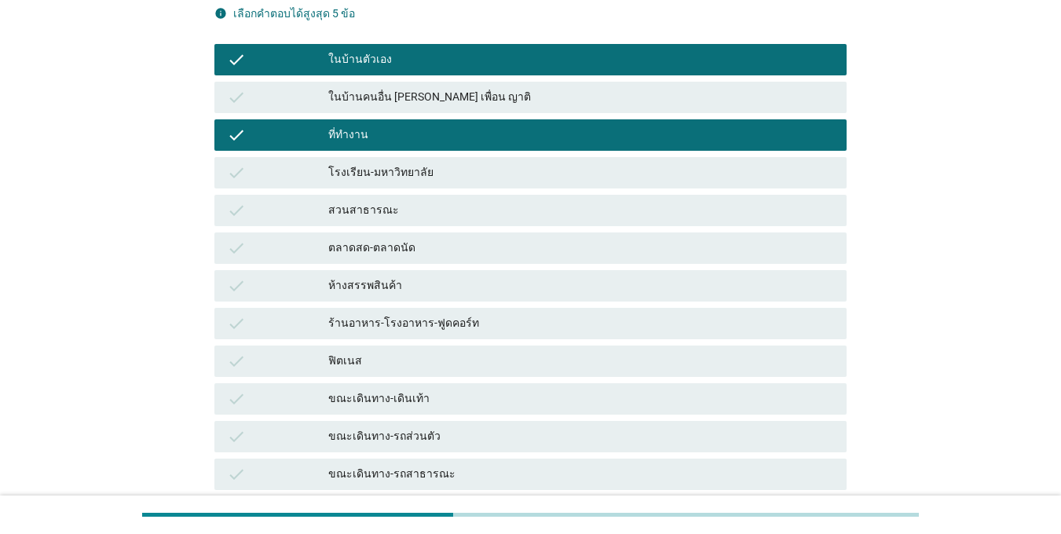
scroll to position [157, 0]
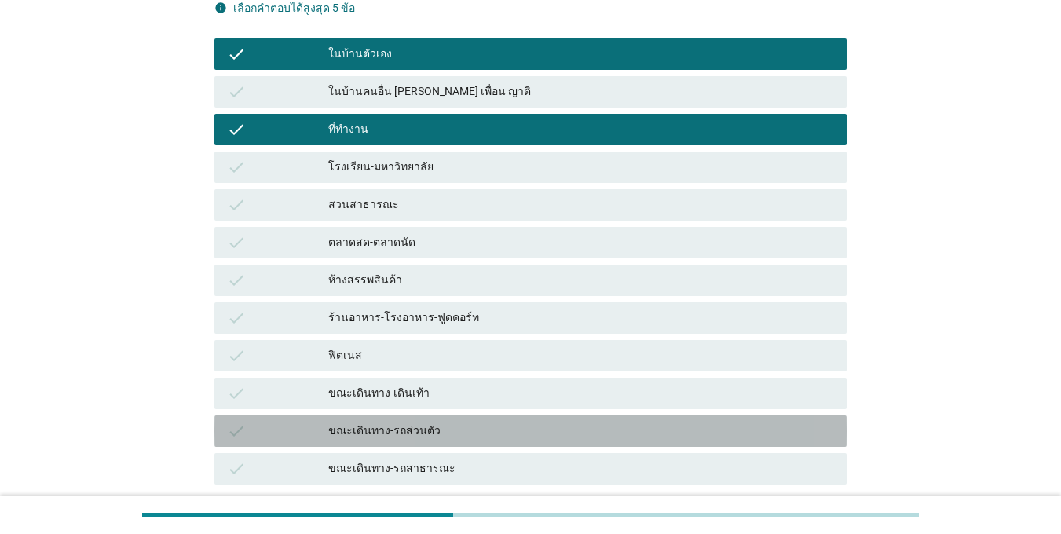
drag, startPoint x: 297, startPoint y: 427, endPoint x: 325, endPoint y: 416, distance: 30.3
click at [298, 427] on div "check" at bounding box center [277, 431] width 101 height 19
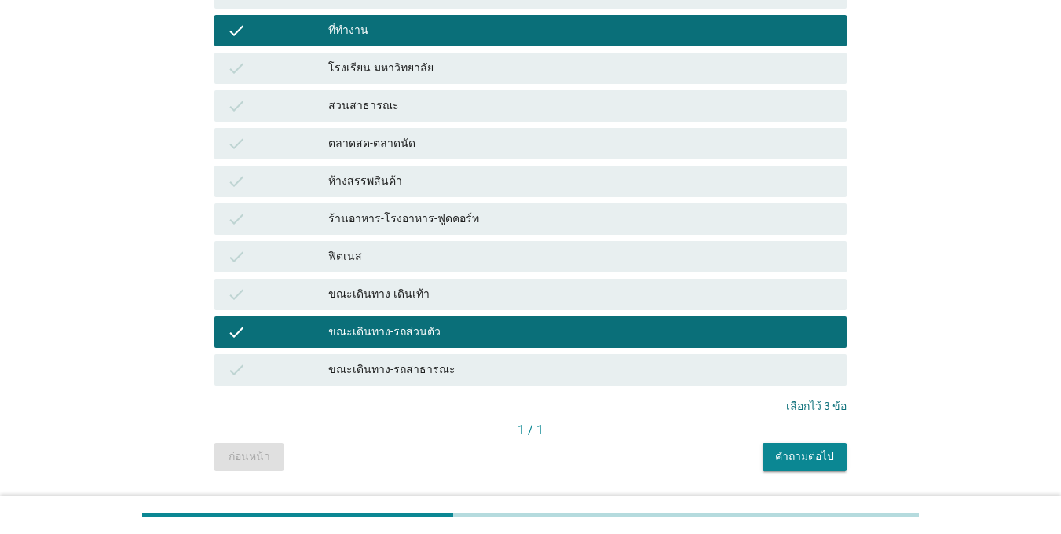
scroll to position [301, 0]
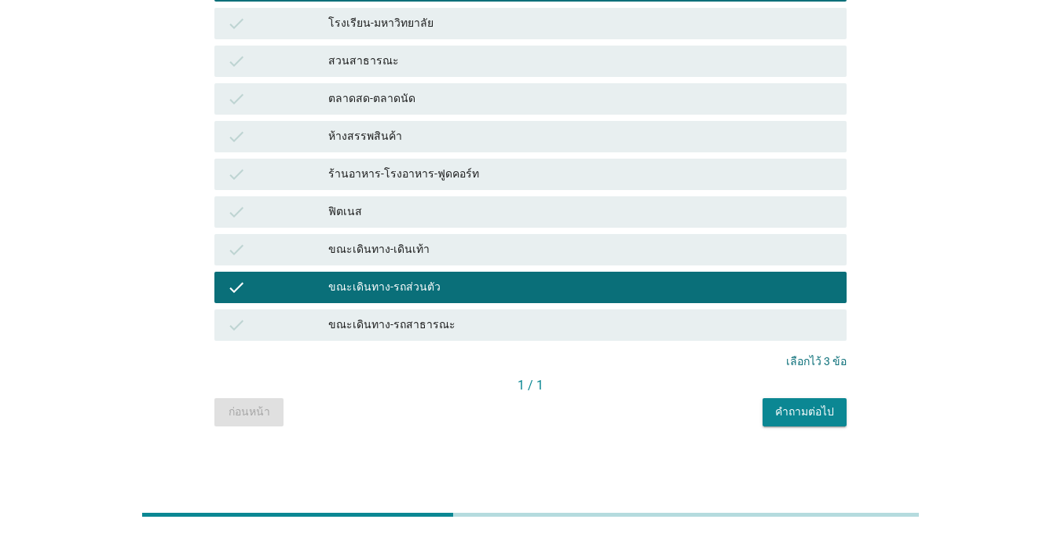
click at [817, 420] on button "คำถามต่อไป" at bounding box center [805, 412] width 84 height 28
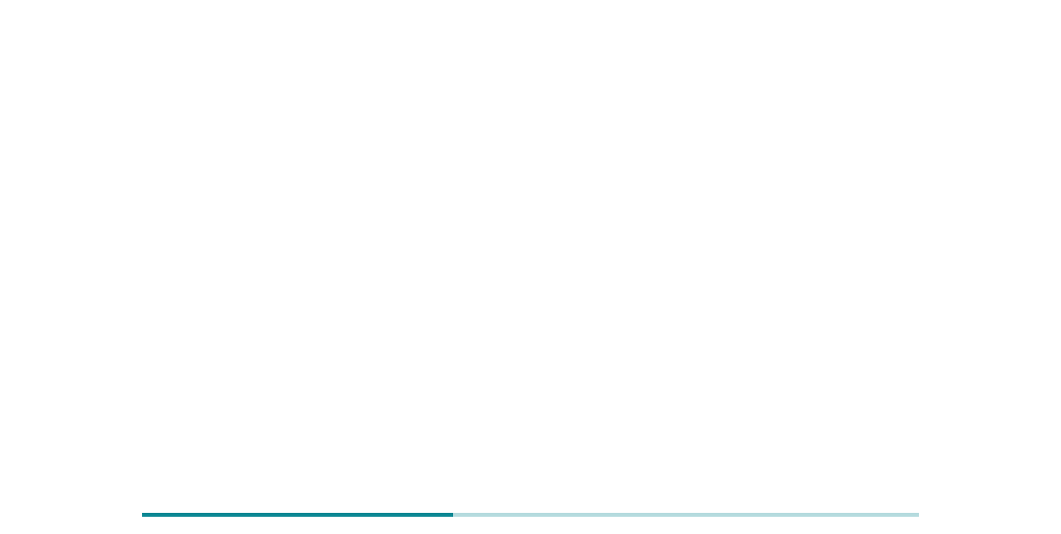
scroll to position [0, 0]
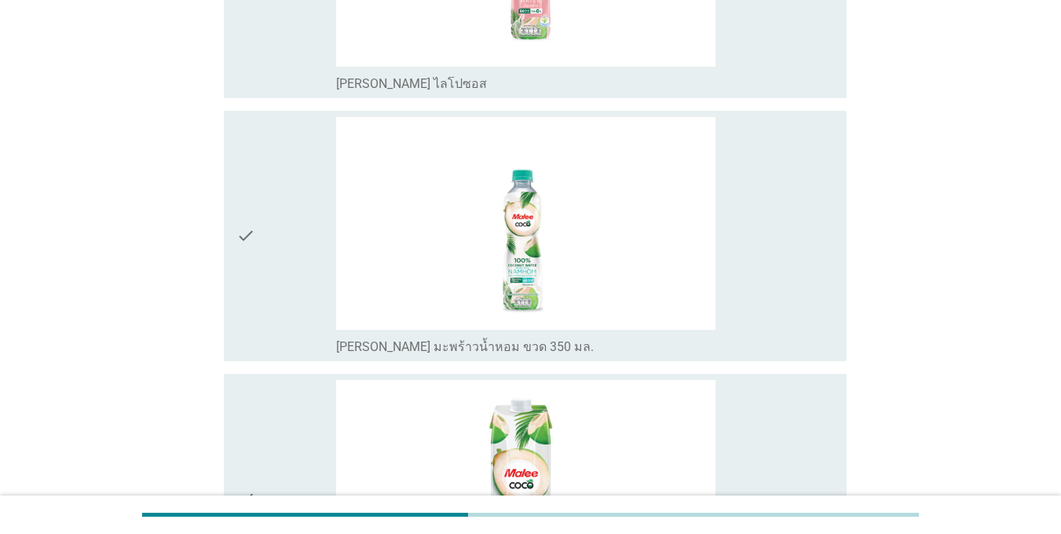
click at [246, 242] on icon "check" at bounding box center [245, 236] width 19 height 238
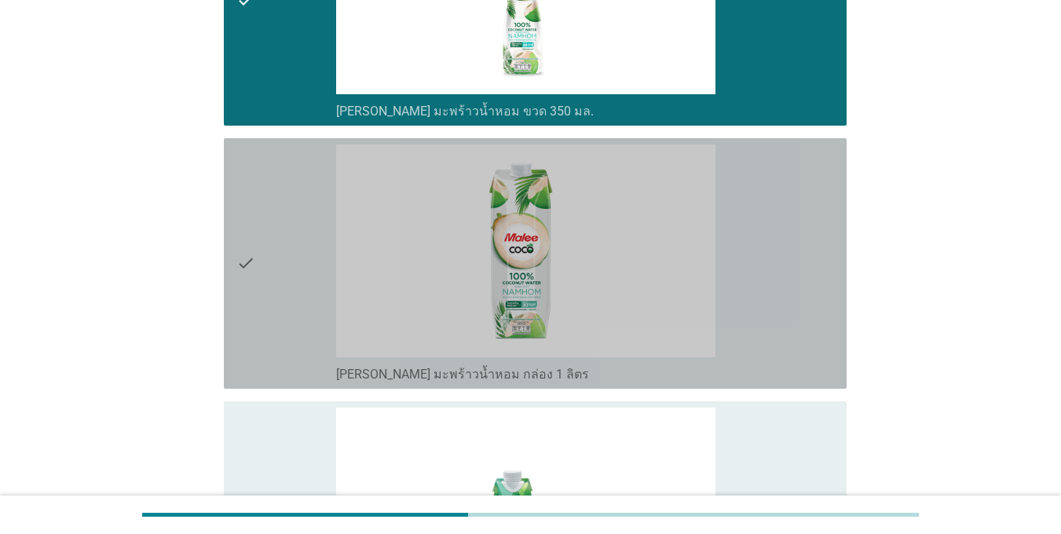
click at [259, 267] on div "check" at bounding box center [286, 264] width 100 height 238
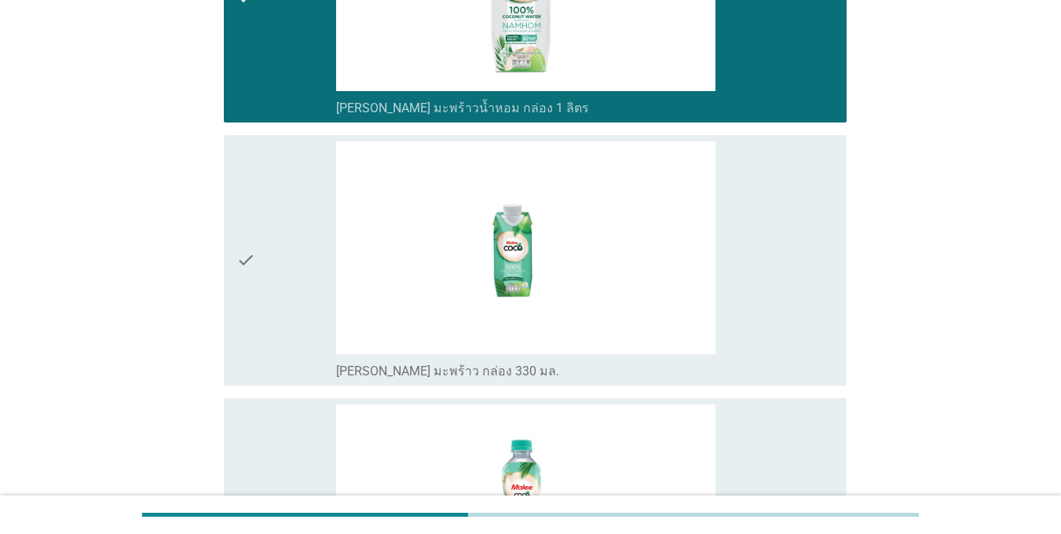
scroll to position [864, 0]
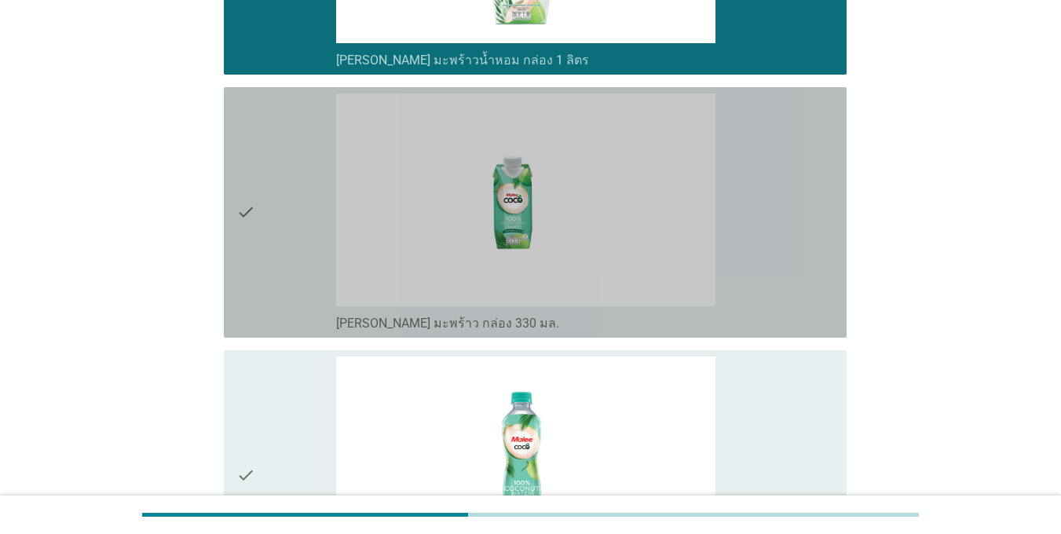
click at [261, 269] on div "check" at bounding box center [286, 212] width 100 height 238
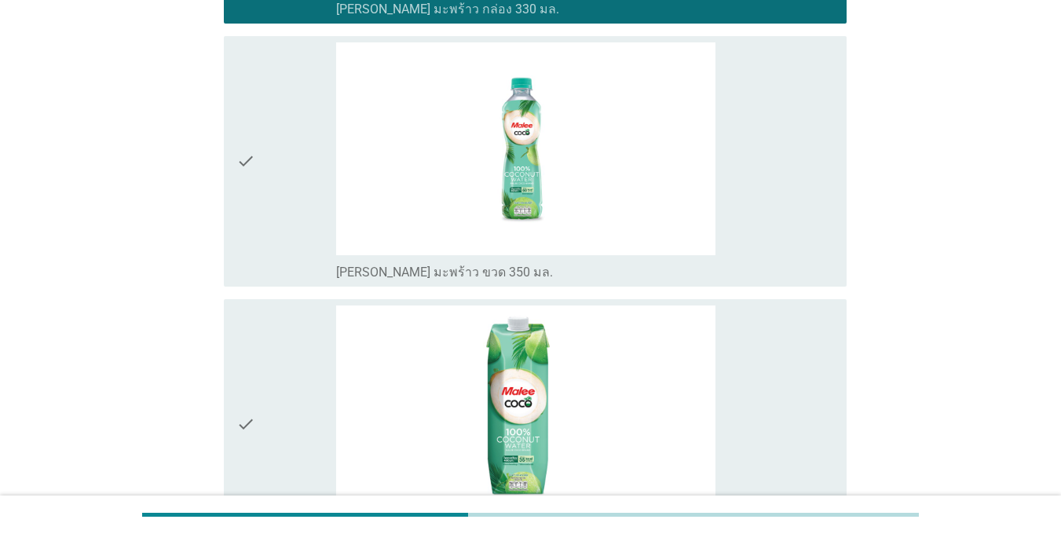
click at [262, 269] on div "check" at bounding box center [286, 161] width 100 height 238
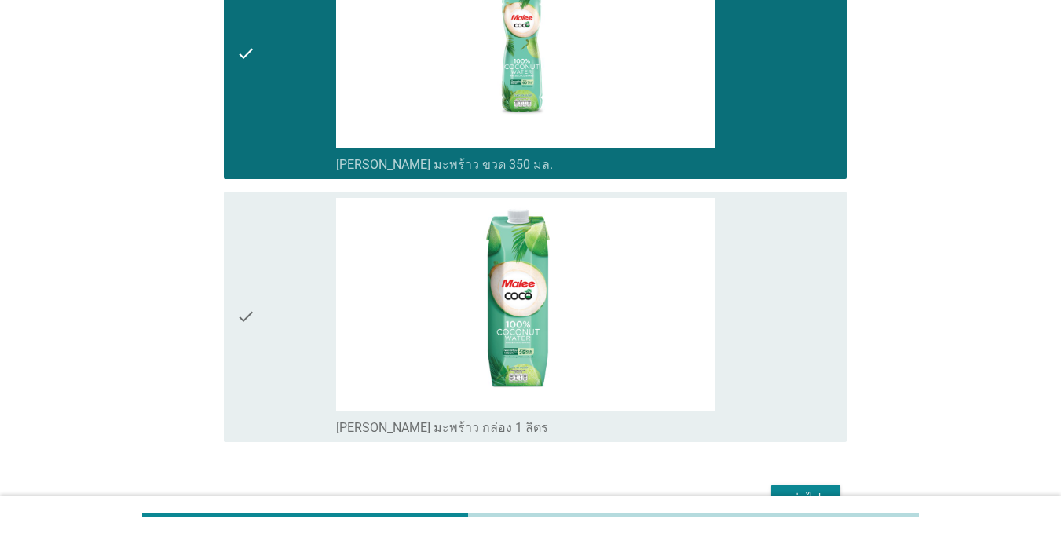
scroll to position [1377, 0]
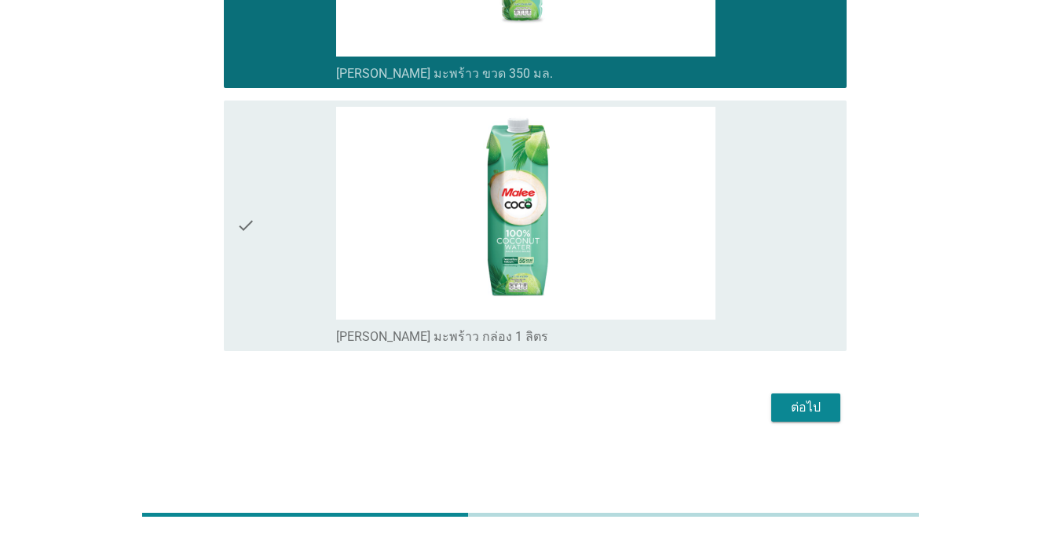
click at [273, 241] on div "check" at bounding box center [286, 226] width 100 height 238
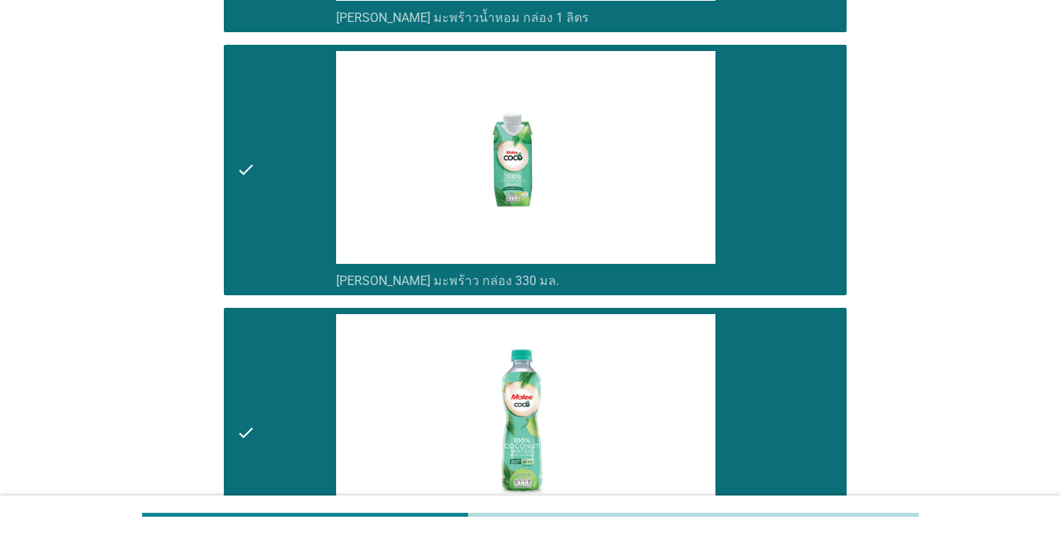
scroll to position [906, 0]
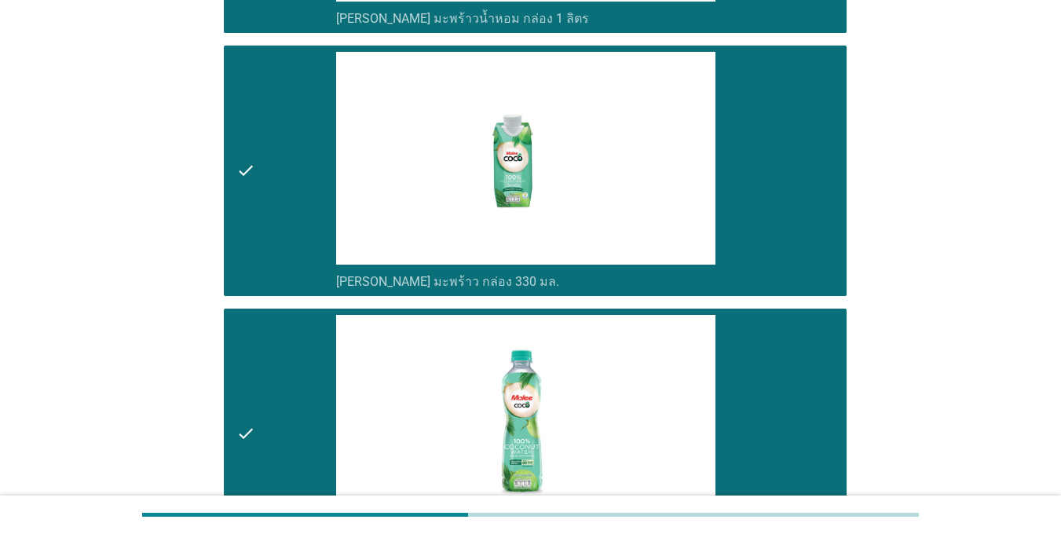
click at [251, 187] on icon "check" at bounding box center [245, 171] width 19 height 238
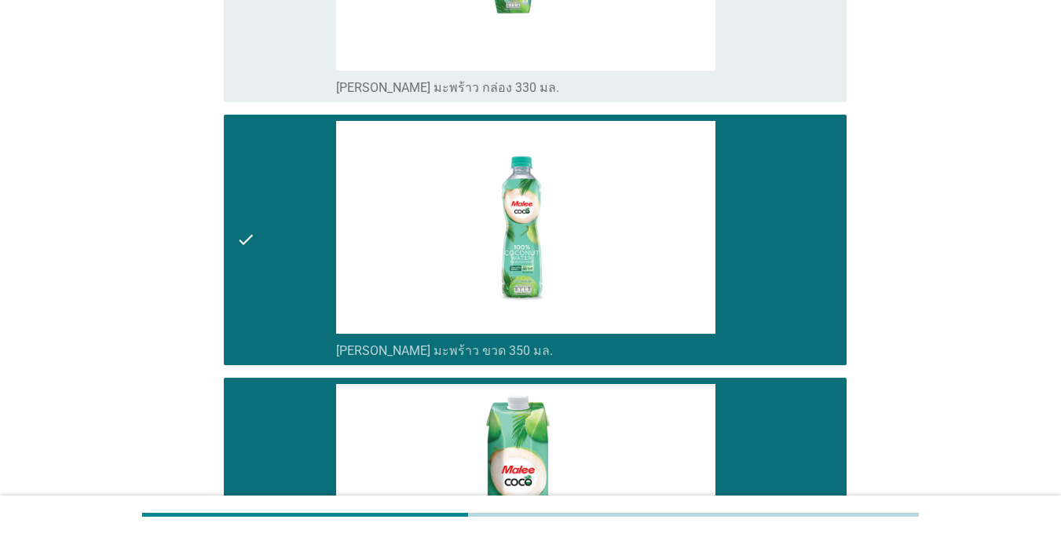
scroll to position [1377, 0]
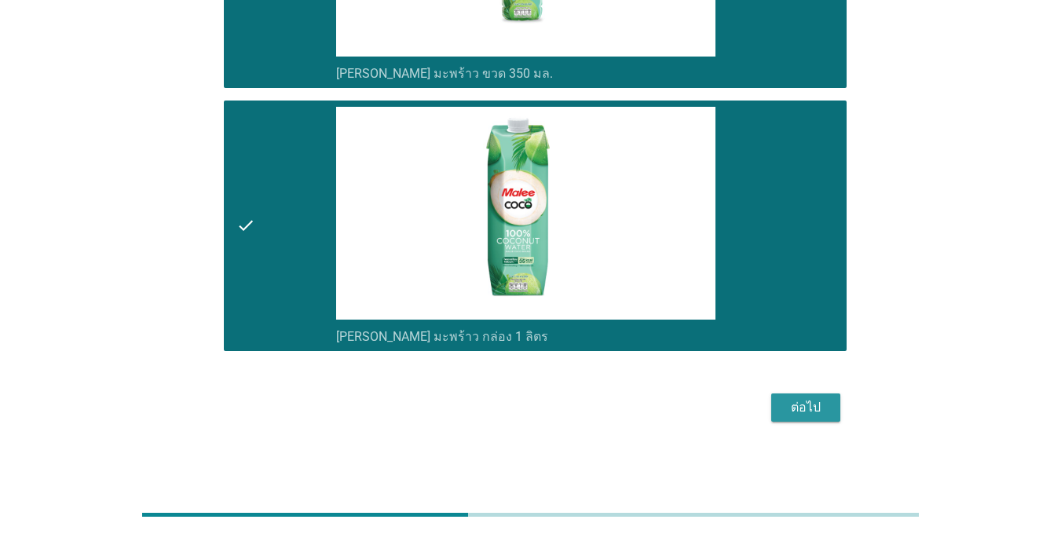
click at [814, 409] on div "ต่อไป" at bounding box center [806, 407] width 44 height 19
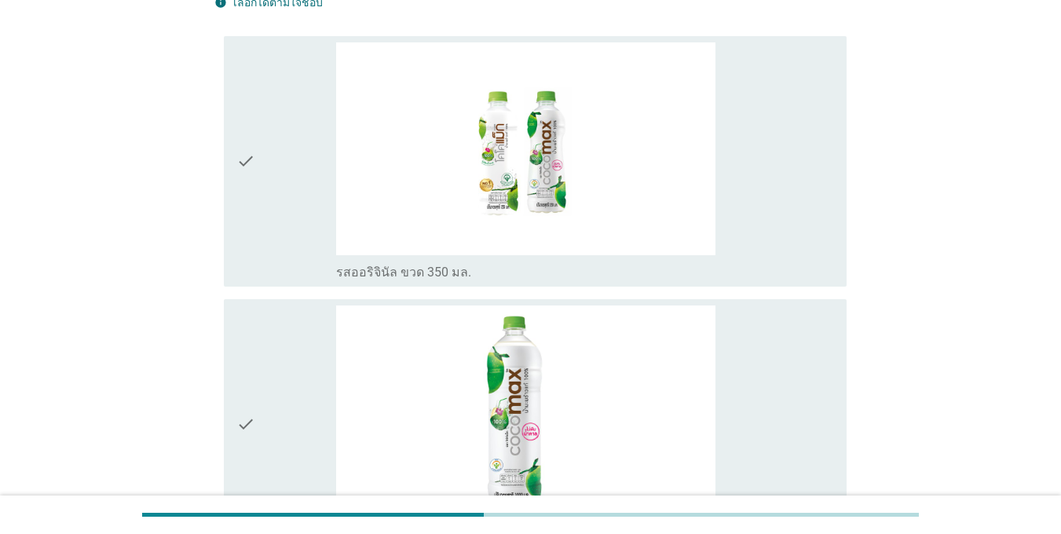
scroll to position [236, 0]
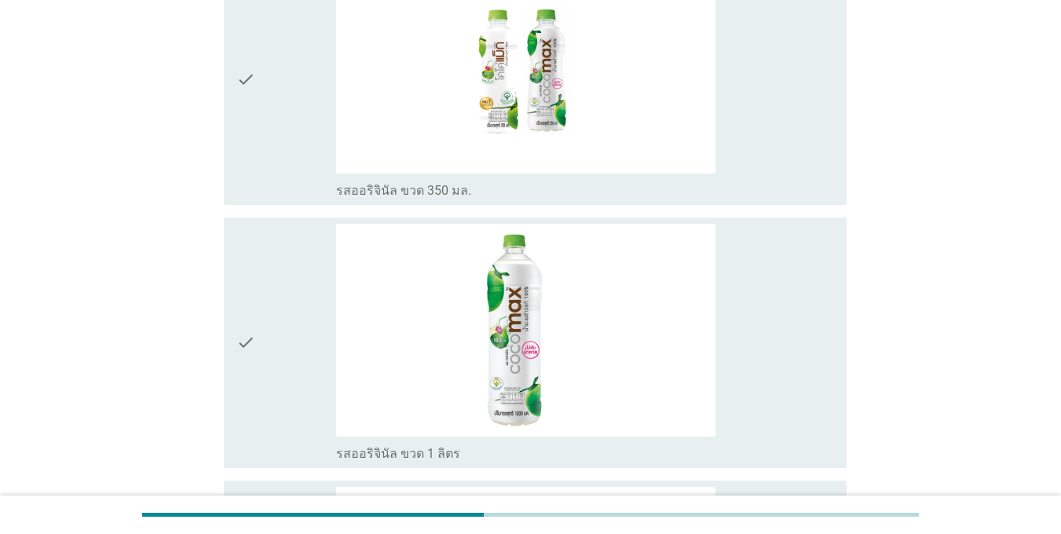
click at [307, 277] on div "check" at bounding box center [286, 343] width 100 height 238
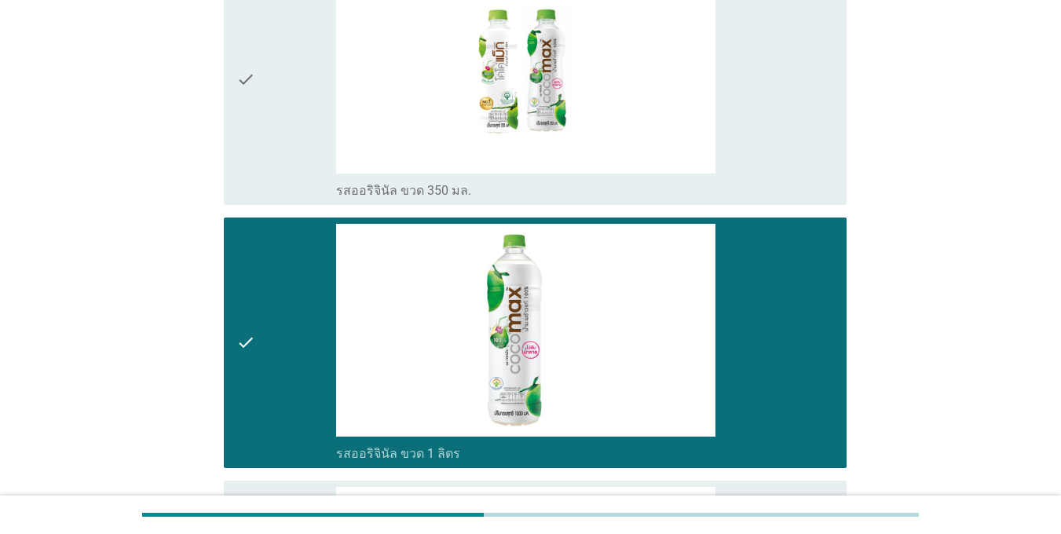
click at [287, 137] on div "check" at bounding box center [286, 80] width 100 height 238
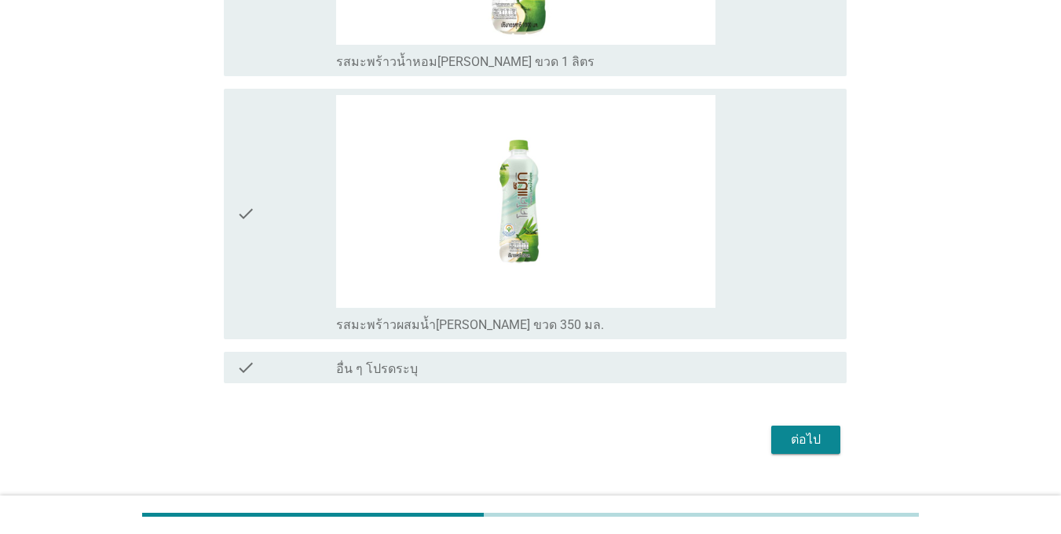
scroll to position [1421, 0]
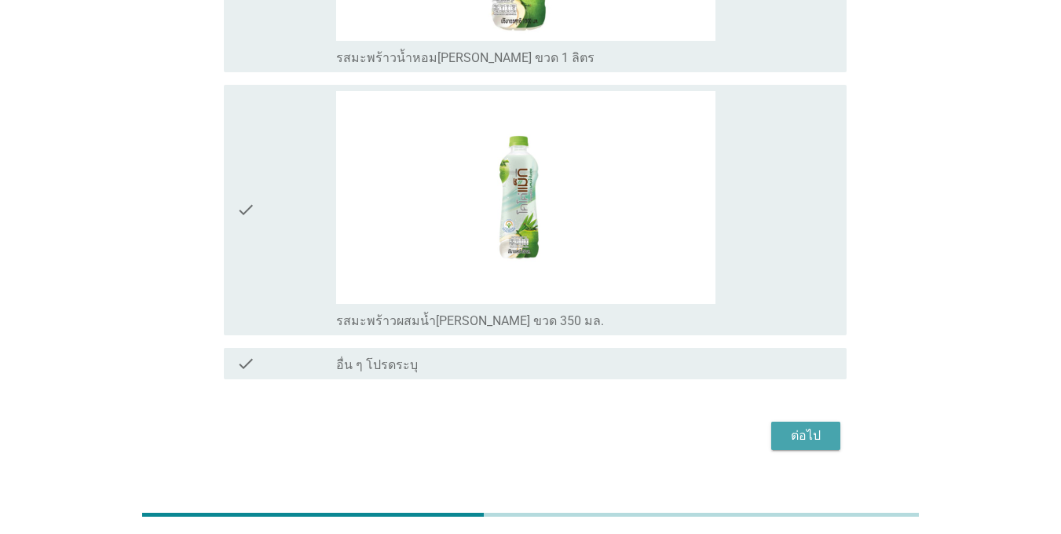
click at [792, 427] on div "ต่อไป" at bounding box center [806, 436] width 44 height 19
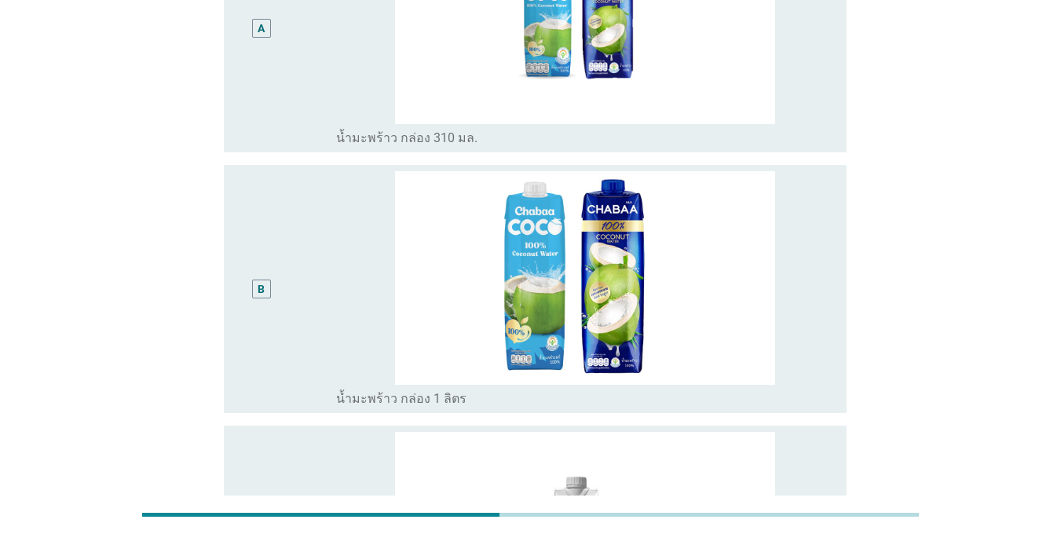
scroll to position [236, 0]
click at [297, 59] on div "A" at bounding box center [286, 28] width 100 height 236
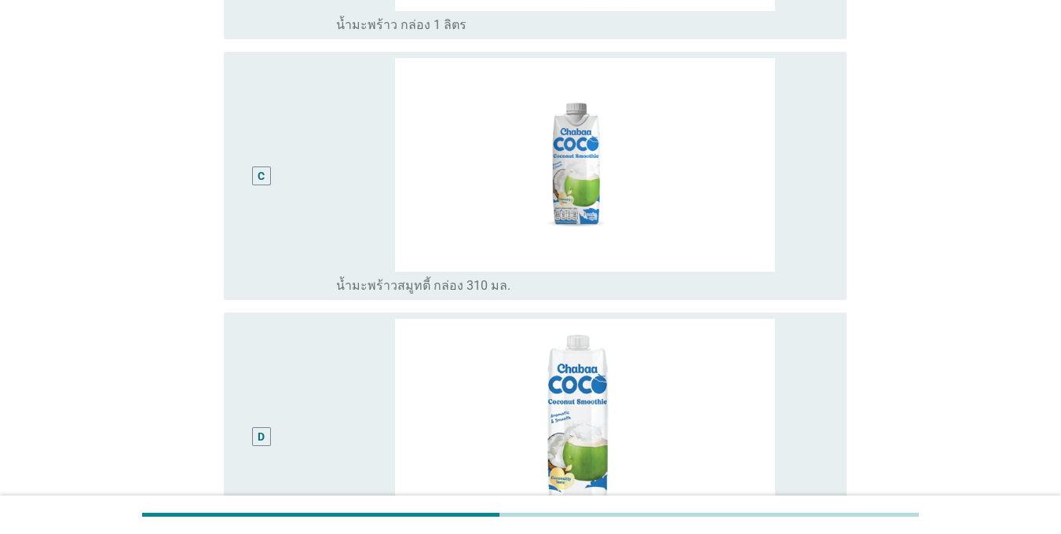
scroll to position [707, 0]
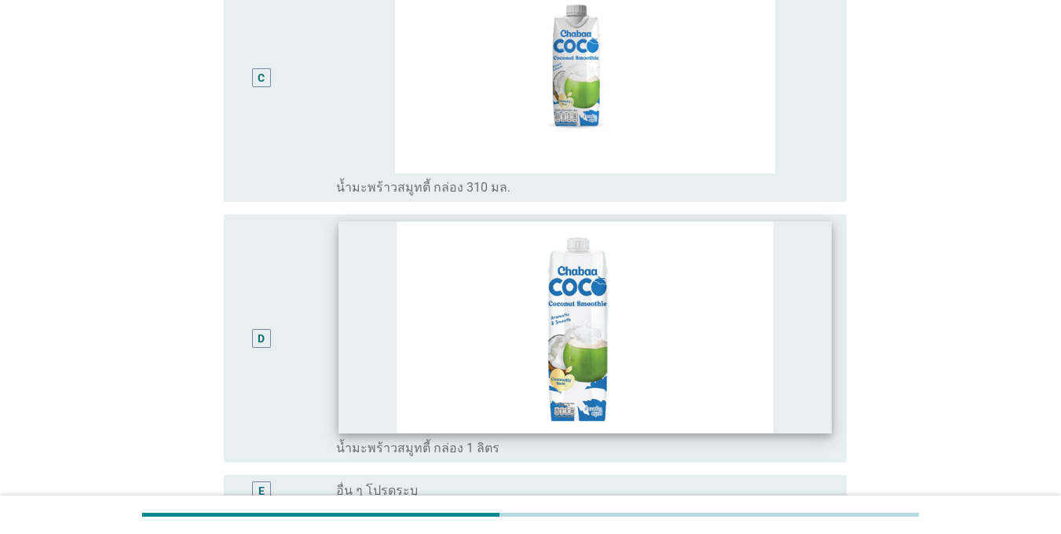
drag, startPoint x: 328, startPoint y: 112, endPoint x: 443, endPoint y: 254, distance: 182.1
click at [329, 112] on div "C" at bounding box center [286, 78] width 100 height 236
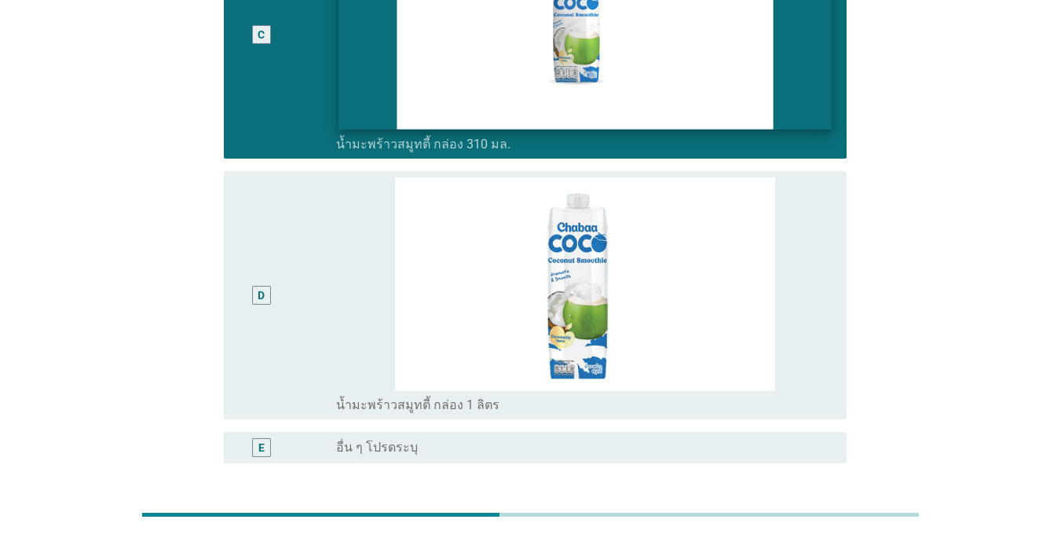
scroll to position [567, 0]
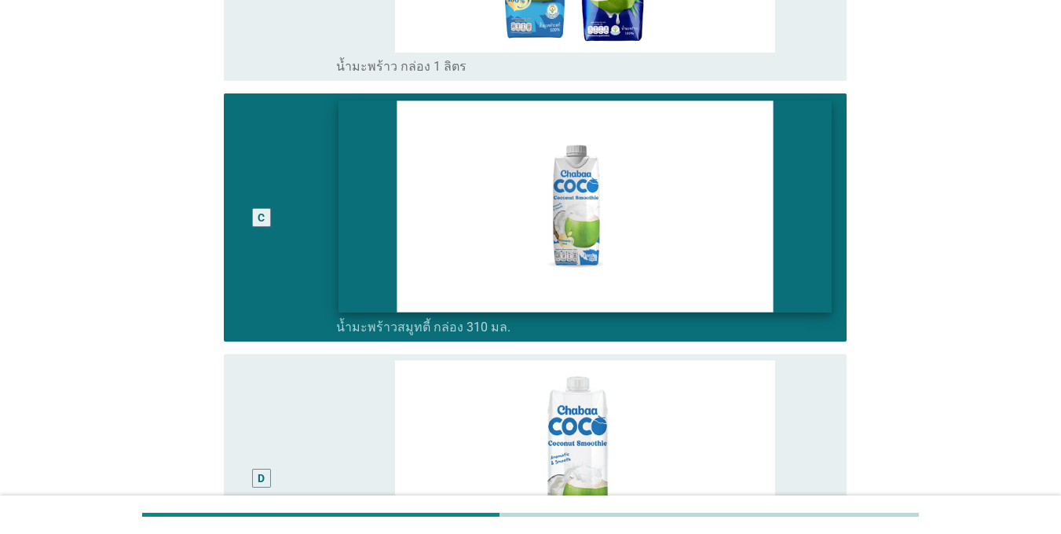
click at [514, 232] on img at bounding box center [585, 206] width 493 height 211
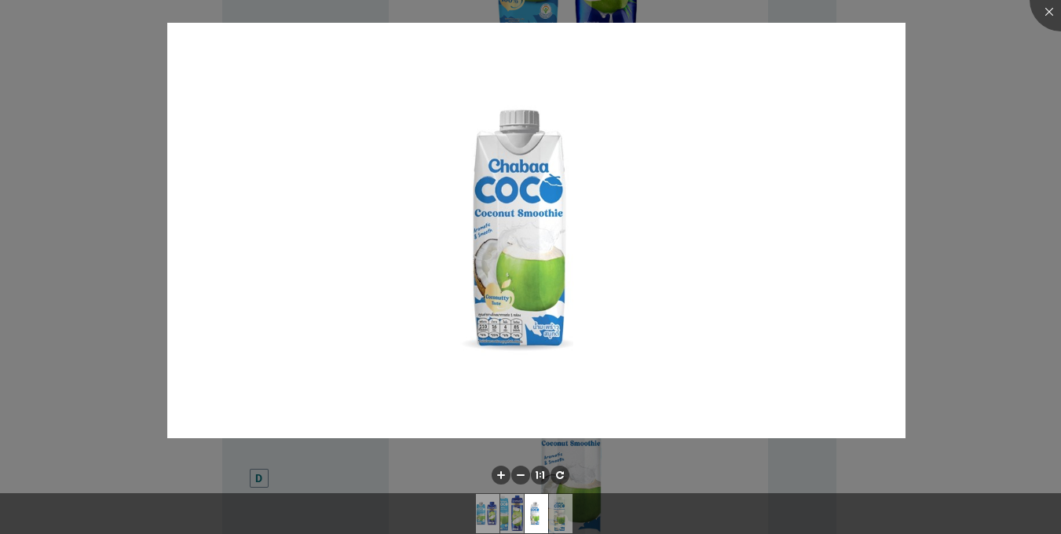
scroll to position [803, 0]
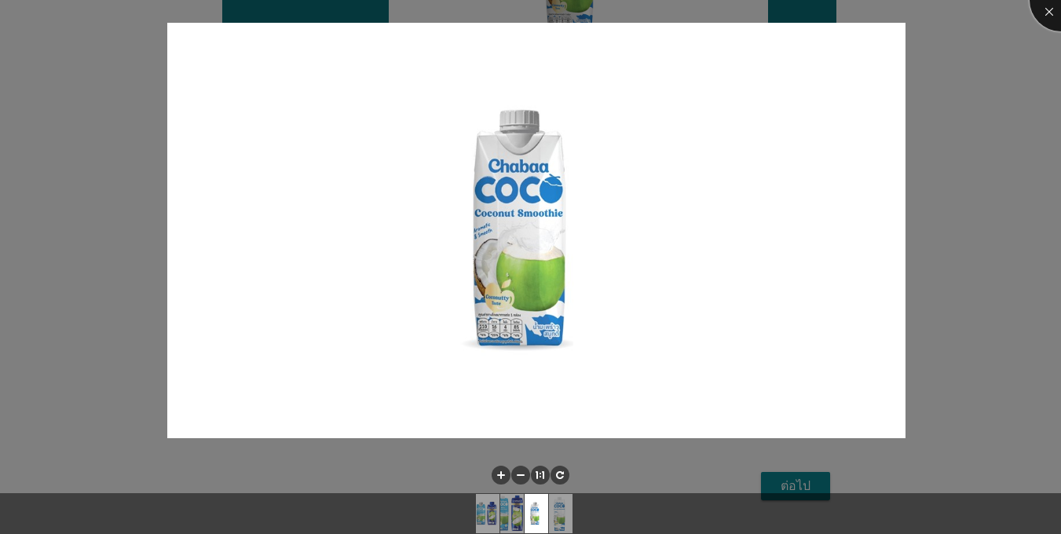
click at [1050, 13] on div at bounding box center [1061, 0] width 63 height 63
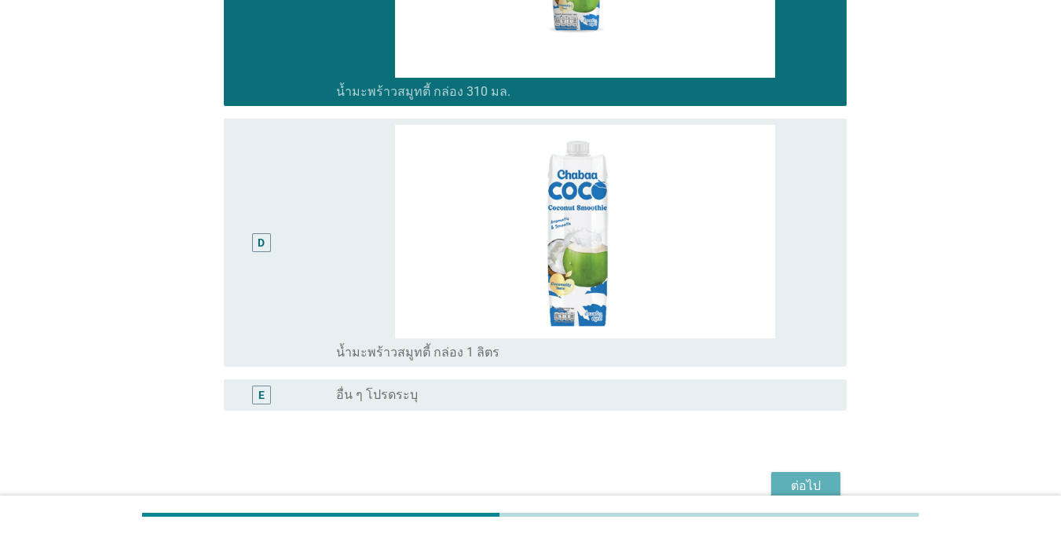
click at [802, 484] on div "ต่อไป" at bounding box center [806, 486] width 44 height 19
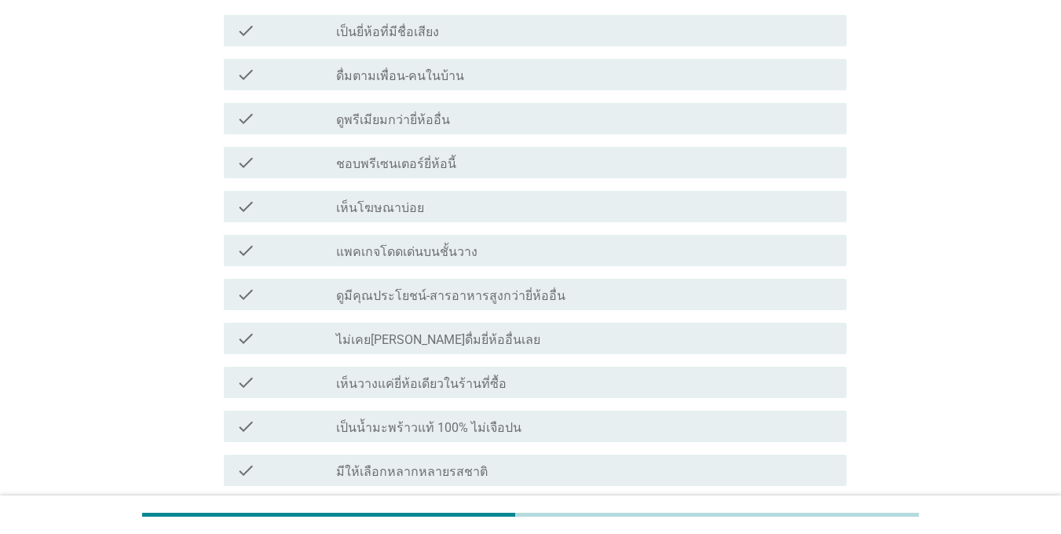
scroll to position [471, 0]
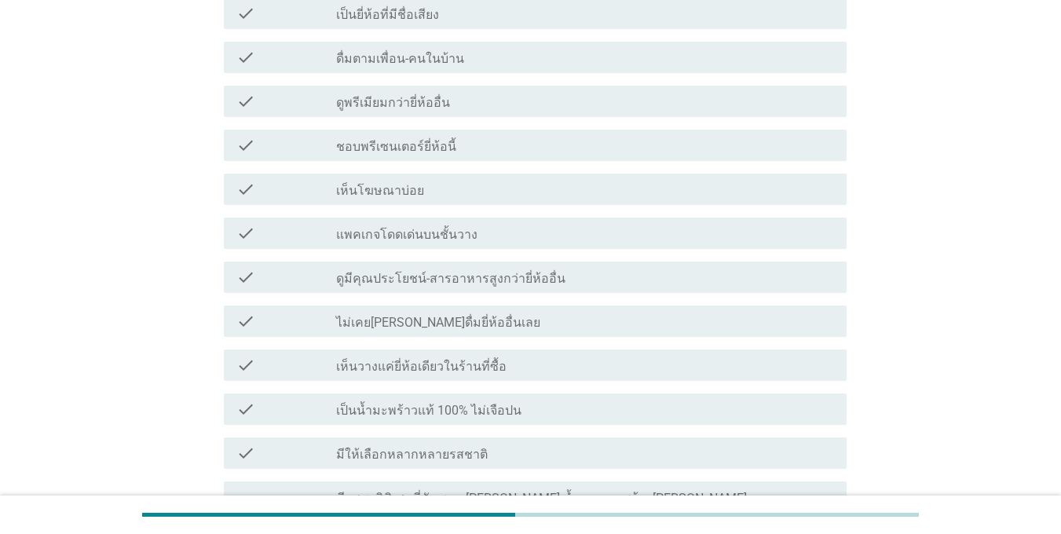
click at [256, 284] on div "check" at bounding box center [286, 277] width 100 height 19
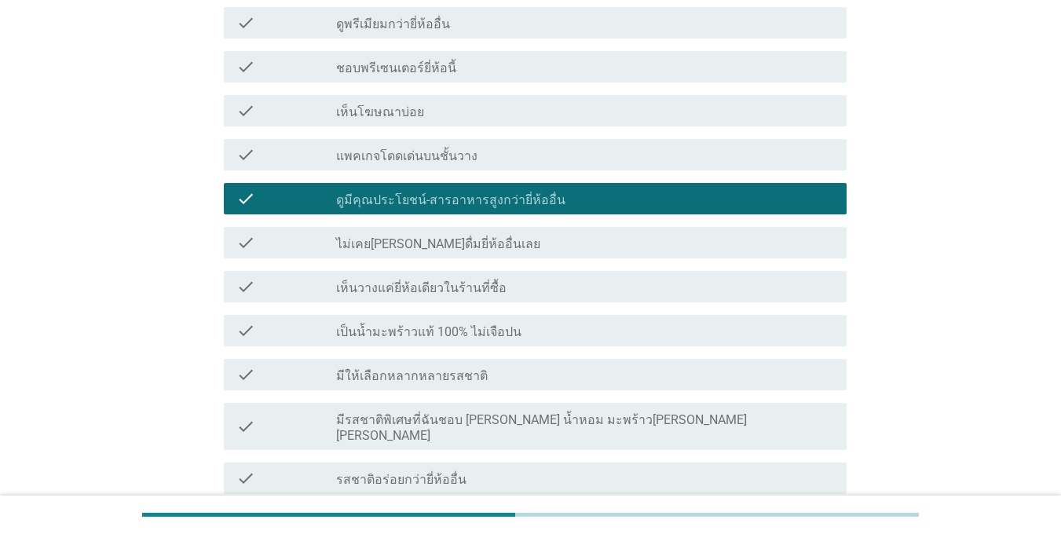
click at [280, 350] on div "check check_box_outline_blank เป็นน้ำมะพร้าวแท้ 100% ไม่เจือปน" at bounding box center [530, 331] width 632 height 44
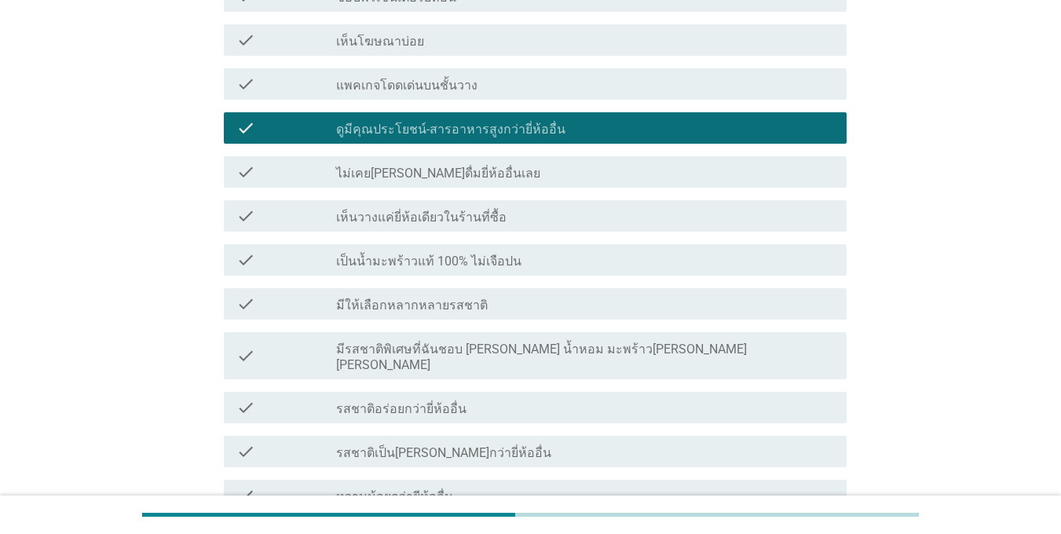
scroll to position [707, 0]
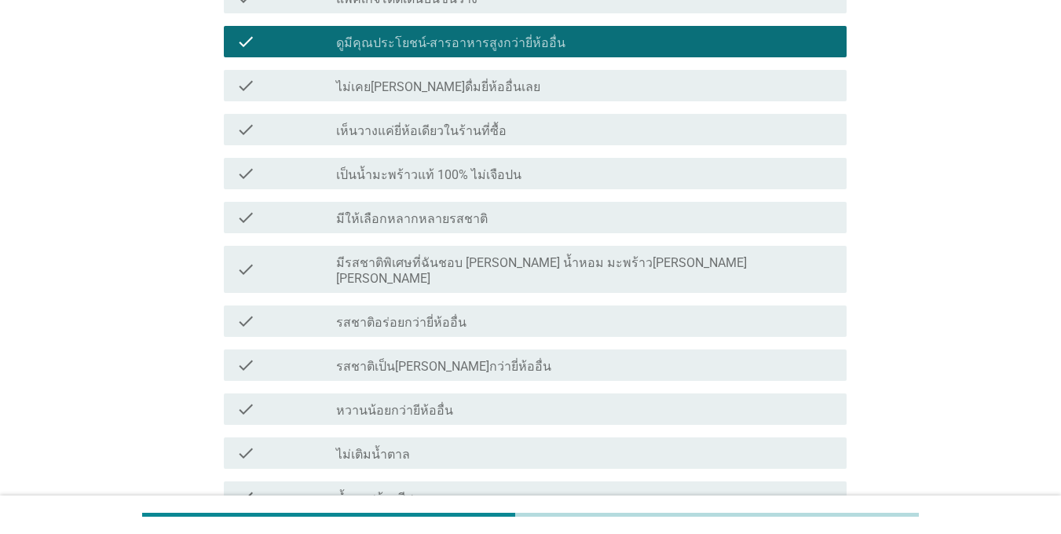
click at [289, 159] on div "check check_box_outline_blank เป็นน้ำมะพร้าวแท้ 100% ไม่เจือปน" at bounding box center [535, 173] width 623 height 31
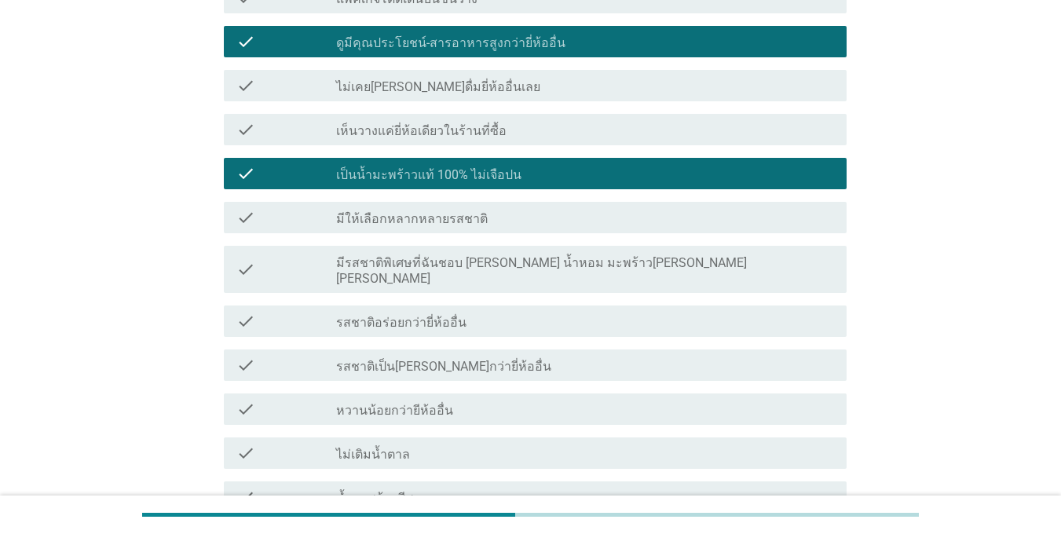
click at [312, 356] on div "check" at bounding box center [286, 365] width 100 height 19
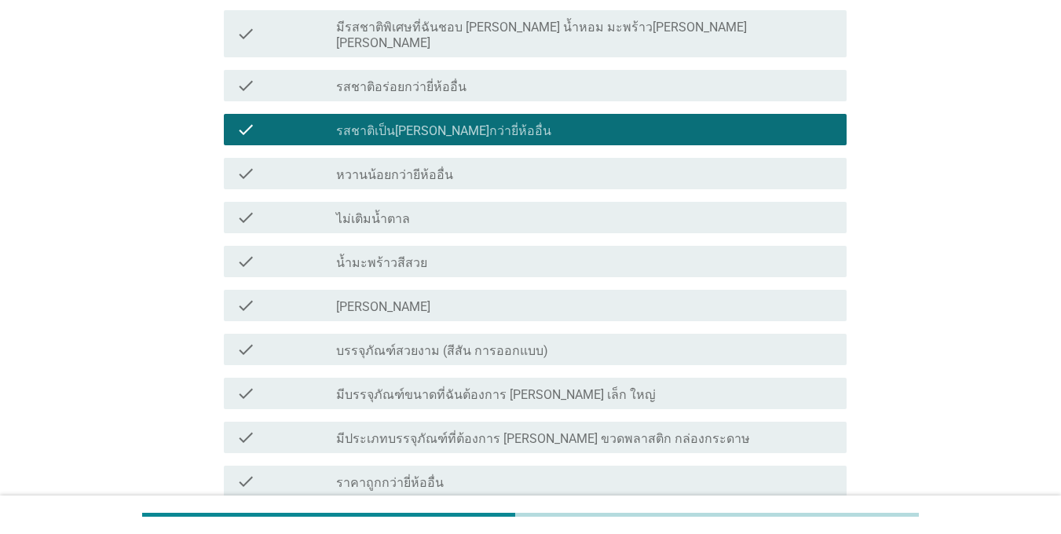
scroll to position [1229, 0]
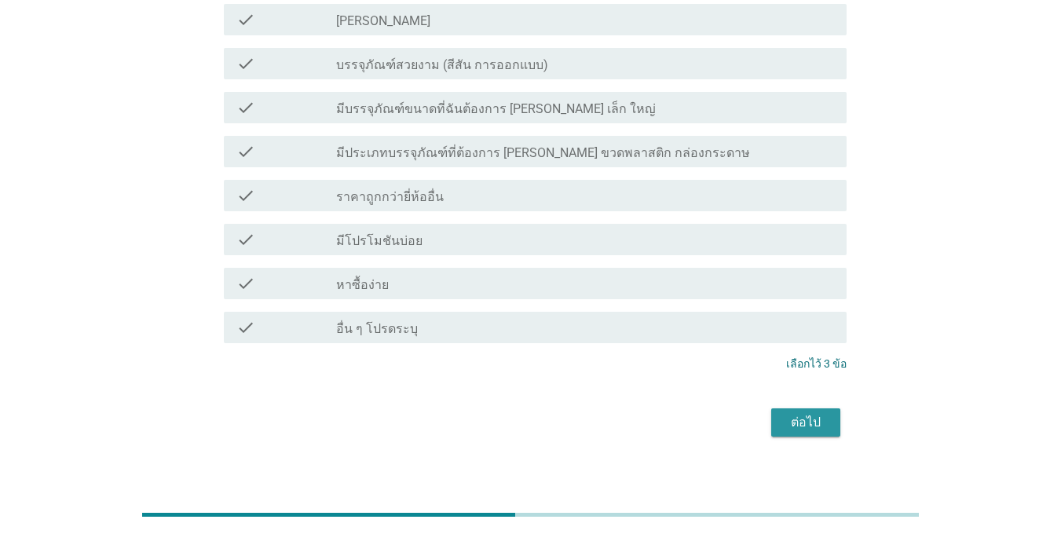
click at [804, 413] on div "ต่อไป" at bounding box center [806, 422] width 44 height 19
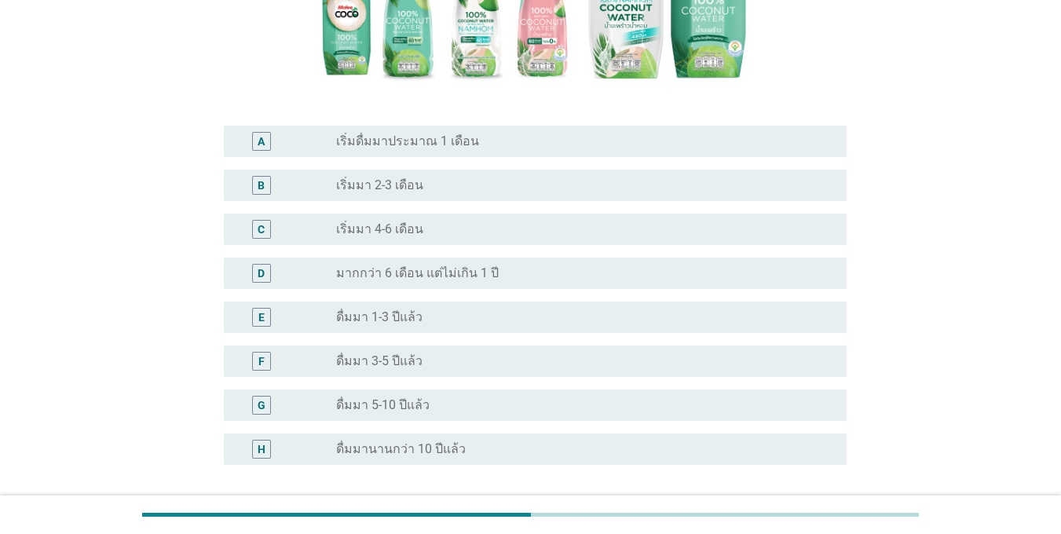
scroll to position [426, 0]
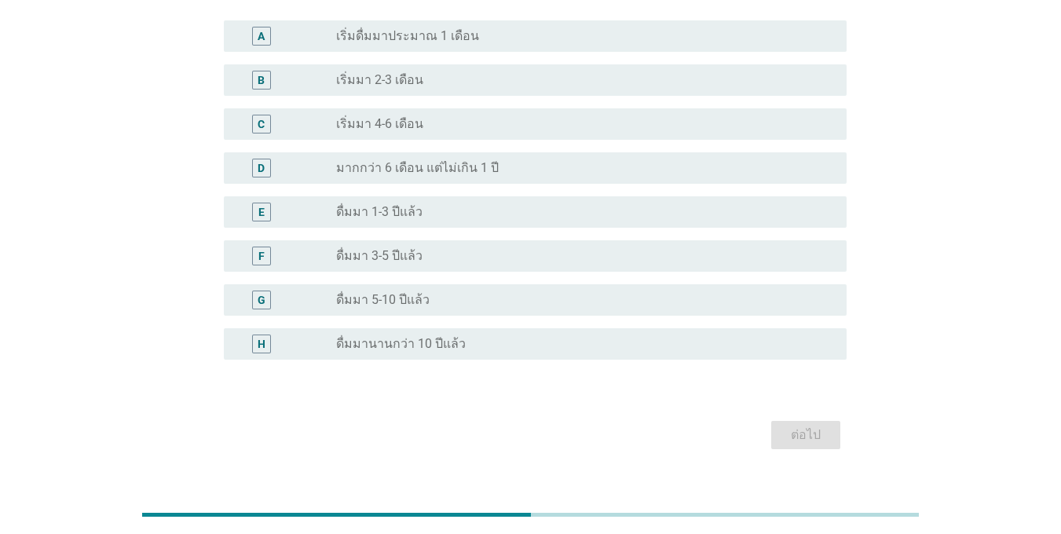
click at [273, 284] on div "G radio_button_unchecked ดื่มมา 5-10 ปีแล้ว" at bounding box center [535, 299] width 623 height 31
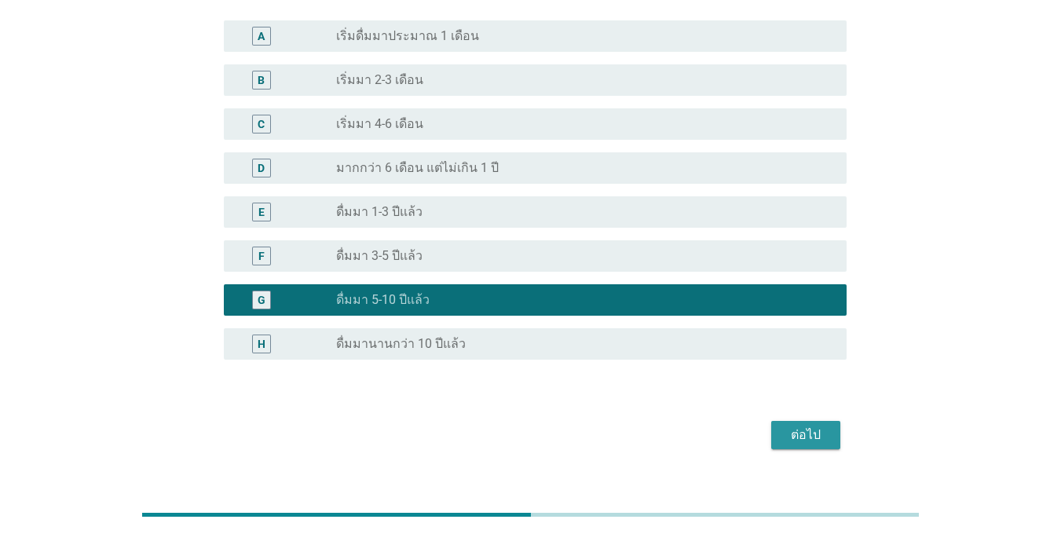
click at [797, 426] on div "ต่อไป" at bounding box center [806, 435] width 44 height 19
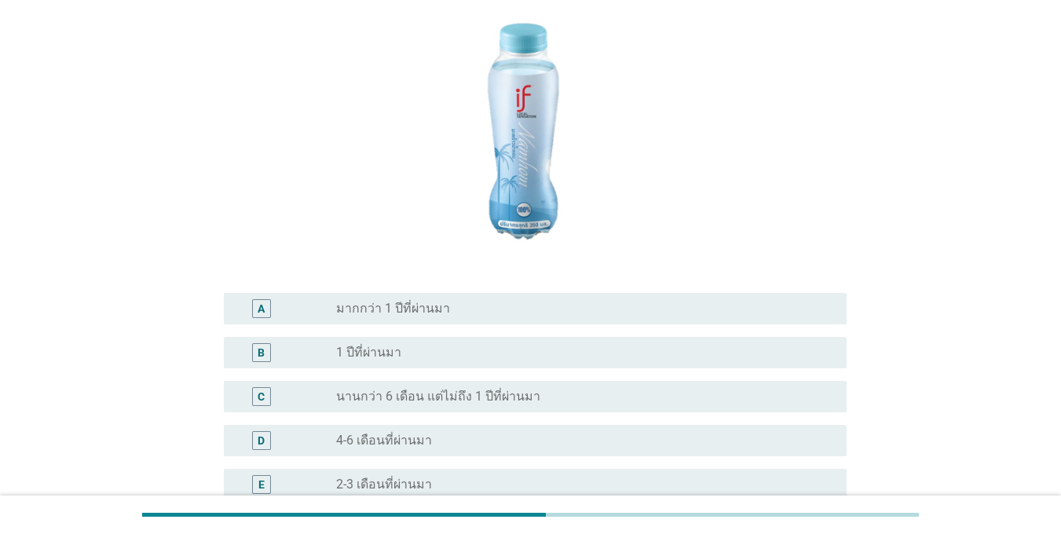
scroll to position [366, 0]
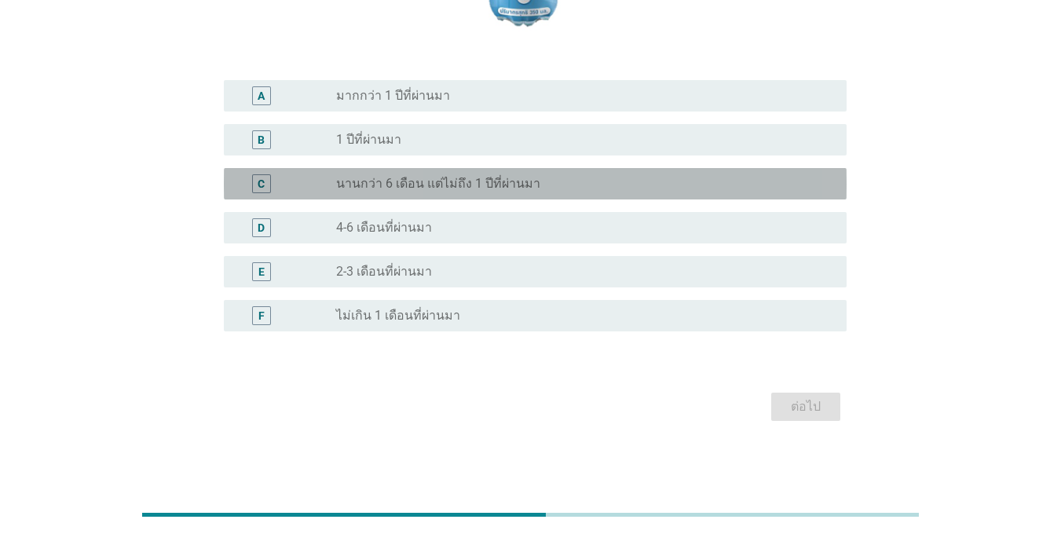
click at [284, 178] on div "C" at bounding box center [260, 183] width 49 height 19
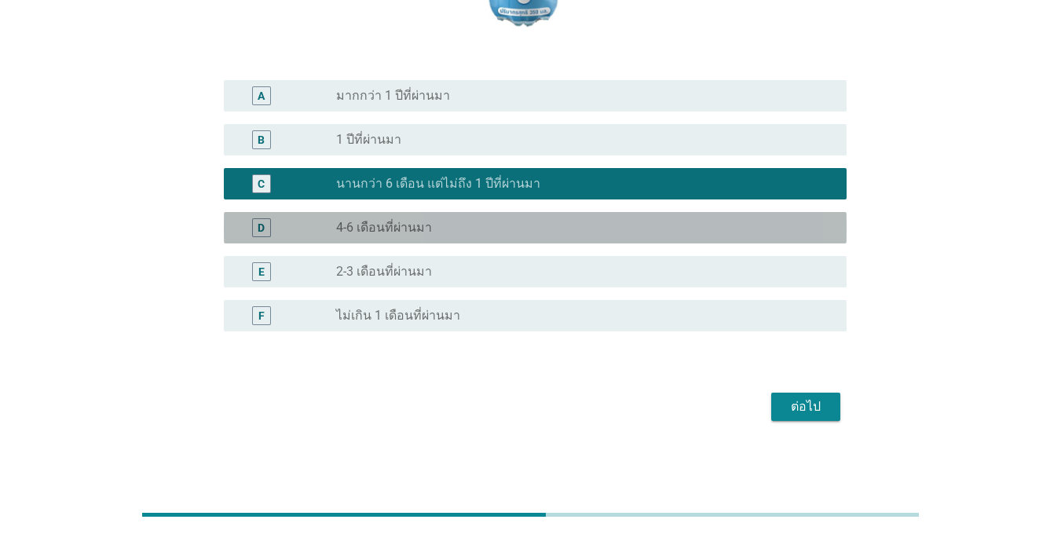
click at [463, 224] on div "radio_button_unchecked 4-6 เดือนที่ผ่านมา" at bounding box center [579, 228] width 486 height 16
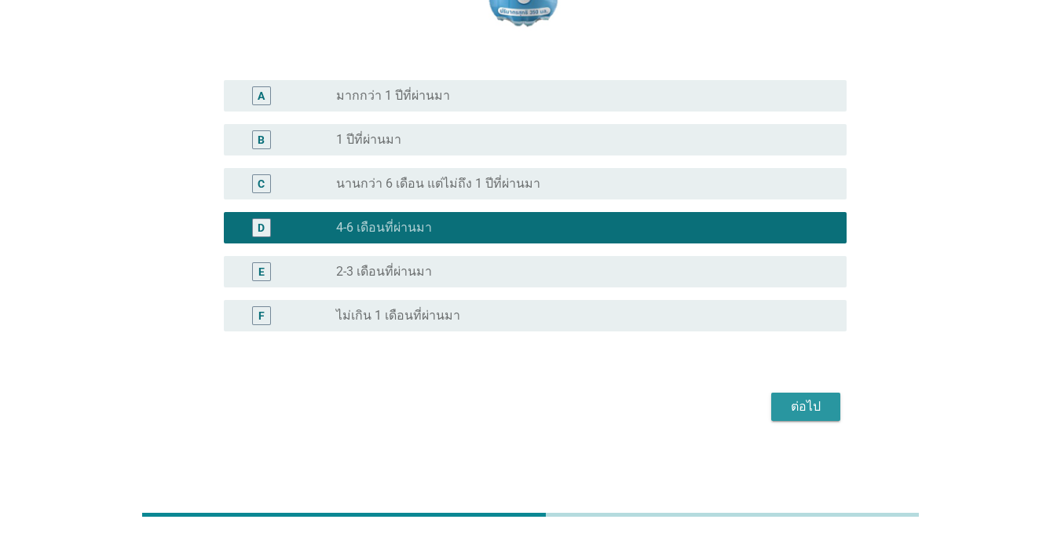
click at [810, 402] on div "ต่อไป" at bounding box center [806, 407] width 44 height 19
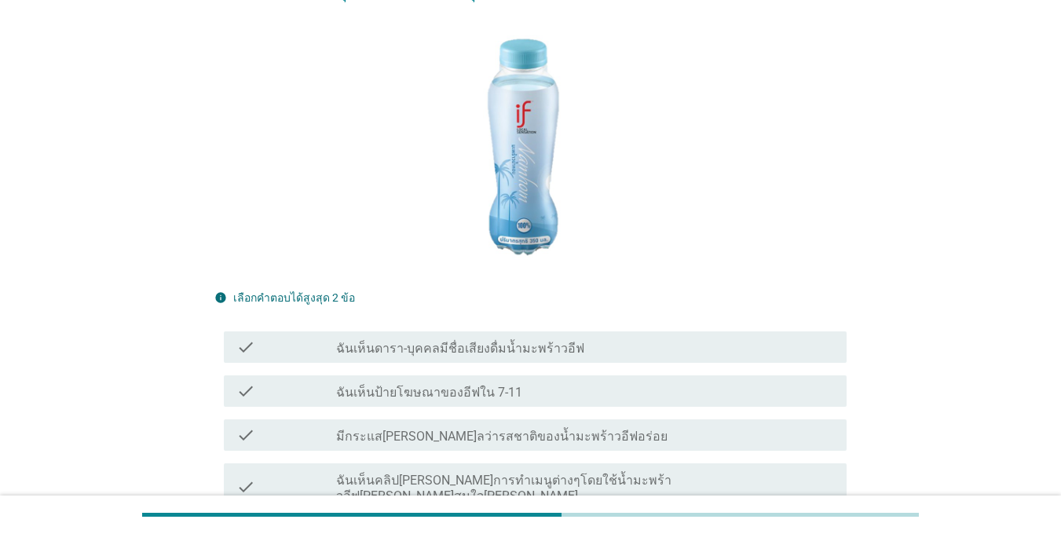
scroll to position [393, 0]
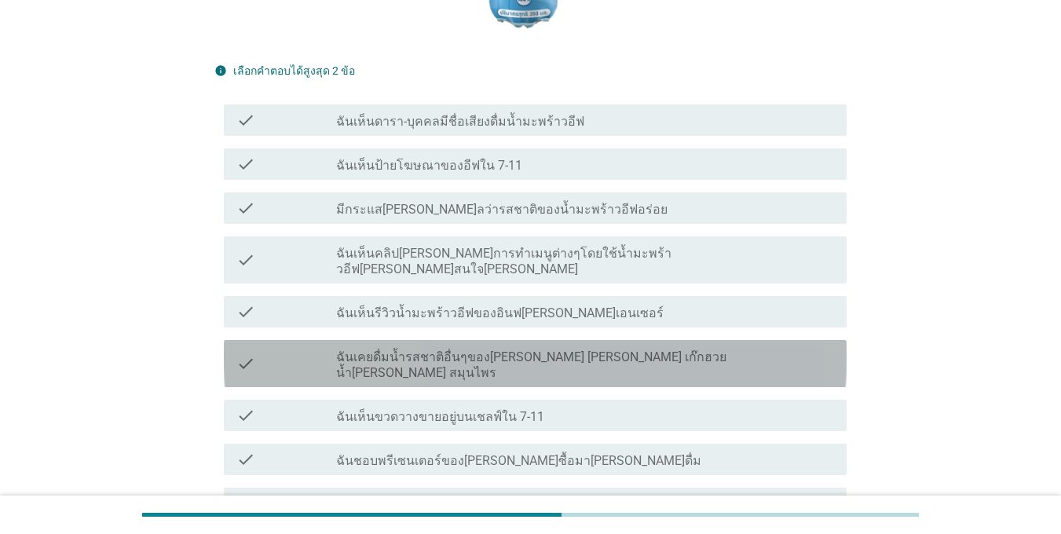
click at [261, 346] on div "check" at bounding box center [286, 363] width 100 height 35
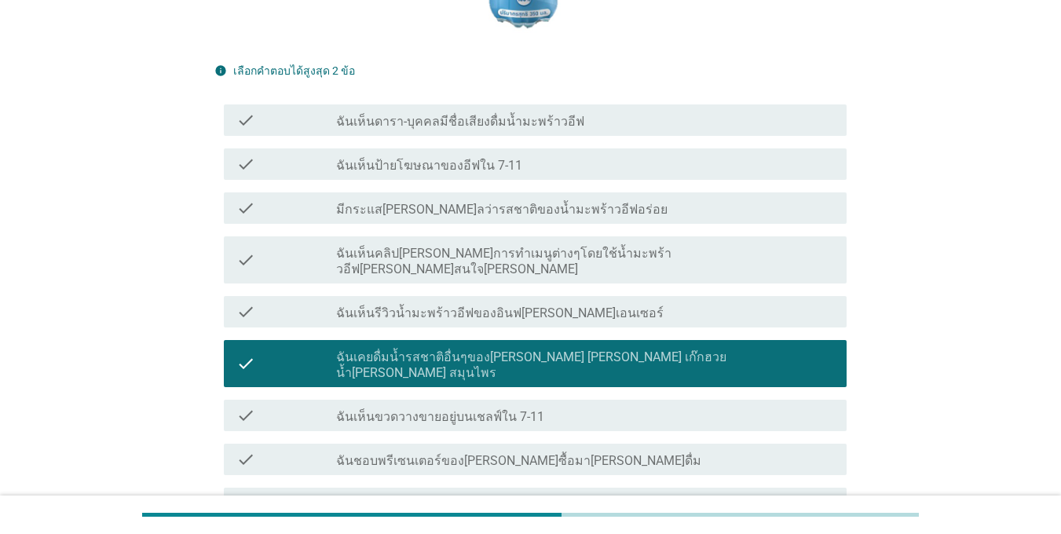
click at [262, 169] on div "check" at bounding box center [286, 164] width 100 height 19
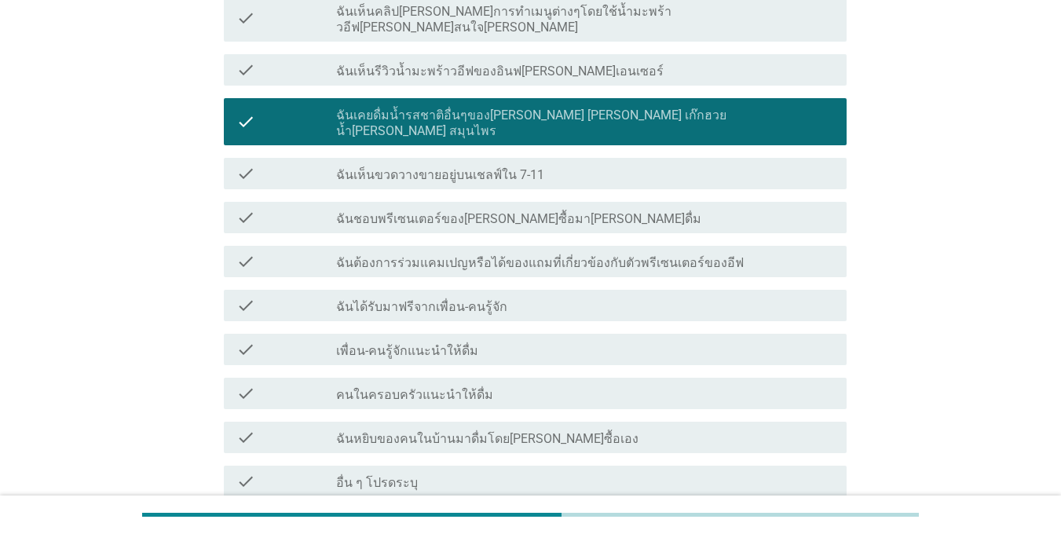
scroll to position [773, 0]
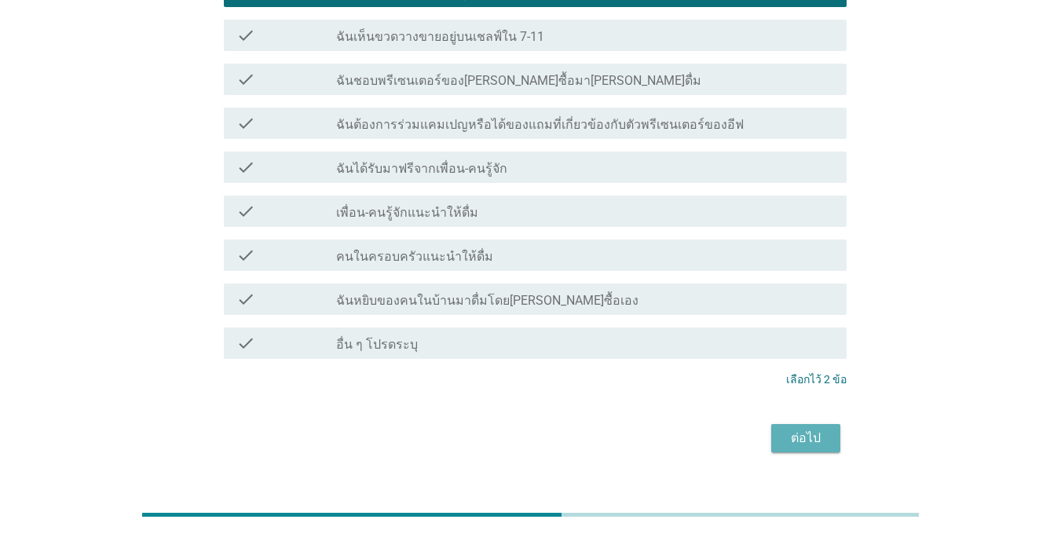
drag, startPoint x: 816, startPoint y: 411, endPoint x: 803, endPoint y: 416, distance: 14.2
click at [815, 429] on div "ต่อไป" at bounding box center [806, 438] width 44 height 19
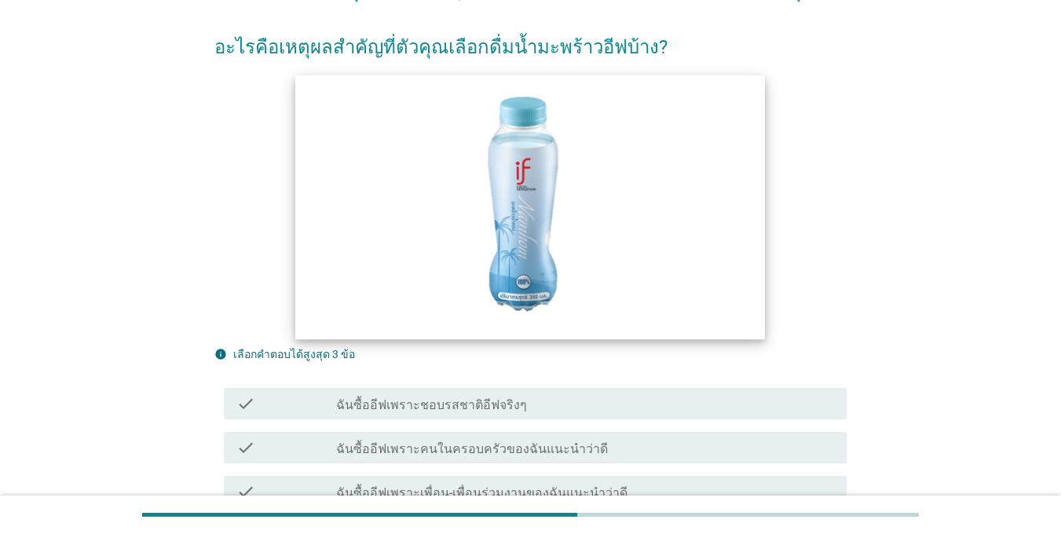
scroll to position [314, 0]
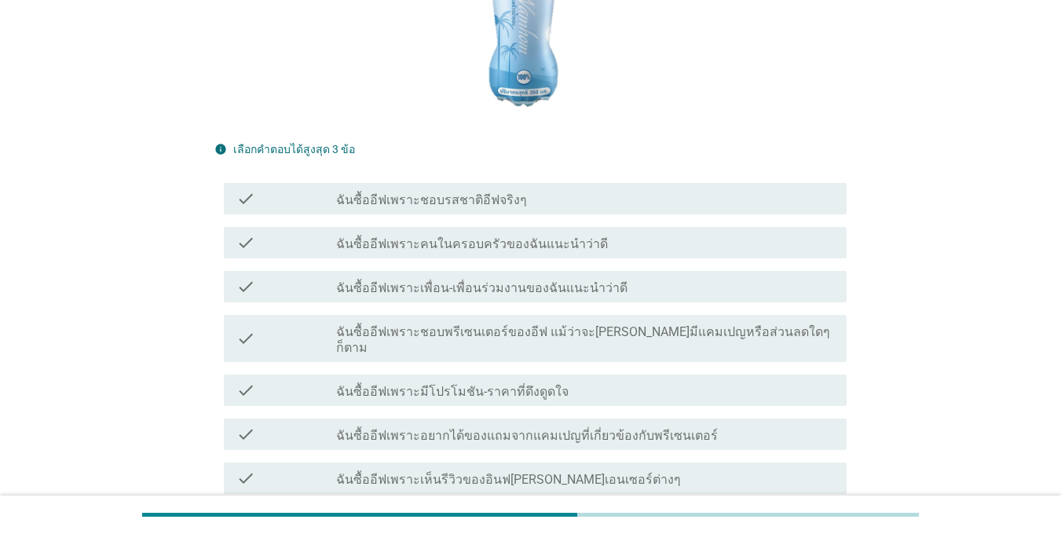
click at [329, 277] on div "check" at bounding box center [286, 286] width 100 height 19
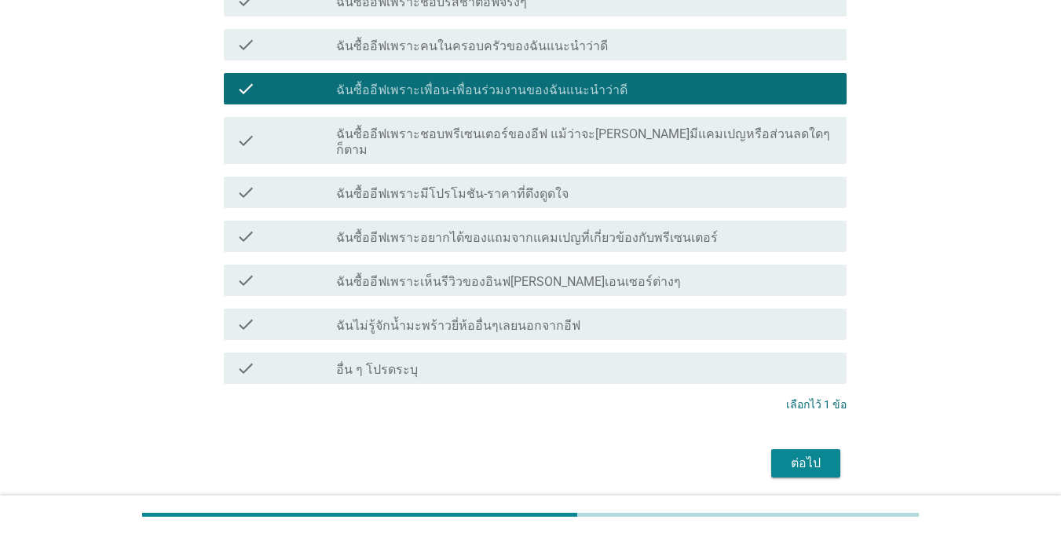
scroll to position [550, 0]
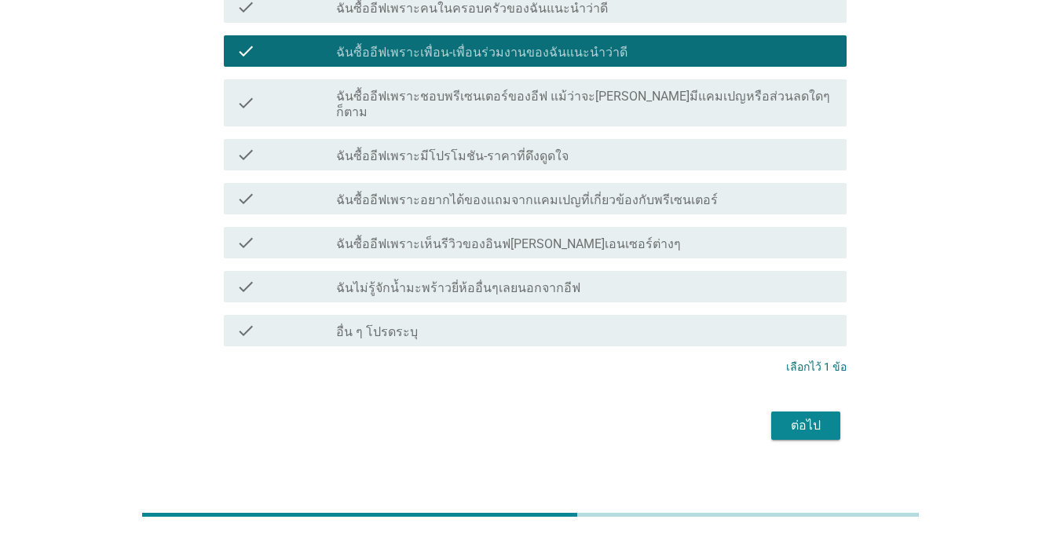
click at [349, 148] on label "ฉันซื้ออีฟเพราะมีโปรโมชัน-ราคาที่ดึงดูดใจ" at bounding box center [452, 156] width 233 height 16
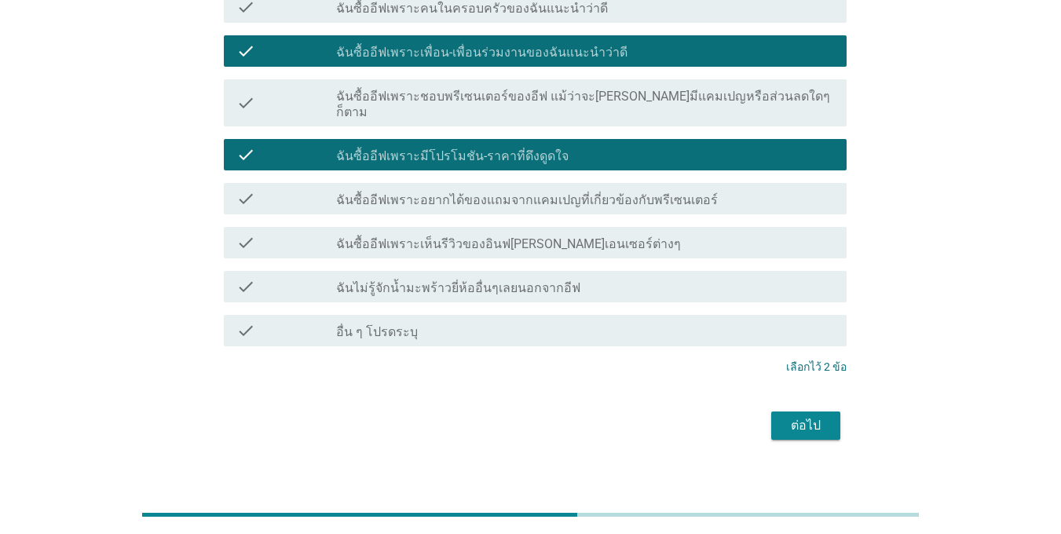
click at [786, 416] on div "ต่อไป" at bounding box center [806, 425] width 44 height 19
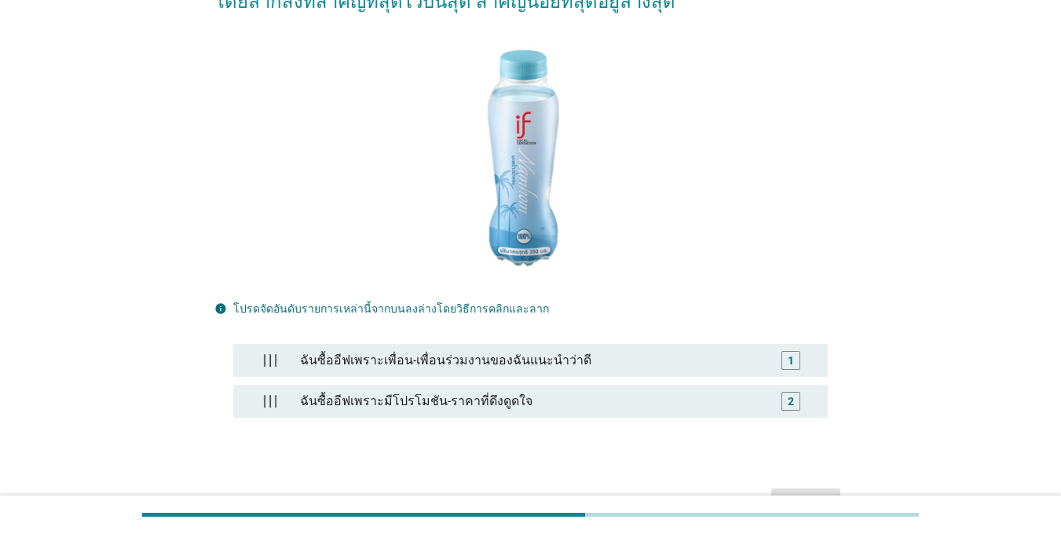
scroll to position [279, 0]
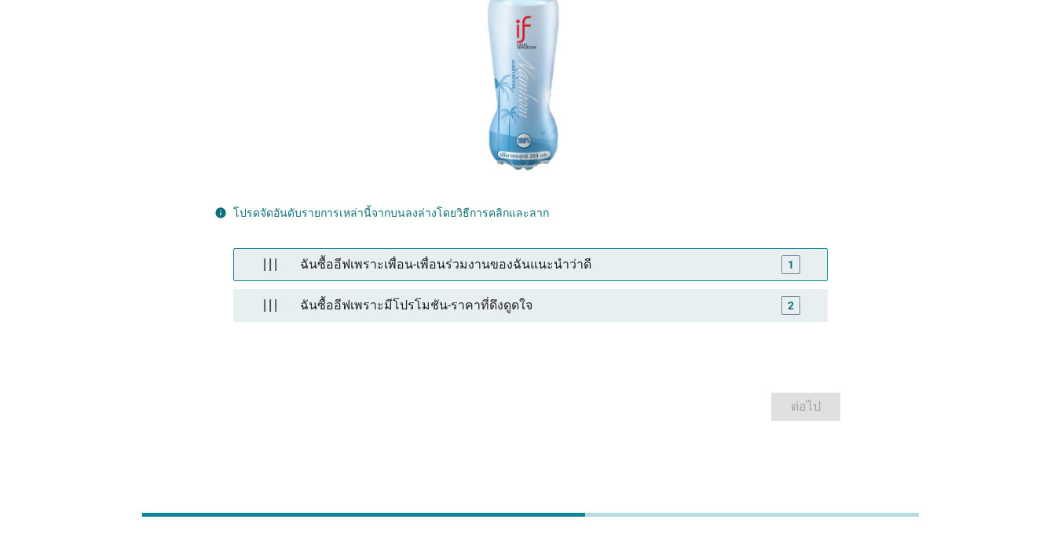
click at [442, 270] on div "ฉันซื้ออีฟเพราะเพื่อน-เพื่อนร่วมงานของฉันแนะนำว่าดี" at bounding box center [530, 264] width 473 height 31
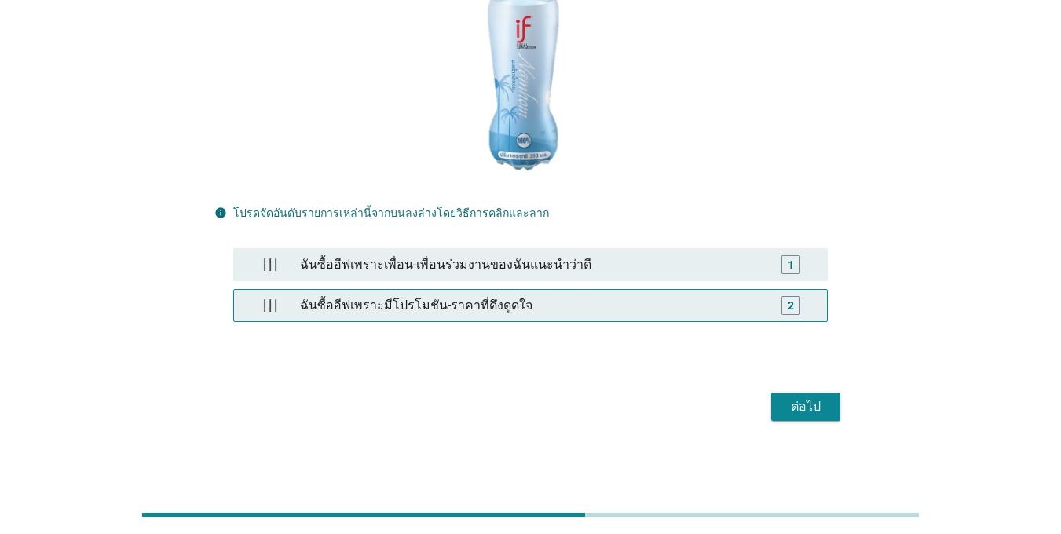
click at [446, 301] on div "ฉันซื้ออีฟเพราะมีโปรโมชัน-ราคาที่ดึงดูดใจ" at bounding box center [530, 305] width 473 height 31
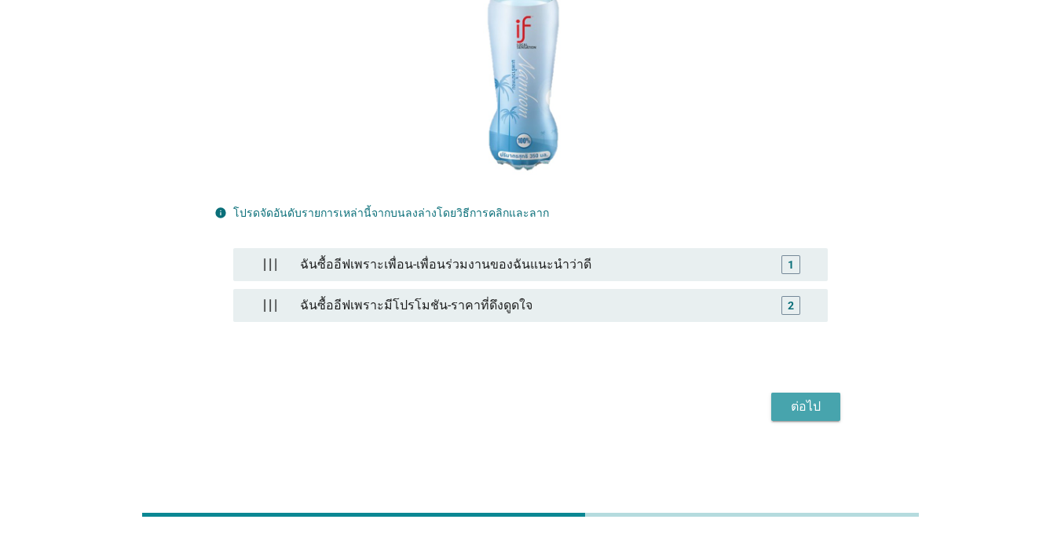
click at [799, 420] on button "ต่อไป" at bounding box center [805, 407] width 69 height 28
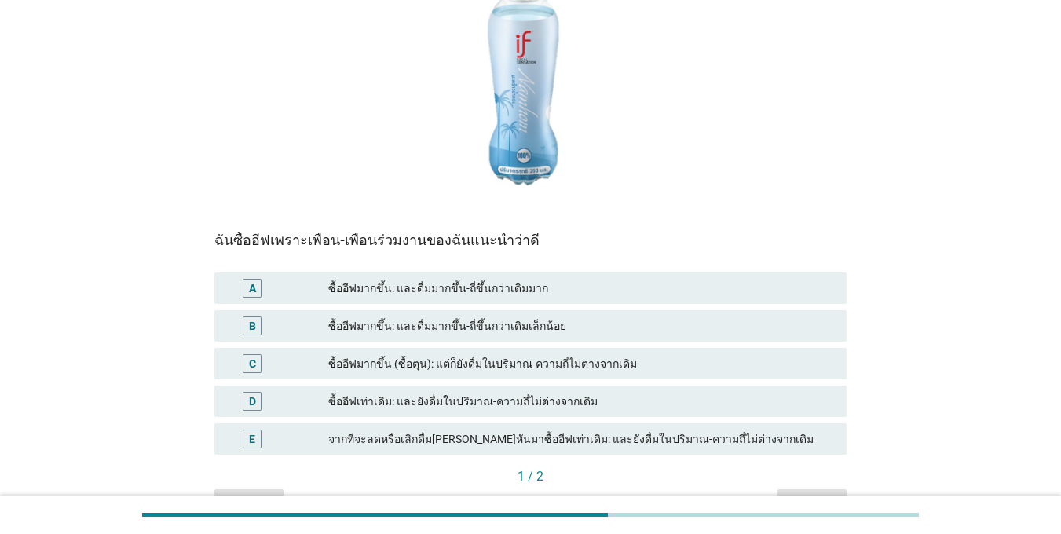
scroll to position [299, 0]
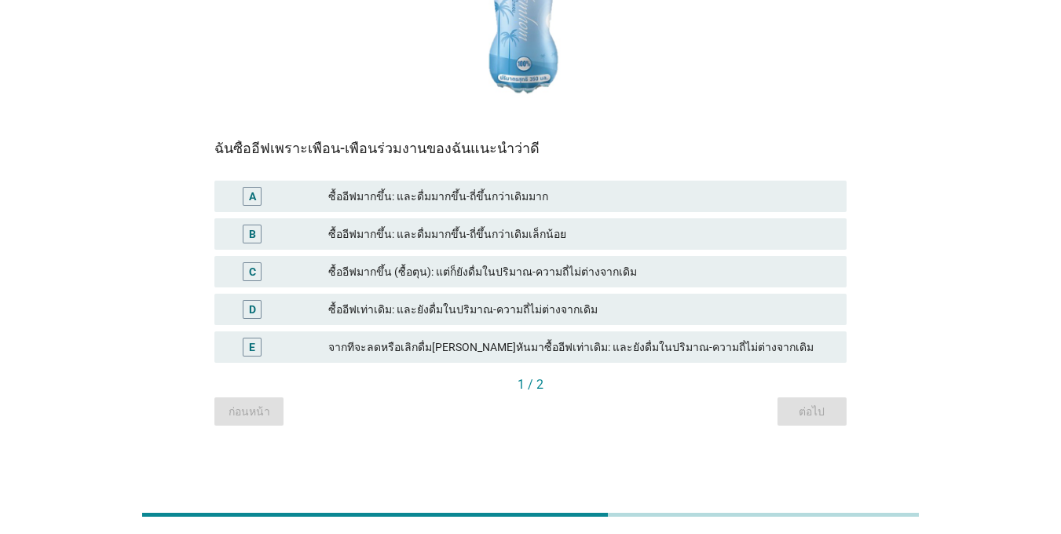
click at [394, 233] on div "ซื้ออีฟมากขึ้น: และดื่มมากขึ้น-ถี่ขึ้นกว่าเดิมเล็กน้อย" at bounding box center [581, 234] width 506 height 19
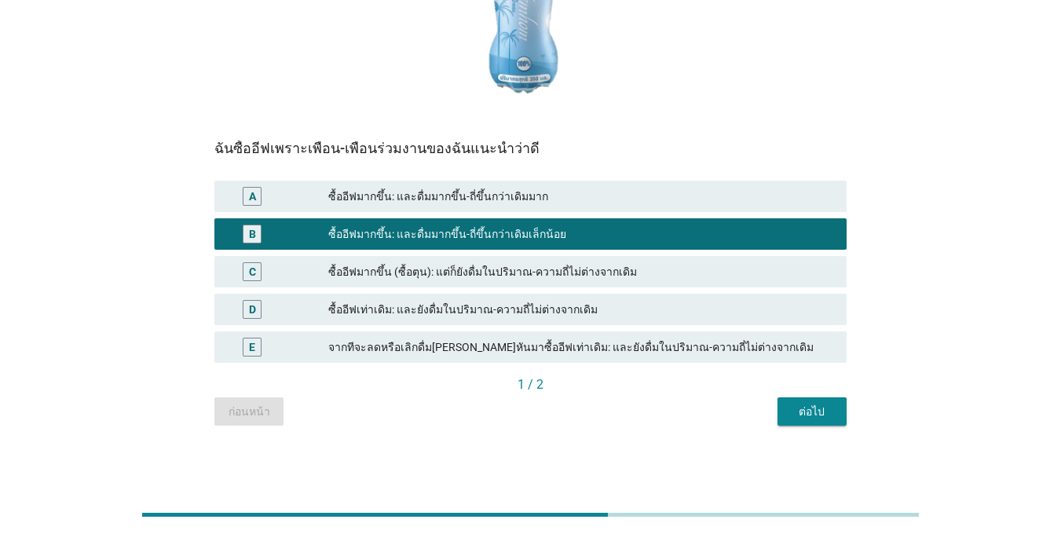
click at [782, 416] on button "ต่อไป" at bounding box center [812, 412] width 69 height 28
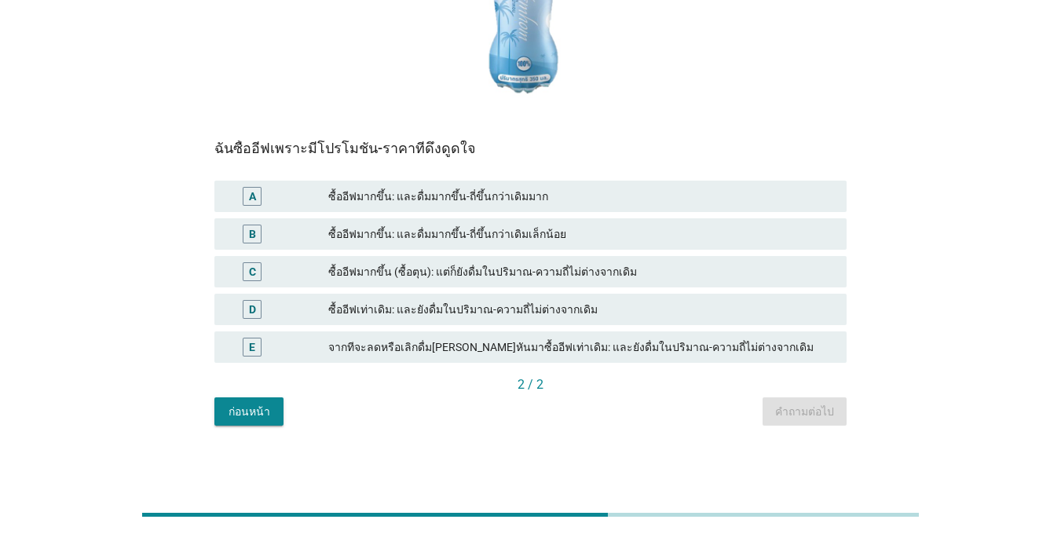
click at [420, 202] on div "ซื้ออีฟมากขึ้น: และดื่มมากขึ้น-ถี่ขึ้นกว่าเดิมมาก" at bounding box center [581, 196] width 506 height 19
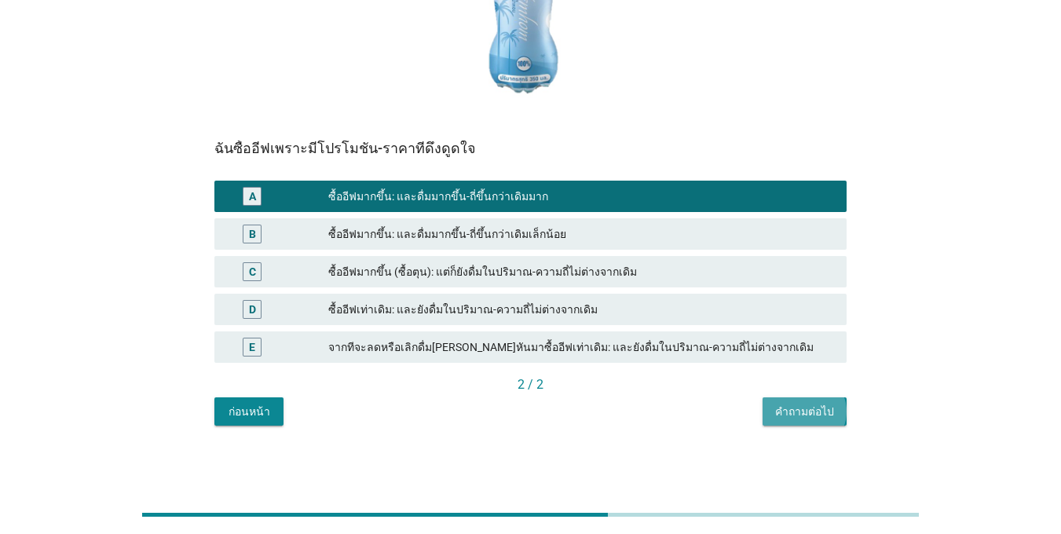
click at [805, 411] on div "คำถามต่อไป" at bounding box center [804, 412] width 59 height 16
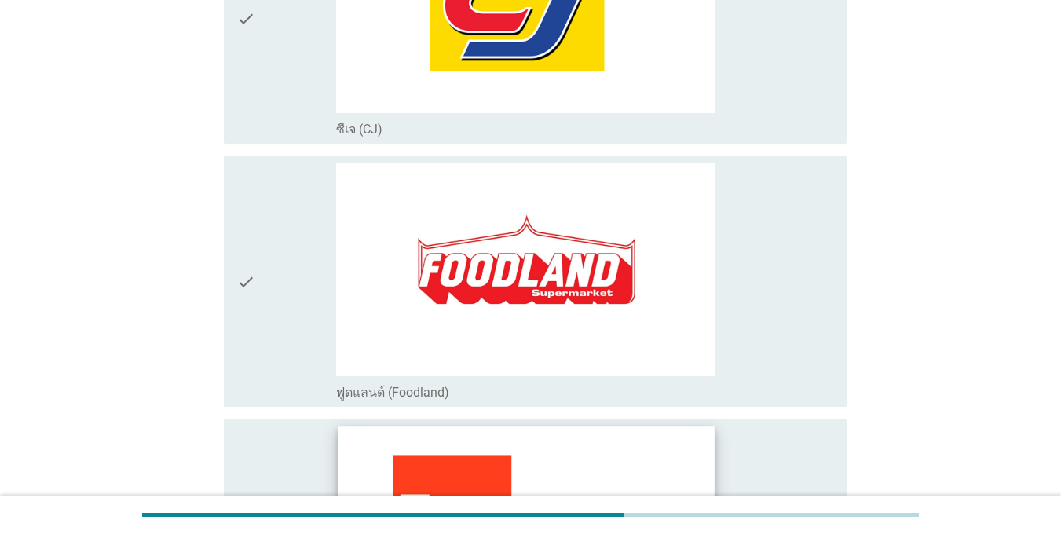
scroll to position [1493, 0]
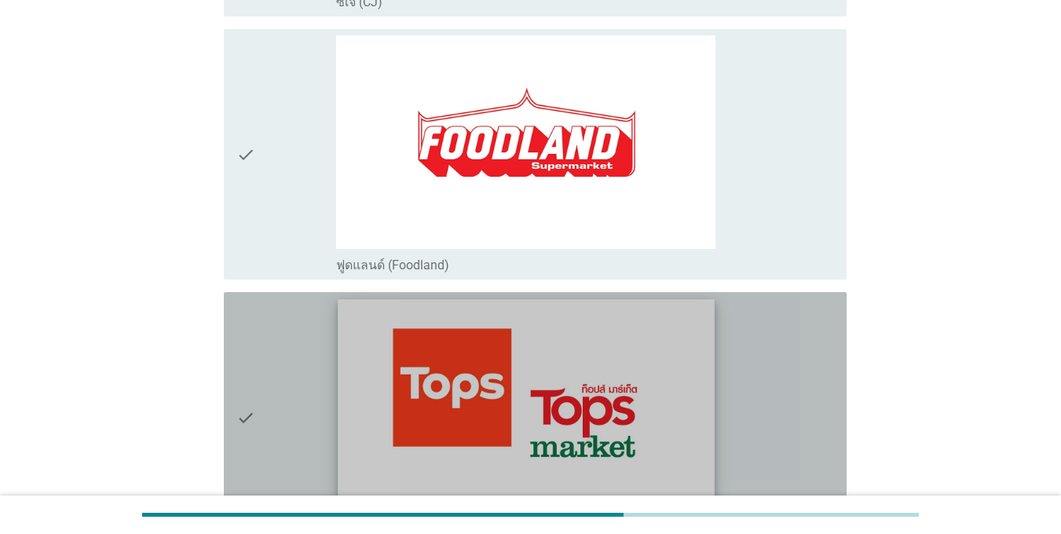
click at [438, 341] on img at bounding box center [526, 405] width 376 height 211
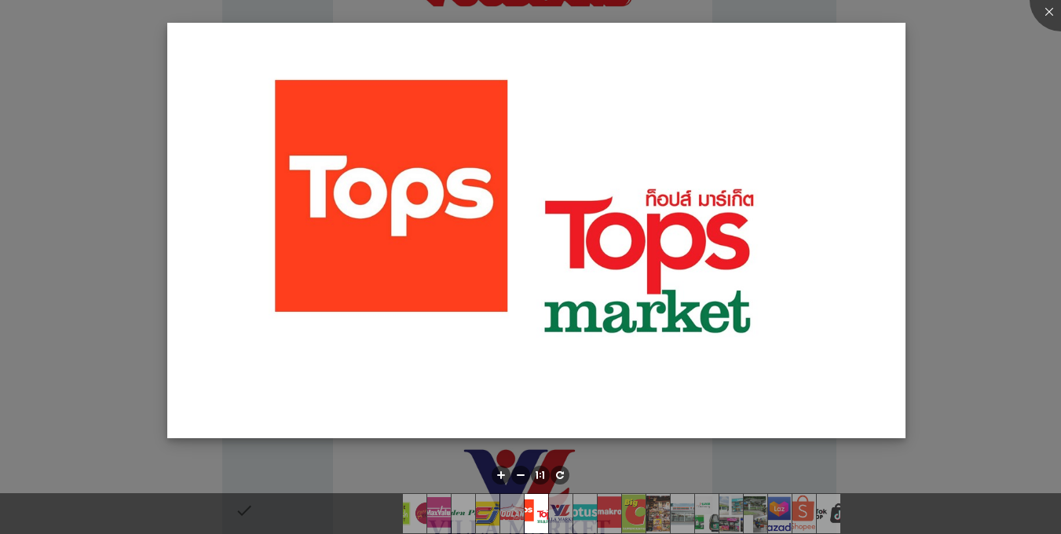
scroll to position [1807, 0]
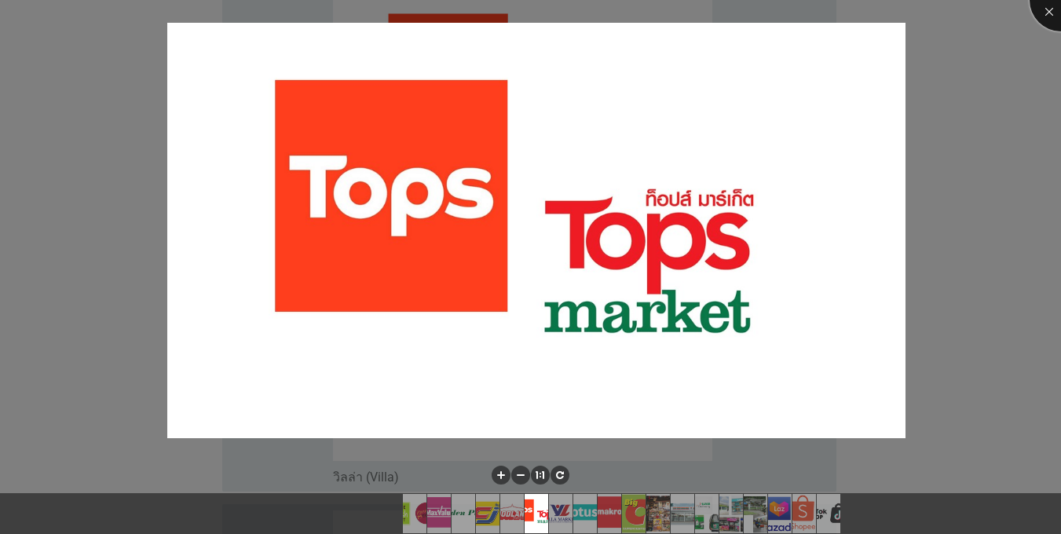
click at [1053, 4] on div at bounding box center [1061, 0] width 63 height 63
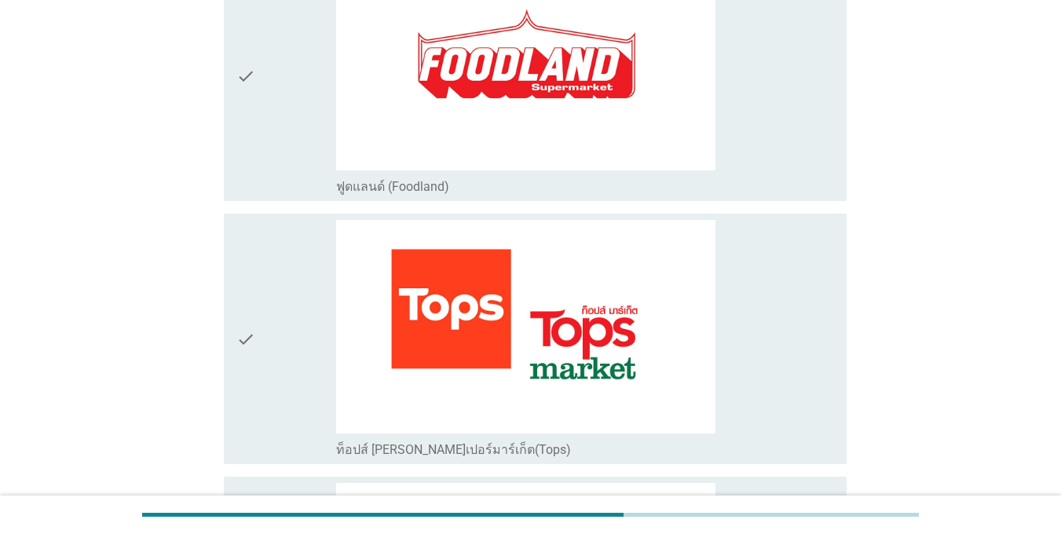
click at [274, 262] on div "check" at bounding box center [286, 339] width 100 height 238
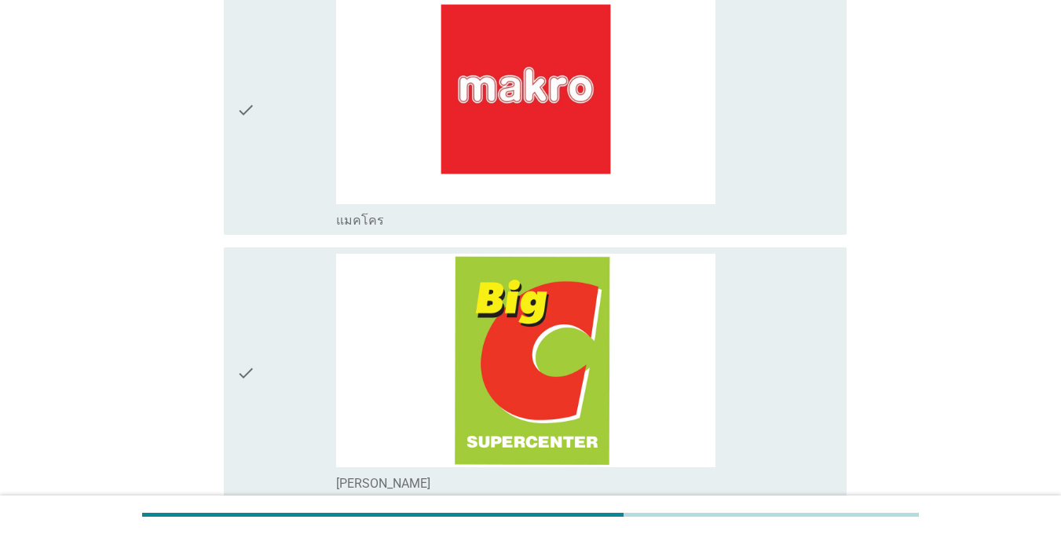
scroll to position [2593, 0]
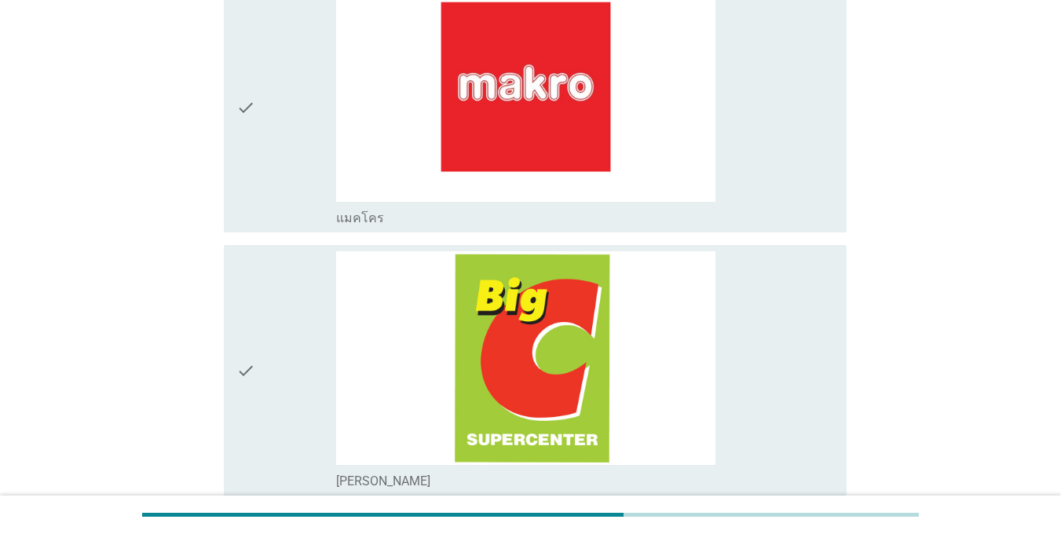
click at [256, 337] on div "check" at bounding box center [286, 370] width 100 height 238
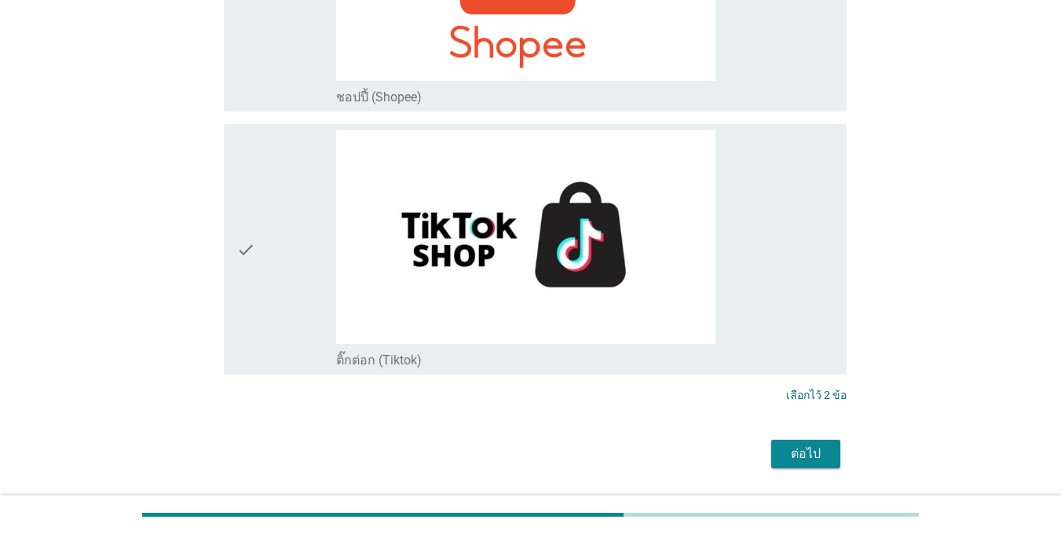
scroll to position [4926, 0]
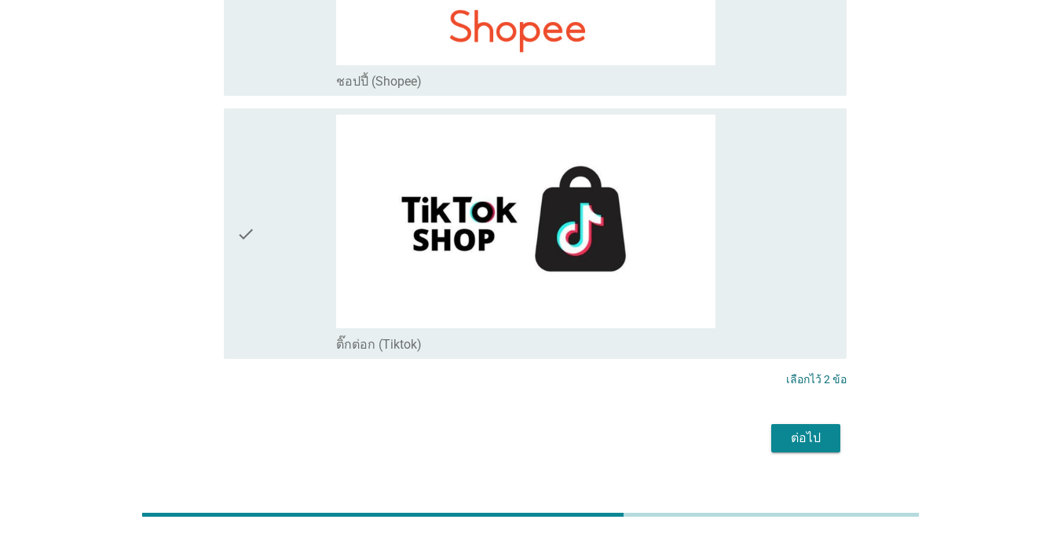
click at [797, 429] on div "ต่อไป" at bounding box center [806, 438] width 44 height 19
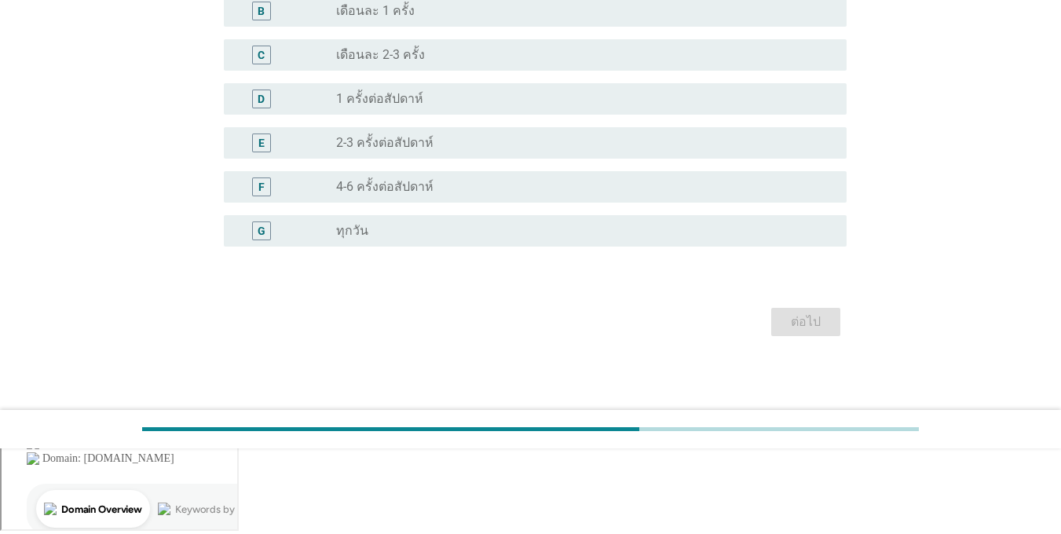
scroll to position [0, 0]
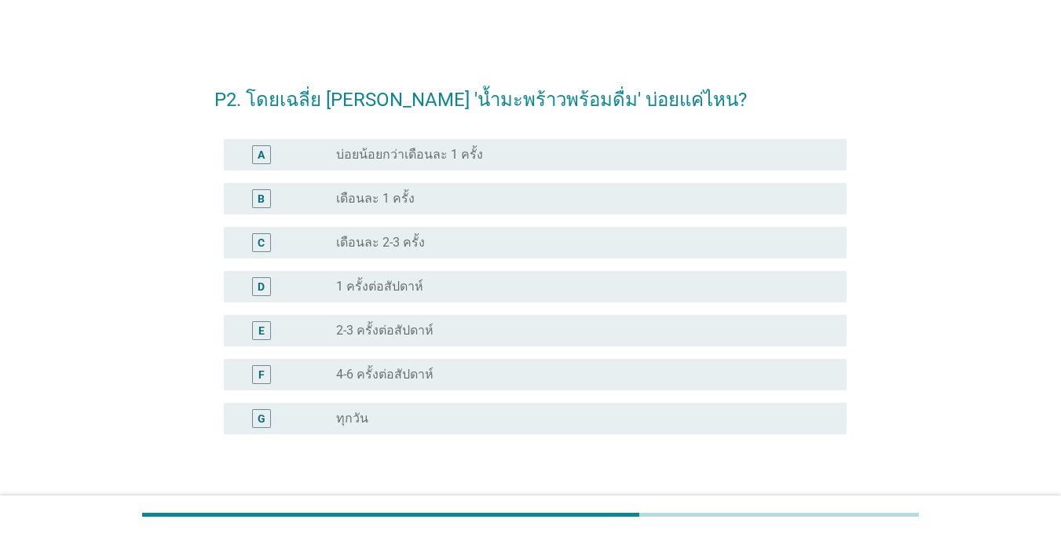
click at [260, 323] on div "E" at bounding box center [261, 330] width 6 height 16
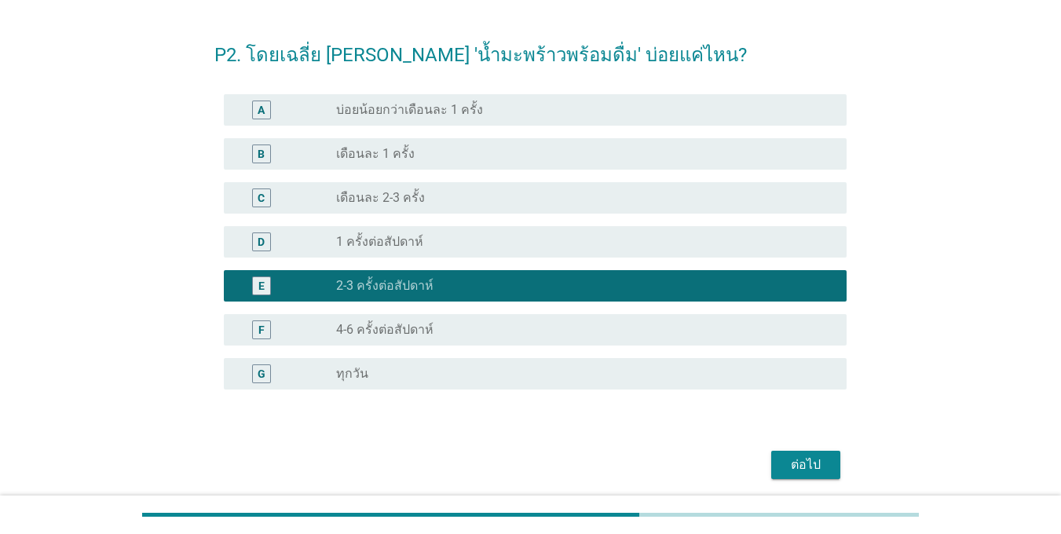
scroll to position [79, 0]
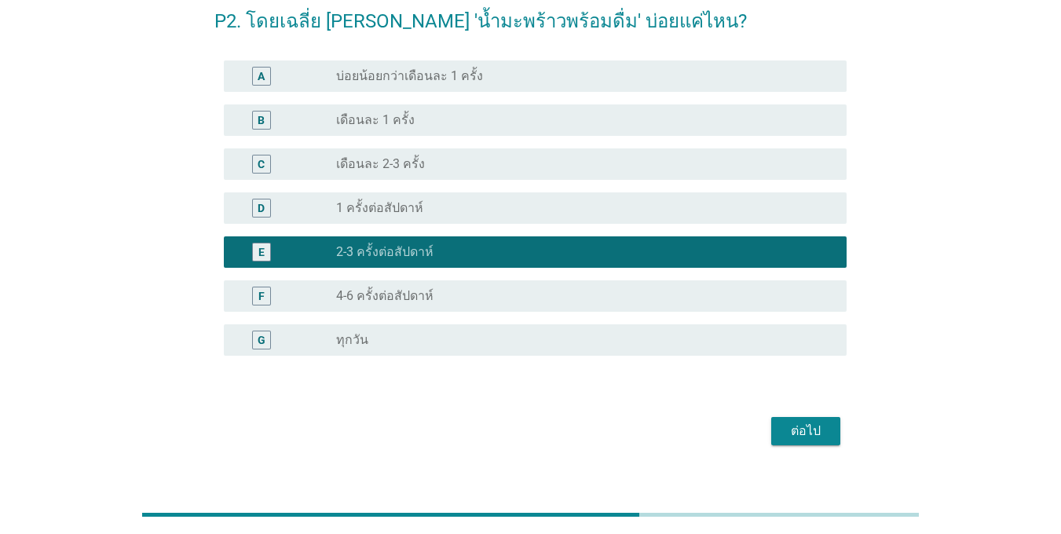
click at [265, 117] on div "B" at bounding box center [261, 120] width 19 height 19
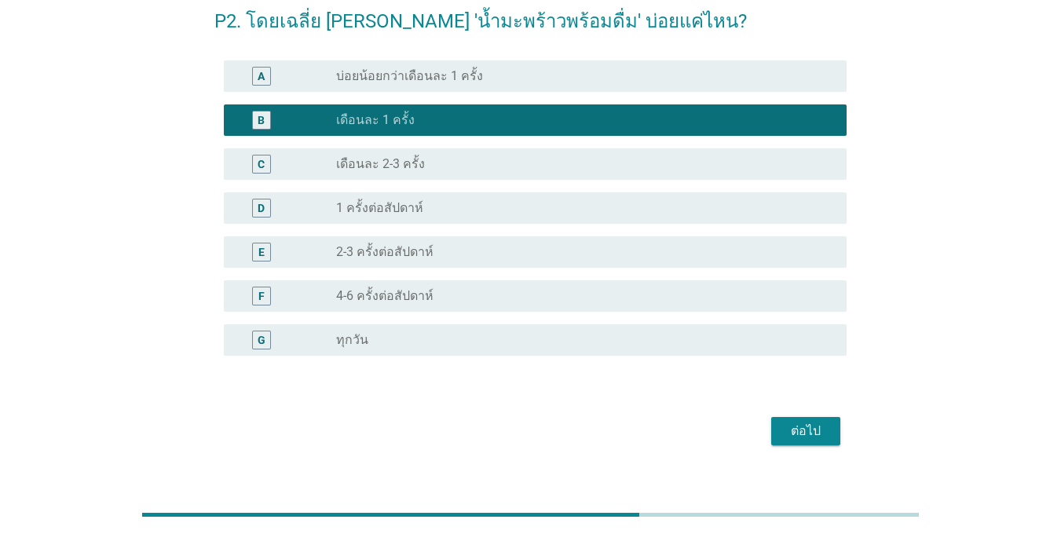
click at [247, 163] on div "C" at bounding box center [260, 164] width 49 height 19
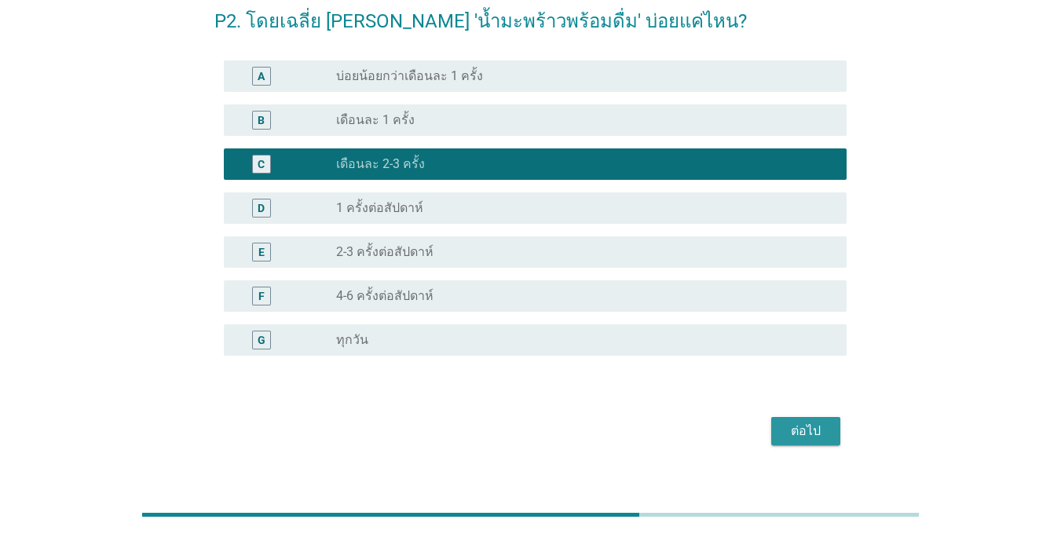
click at [804, 425] on div "ต่อไป" at bounding box center [806, 431] width 44 height 19
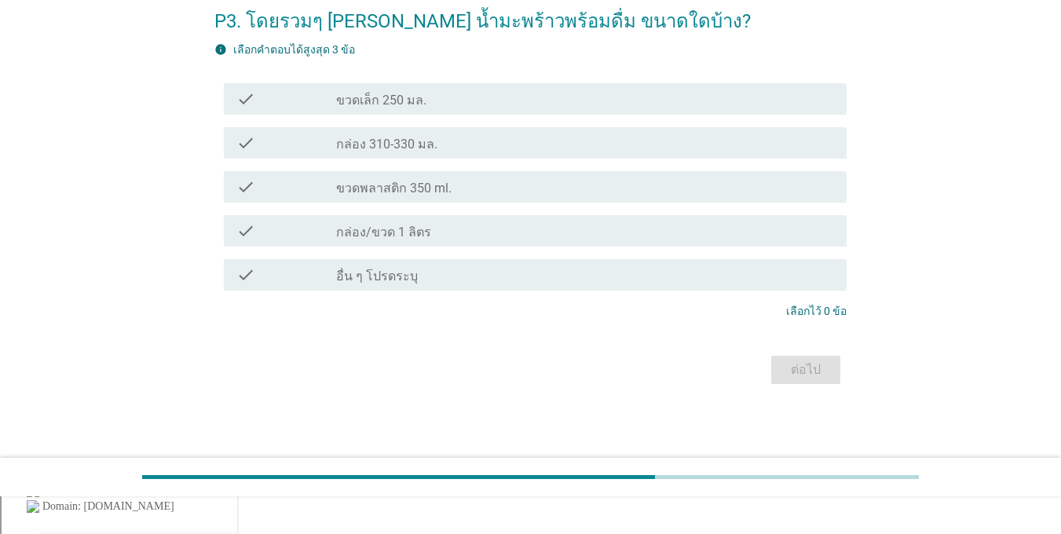
scroll to position [0, 0]
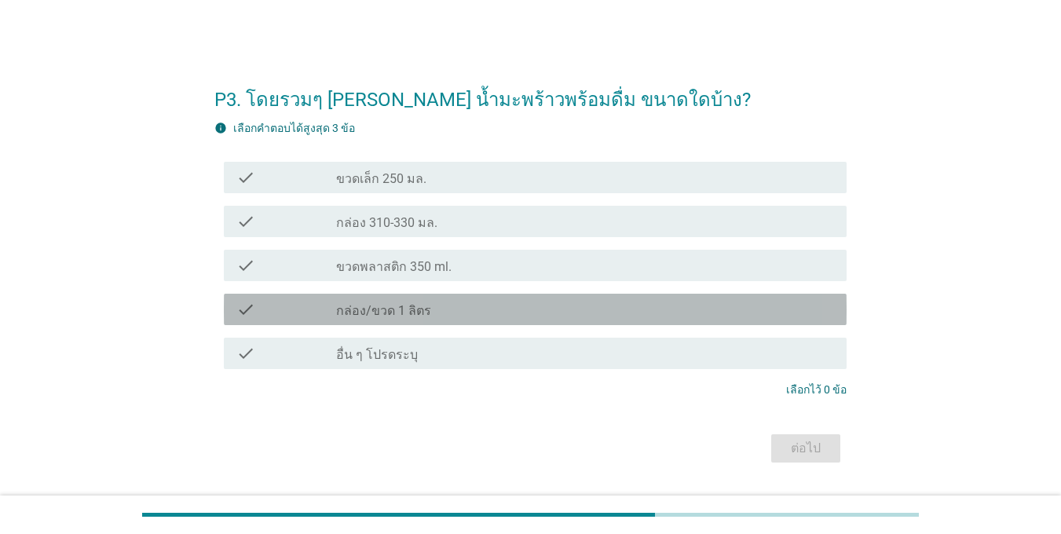
click at [251, 317] on icon "check" at bounding box center [245, 309] width 19 height 19
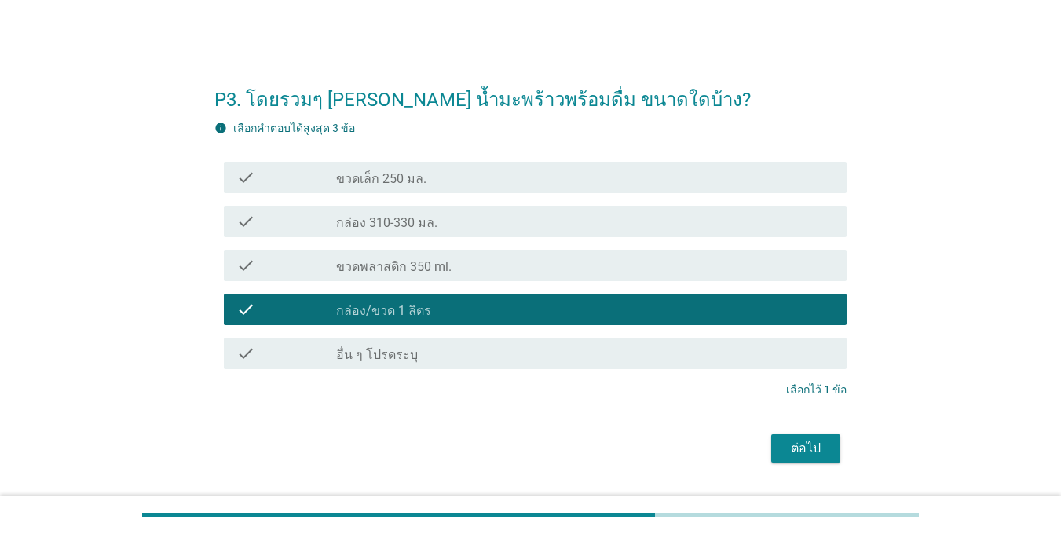
click at [290, 218] on div "check" at bounding box center [286, 221] width 100 height 19
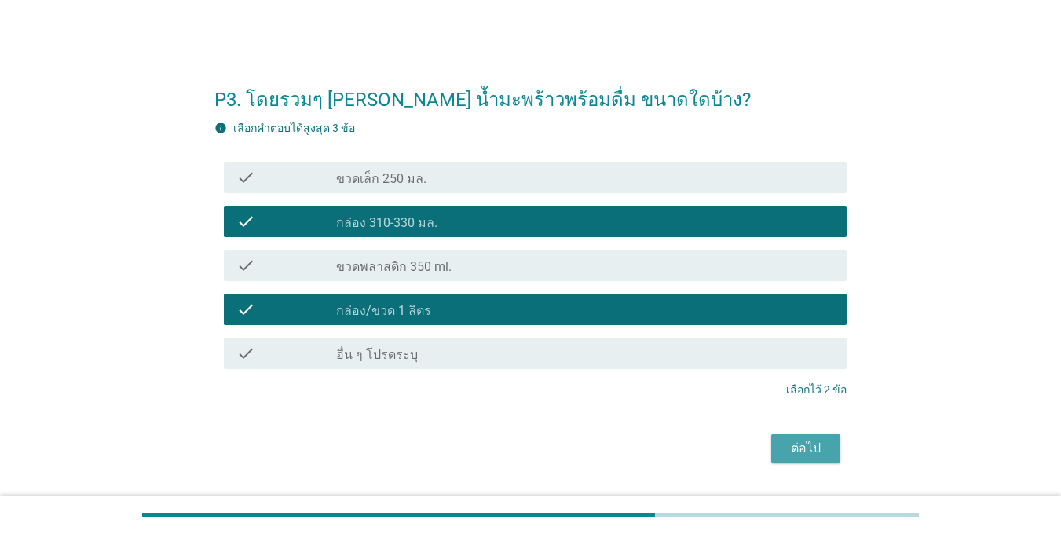
click at [810, 455] on div "ต่อไป" at bounding box center [806, 448] width 44 height 19
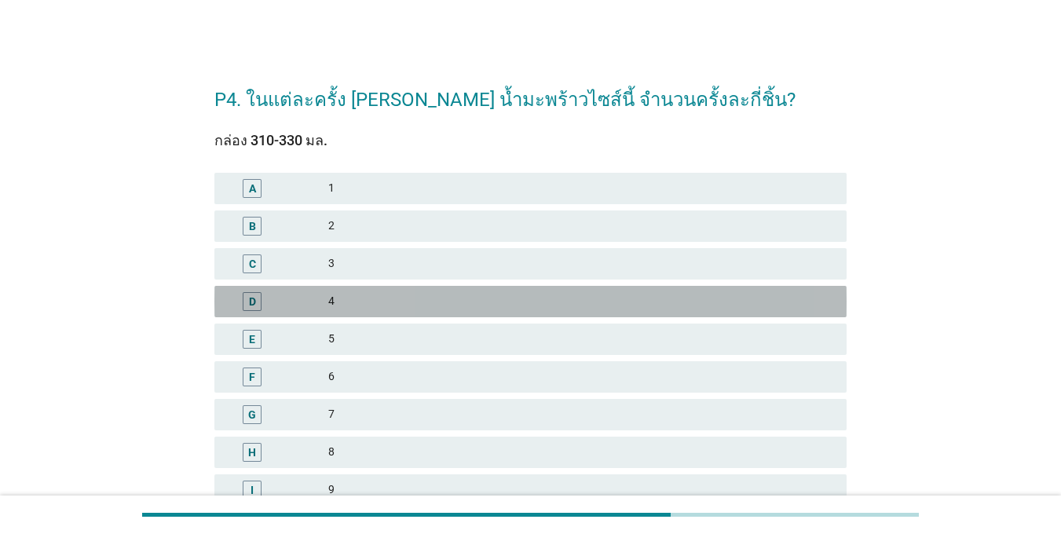
click at [255, 297] on div "D" at bounding box center [252, 301] width 7 height 16
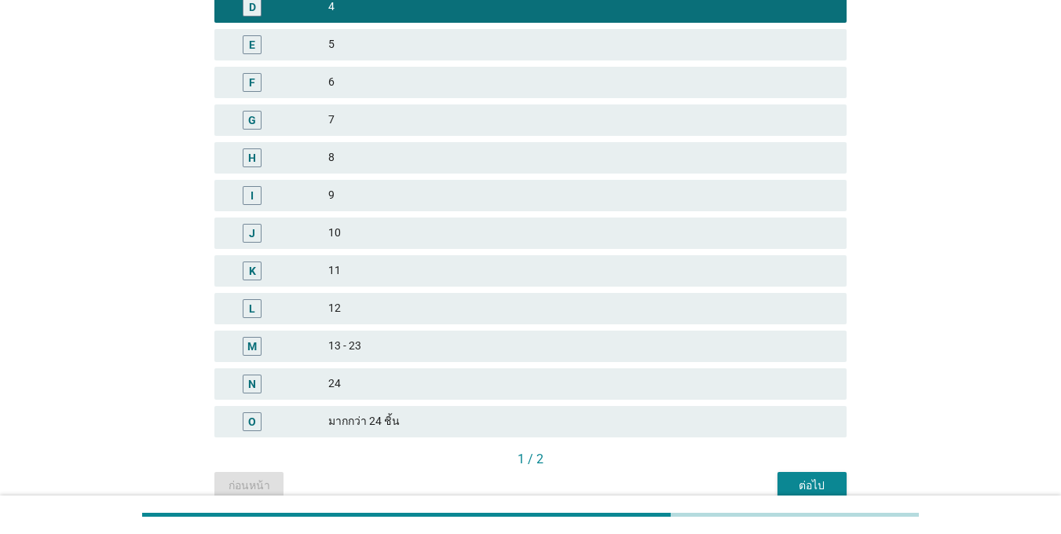
scroll to position [368, 0]
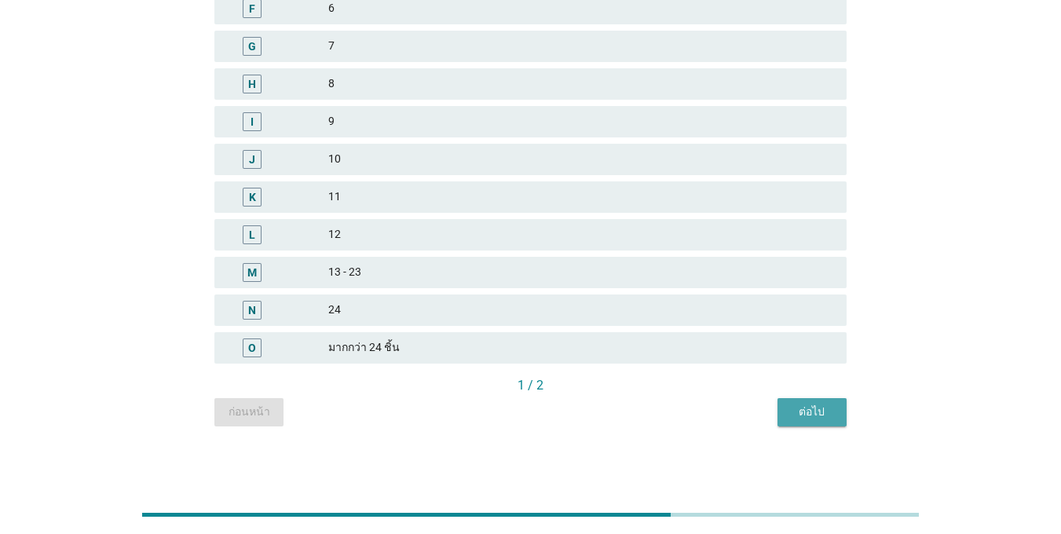
click at [798, 420] on button "ต่อไป" at bounding box center [812, 412] width 69 height 28
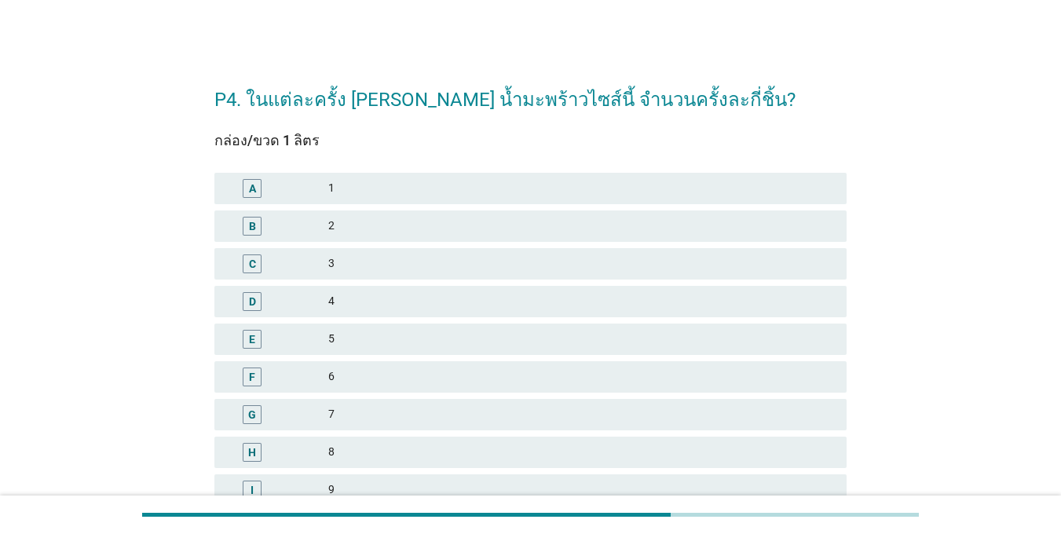
click at [253, 266] on div "C" at bounding box center [252, 263] width 7 height 16
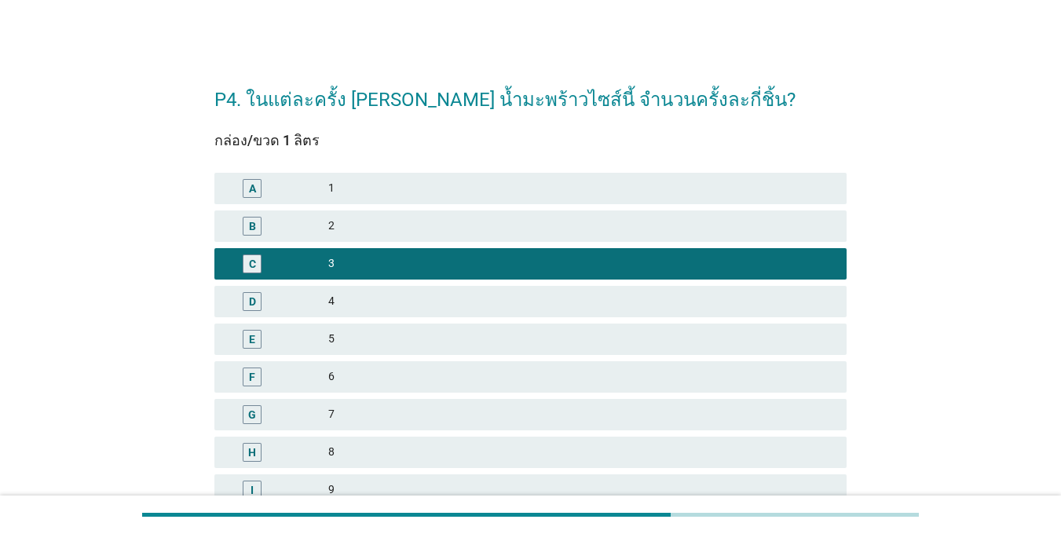
scroll to position [314, 0]
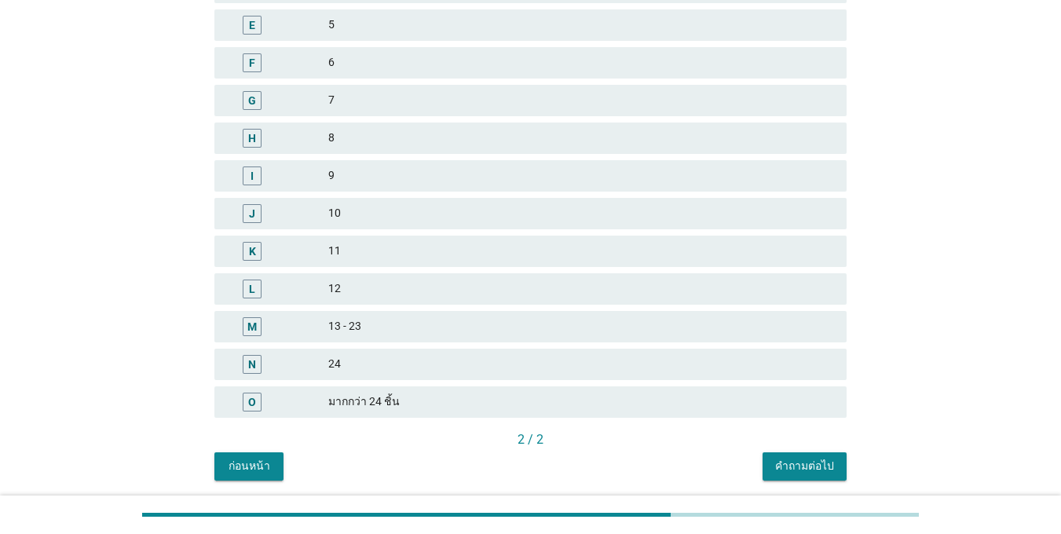
click at [809, 460] on div "คำถามต่อไป" at bounding box center [804, 466] width 59 height 16
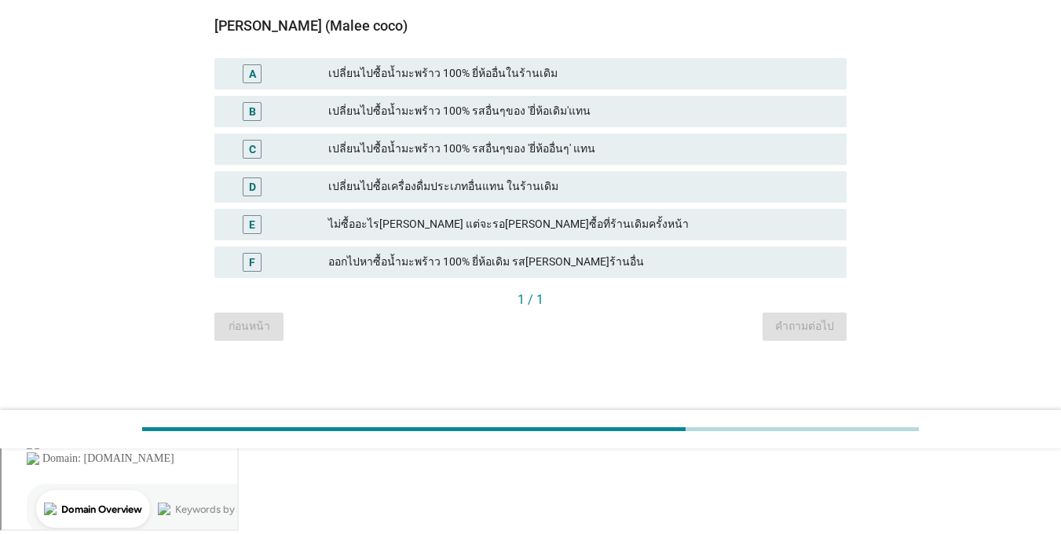
scroll to position [0, 0]
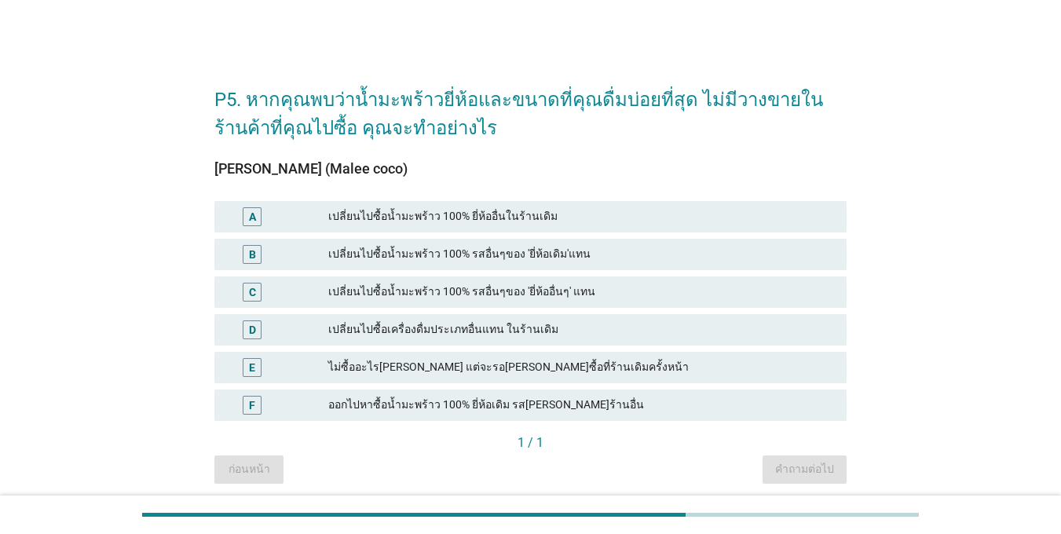
click at [259, 248] on div "B" at bounding box center [252, 254] width 19 height 19
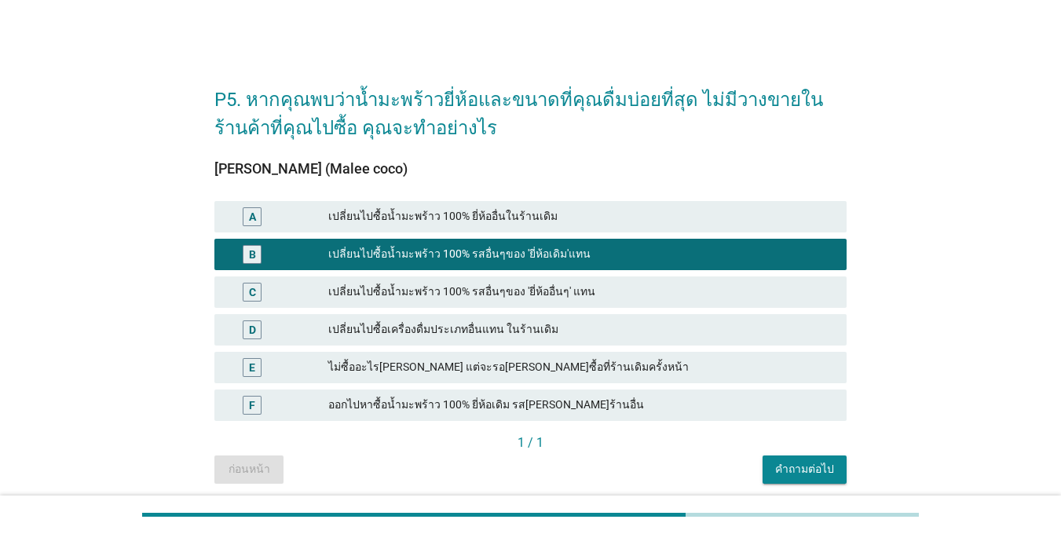
click at [334, 293] on div "เปลี่ยนไปซื้อน้ำมะพร้าว 100% รสอื่นๆของ 'ยี่ห้ออื่นๆ' แทน" at bounding box center [581, 292] width 506 height 19
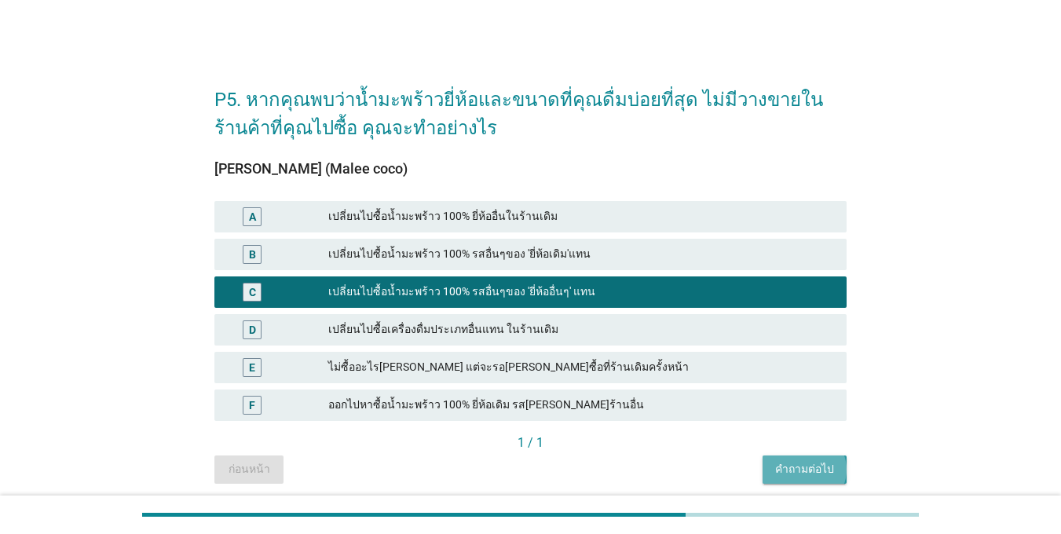
drag, startPoint x: 815, startPoint y: 464, endPoint x: 804, endPoint y: 466, distance: 10.3
click at [811, 466] on div "คำถามต่อไป" at bounding box center [804, 469] width 59 height 16
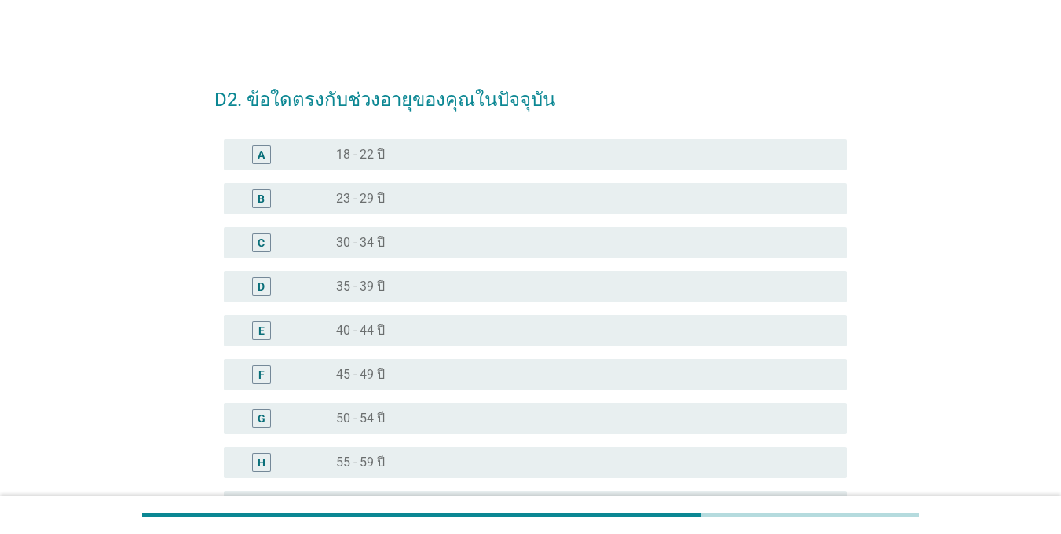
click at [263, 271] on div "D radio_button_unchecked 35 - 39 ปี" at bounding box center [535, 286] width 623 height 31
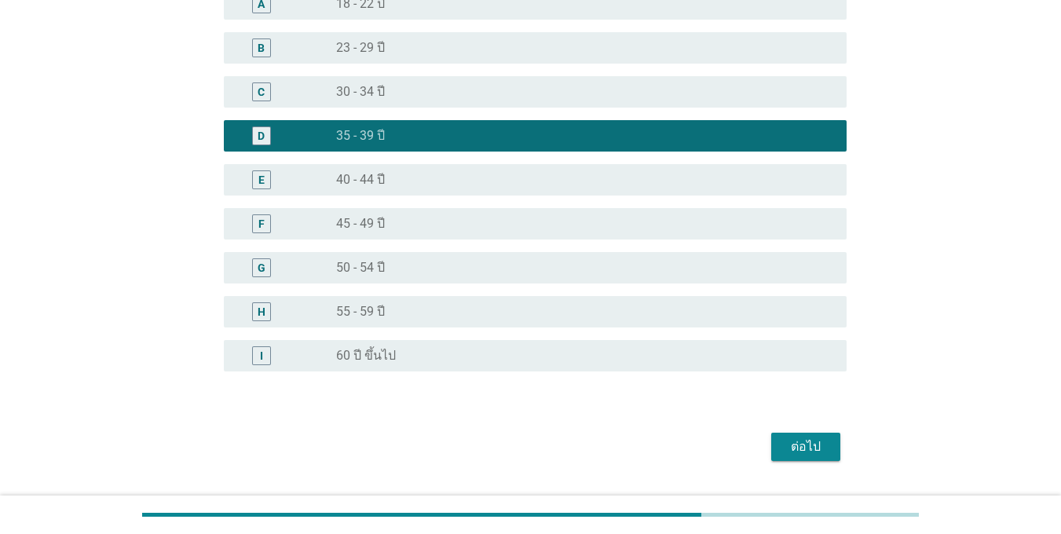
scroll to position [157, 0]
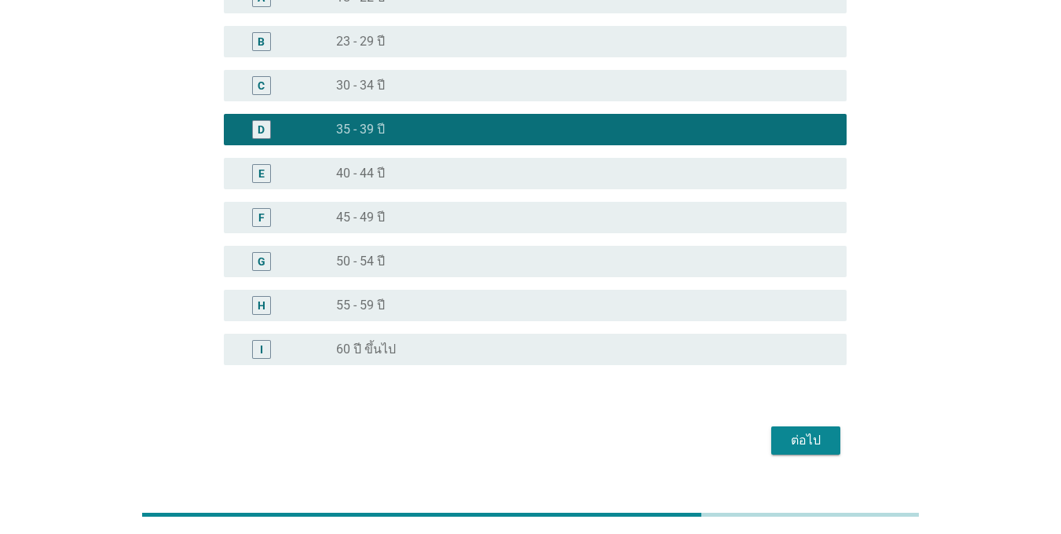
click at [795, 443] on div "ต่อไป" at bounding box center [806, 440] width 44 height 19
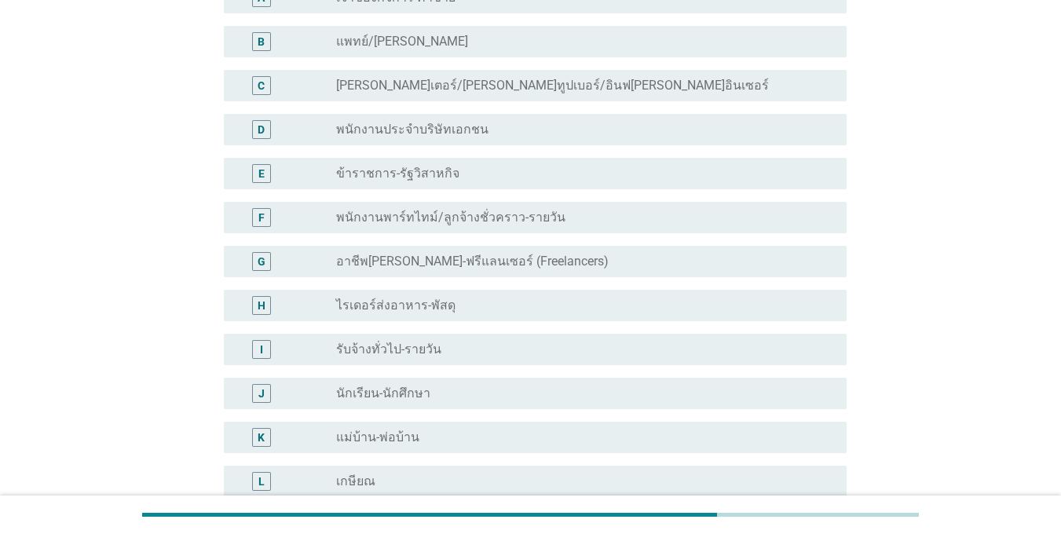
scroll to position [0, 0]
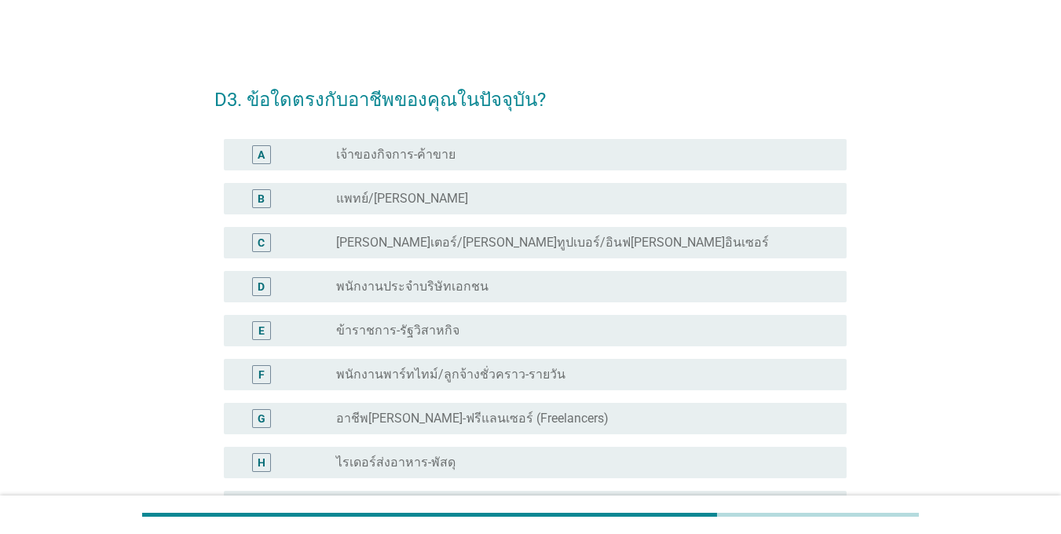
click at [269, 149] on div "A" at bounding box center [261, 154] width 19 height 19
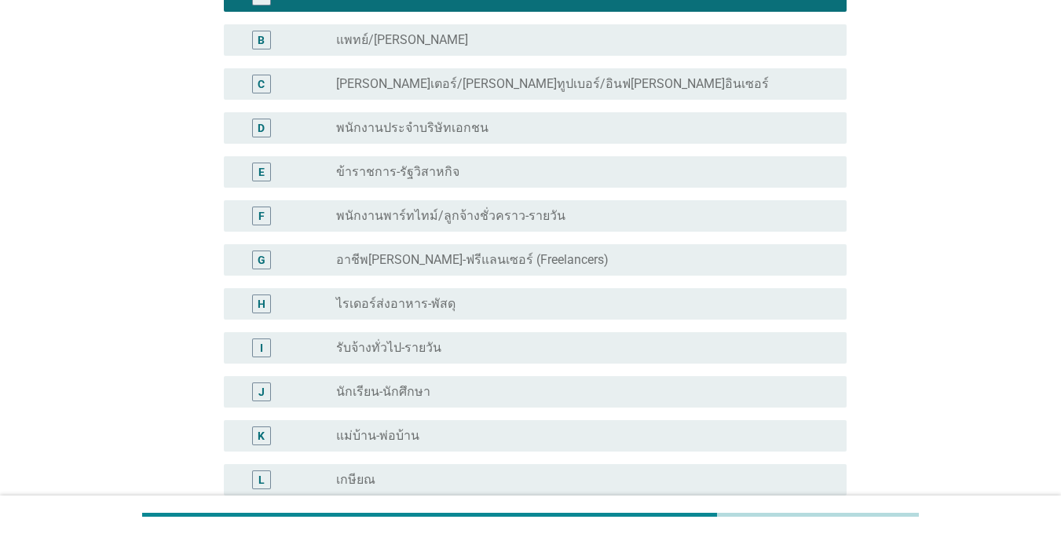
scroll to position [393, 0]
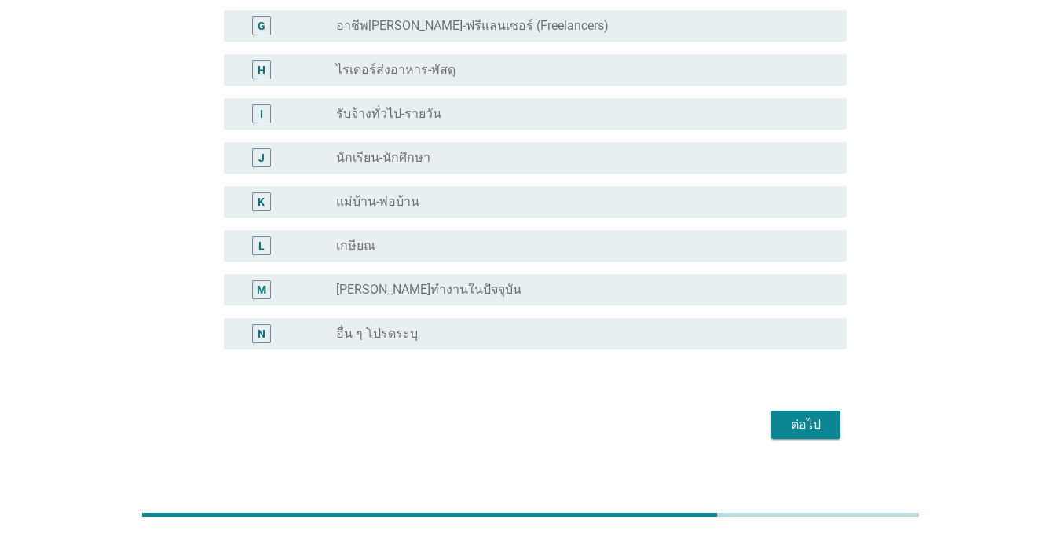
click at [790, 427] on div "ต่อไป" at bounding box center [806, 425] width 44 height 19
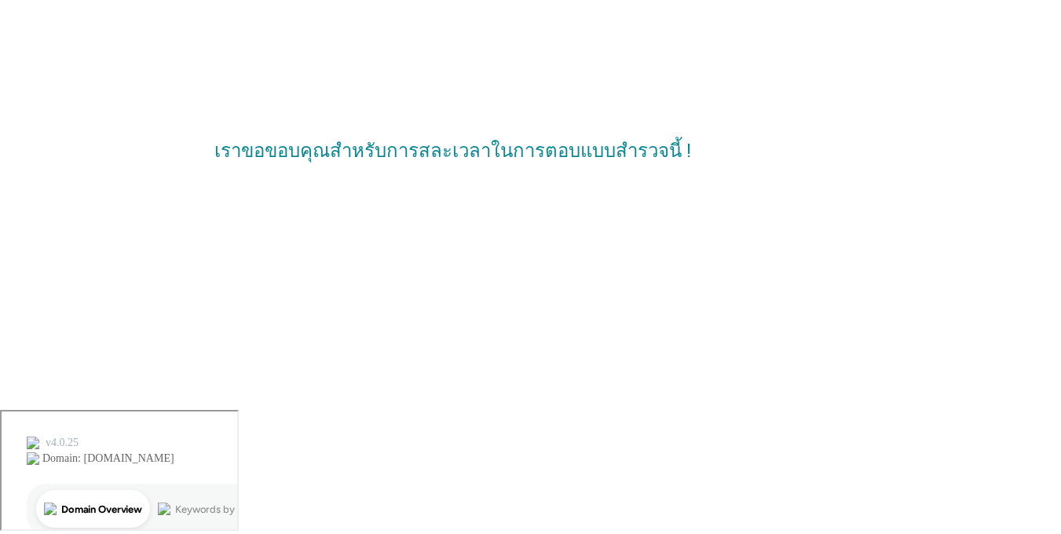
scroll to position [0, 0]
